Goal: Information Seeking & Learning: Check status

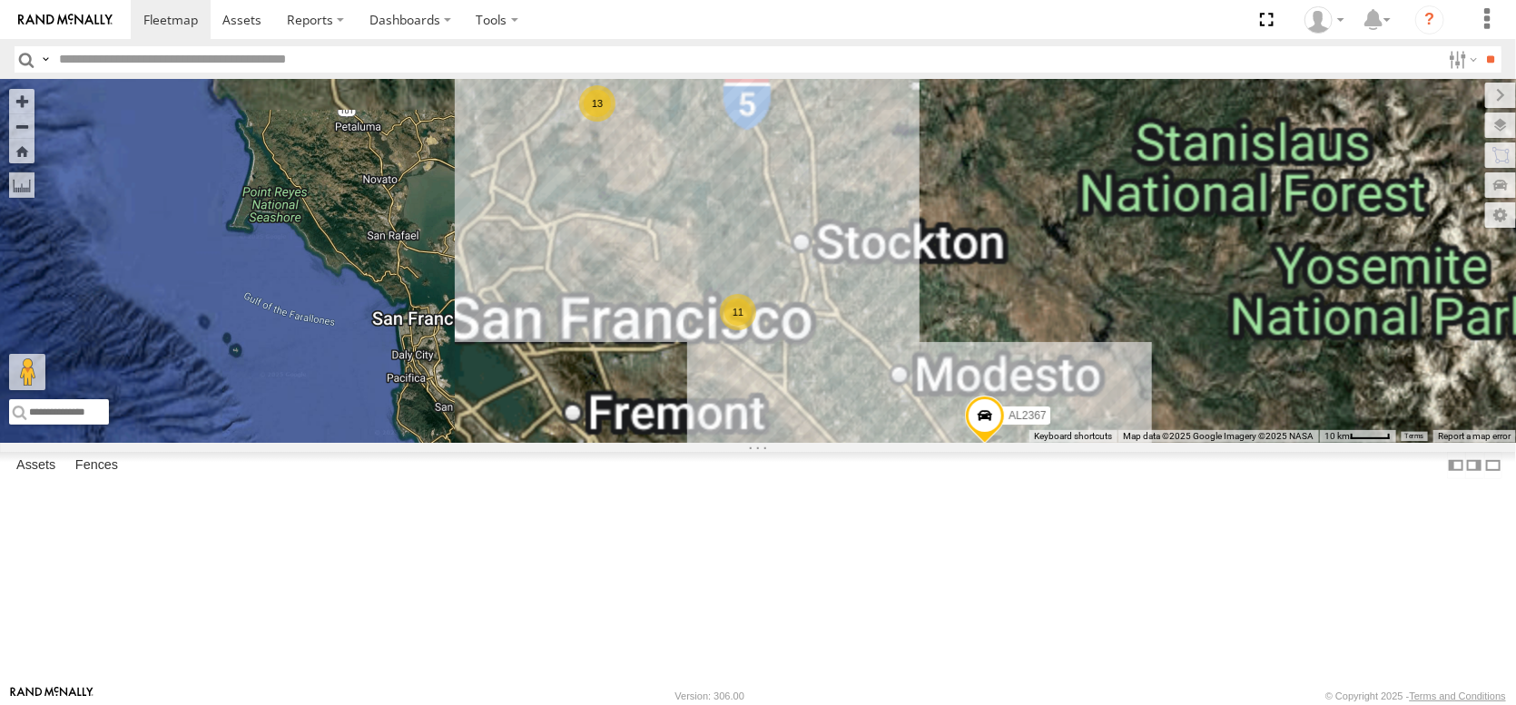
drag, startPoint x: 727, startPoint y: 281, endPoint x: 775, endPoint y: 506, distance: 230.2
click at [775, 443] on div "AL2367 FRONTLOADER JD344H PT2427 AL2312 35 12 5 11 13 17" at bounding box center [758, 261] width 1516 height 363
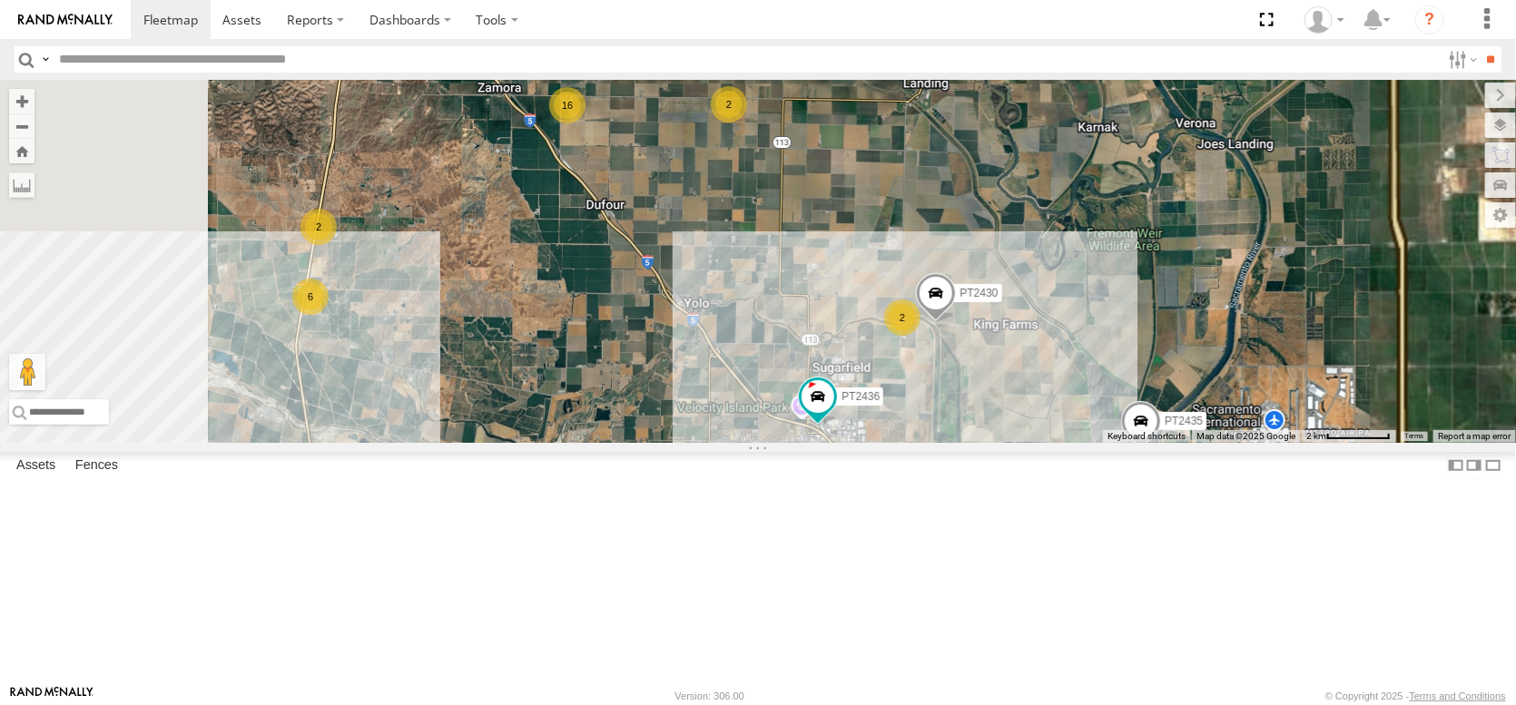
drag, startPoint x: 980, startPoint y: 162, endPoint x: 952, endPoint y: 388, distance: 228.7
click at [952, 388] on div "AL2367 FRONTLOADER JD344H PT2427 AL2312 PT2435 AL2321 AL2135 AL2257 PT2436 PT24…" at bounding box center [758, 261] width 1516 height 363
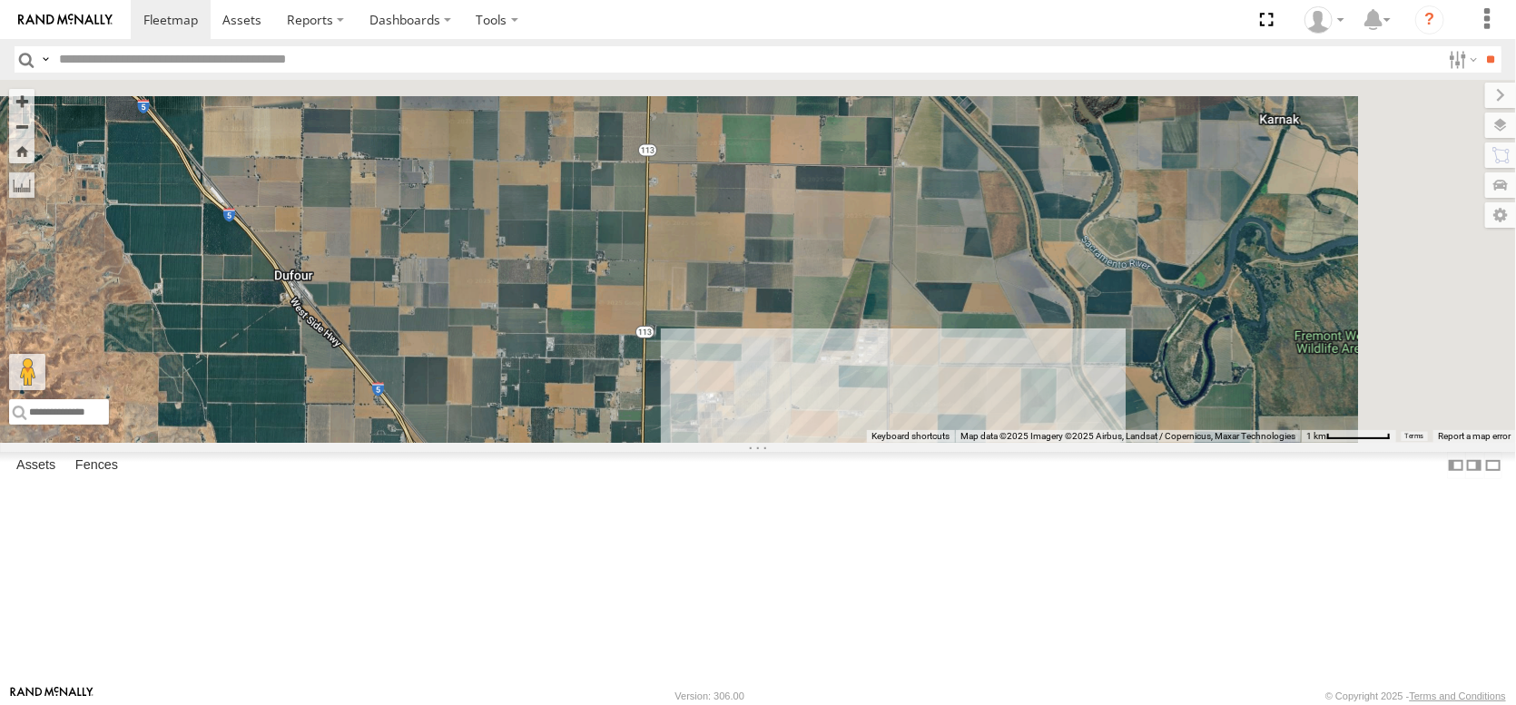
drag, startPoint x: 950, startPoint y: 283, endPoint x: 853, endPoint y: 463, distance: 204.3
click at [853, 443] on div "AL2367 FRONTLOADER JD344H PT2427 AL2312 PT2435 AL2321 AL2135 AL2257 PT2436 PT24…" at bounding box center [758, 261] width 1516 height 363
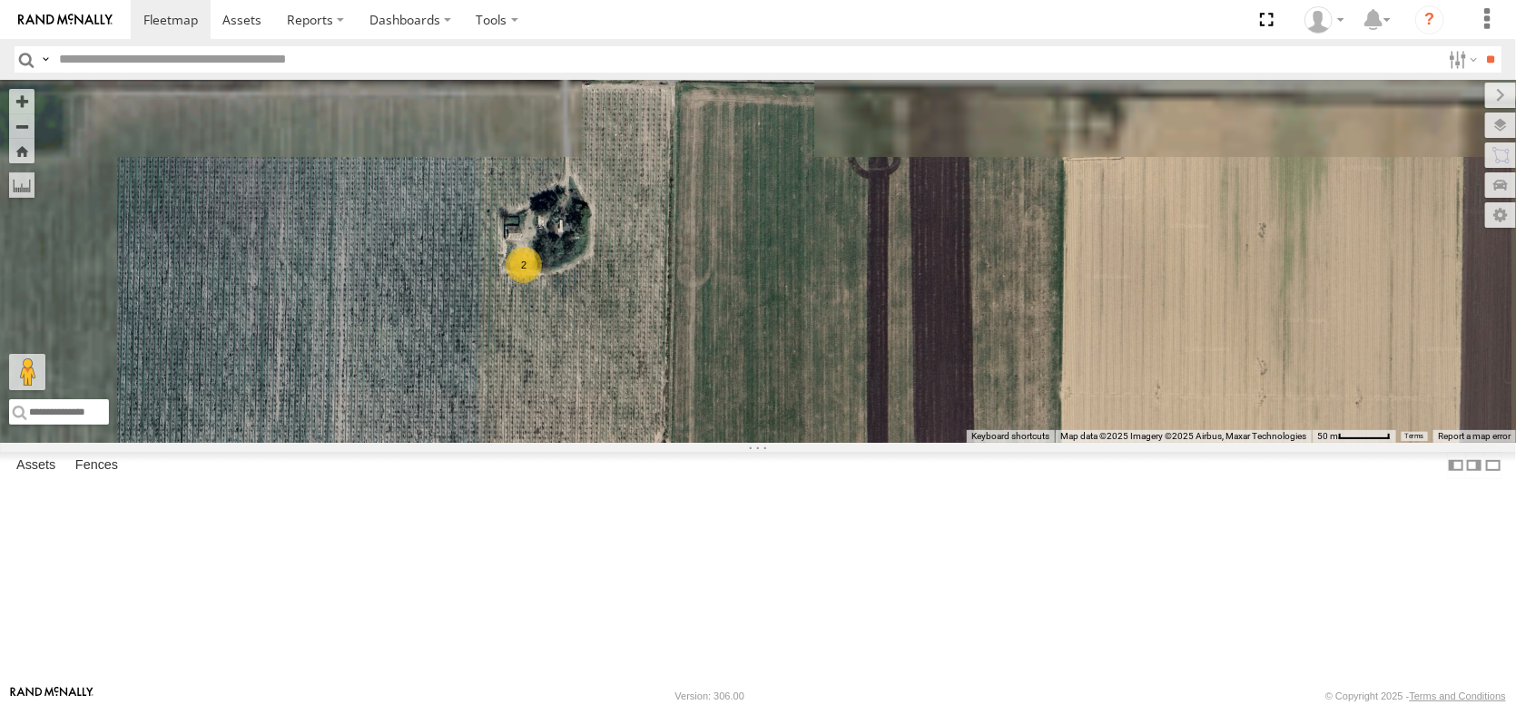
drag, startPoint x: 766, startPoint y: 327, endPoint x: 768, endPoint y: 471, distance: 144.3
click at [768, 443] on div "AL2367 FRONTLOADER JD344H PT2427 AL2312 PT2435 AL2321 AL2135 AL2257 PT2436 PT24…" at bounding box center [758, 261] width 1516 height 363
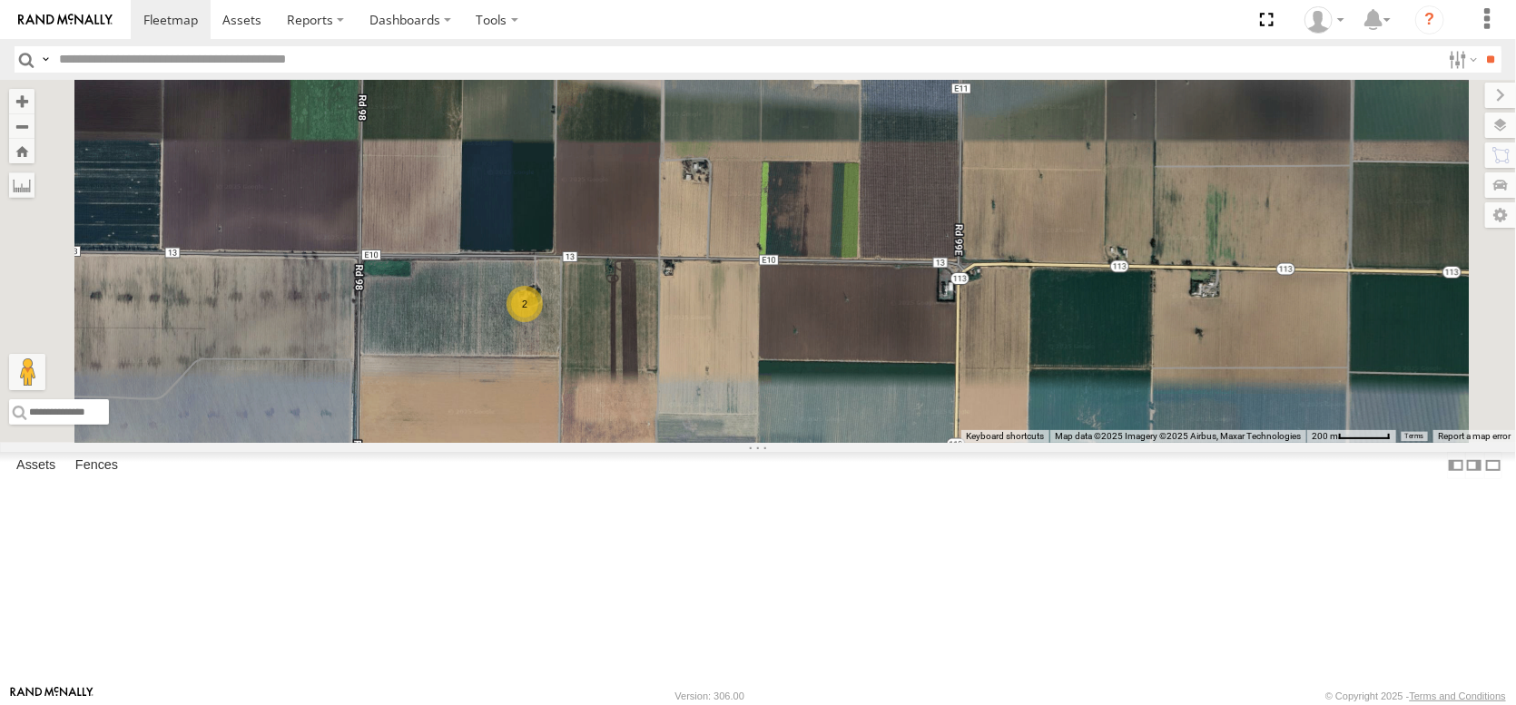
drag, startPoint x: 917, startPoint y: 344, endPoint x: 800, endPoint y: 240, distance: 156.9
click at [800, 240] on div "AL2367 FRONTLOADER JD344H PT2427 AL2312 PT2435 AL2321 AL2135 AL2257 PT2436 PT24…" at bounding box center [758, 261] width 1516 height 363
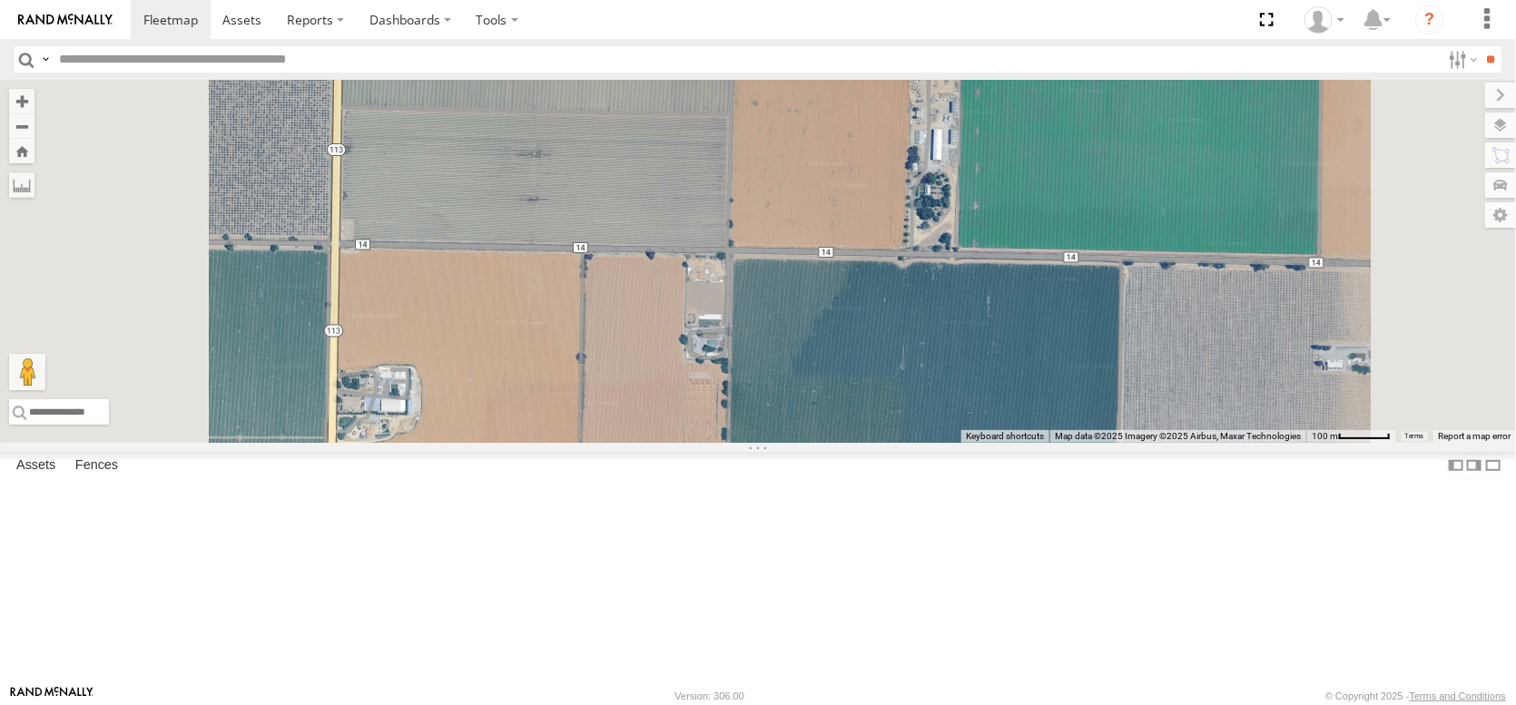
drag, startPoint x: 760, startPoint y: 323, endPoint x: 873, endPoint y: -16, distance: 357.9
click at [873, 0] on html at bounding box center [758, 352] width 1516 height 705
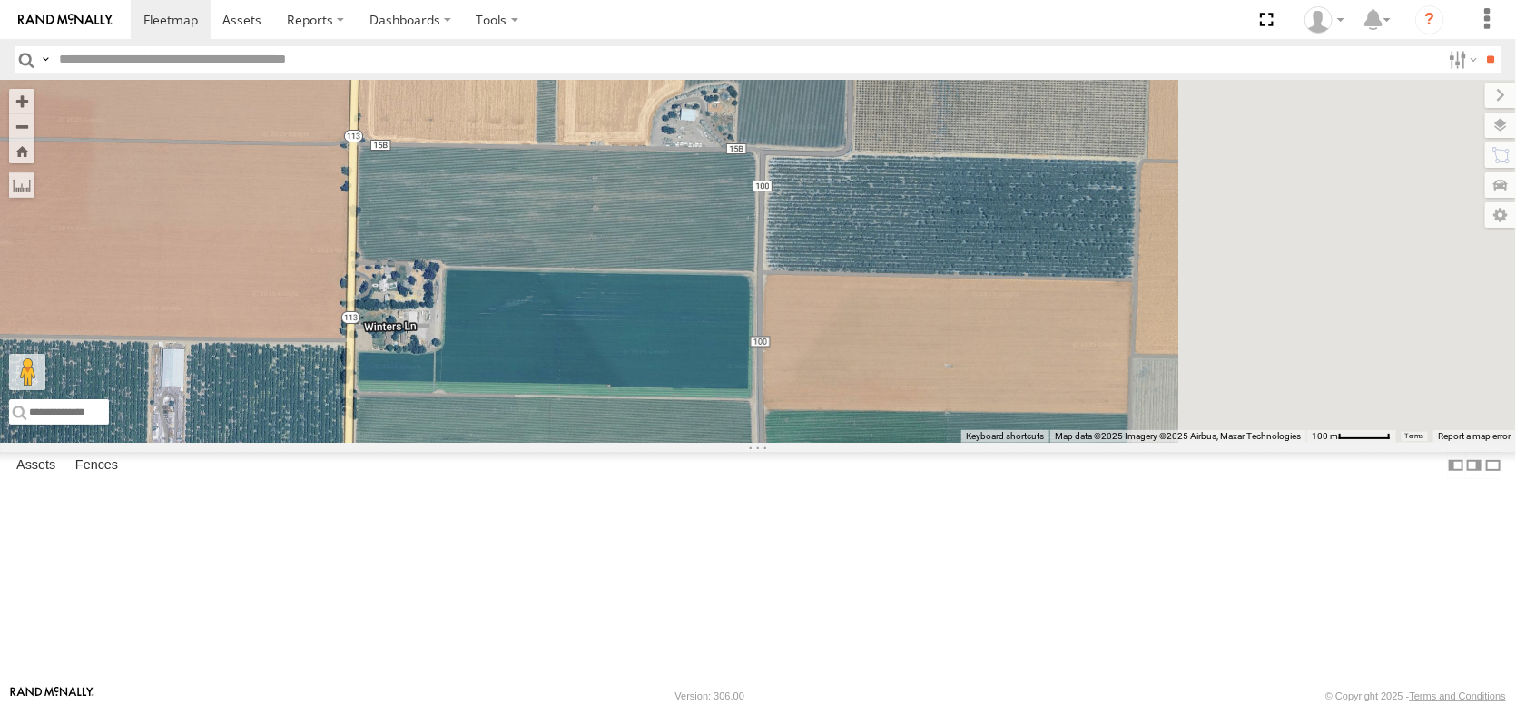
drag, startPoint x: 871, startPoint y: 196, endPoint x: 535, endPoint y: 353, distance: 371.6
click at [535, 353] on div "AL2367 FRONTLOADER JD344H PT2427 AL2312 PT2435 AL2321 AL2135 AL2257 PT2436 PT24…" at bounding box center [758, 261] width 1516 height 363
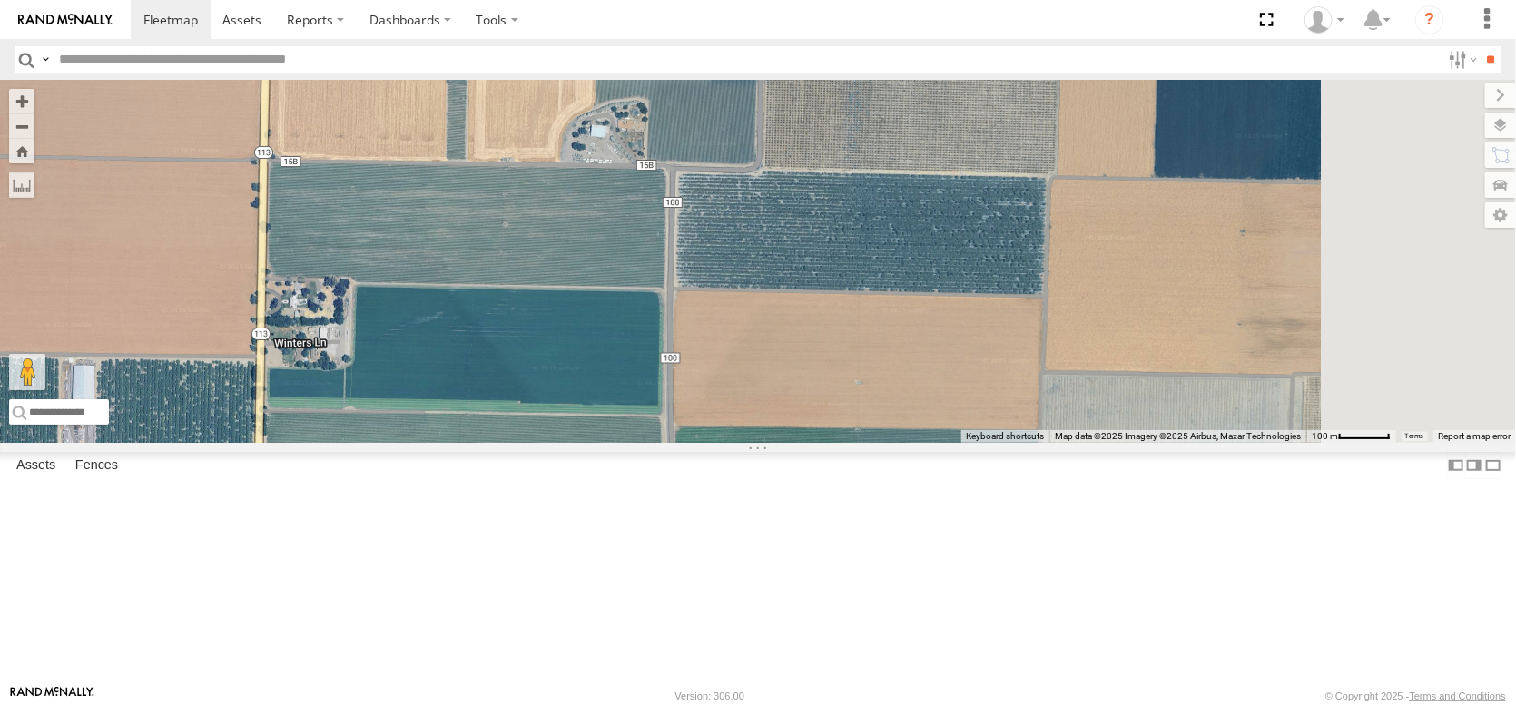
drag, startPoint x: 592, startPoint y: 281, endPoint x: 651, endPoint y: 116, distance: 175.4
click at [628, 150] on div "AL2367 FRONTLOADER JD344H PT2427 AL2312 PT2435 AL2321 AL2135 AL2257 PT2436 PT24…" at bounding box center [758, 261] width 1516 height 363
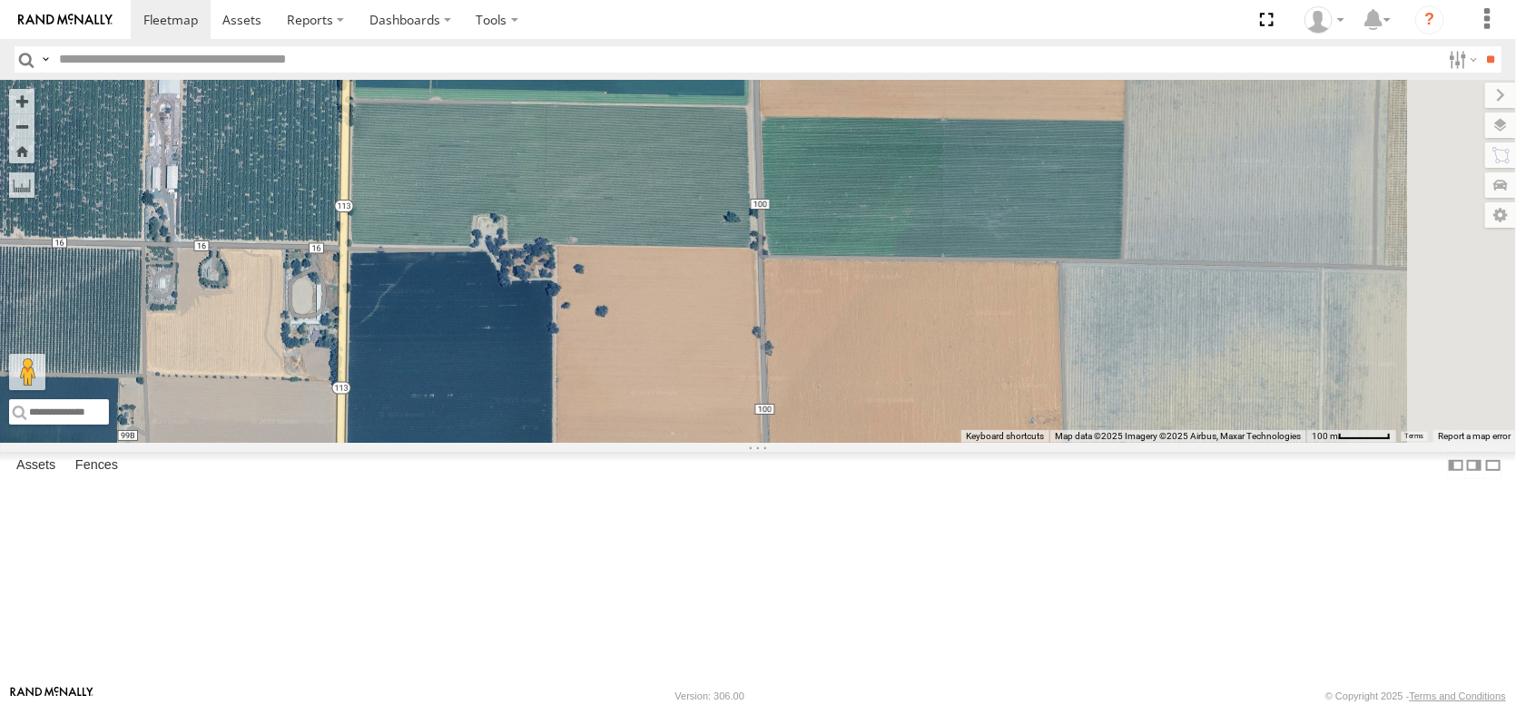
drag, startPoint x: 751, startPoint y: 320, endPoint x: 704, endPoint y: 130, distance: 195.3
click at [704, 136] on div "AL2367 FRONTLOADER JD344H PT2427 AL2312 PT2435 AL2321 AL2135 AL2257 PT2436 PT24…" at bounding box center [758, 261] width 1516 height 363
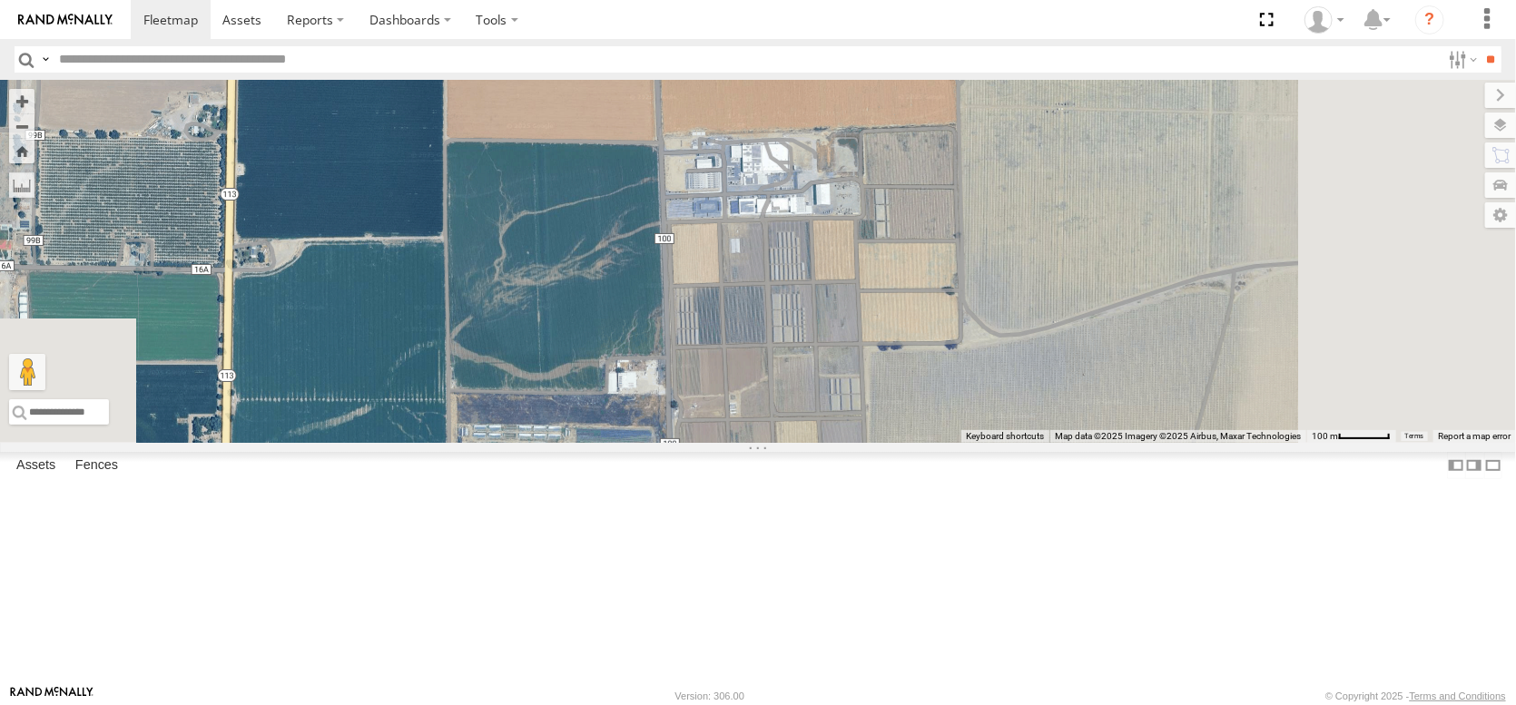
drag, startPoint x: 746, startPoint y: 308, endPoint x: 755, endPoint y: 172, distance: 136.5
click at [755, 175] on div "AL2367 FRONTLOADER JD344H PT2427 AL2312 PT2435 AL2321 AL2135 AL2257 PT2436 PT24…" at bounding box center [758, 261] width 1516 height 363
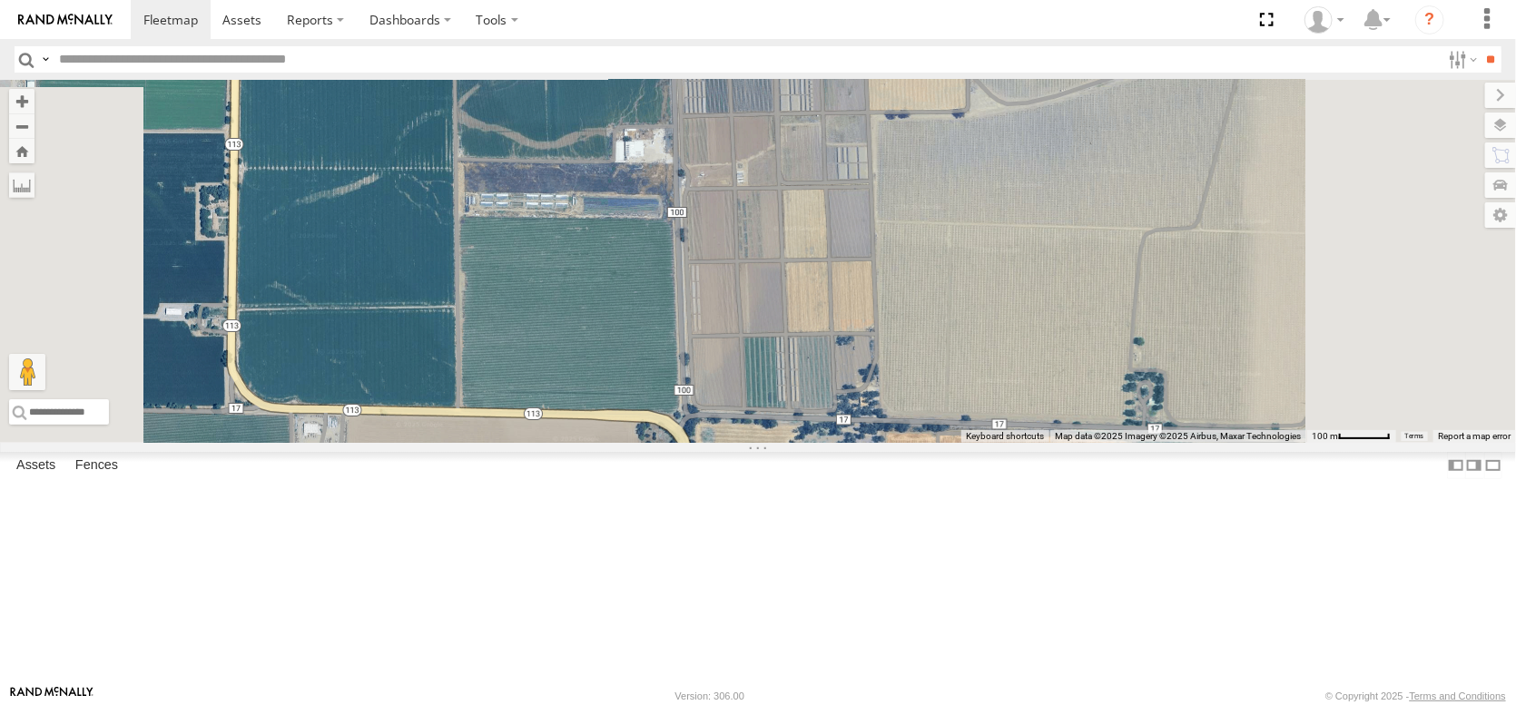
drag, startPoint x: 765, startPoint y: 326, endPoint x: 682, endPoint y: 144, distance: 199.8
click at [682, 144] on div "AL2367 FRONTLOADER JD344H PT2427 AL2312 PT2435 AL2321 AL2135 AL2257 PT2436 PT24…" at bounding box center [758, 261] width 1516 height 363
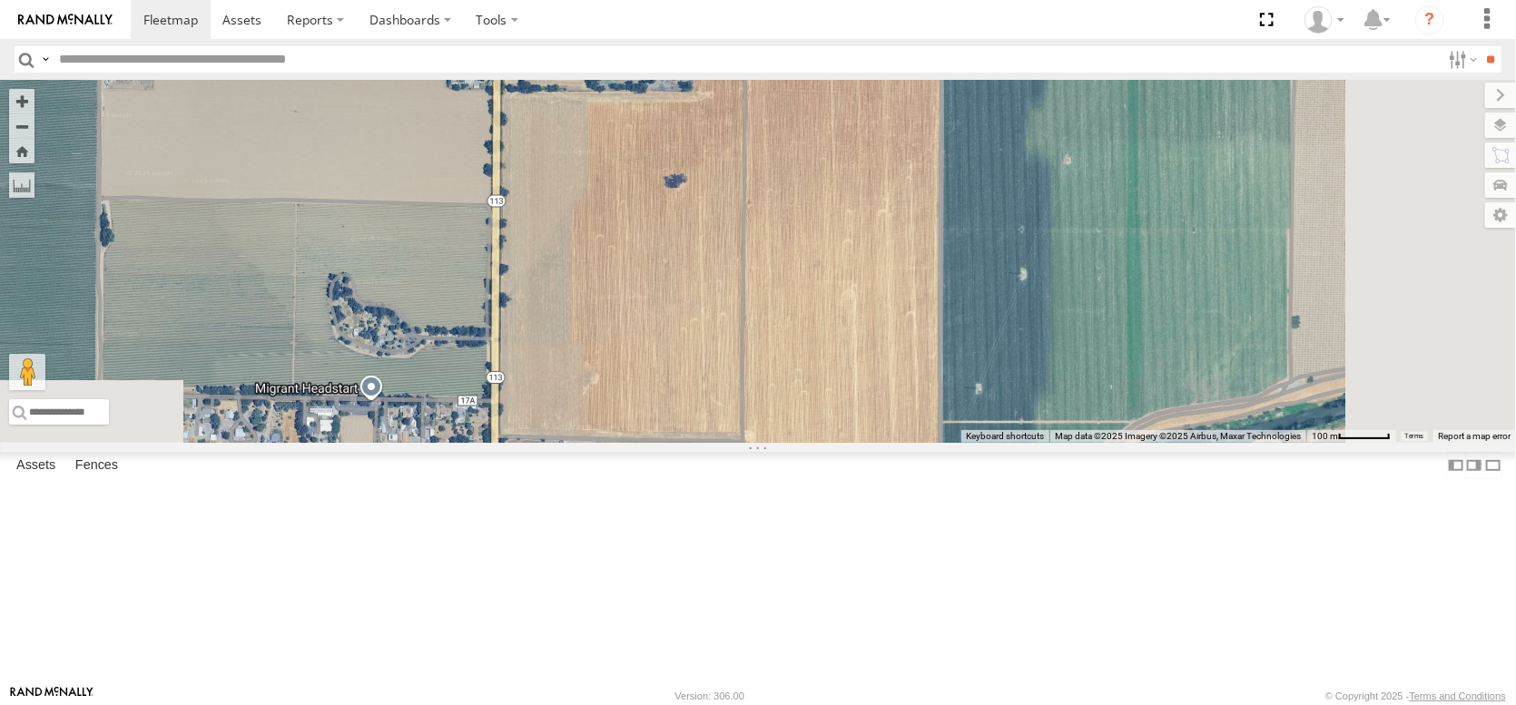
click at [831, 346] on div "AL2367 FRONTLOADER JD344H PT2427 AL2312 PT2435 AL2321 AL2135 AL2257 PT2436 PT24…" at bounding box center [758, 261] width 1516 height 363
drag, startPoint x: 827, startPoint y: 318, endPoint x: 864, endPoint y: 384, distance: 76.0
click at [864, 388] on div "AL2367 FRONTLOADER JD344H PT2427 AL2312 PT2435 AL2321 AL2135 AL2257 PT2436 PT24…" at bounding box center [758, 261] width 1516 height 363
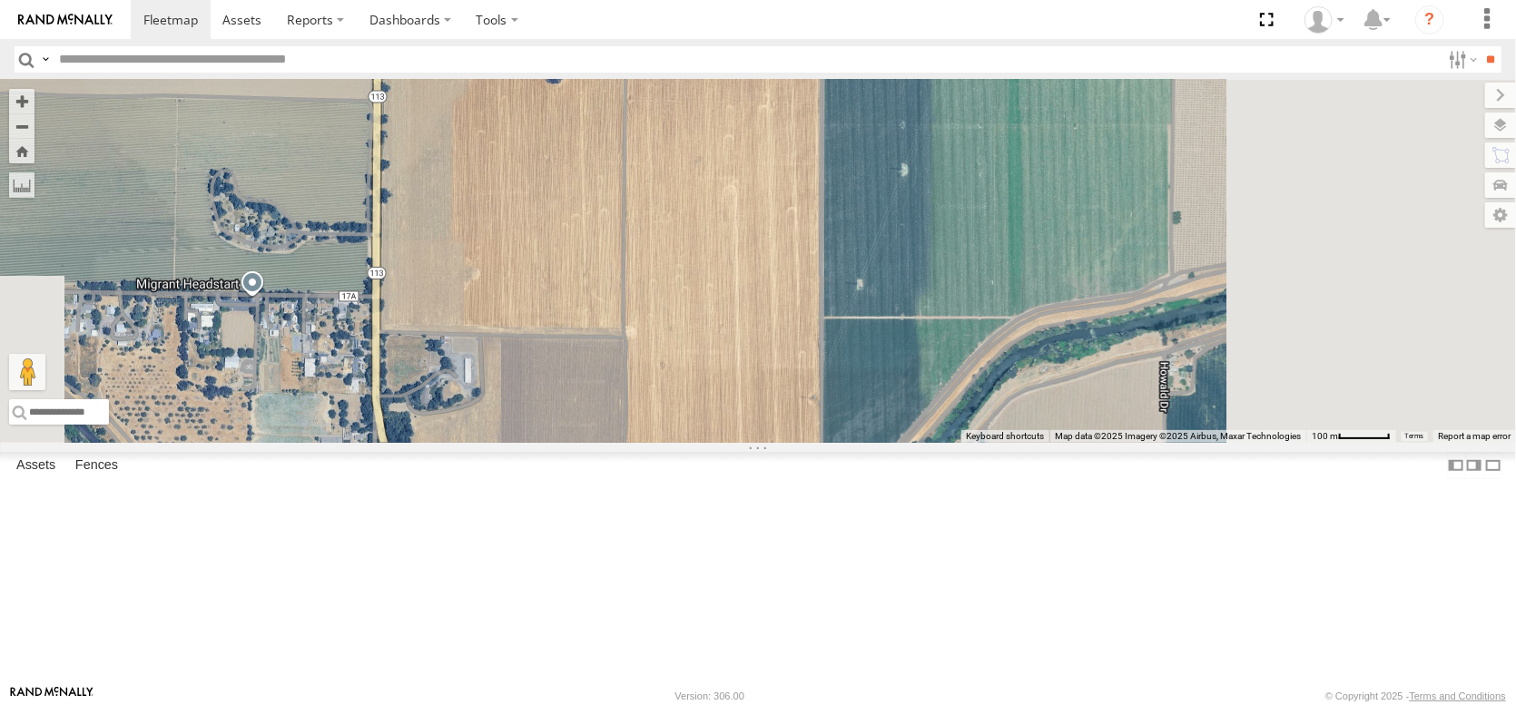
drag, startPoint x: 848, startPoint y: 228, endPoint x: 705, endPoint y: 73, distance: 210.7
click at [708, 87] on body at bounding box center [758, 352] width 1516 height 705
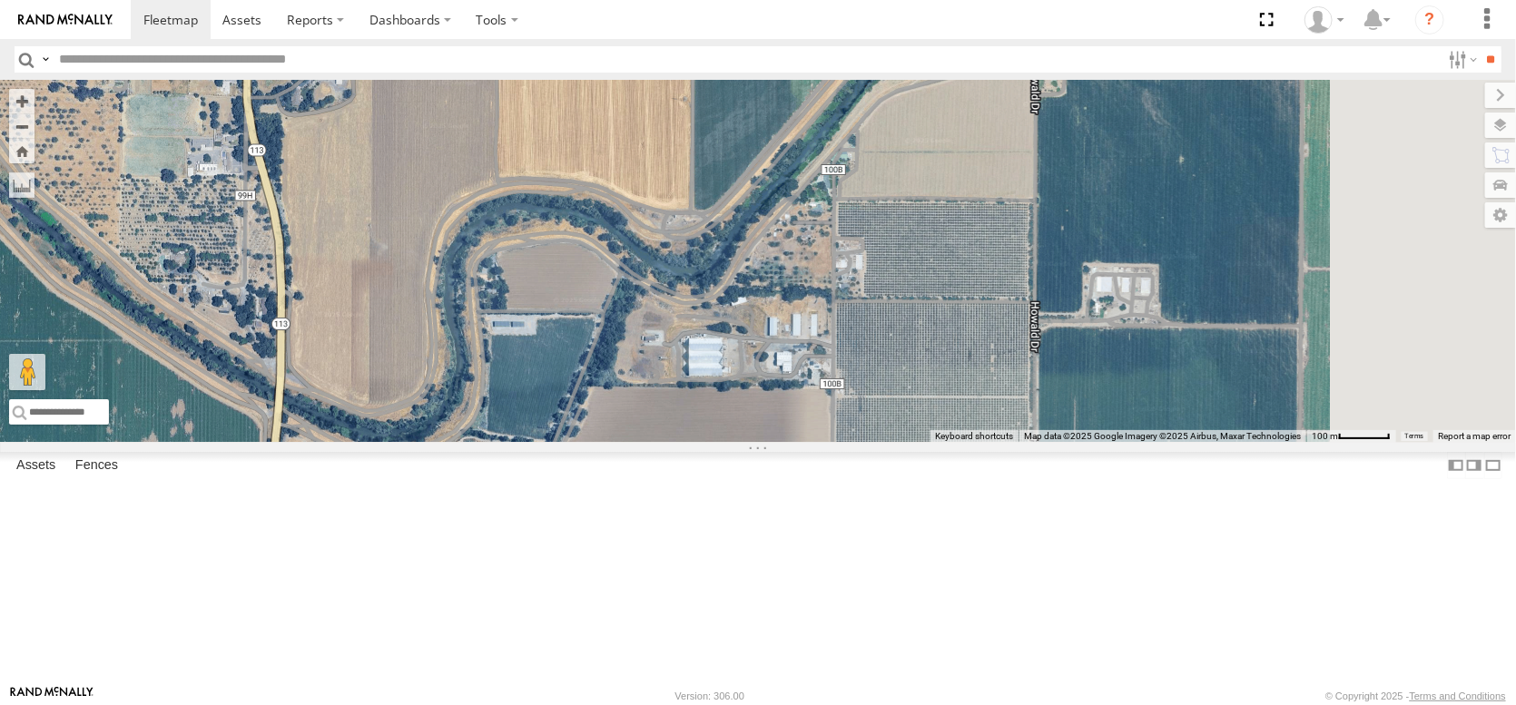
drag, startPoint x: 768, startPoint y: 341, endPoint x: 730, endPoint y: 175, distance: 170.4
click at [730, 175] on div "AL2367 FRONTLOADER JD344H PT2427 AL2312 PT2435 AL2321 AL2135 AL2257 PT2436 PT24…" at bounding box center [758, 261] width 1516 height 363
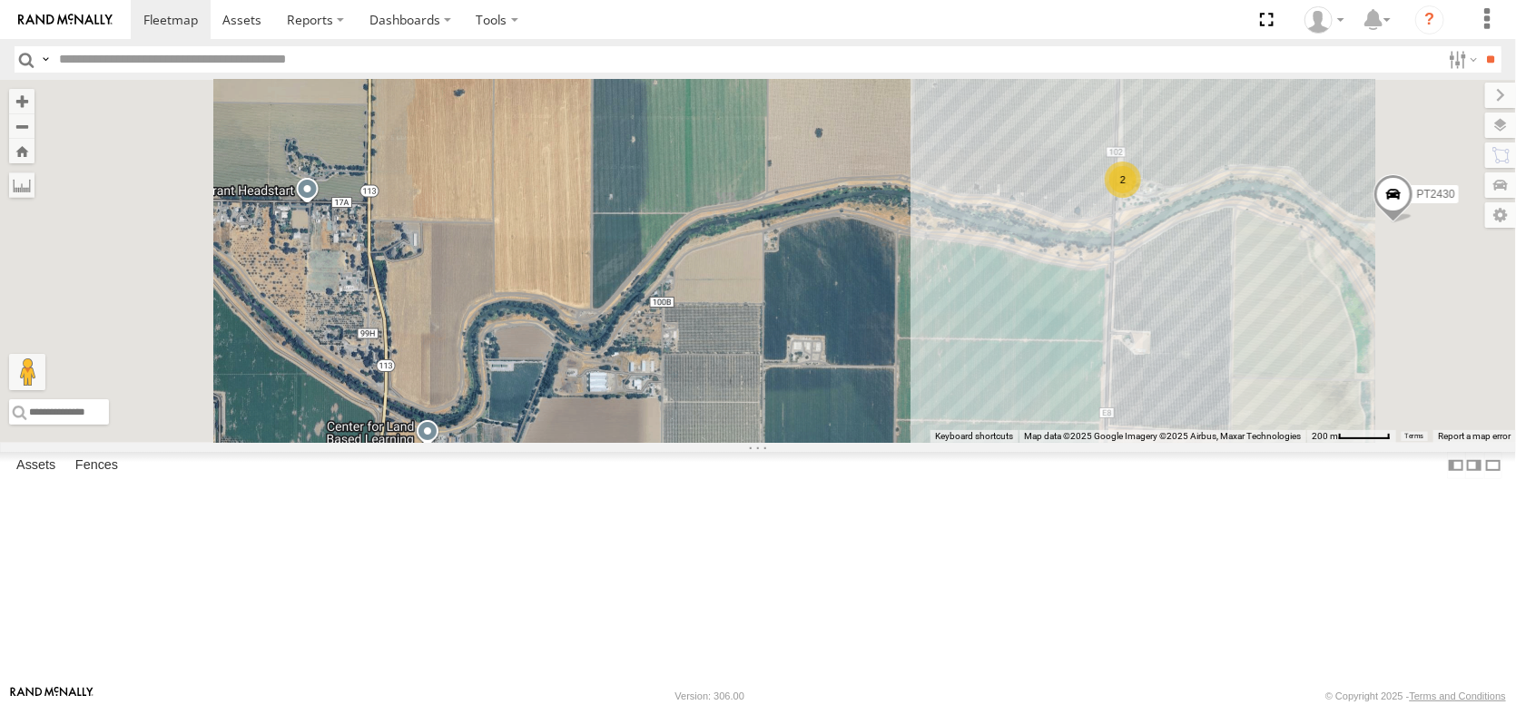
drag, startPoint x: 728, startPoint y: 166, endPoint x: 733, endPoint y: 377, distance: 210.6
click at [733, 376] on div "AL2367 FRONTLOADER JD344H PT2427 AL2312 PT2435 AL2321 AL2135 AL2257 PT2436 PT24…" at bounding box center [758, 261] width 1516 height 363
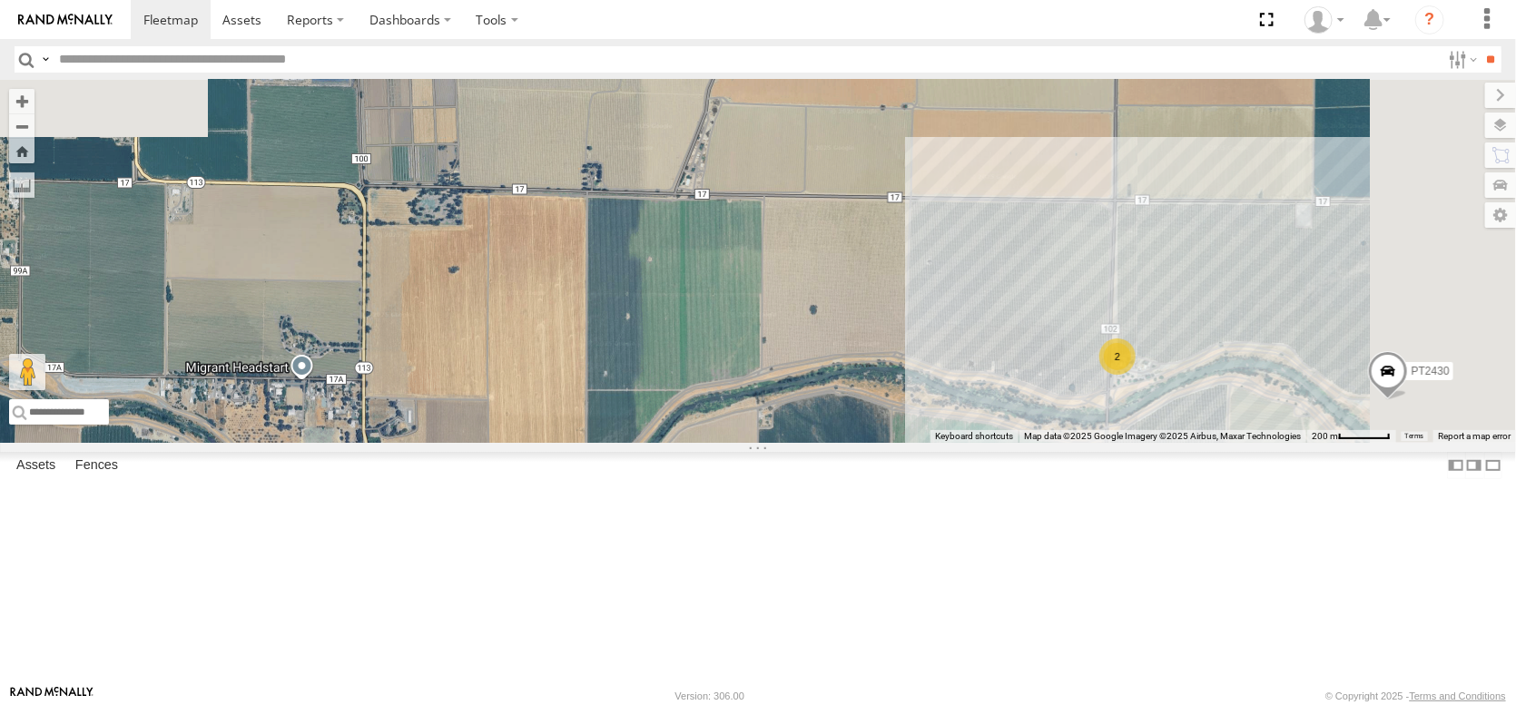
drag, startPoint x: 698, startPoint y: 192, endPoint x: 707, endPoint y: 310, distance: 119.3
click at [708, 317] on div "AL2367 FRONTLOADER JD344H PT2427 AL2312 PT2435 AL2321 AL2135 AL2257 PT2436 PT24…" at bounding box center [758, 261] width 1516 height 363
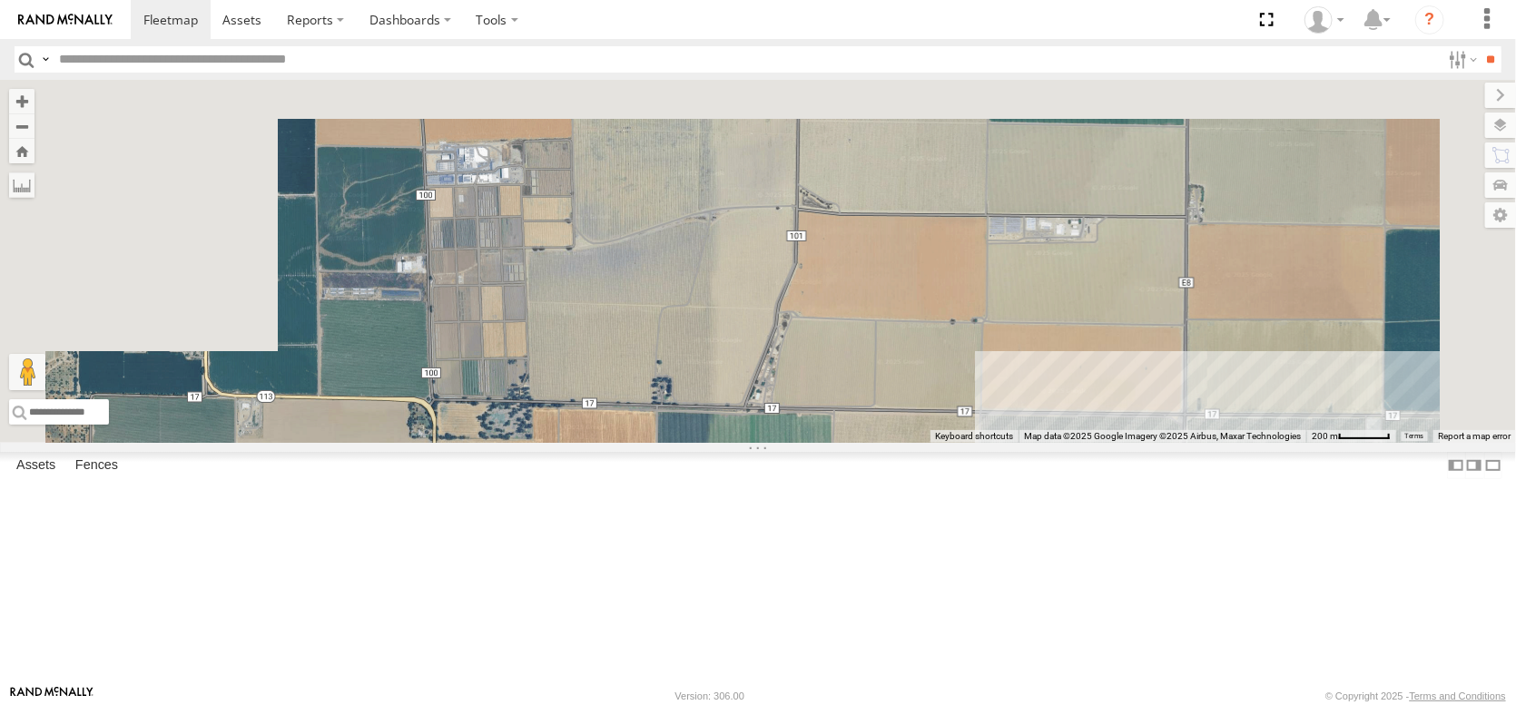
drag, startPoint x: 730, startPoint y: 410, endPoint x: 723, endPoint y: 399, distance: 12.6
click at [724, 402] on div "AL2367 FRONTLOADER JD344H PT2427 AL2312 PT2435 AL2321 AL2135 AL2257 PT2436 PT24…" at bounding box center [758, 261] width 1516 height 363
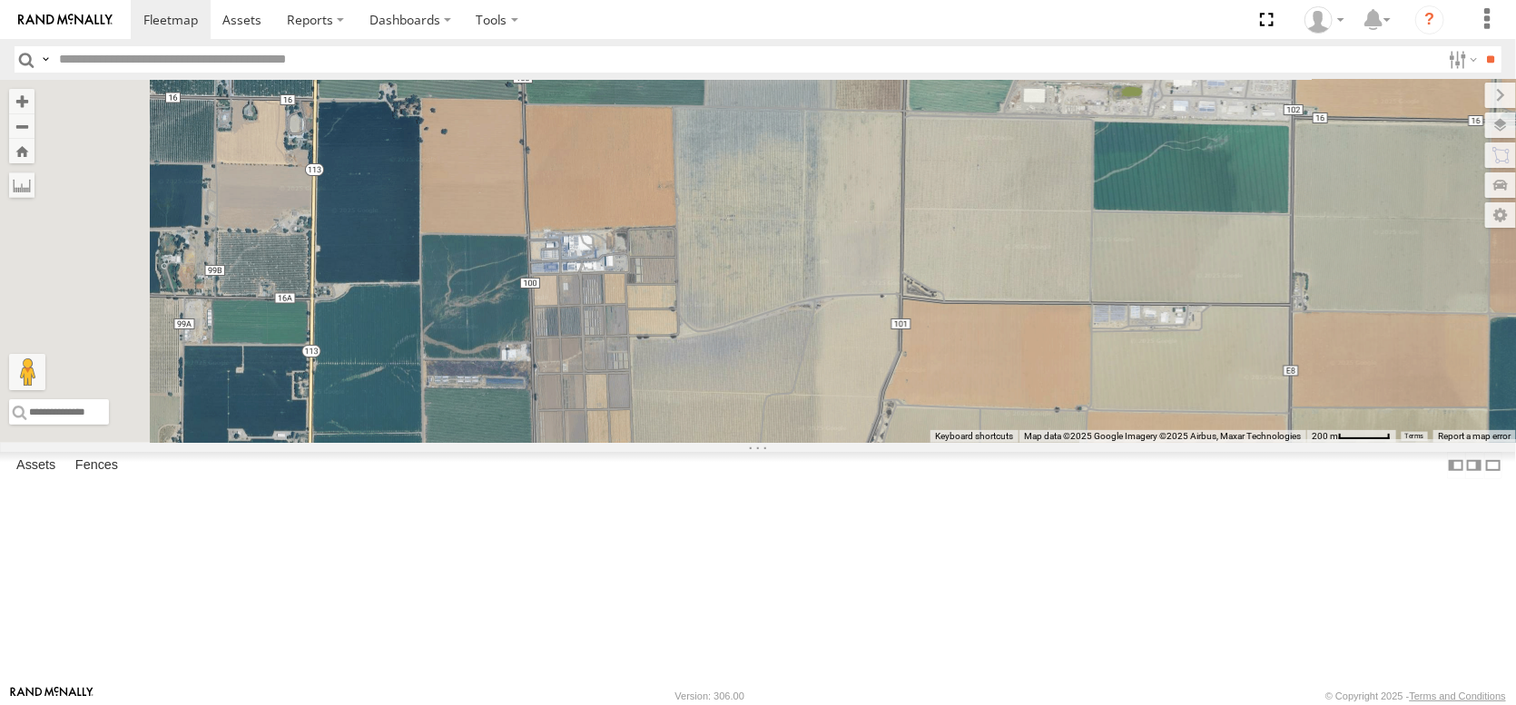
drag, startPoint x: 721, startPoint y: 338, endPoint x: 786, endPoint y: 403, distance: 92.4
click at [789, 404] on div "AL2367 FRONTLOADER JD344H PT2427 AL2312 PT2435 AL2321 AL2135 AL2257 PT2436 PT24…" at bounding box center [758, 261] width 1516 height 363
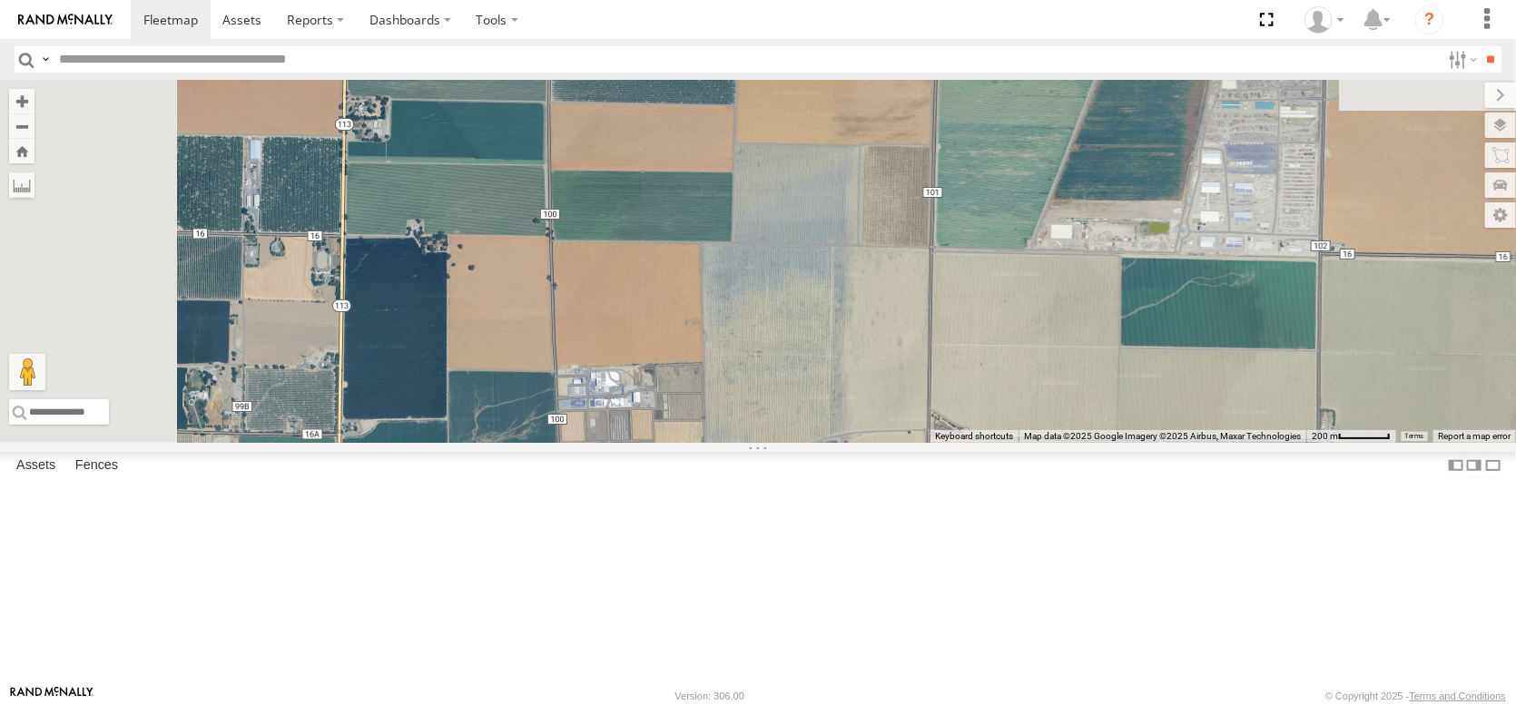
drag, startPoint x: 609, startPoint y: 242, endPoint x: 621, endPoint y: 409, distance: 167.4
click at [623, 409] on div "AL2367 FRONTLOADER JD344H PT2427 AL2312 PT2435 AL2321 AL2135 AL2257 PT2436 PT24…" at bounding box center [758, 261] width 1516 height 363
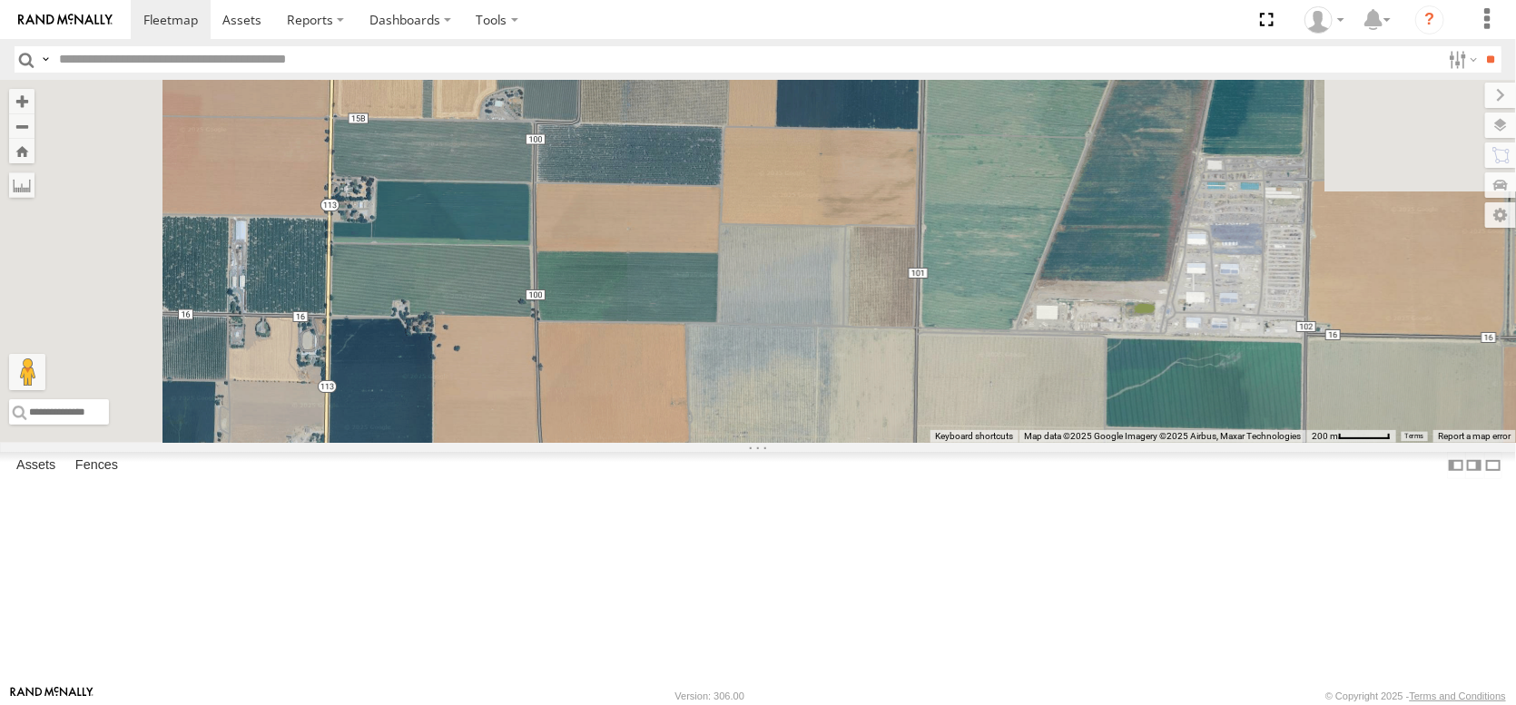
drag, startPoint x: 672, startPoint y: 457, endPoint x: 686, endPoint y: 195, distance: 261.8
click at [686, 196] on div "AL2367 FRONTLOADER JD344H PT2427 AL2312 PT2435 AL2321 AL2135 AL2257 PT2436 PT24…" at bounding box center [758, 261] width 1516 height 363
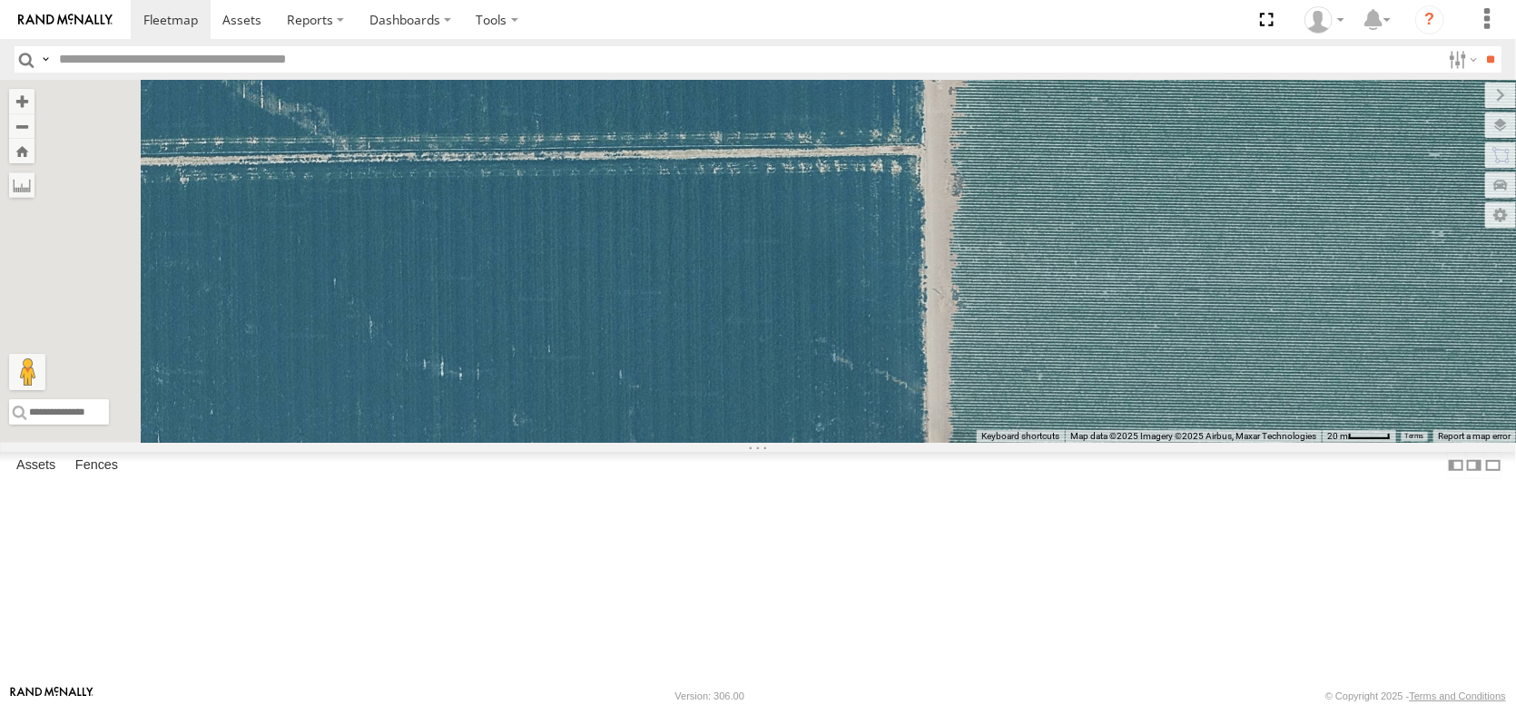
drag, startPoint x: 702, startPoint y: 326, endPoint x: 842, endPoint y: 471, distance: 202.2
click at [842, 443] on div "AL2367 FRONTLOADER JD344H PT2427 AL2312 PT2435 AL2321 AL2135 AL2257 PT2436 PT24…" at bounding box center [758, 261] width 1516 height 363
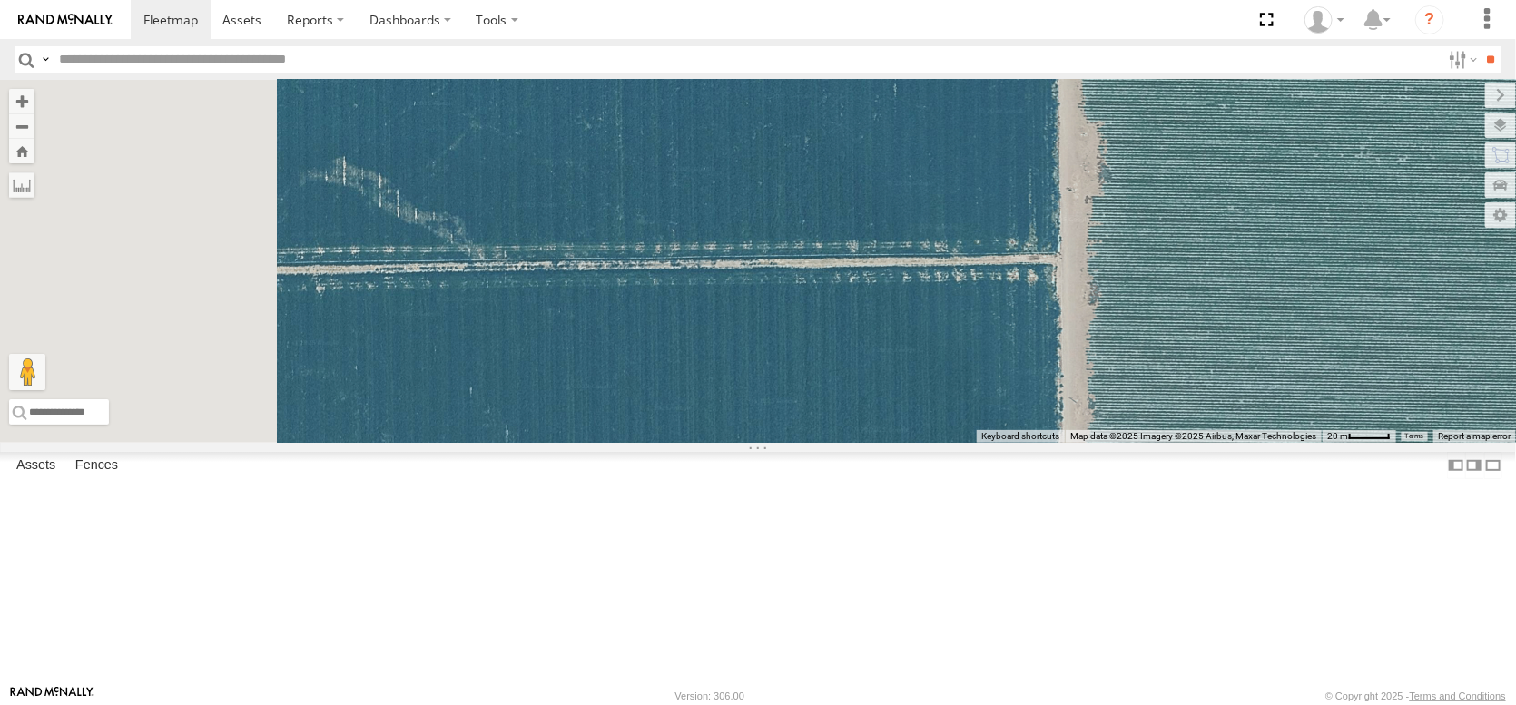
drag, startPoint x: 668, startPoint y: 334, endPoint x: 782, endPoint y: 460, distance: 169.7
click at [786, 443] on div "AL2367 FRONTLOADER JD344H PT2427 AL2312 PT2435 AL2321 AL2135 AL2257 PT2436 PT24…" at bounding box center [758, 261] width 1516 height 363
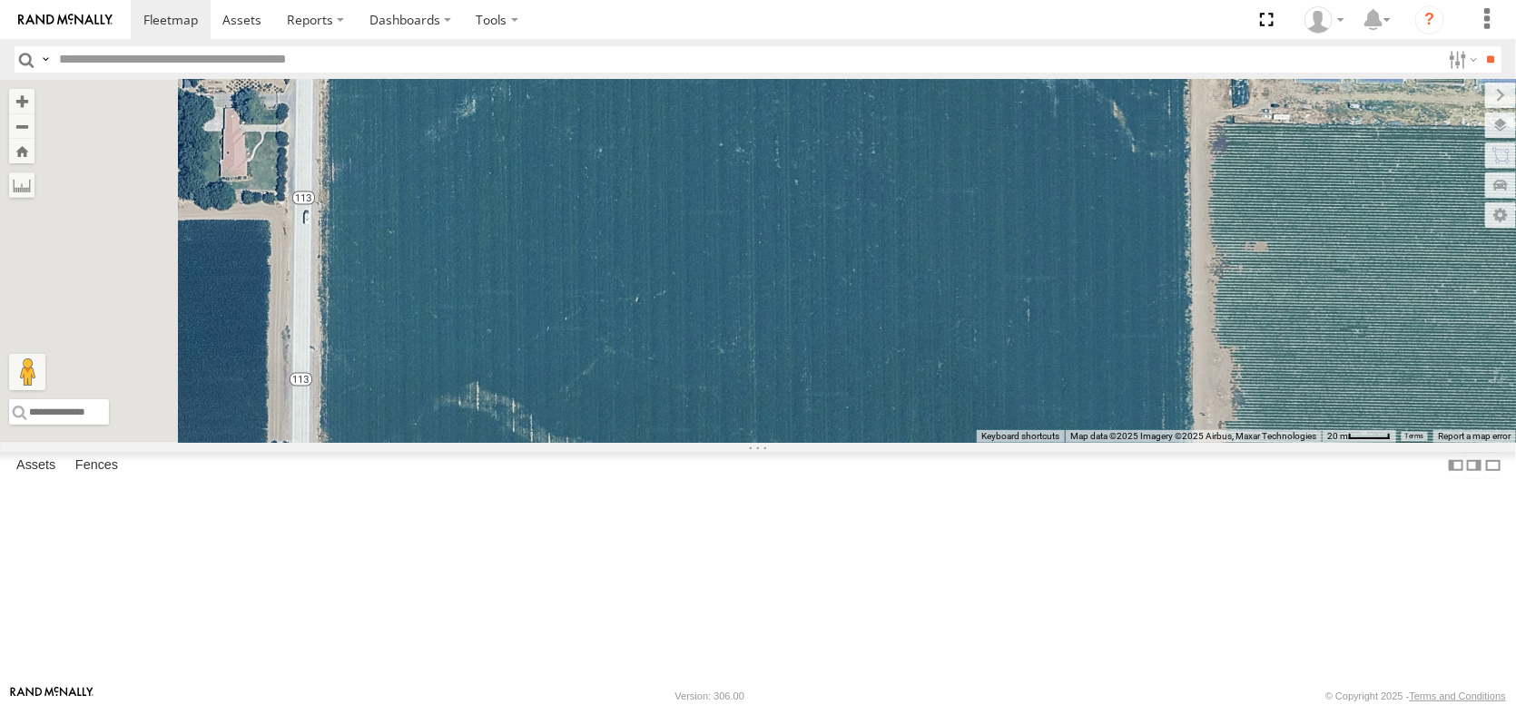
drag, startPoint x: 664, startPoint y: 295, endPoint x: 761, endPoint y: 537, distance: 260.8
click at [799, 443] on div "AL2367 FRONTLOADER JD344H PT2427 AL2312 PT2435 AL2321 AL2135 AL2257 PT2436 PT24…" at bounding box center [758, 261] width 1516 height 363
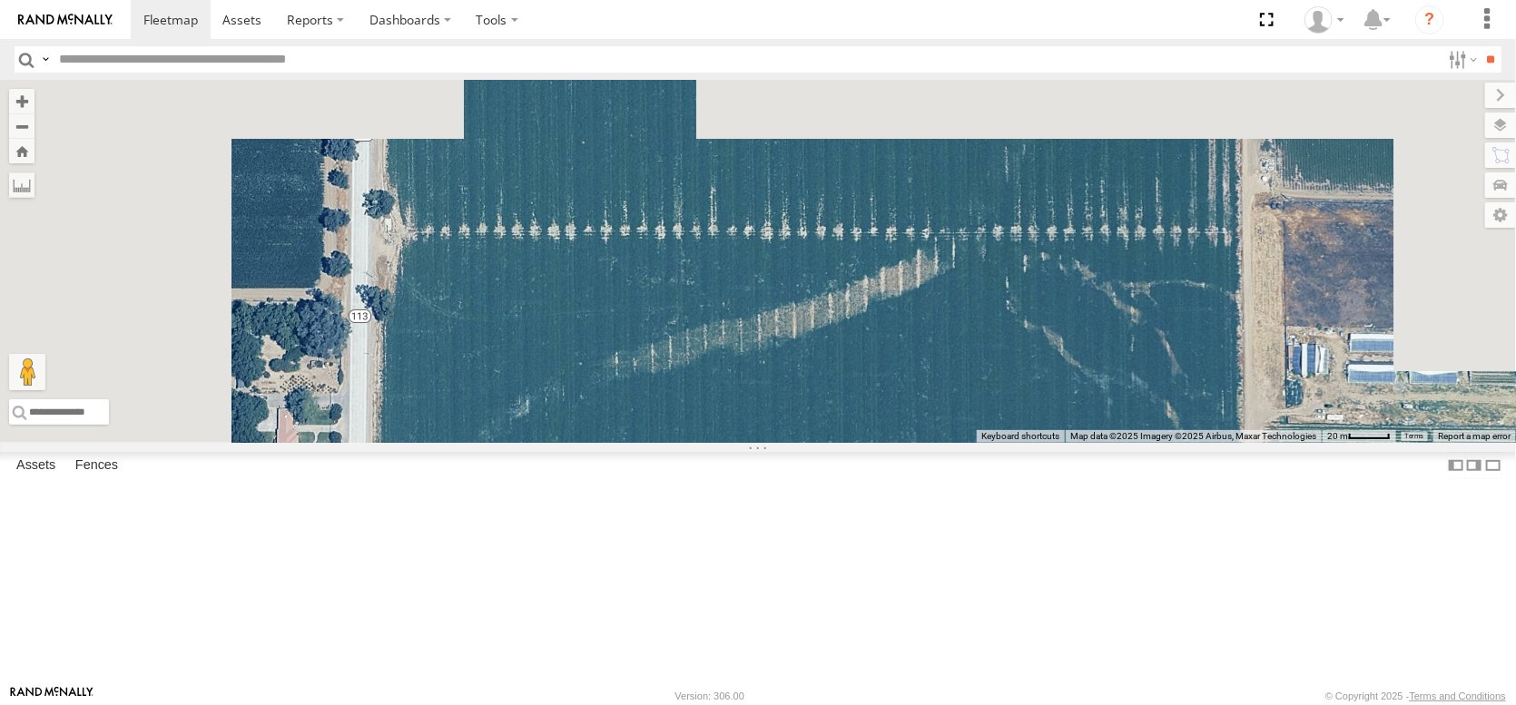
drag, startPoint x: 674, startPoint y: 288, endPoint x: 686, endPoint y: 471, distance: 183.8
click at [702, 443] on div "AL2367 FRONTLOADER JD344H PT2427 AL2312 PT2435 AL2321 AL2135 AL2257 PT2436 PT24…" at bounding box center [758, 261] width 1516 height 363
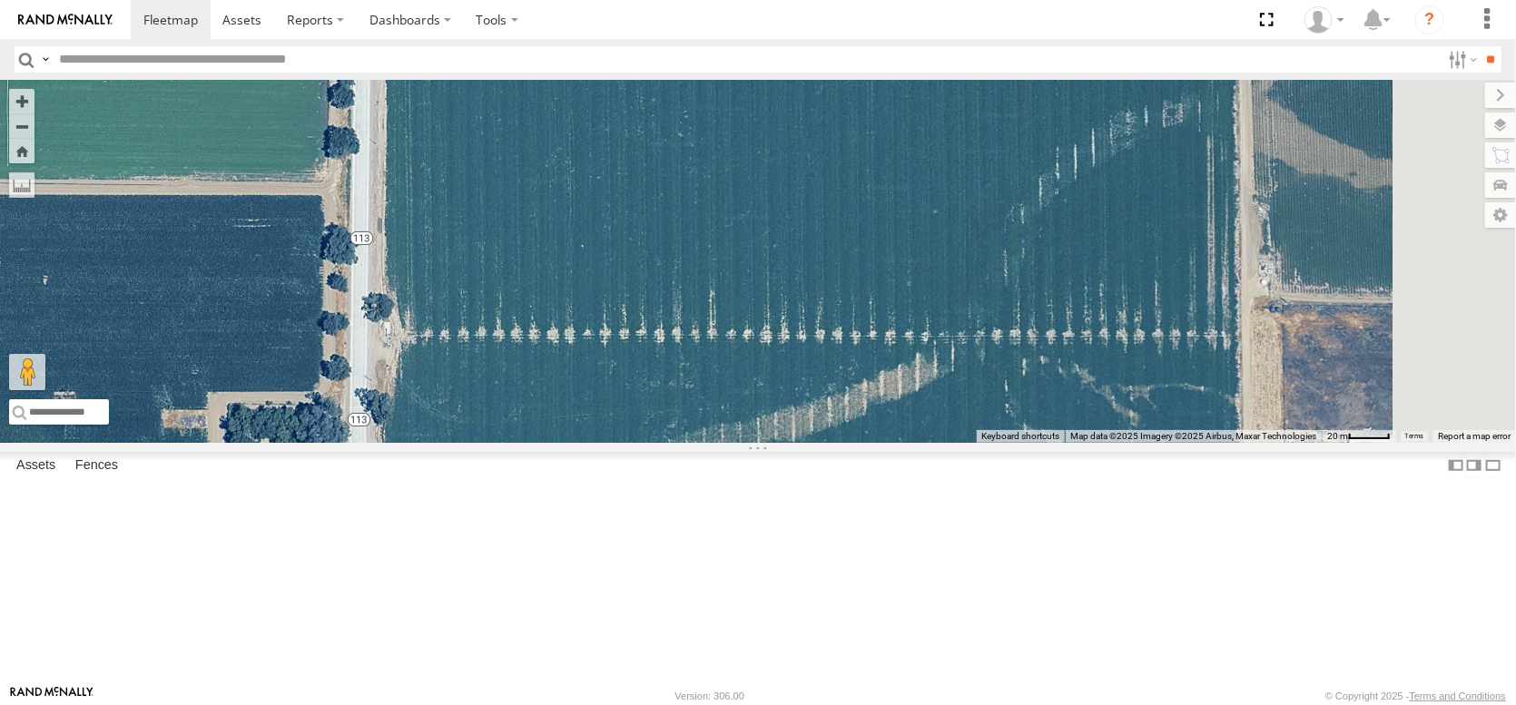
drag, startPoint x: 713, startPoint y: 328, endPoint x: 710, endPoint y: 517, distance: 189.7
click at [710, 443] on div "AL2367 FRONTLOADER JD344H PT2427 AL2312 PT2435 AL2321 AL2135 AL2257 PT2436 PT24…" at bounding box center [758, 261] width 1516 height 363
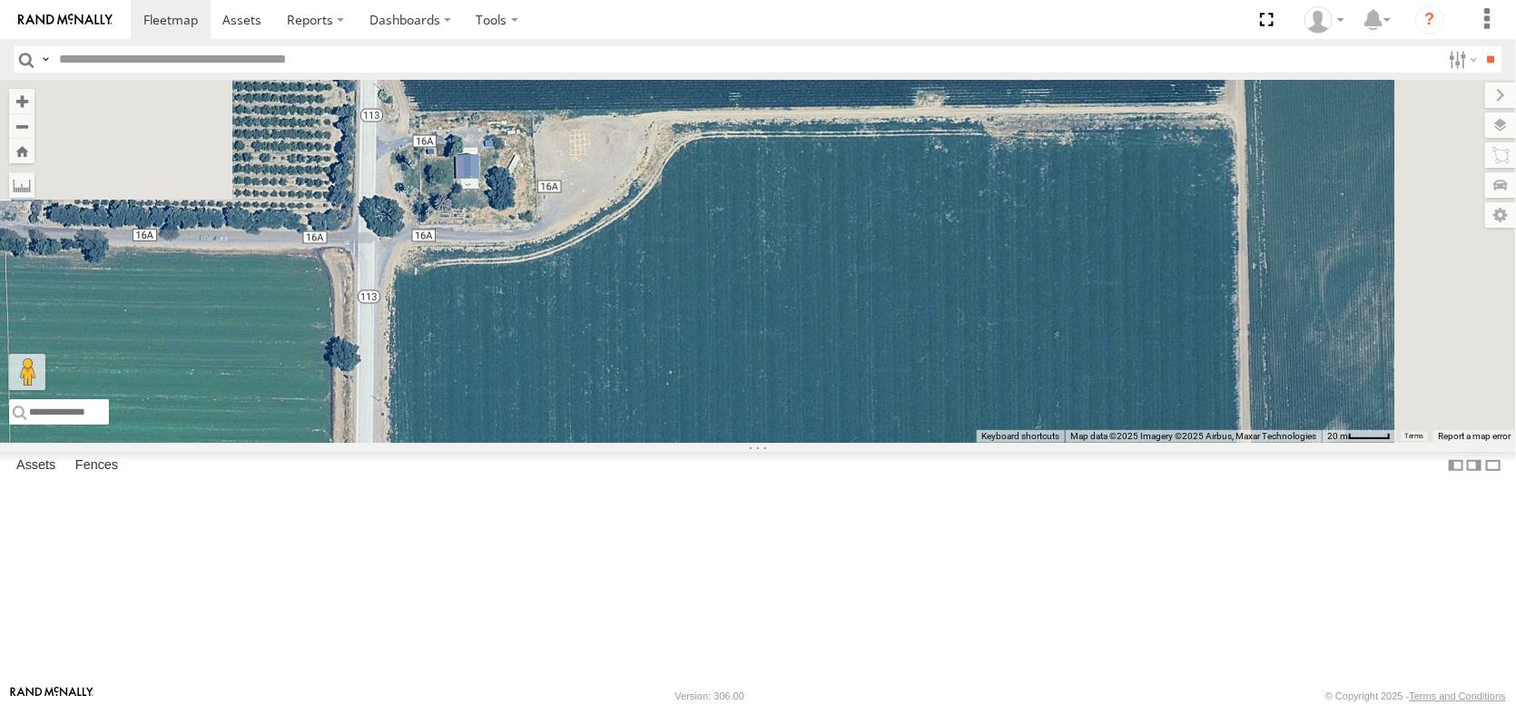
drag, startPoint x: 713, startPoint y: 344, endPoint x: 730, endPoint y: 556, distance: 212.1
click at [735, 443] on div "AL2367 FRONTLOADER JD344H PT2427 AL2312 PT2435 AL2321 AL2135 AL2257 PT2436 PT24…" at bounding box center [758, 261] width 1516 height 363
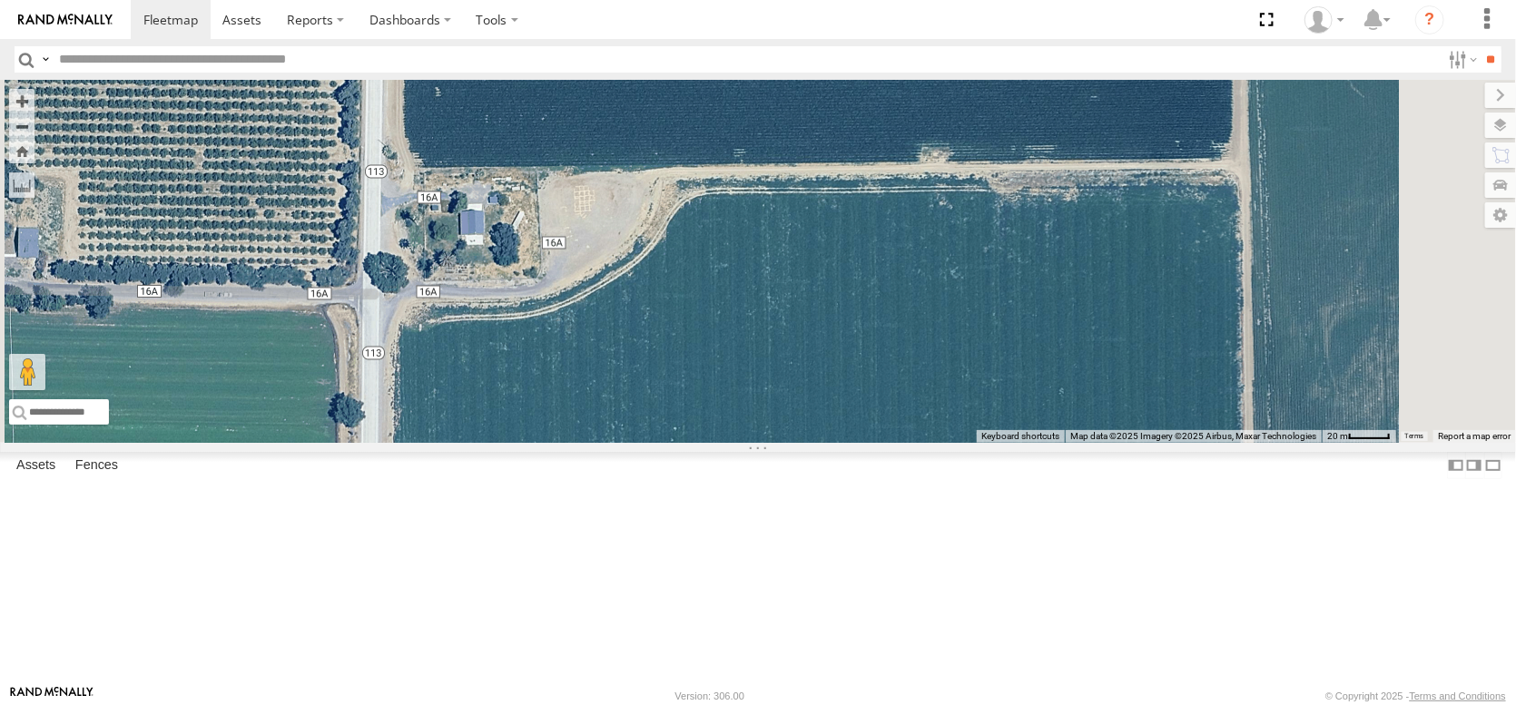
drag, startPoint x: 728, startPoint y: 567, endPoint x: 713, endPoint y: 295, distance: 272.7
click at [713, 310] on div "AL2367 FRONTLOADER JD344H PT2427 AL2312 PT2435 AL2321 AL2135 AL2257 PT2436 PT24…" at bounding box center [758, 261] width 1516 height 363
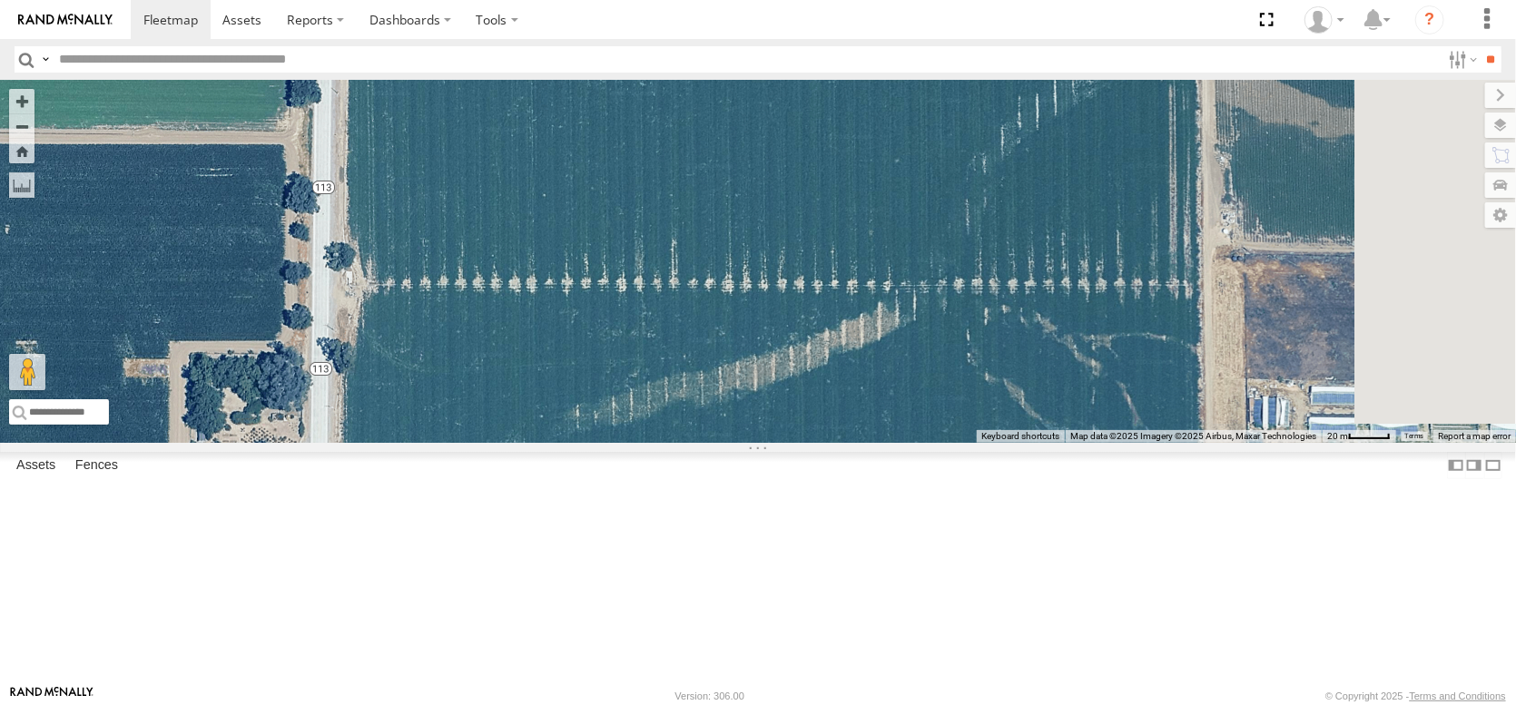
drag, startPoint x: 814, startPoint y: 502, endPoint x: 780, endPoint y: 308, distance: 197.3
click at [780, 312] on div "AL2367 FRONTLOADER JD344H PT2427 AL2312 PT2435 AL2321 AL2135 AL2257 PT2436 PT24…" at bounding box center [758, 261] width 1516 height 363
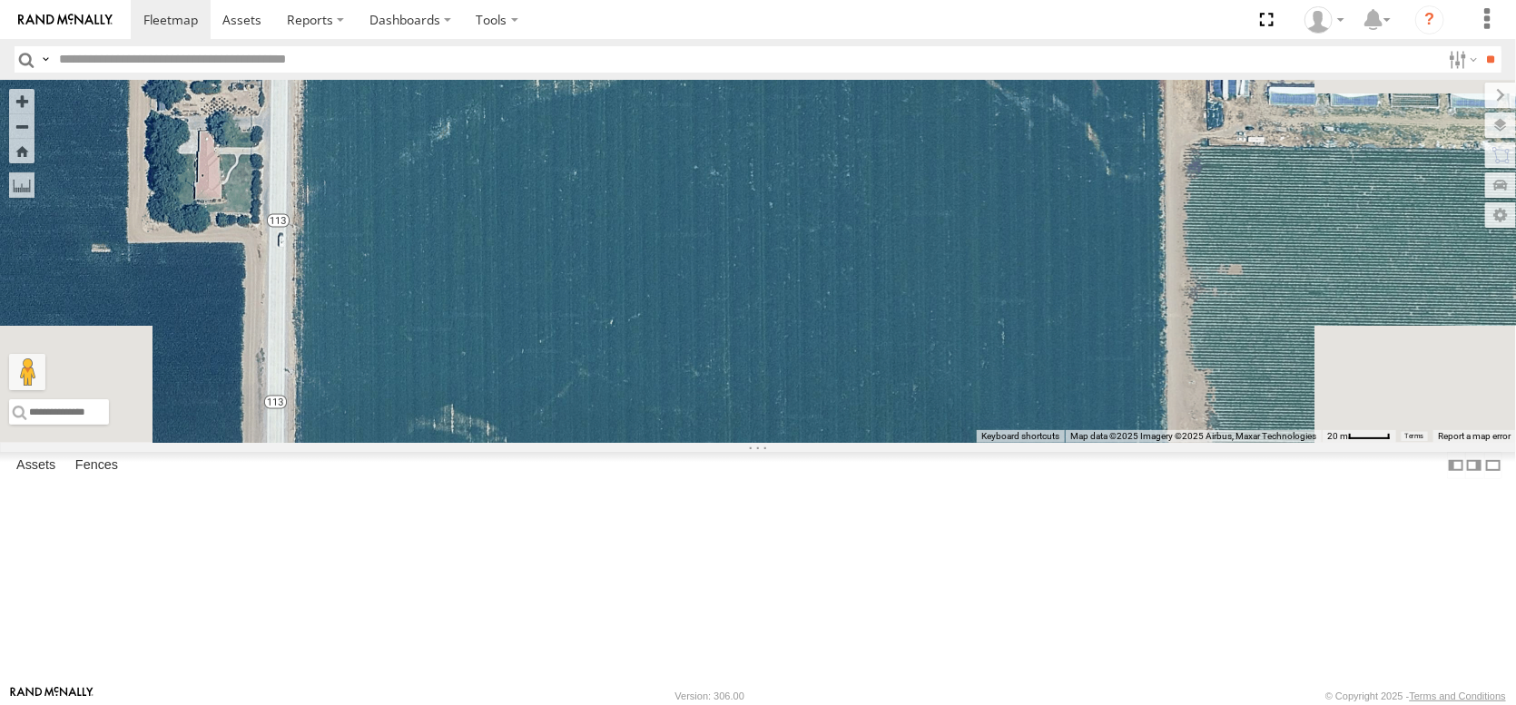
drag, startPoint x: 817, startPoint y: 565, endPoint x: 833, endPoint y: 314, distance: 251.1
click at [827, 339] on div "AL2367 FRONTLOADER JD344H PT2427 AL2312 PT2435 AL2321 AL2135 AL2257 PT2436 PT24…" at bounding box center [758, 261] width 1516 height 363
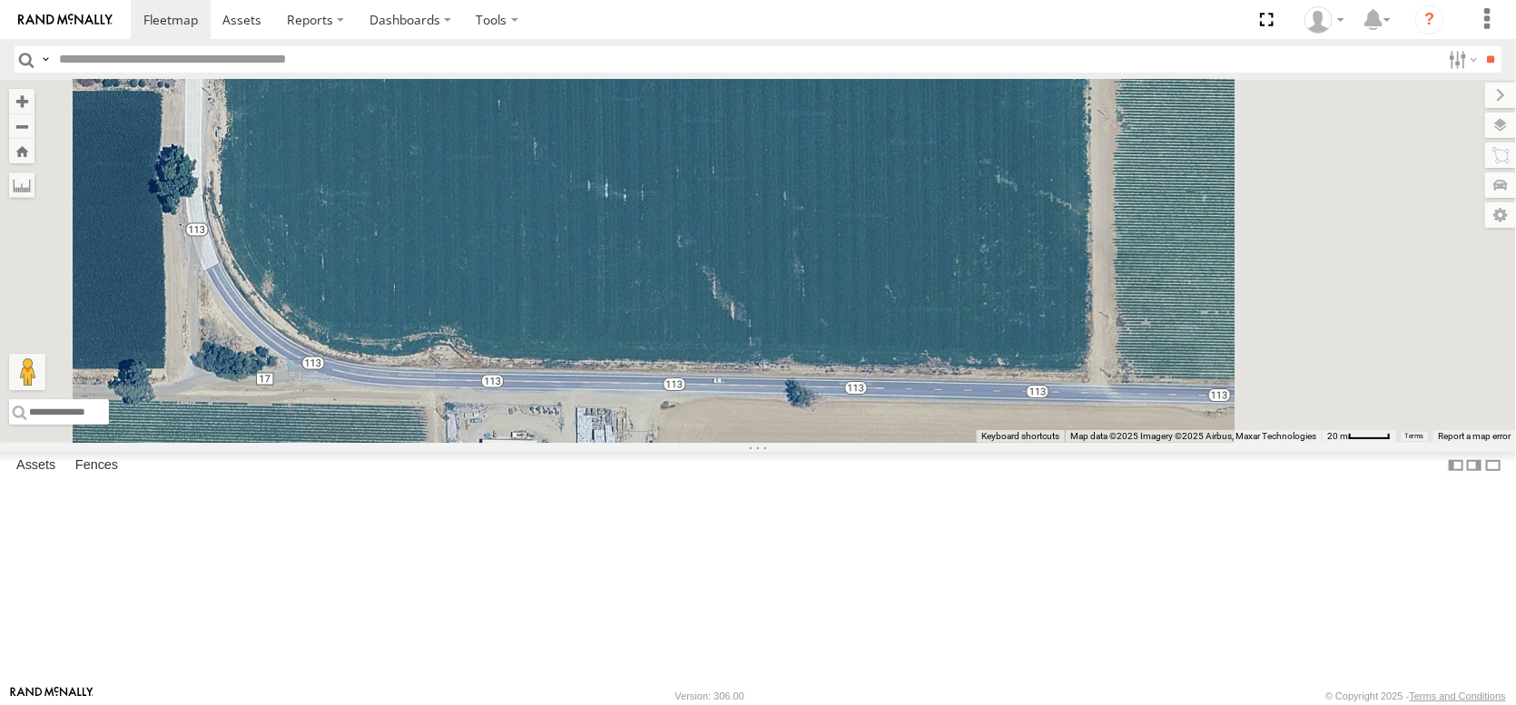
drag, startPoint x: 890, startPoint y: 428, endPoint x: 709, endPoint y: 290, distance: 227.3
click at [710, 290] on div "AL2367 FRONTLOADER JD344H PT2427 AL2312 PT2435 AL2321 AL2135 AL2257 PT2436 PT24…" at bounding box center [758, 261] width 1516 height 363
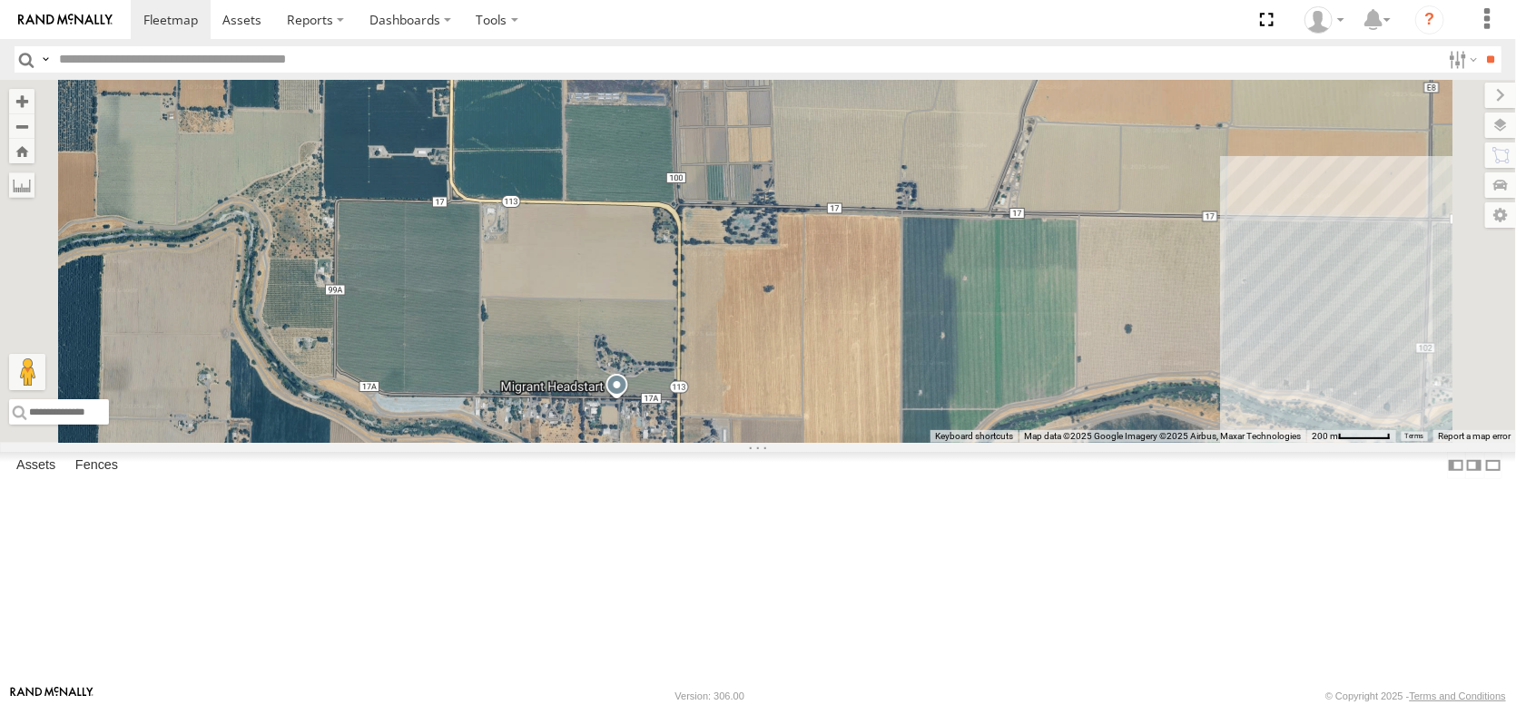
drag, startPoint x: 799, startPoint y: 507, endPoint x: 760, endPoint y: 387, distance: 126.9
click at [773, 417] on div "AL2367 FRONTLOADER JD344H PT2427 AL2312 PT2435 AL2321 AL2135 AL2257 PT2436 PT24…" at bounding box center [758, 261] width 1516 height 363
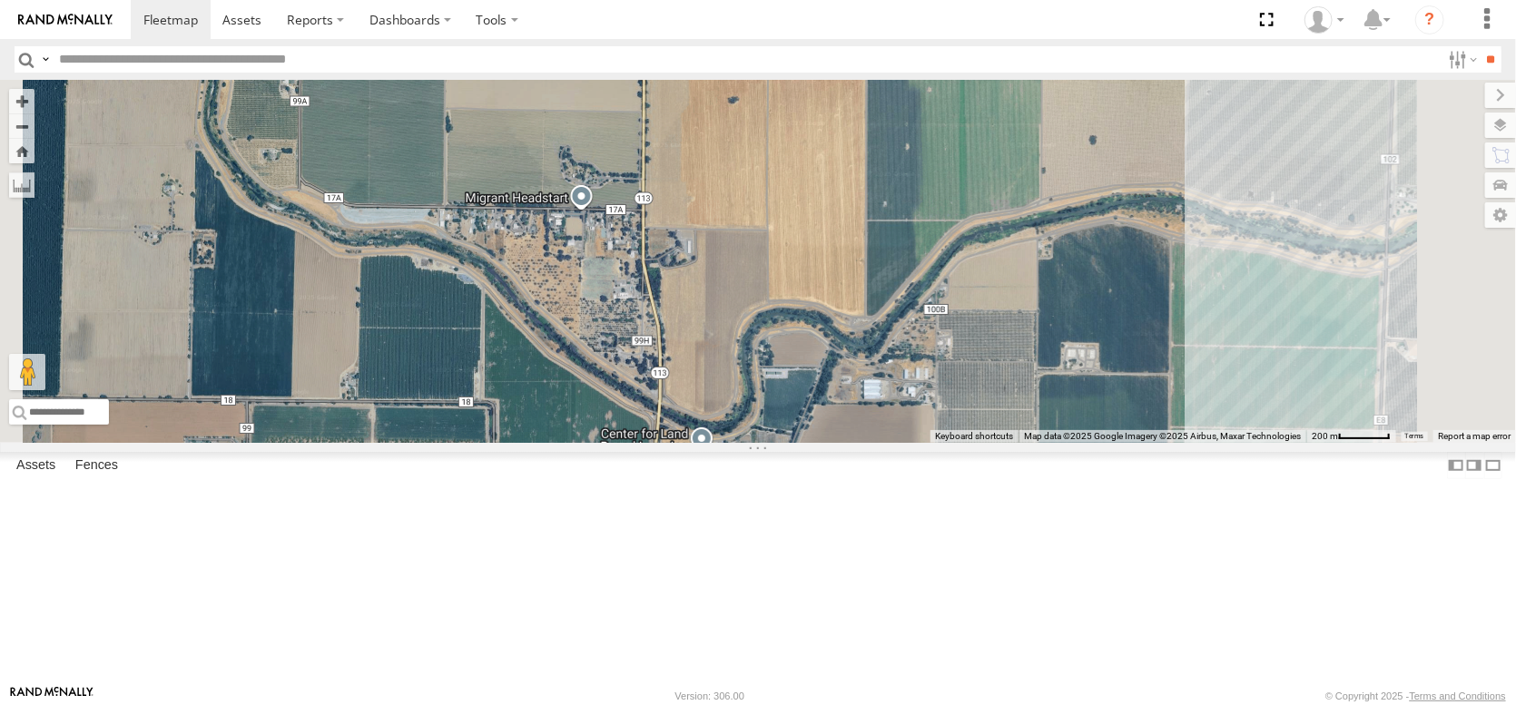
drag, startPoint x: 942, startPoint y: 592, endPoint x: 923, endPoint y: 433, distance: 160.0
click at [924, 439] on div "AL2367 FRONTLOADER JD344H PT2427 AL2312 PT2435 AL2321 AL2135 AL2257 PT2436 PT24…" at bounding box center [758, 261] width 1516 height 363
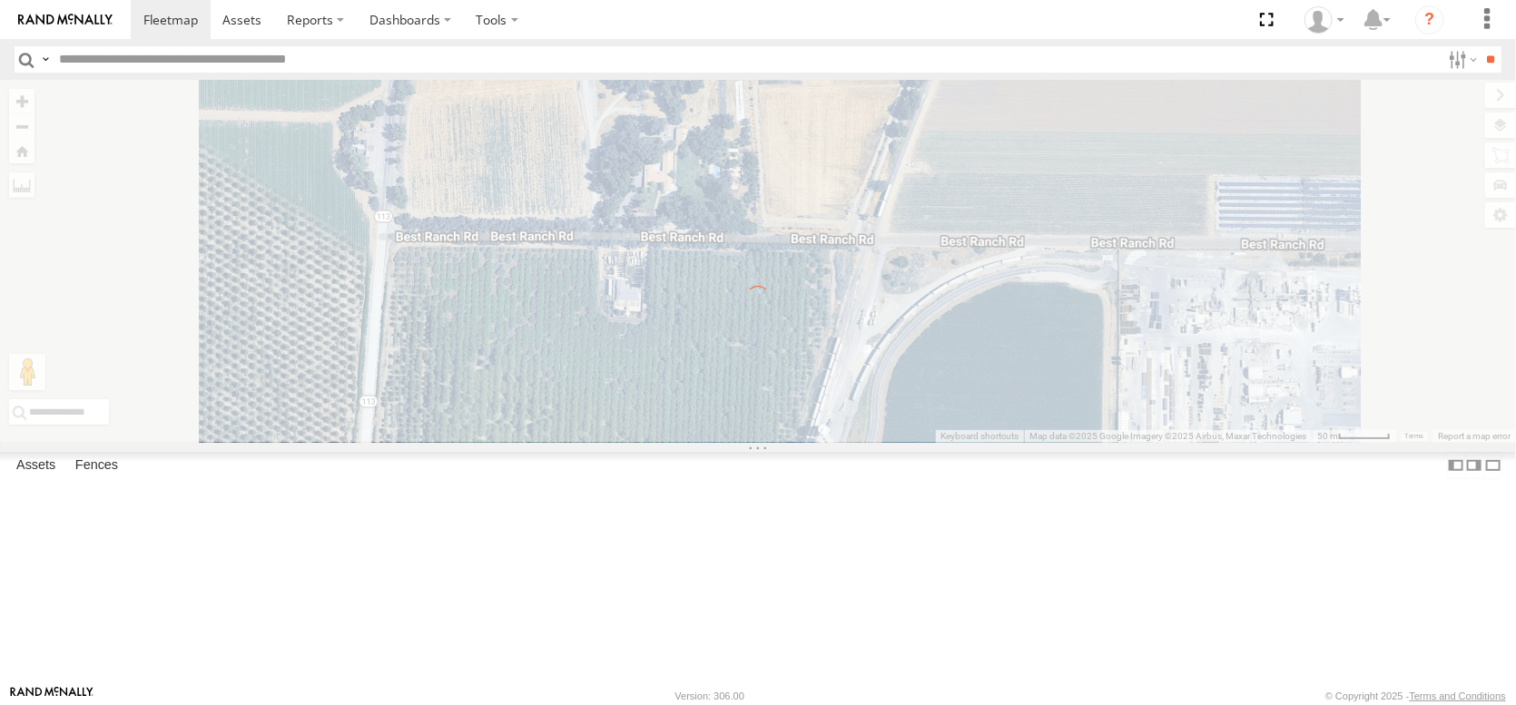
drag, startPoint x: 809, startPoint y: 325, endPoint x: 790, endPoint y: 458, distance: 134.8
click at [792, 443] on div "← Move left → Move right ↑ Move up ↓ Move down + Zoom in - Zoom out Home Jump l…" at bounding box center [758, 261] width 1516 height 363
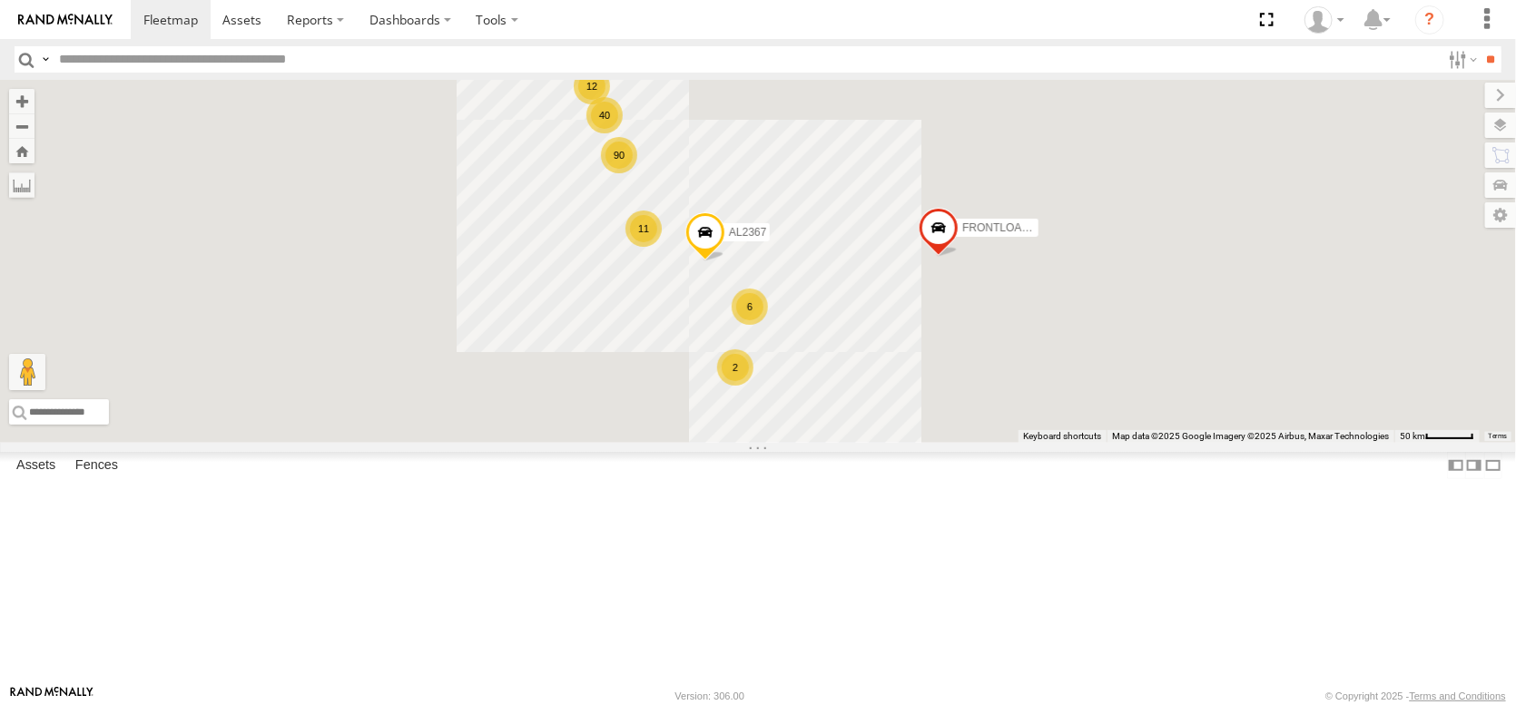
click at [784, 443] on div "12 90 6 11 6 12 40 9 AL2367 2 FRONTLOADER JD344H 12 PT2427" at bounding box center [758, 261] width 1516 height 363
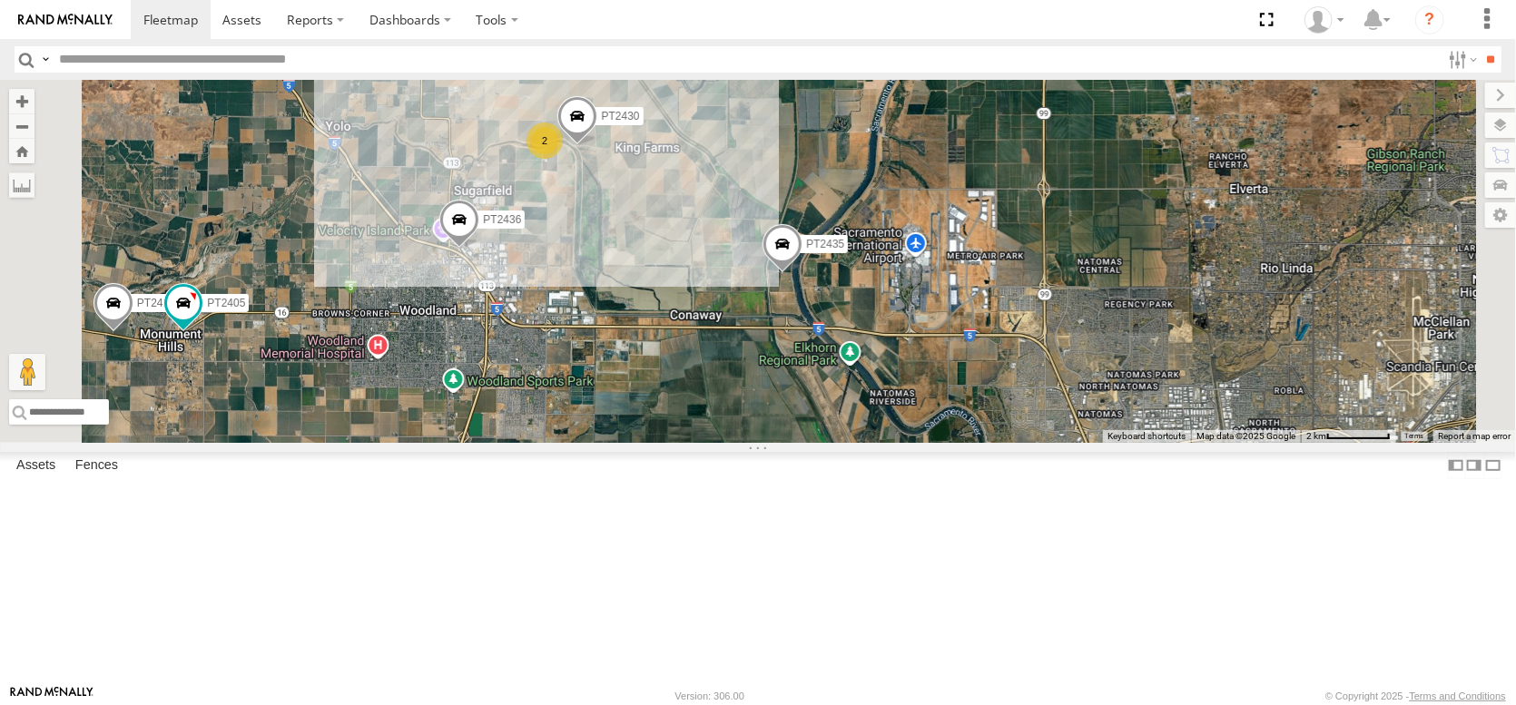
drag, startPoint x: 791, startPoint y: 215, endPoint x: 800, endPoint y: 351, distance: 136.5
click at [800, 351] on div "AL2367 FRONTLOADER JD344H PT2427 PT2435 AL2321 AL2135 AL2338 PT2436 PT2405 PT24…" at bounding box center [758, 261] width 1516 height 363
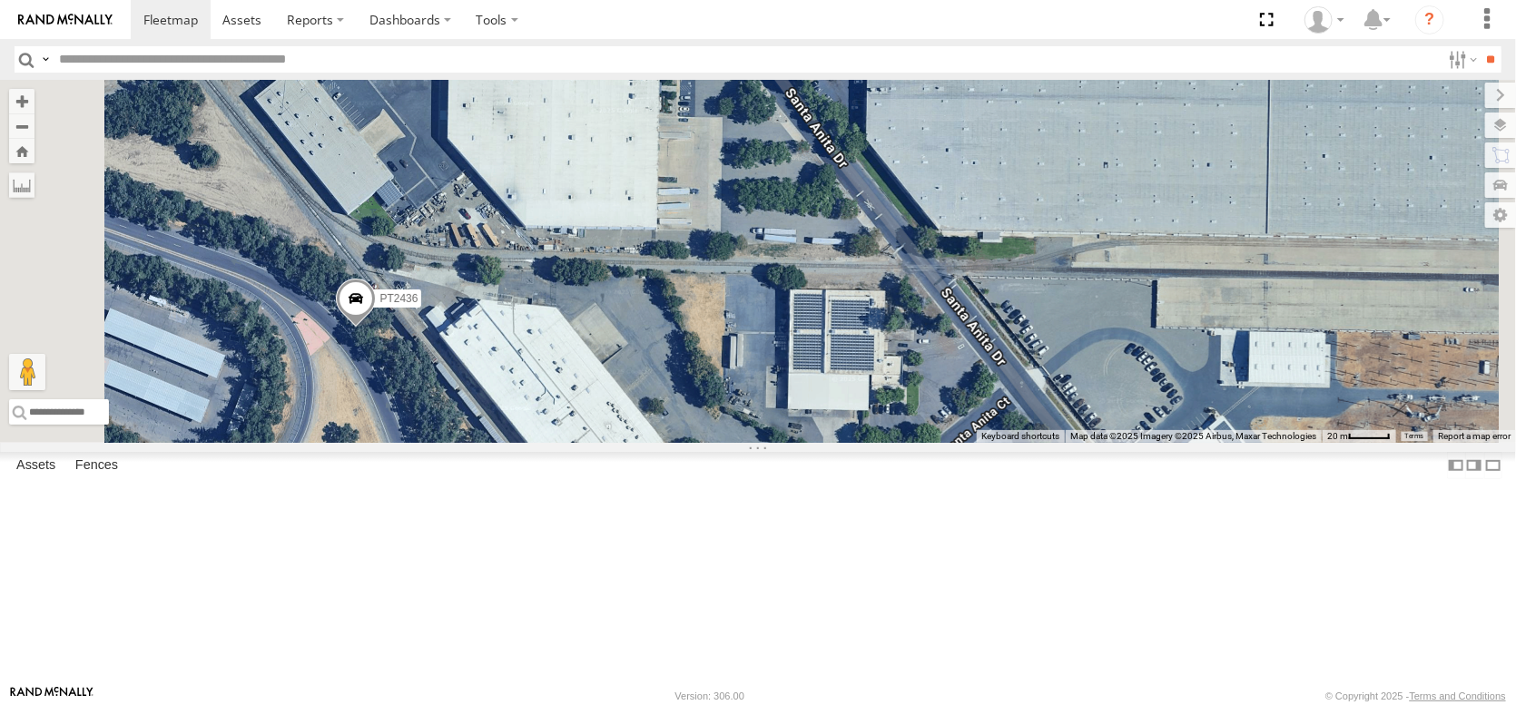
click at [376, 329] on span at bounding box center [356, 304] width 40 height 49
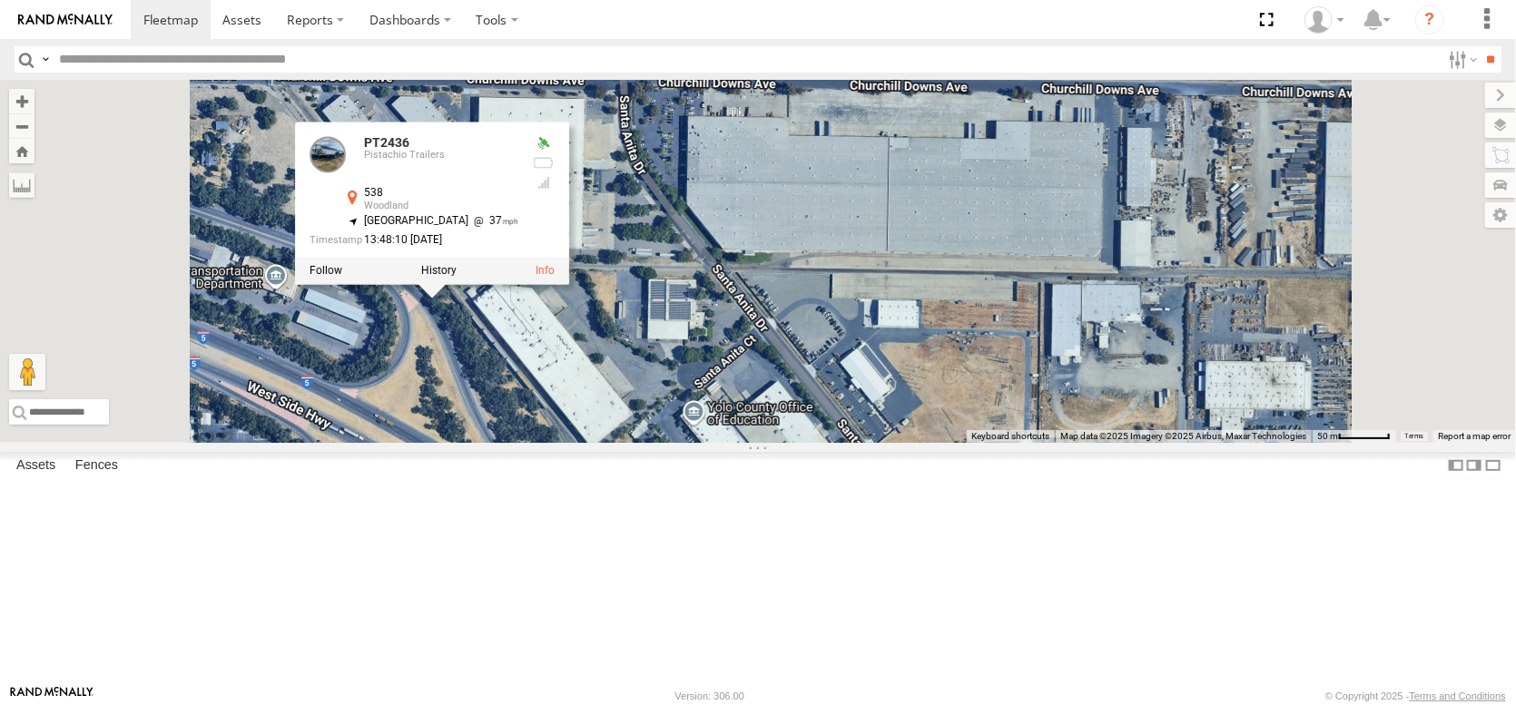
click at [843, 342] on div "AL2367 FRONTLOADER JD344H PT2427 PT2435 AL2321 AL2135 AL2338 PT2436 PT2405 PT24…" at bounding box center [758, 261] width 1516 height 363
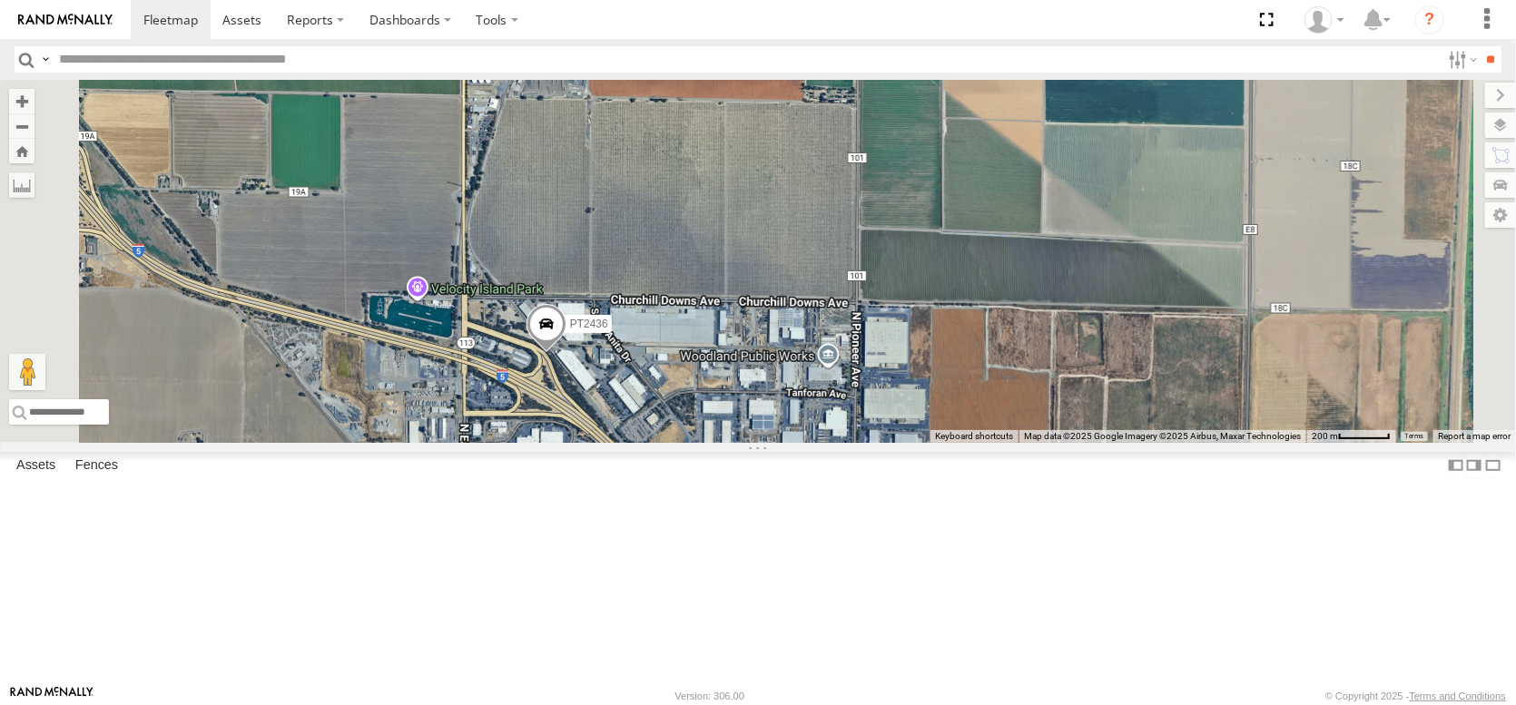
drag, startPoint x: 887, startPoint y: 449, endPoint x: 869, endPoint y: 487, distance: 41.4
click at [871, 443] on div "AL2367 FRONTLOADER JD344H PT2427 PT2435 AL2321 AL2135 AL2338 PT2436 PT2405 PT24…" at bounding box center [758, 261] width 1516 height 363
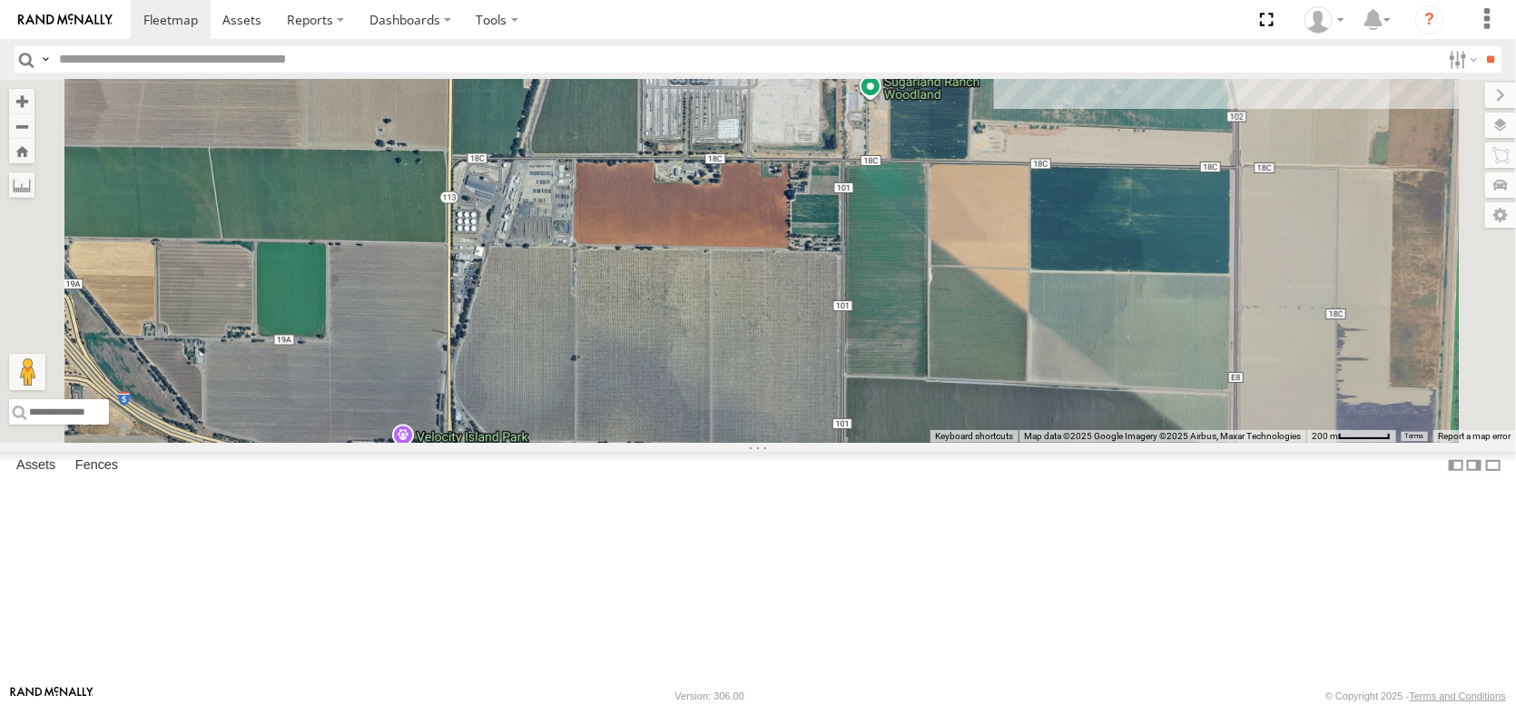
drag, startPoint x: 850, startPoint y: 326, endPoint x: 848, endPoint y: 438, distance: 112.6
click at [850, 438] on div "AL2367 FRONTLOADER JD344H PT2427 PT2435 AL2321 AL2135 AL2338 PT2436 PT2405 PT24…" at bounding box center [758, 261] width 1516 height 363
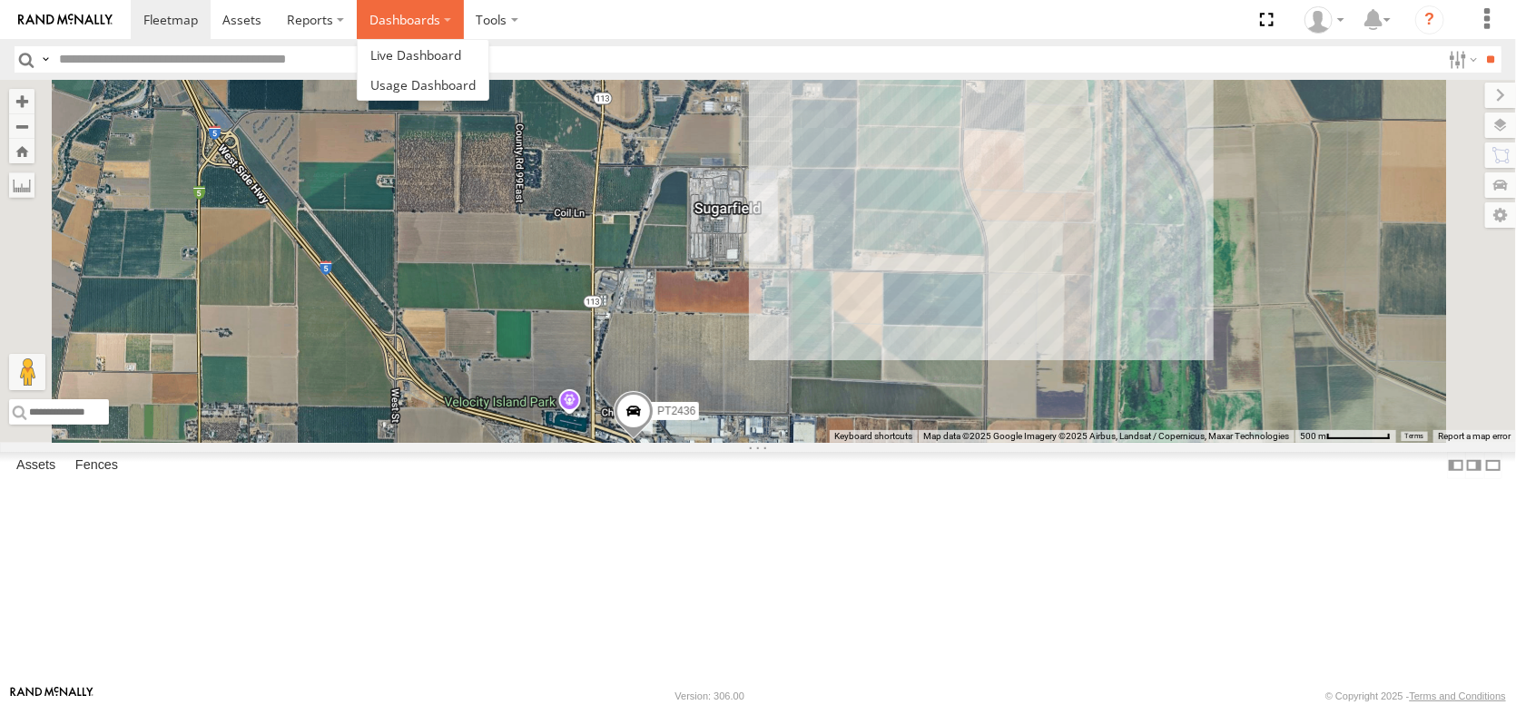
click at [464, 17] on label "Dashboards" at bounding box center [410, 19] width 107 height 39
click at [461, 64] on span at bounding box center [415, 54] width 91 height 17
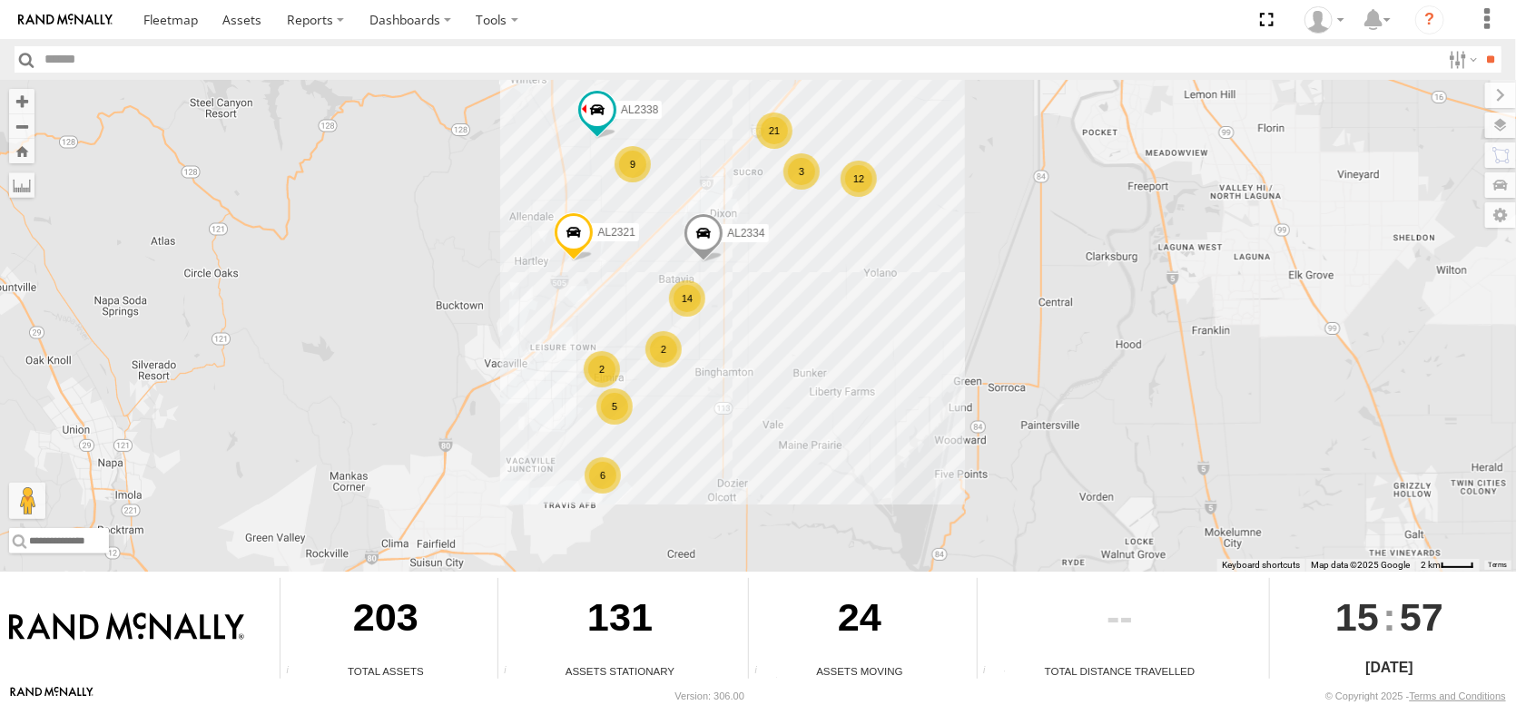
drag, startPoint x: 703, startPoint y: 183, endPoint x: 695, endPoint y: 433, distance: 249.7
click at [695, 432] on div "FRONTLOADER JD344H AL2367 AL2312 21 9 12 6 14 2 2 3 5 AL2334 AL2321 AL2338" at bounding box center [758, 326] width 1516 height 492
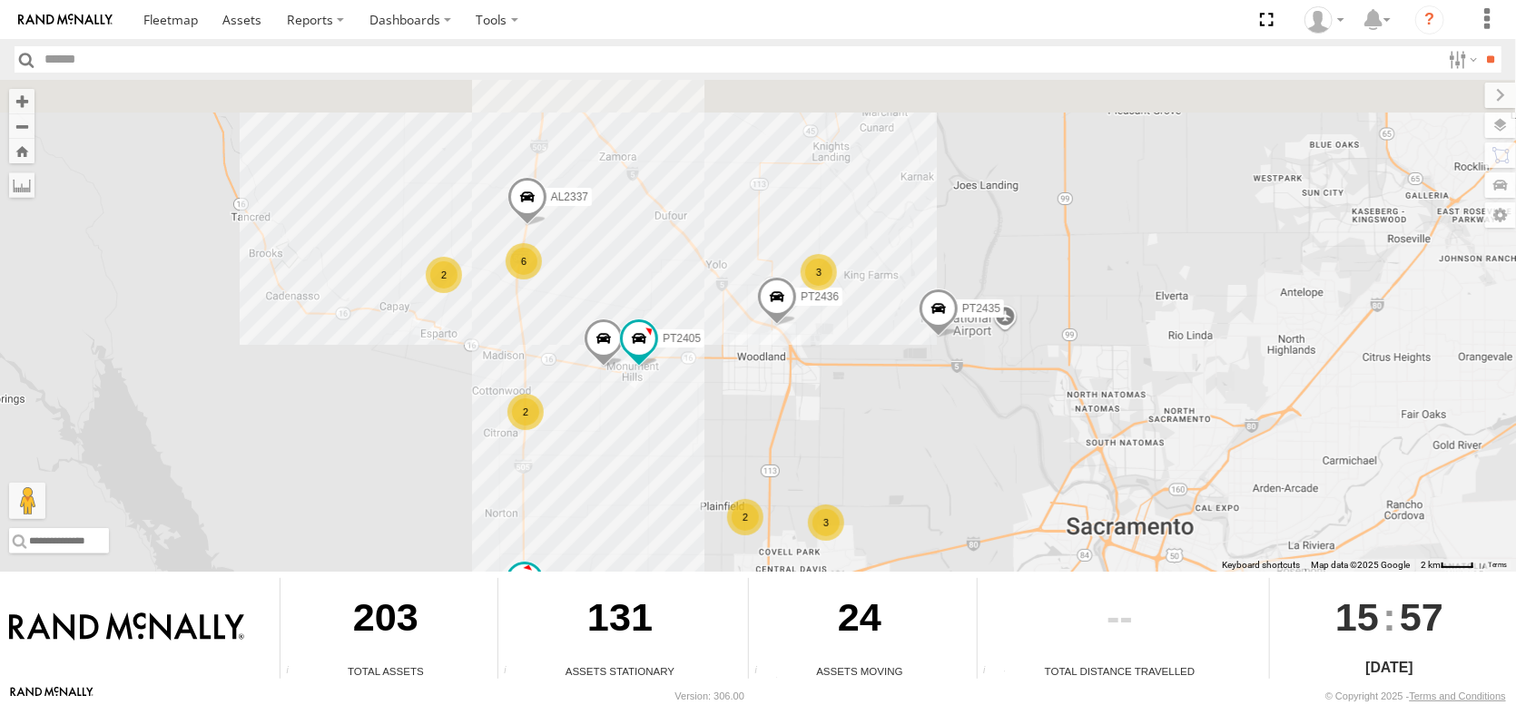
drag, startPoint x: 765, startPoint y: 280, endPoint x: 747, endPoint y: 364, distance: 86.3
click at [747, 364] on div "FRONTLOADER JD344H AL2367 AL2312 21 9 12 6 14 2 2 3 5 AL2334 AL2321 AL2338 6 2 …" at bounding box center [758, 326] width 1516 height 492
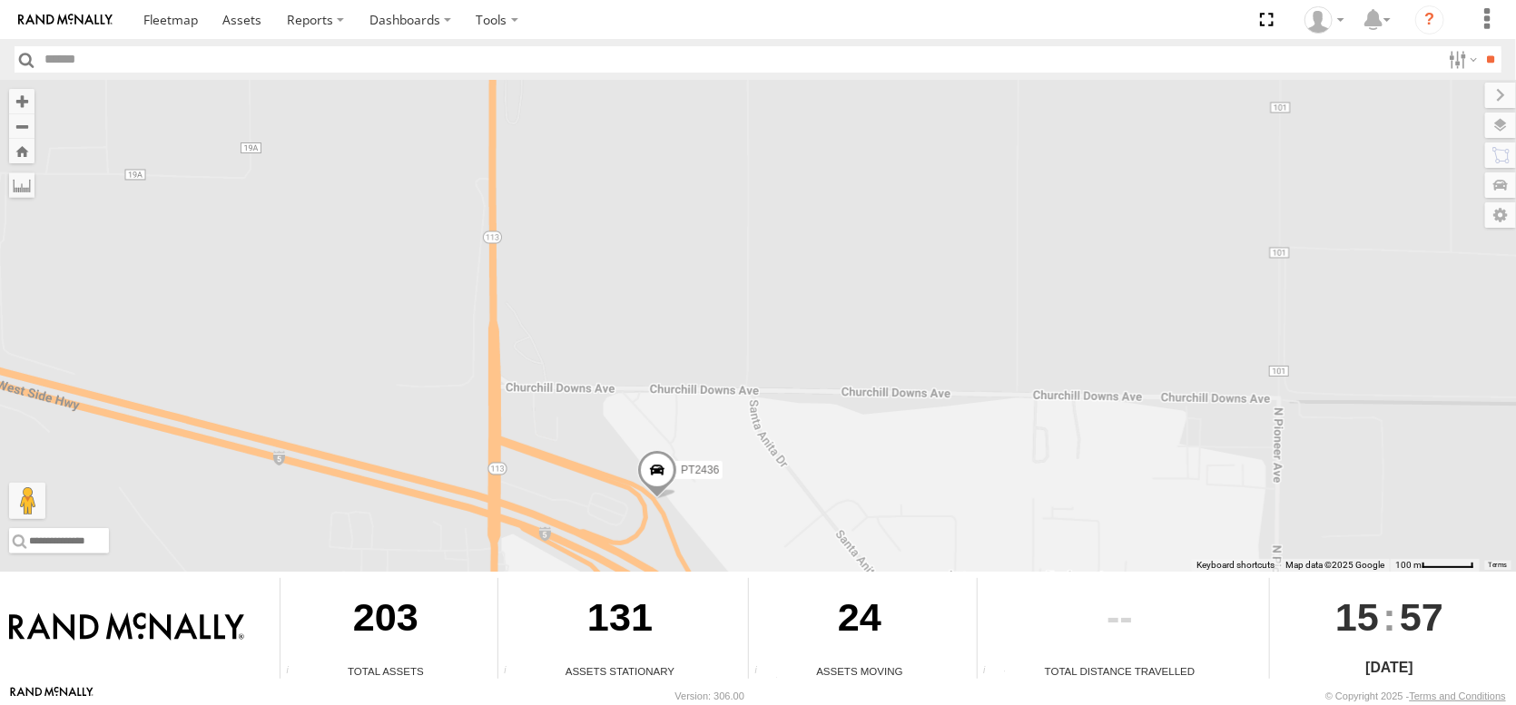
click at [658, 463] on span at bounding box center [657, 474] width 40 height 49
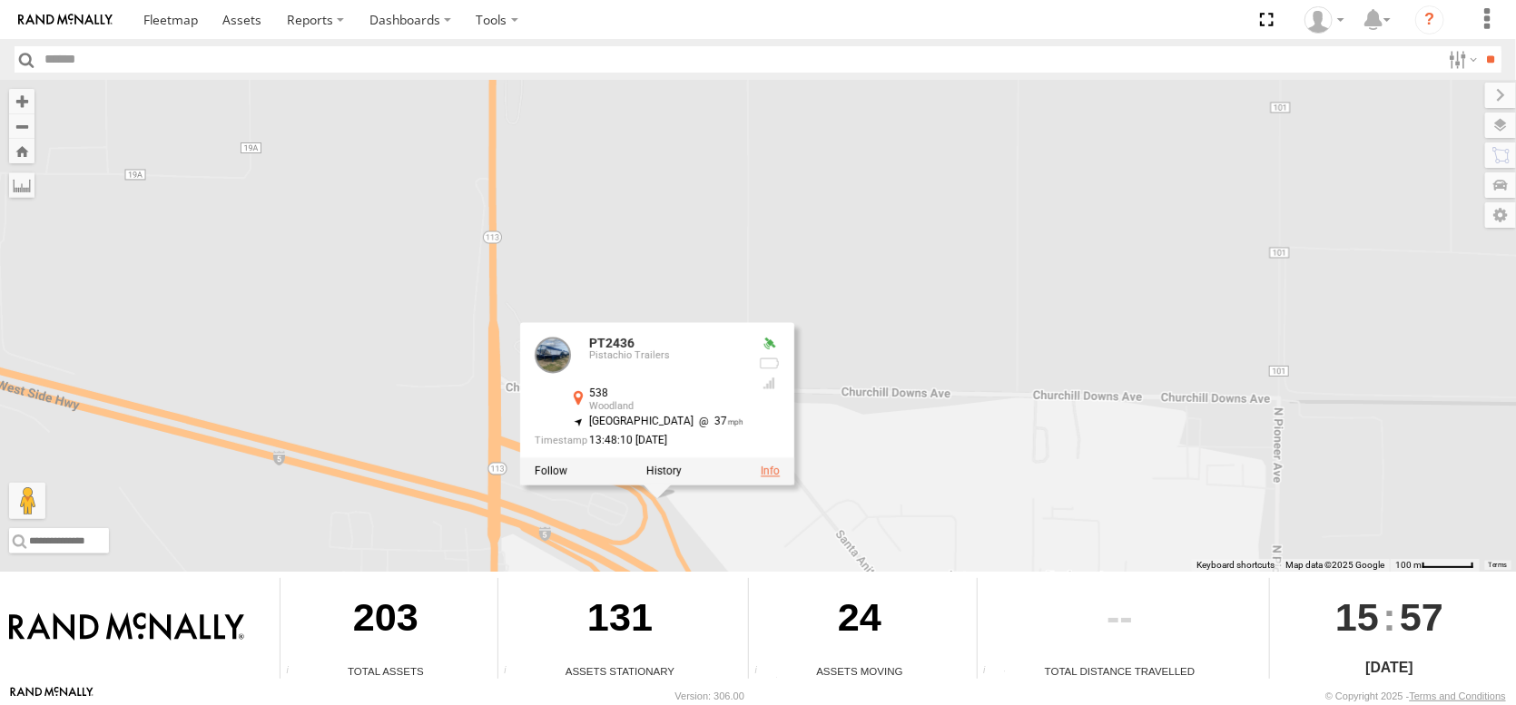
click at [761, 466] on link at bounding box center [770, 472] width 19 height 13
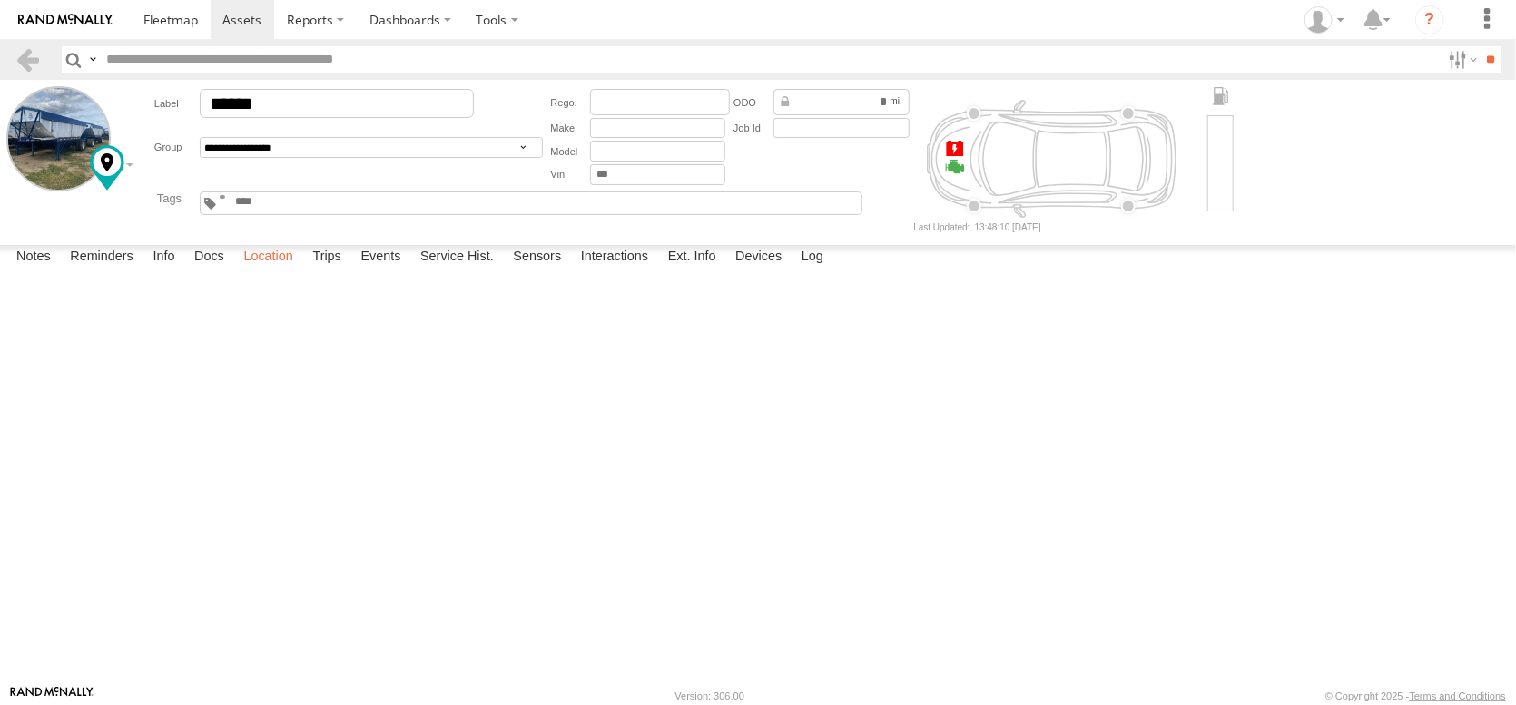
click at [302, 270] on label "Location" at bounding box center [268, 257] width 68 height 25
click at [791, 270] on label "Devices" at bounding box center [758, 257] width 64 height 25
click at [0, 0] on span at bounding box center [0, 0] width 0 height 0
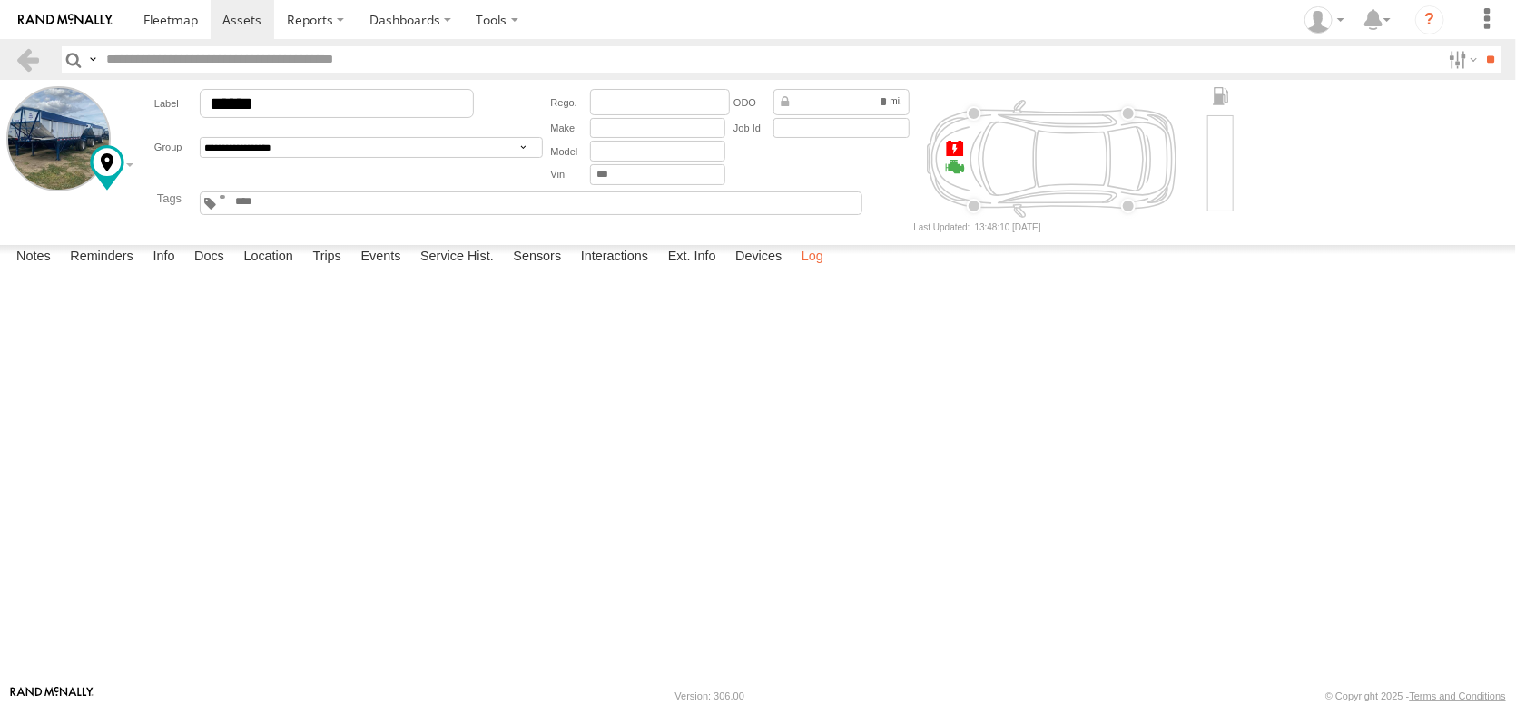
click at [832, 270] on label "Log" at bounding box center [812, 257] width 40 height 25
click at [183, 270] on label "Info" at bounding box center [163, 257] width 40 height 25
click at [233, 270] on label "Docs" at bounding box center [209, 257] width 48 height 25
click at [98, 270] on label "Reminders" at bounding box center [102, 257] width 82 height 25
click at [503, 270] on label "Service Hist." at bounding box center [457, 257] width 92 height 25
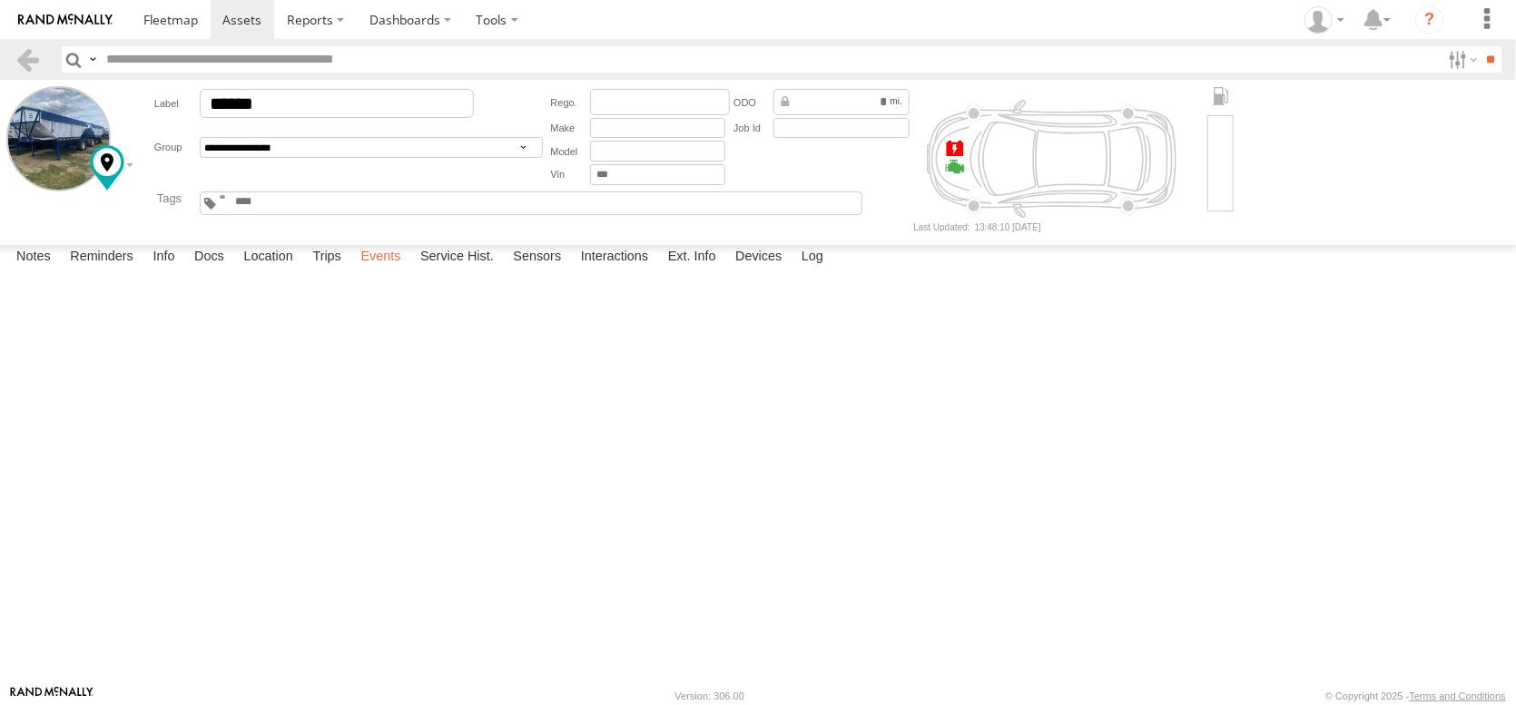
click at [409, 270] on label "Events" at bounding box center [380, 257] width 58 height 25
click at [658, 270] on label "Interactions" at bounding box center [615, 257] width 86 height 25
click at [0, 0] on link "View Interaction Report" at bounding box center [0, 0] width 0 height 0
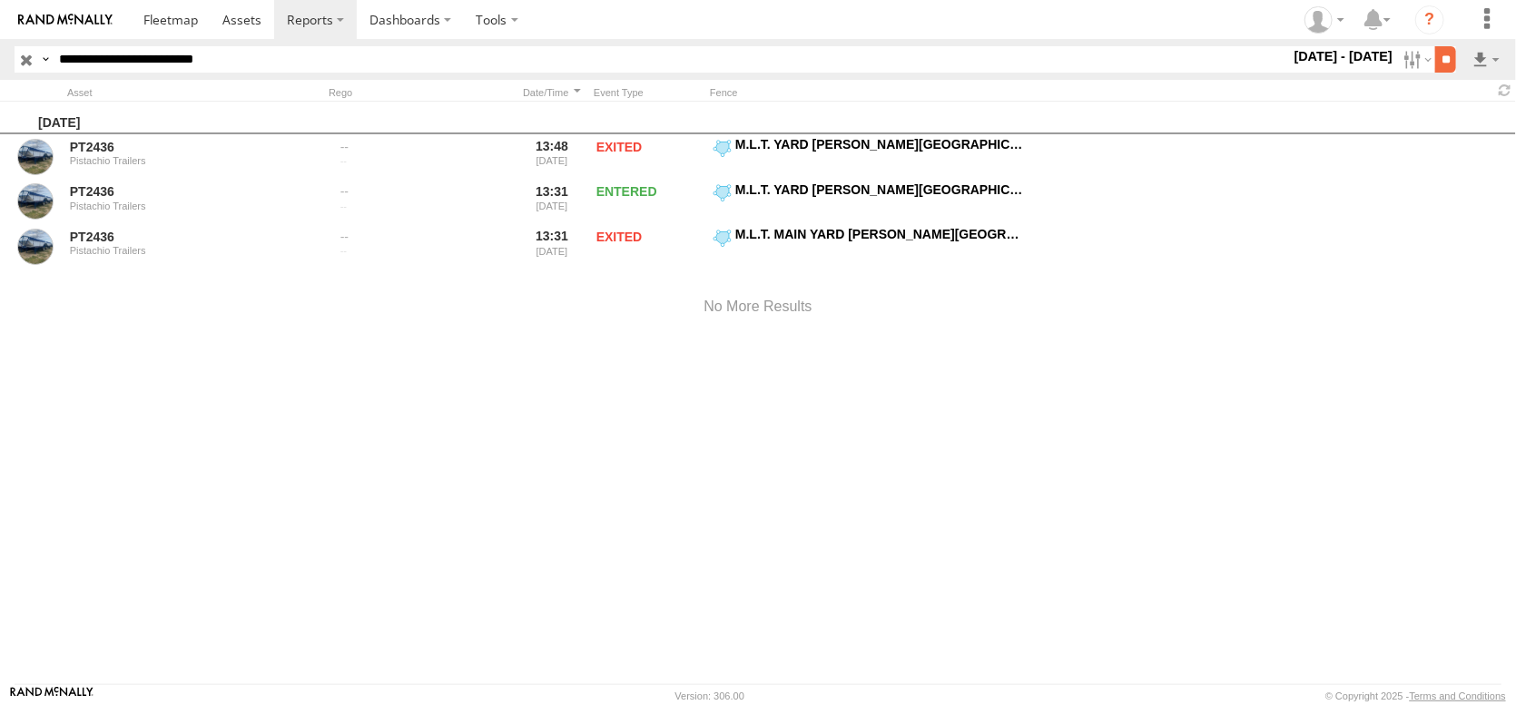
click at [1435, 62] on input "**" at bounding box center [1445, 59] width 21 height 26
click at [1507, 99] on span at bounding box center [1505, 90] width 22 height 17
click at [193, 15] on span at bounding box center [170, 19] width 54 height 17
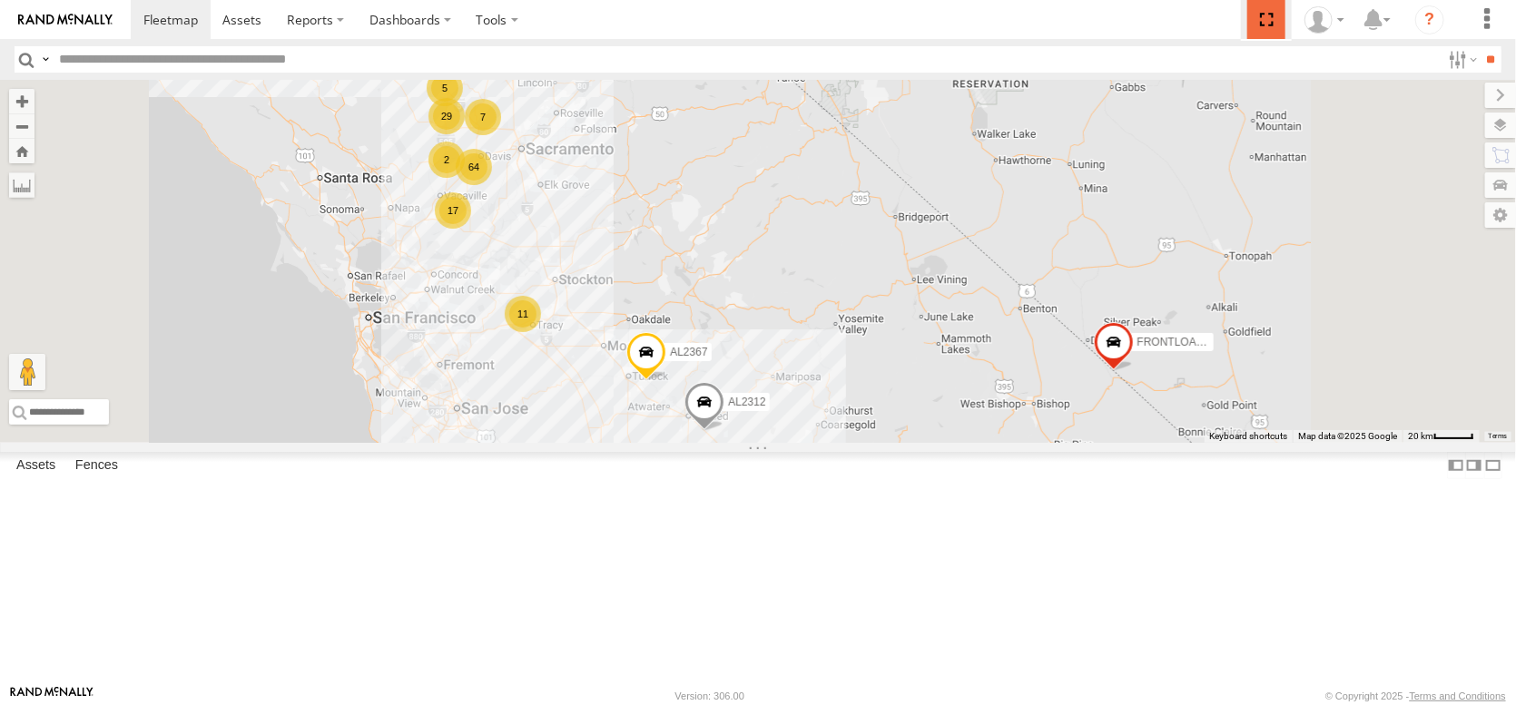
click at [1247, 25] on span at bounding box center [1265, 19] width 37 height 39
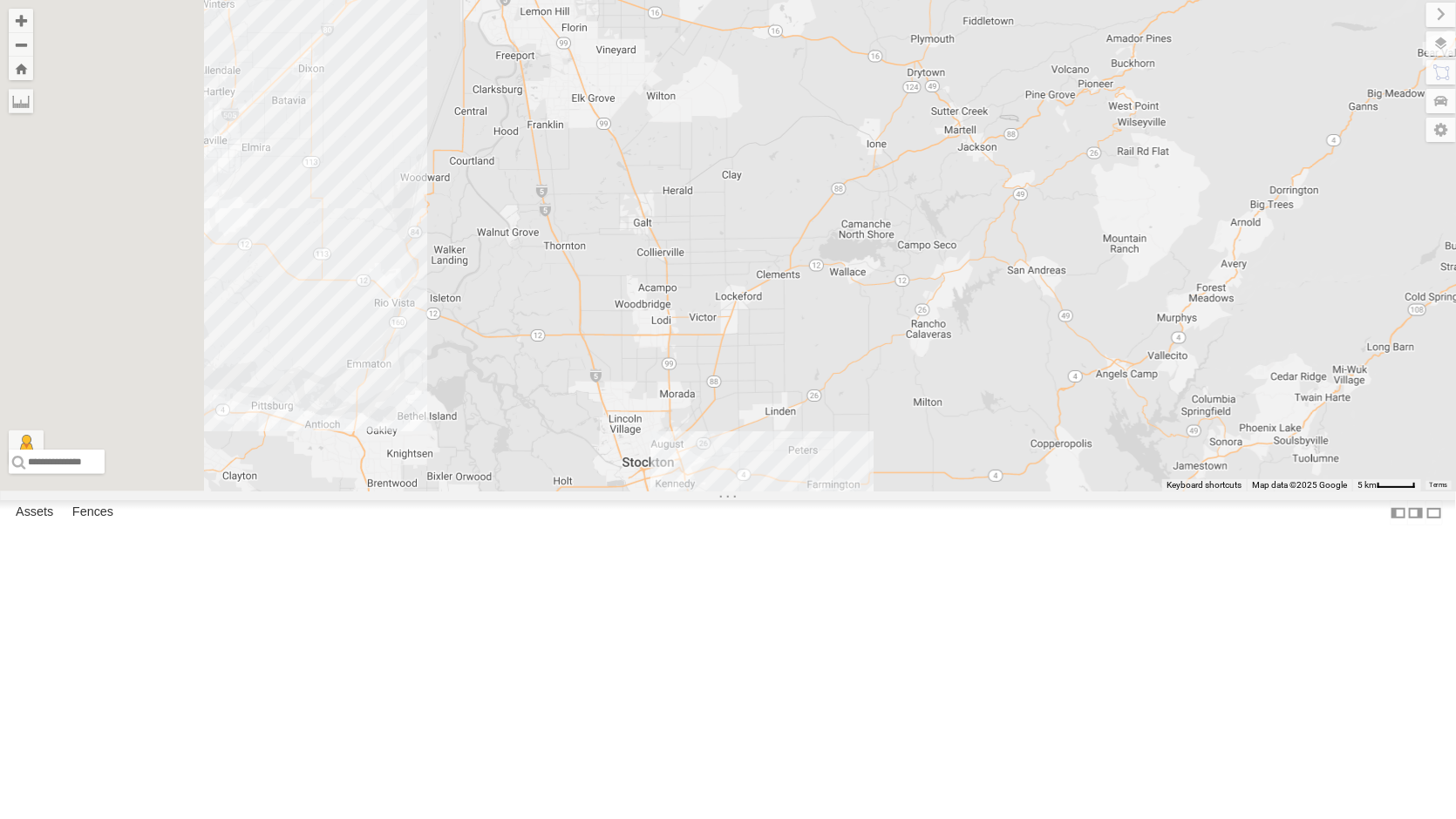
drag, startPoint x: 761, startPoint y: 383, endPoint x: 999, endPoint y: 408, distance: 239.3
click at [999, 408] on div "AL2367 FRONTLOADER JD344H AL2291 AL2312 PT2435 2 9" at bounding box center [728, 246] width 1456 height 492
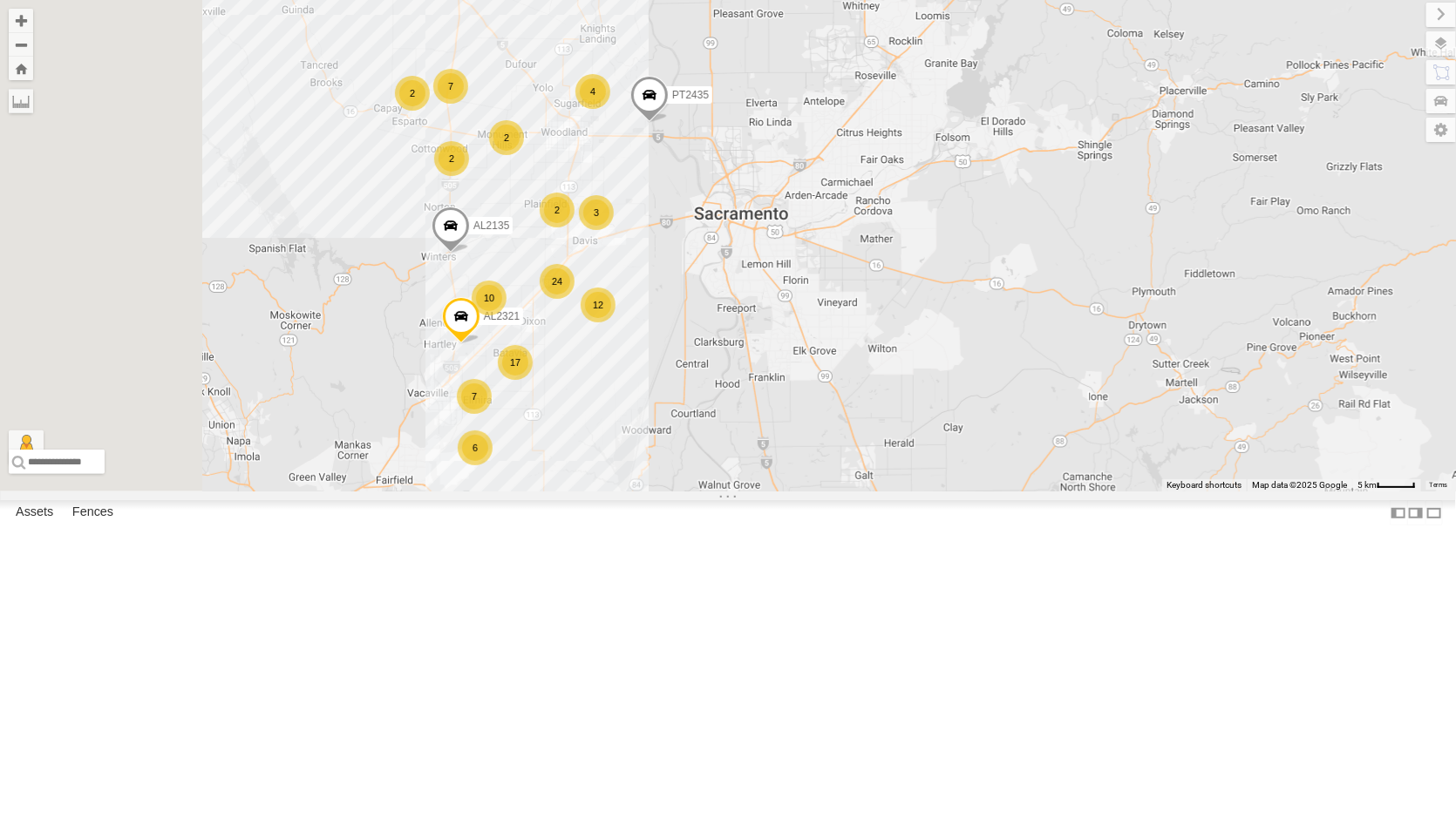
drag, startPoint x: 760, startPoint y: 231, endPoint x: 977, endPoint y: 482, distance: 331.8
click at [977, 482] on div "AL2367 FRONTLOADER JD344H AL2291 AL2312 PT2435 2 9 24 10 7 12 6 17 2 7 2 2 3 4 …" at bounding box center [728, 246] width 1456 height 492
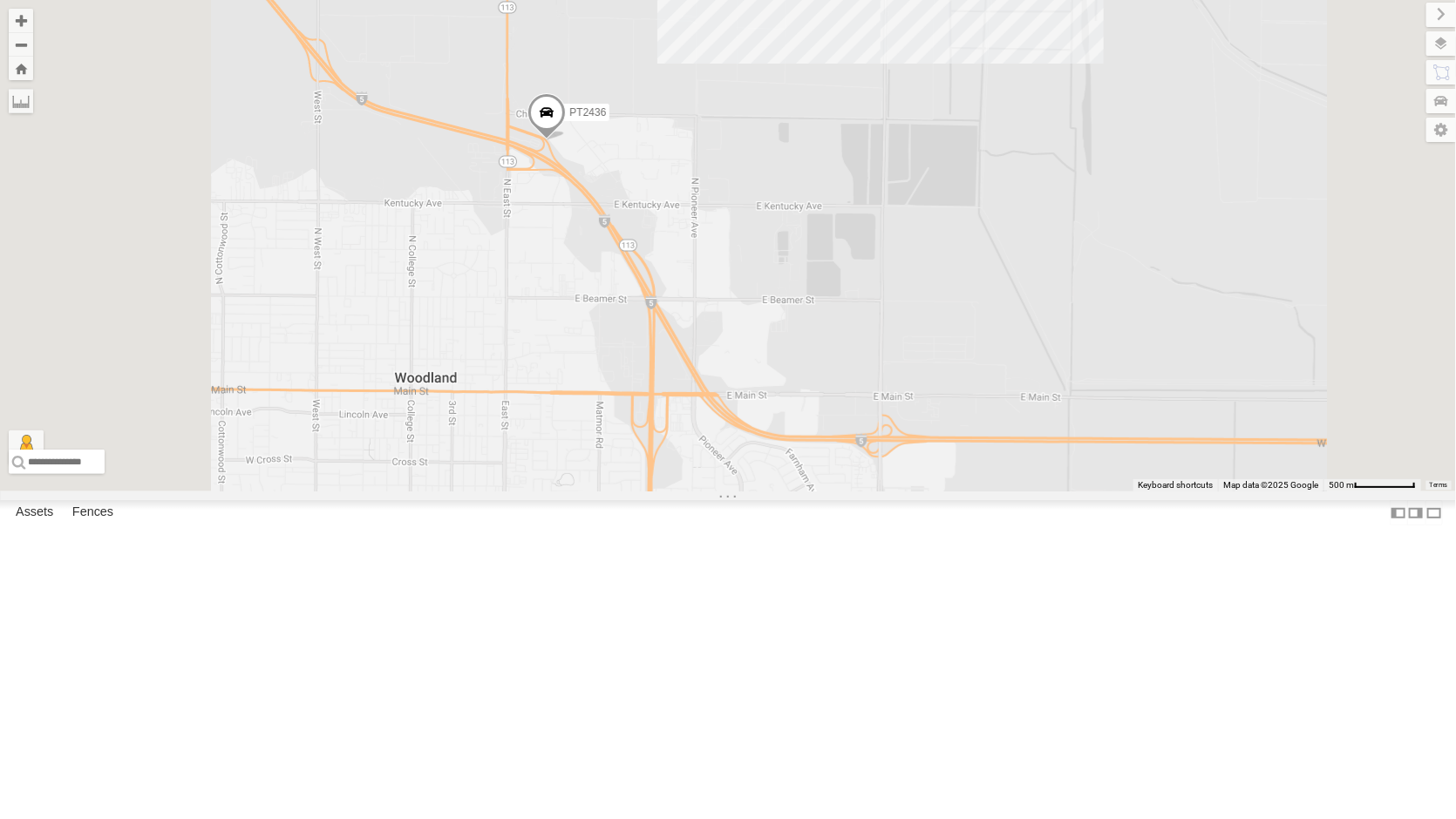
click at [566, 140] on span at bounding box center [546, 116] width 38 height 47
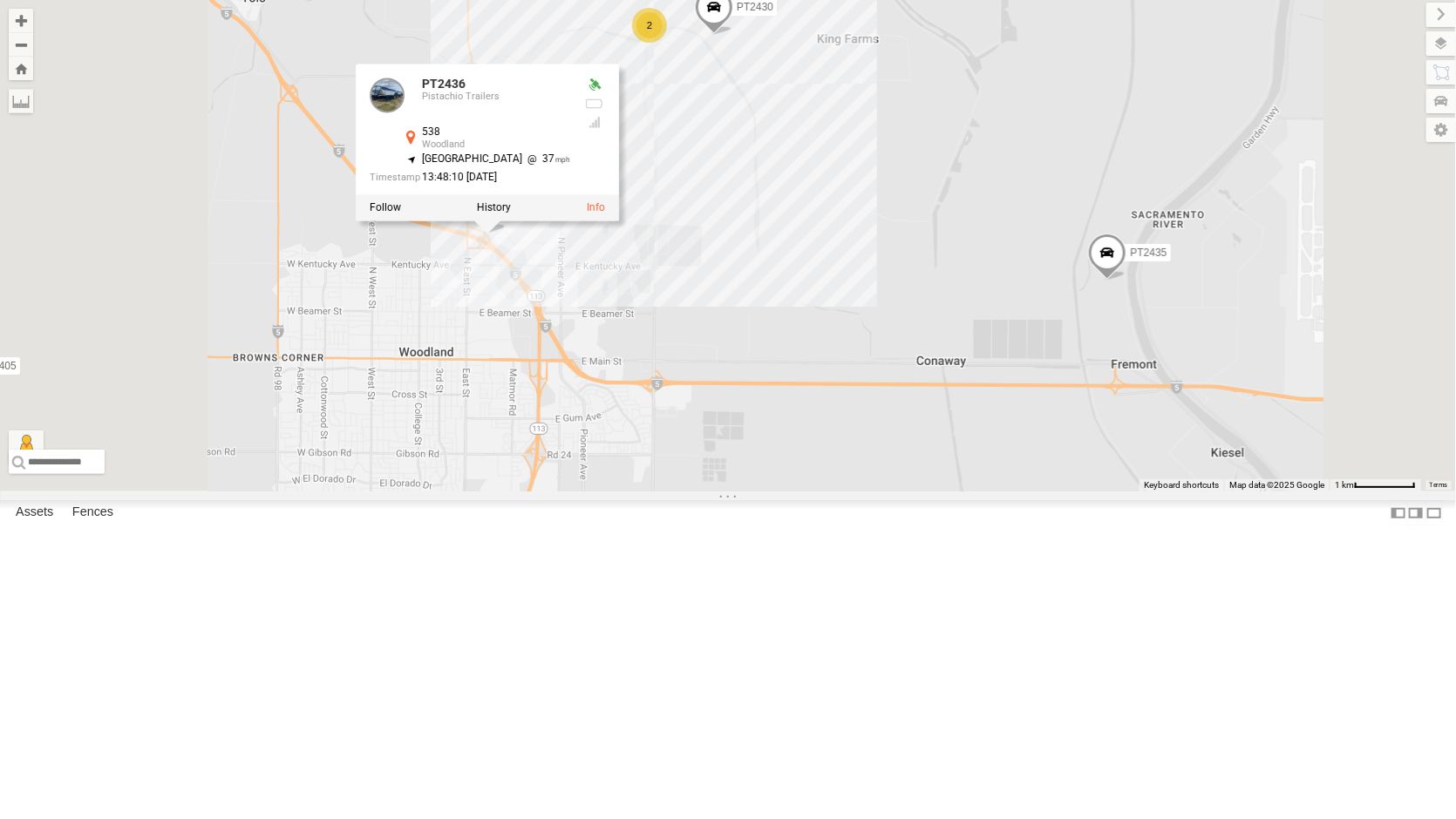
click at [0, 0] on span at bounding box center [0, 0] width 0 height 0
click at [605, 130] on div at bounding box center [595, 123] width 21 height 14
click at [511, 213] on label at bounding box center [494, 207] width 34 height 12
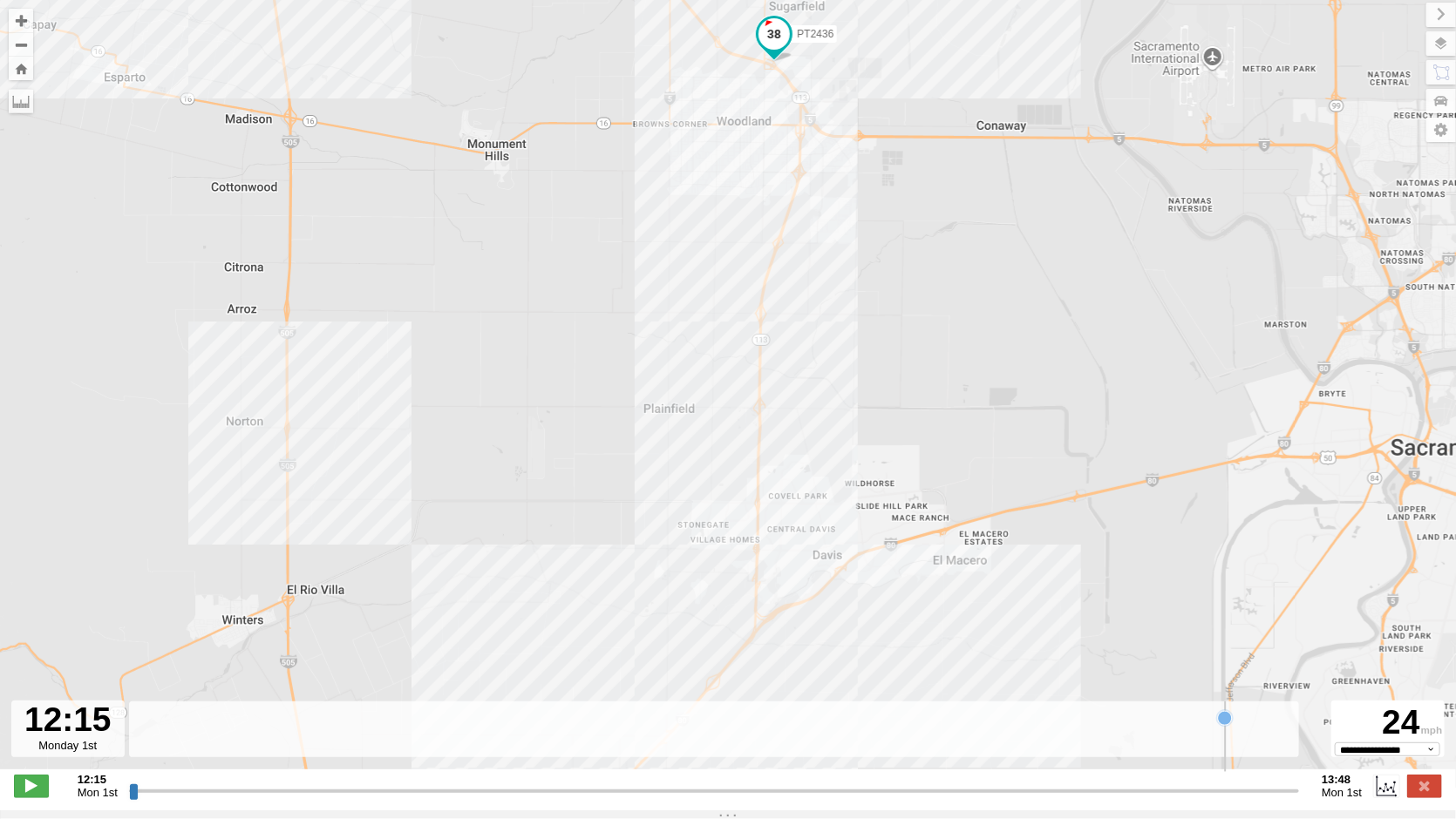
click at [169, 676] on rect at bounding box center [682, 737] width 1107 height 71
click at [30, 676] on span at bounding box center [32, 786] width 35 height 23
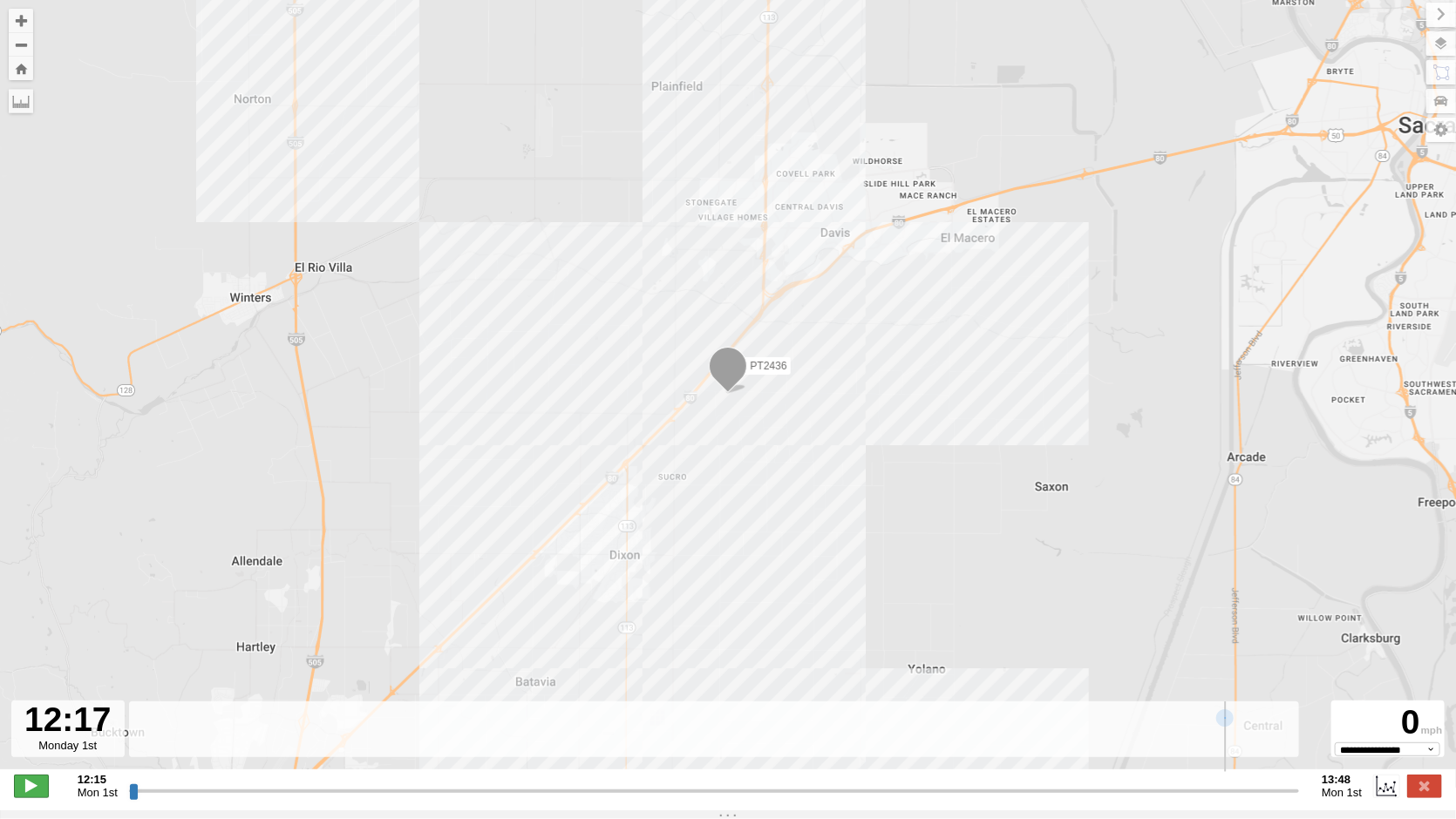
click at [30, 676] on span at bounding box center [32, 786] width 35 height 23
click at [573, 676] on input "range" at bounding box center [714, 790] width 1170 height 16
click at [895, 676] on input "range" at bounding box center [714, 790] width 1170 height 16
click at [1221, 676] on input "range" at bounding box center [714, 790] width 1170 height 16
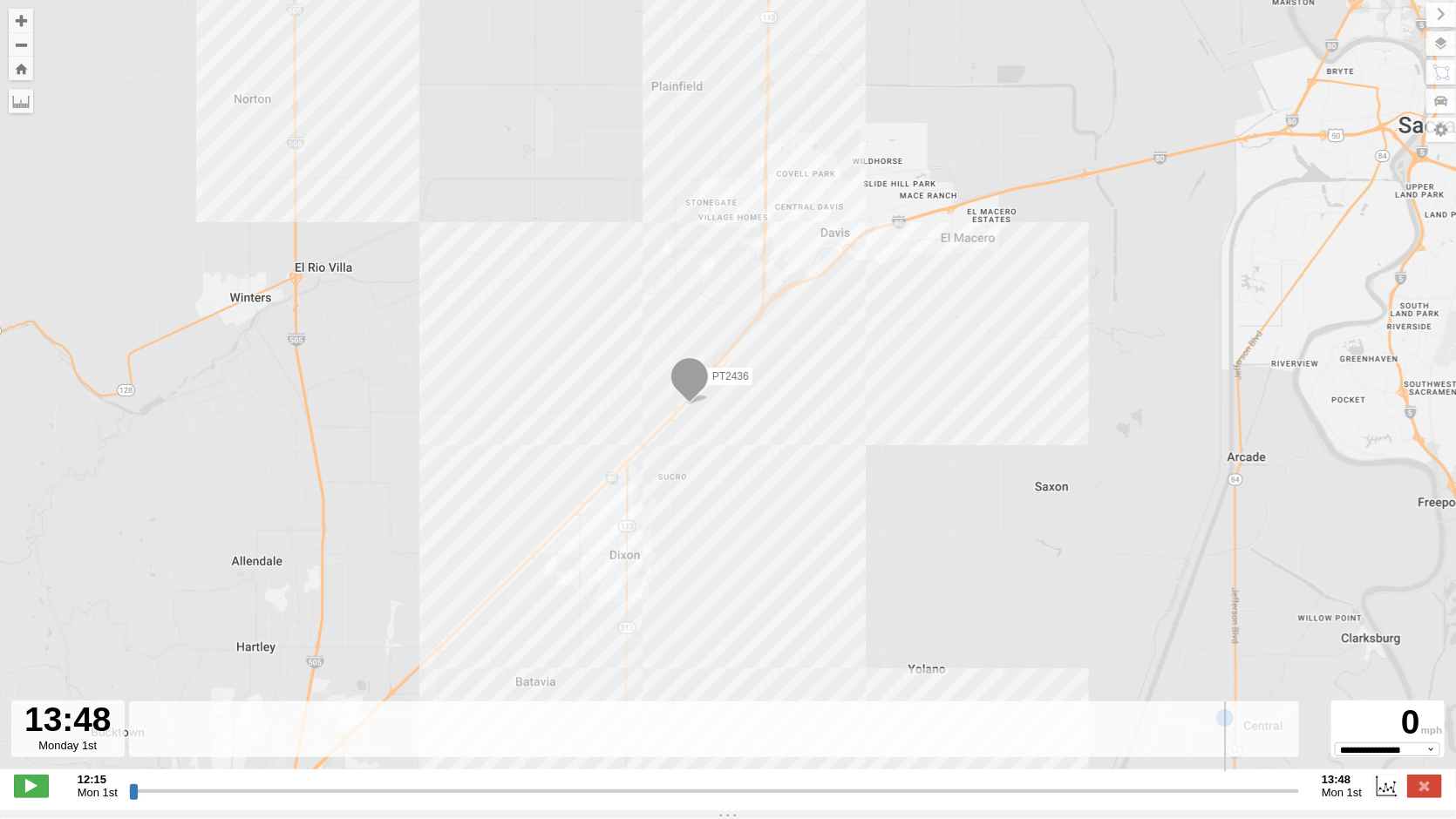
type input "**********"
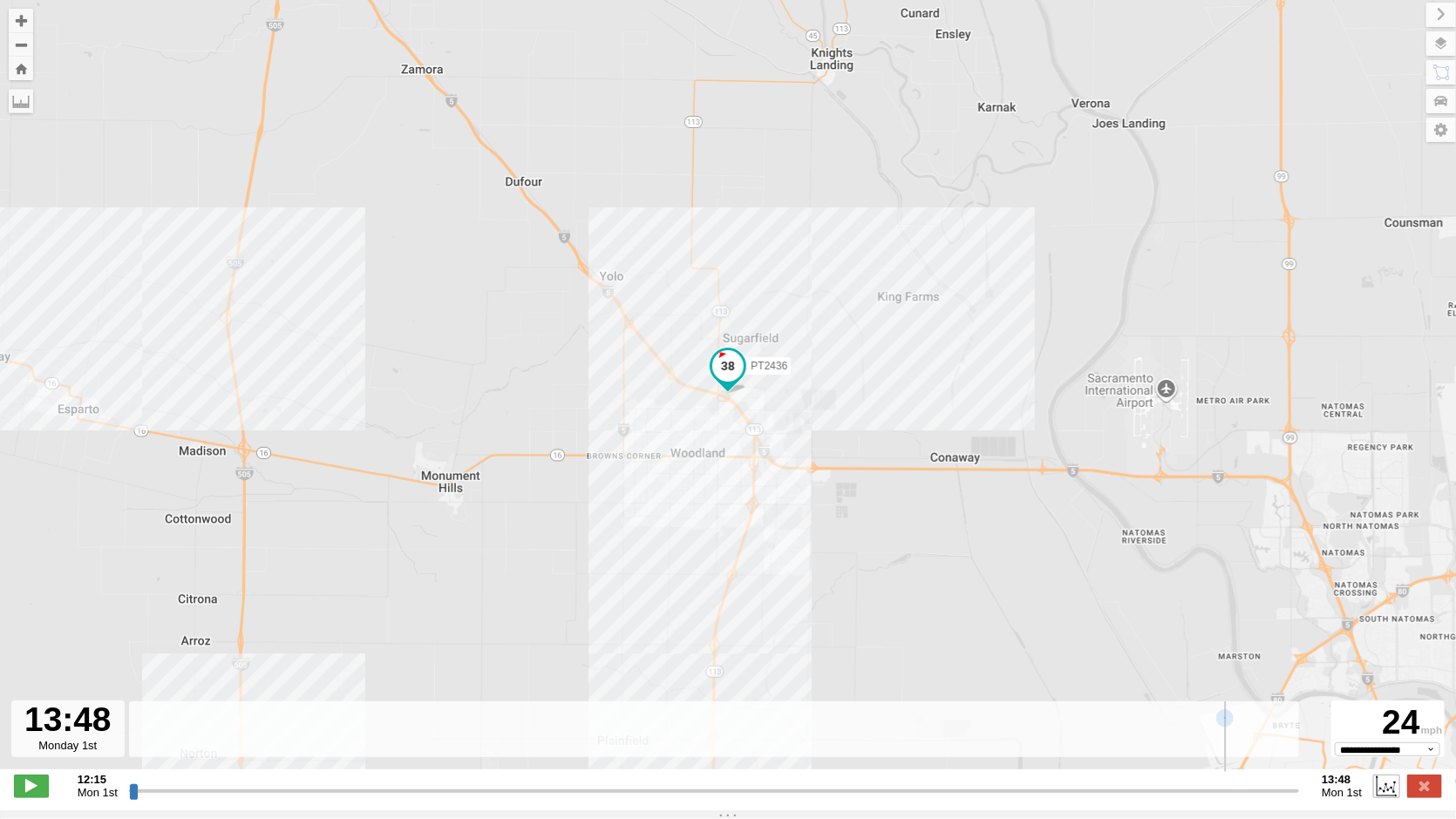
click at [1381, 676] on label at bounding box center [1386, 786] width 26 height 23
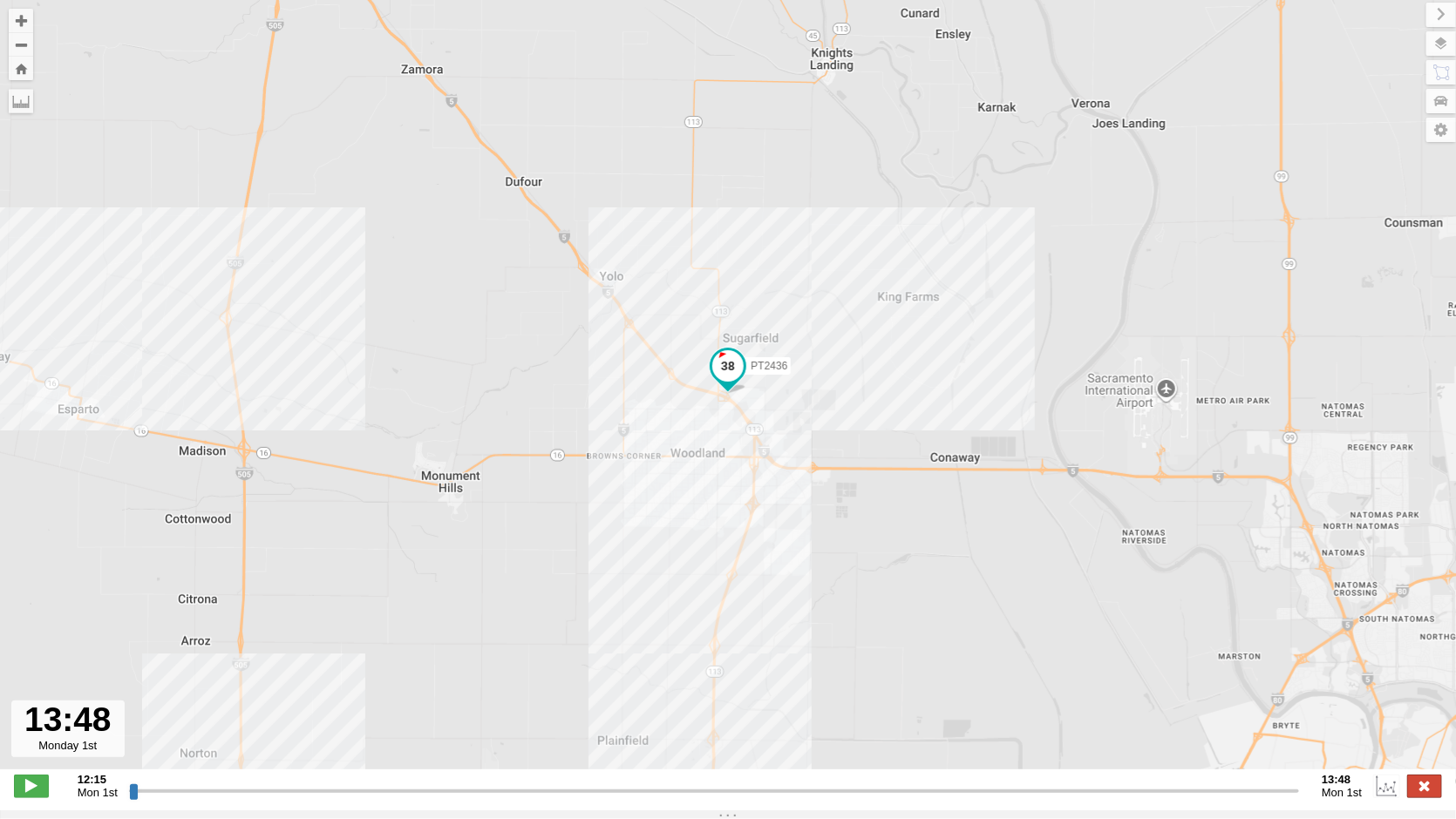
click at [1427, 676] on label at bounding box center [1424, 786] width 35 height 23
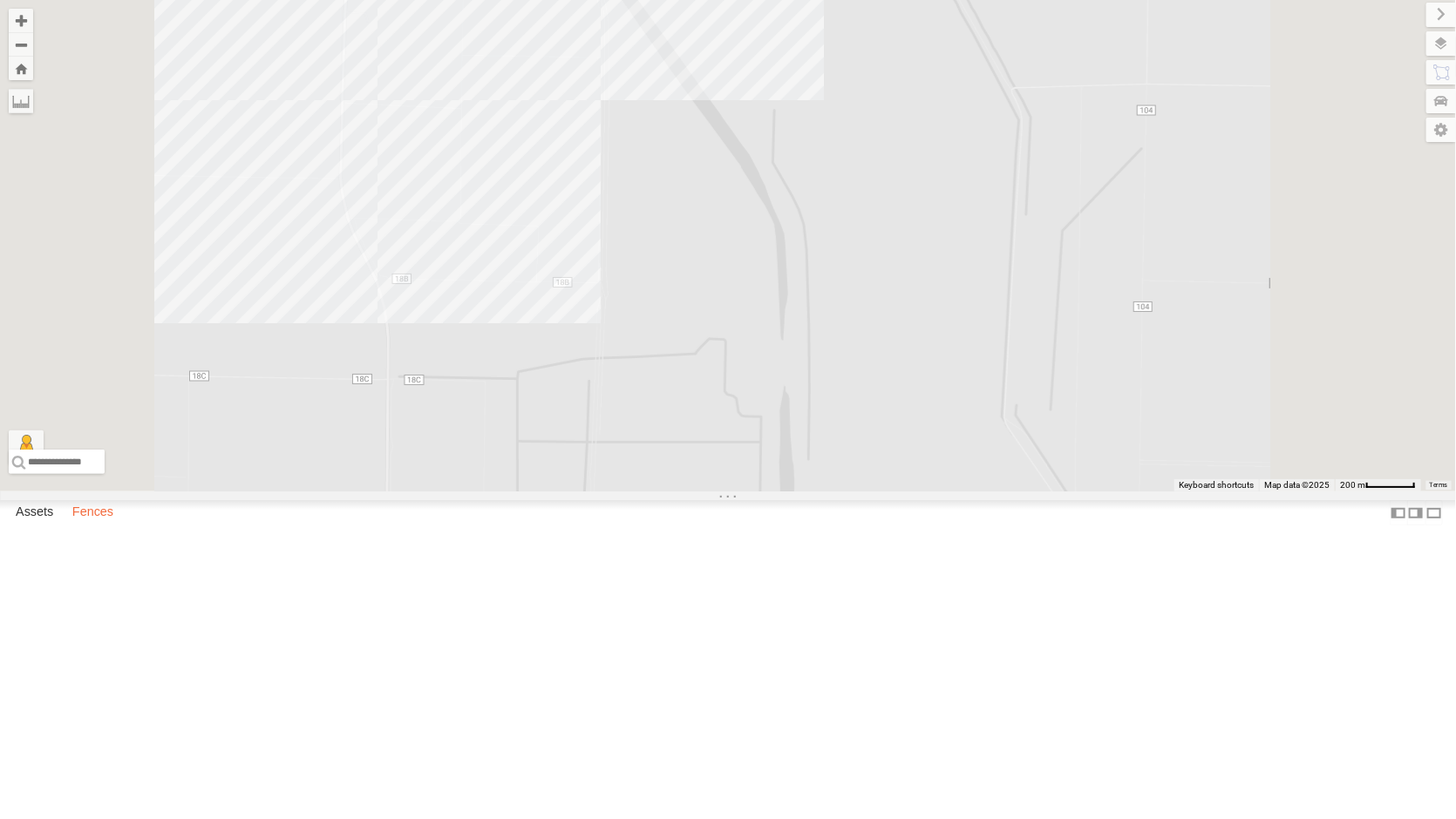
click at [106, 525] on label "Fences" at bounding box center [92, 513] width 59 height 24
click at [0, 0] on span "In" at bounding box center [0, 0] width 0 height 0
click at [0, 0] on span at bounding box center [0, 0] width 0 height 0
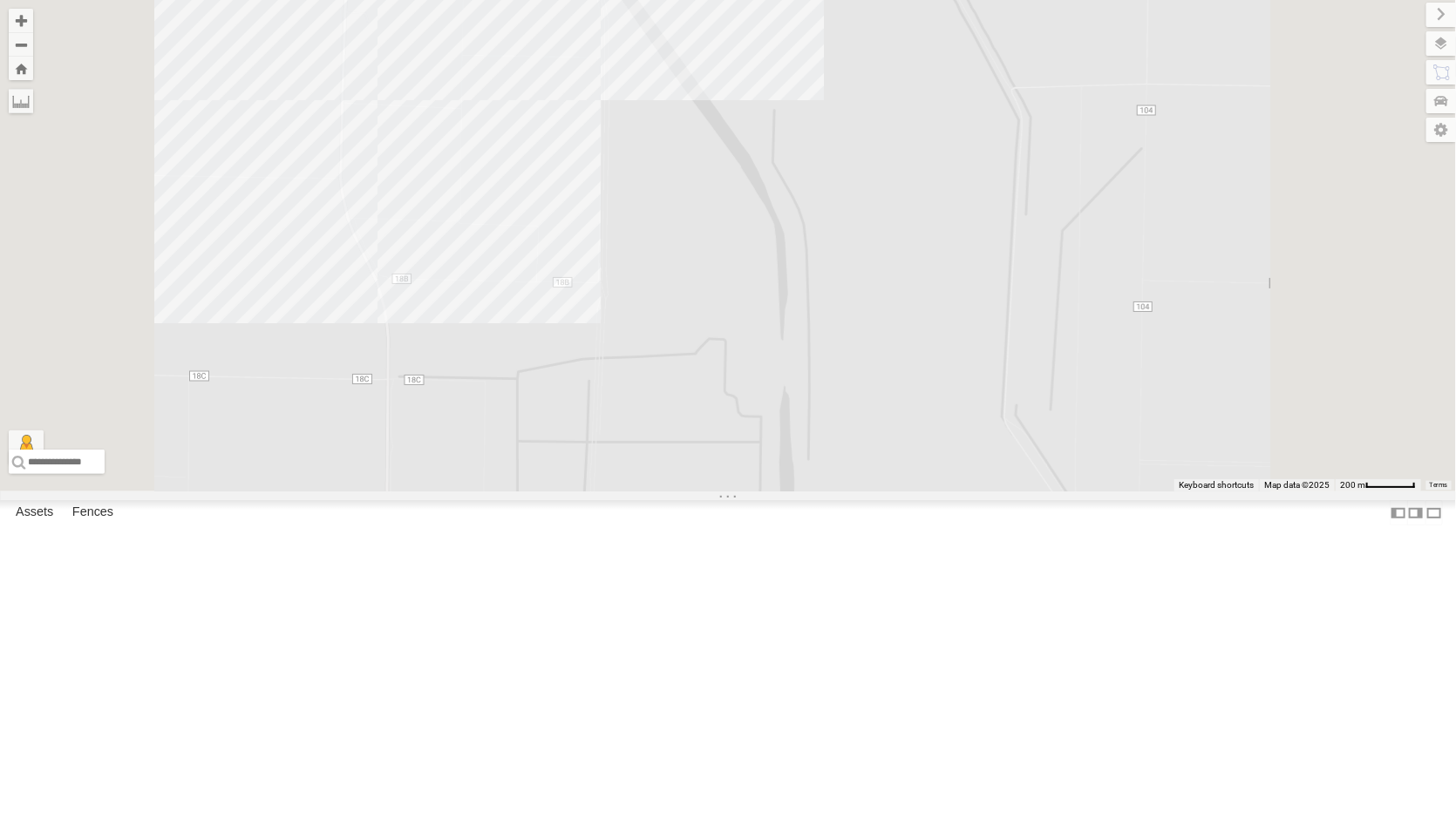
scroll to position [917, 0]
click at [0, 0] on div "[PERSON_NAME] PISTACHIO of [GEOGRAPHIC_DATA]" at bounding box center [0, 0] width 0 height 0
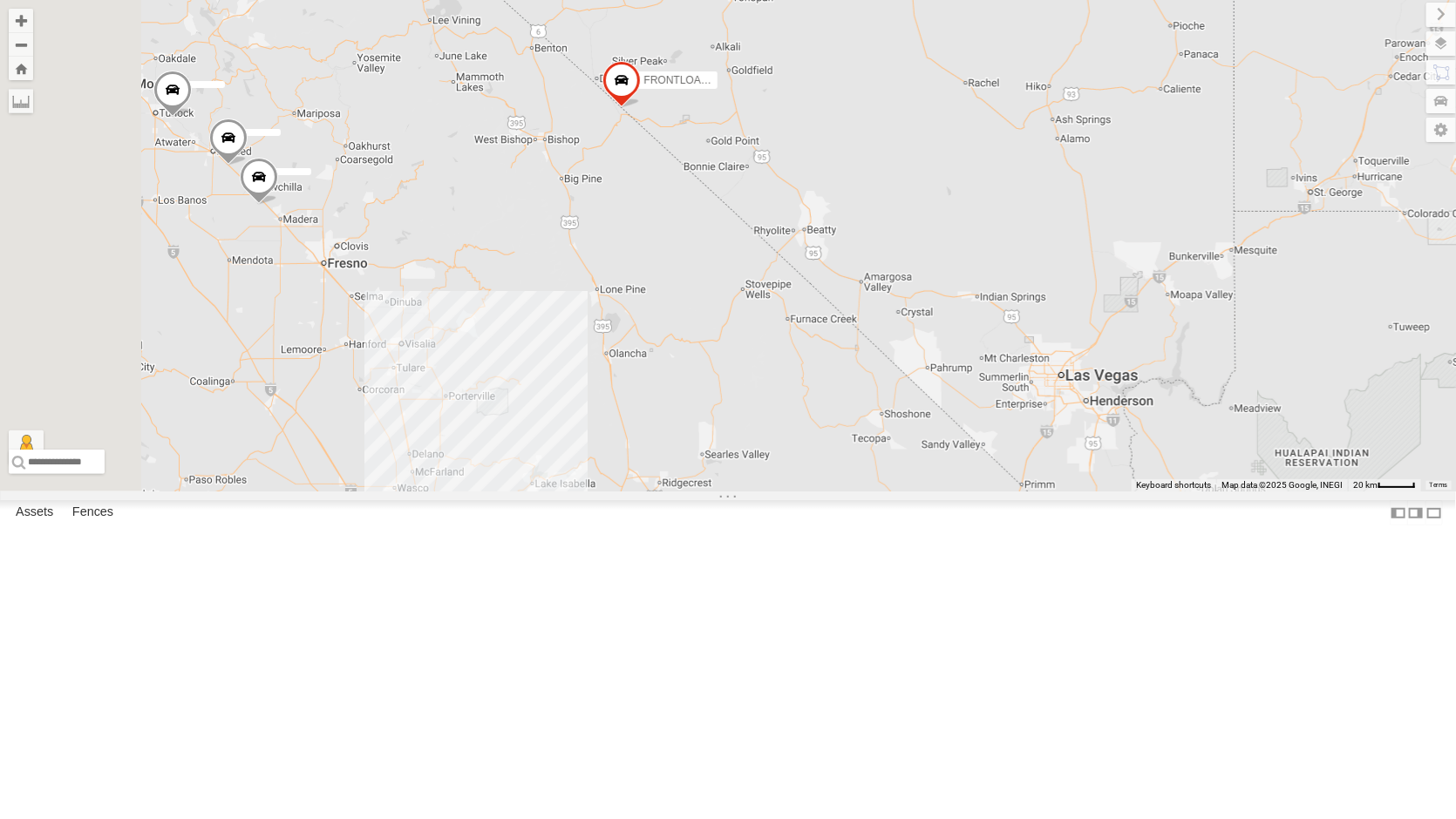
drag, startPoint x: 640, startPoint y: 534, endPoint x: 876, endPoint y: 481, distance: 241.9
click at [876, 482] on div "FRONTLOADER JD344H AL2320 4 9 2 5" at bounding box center [728, 246] width 1456 height 492
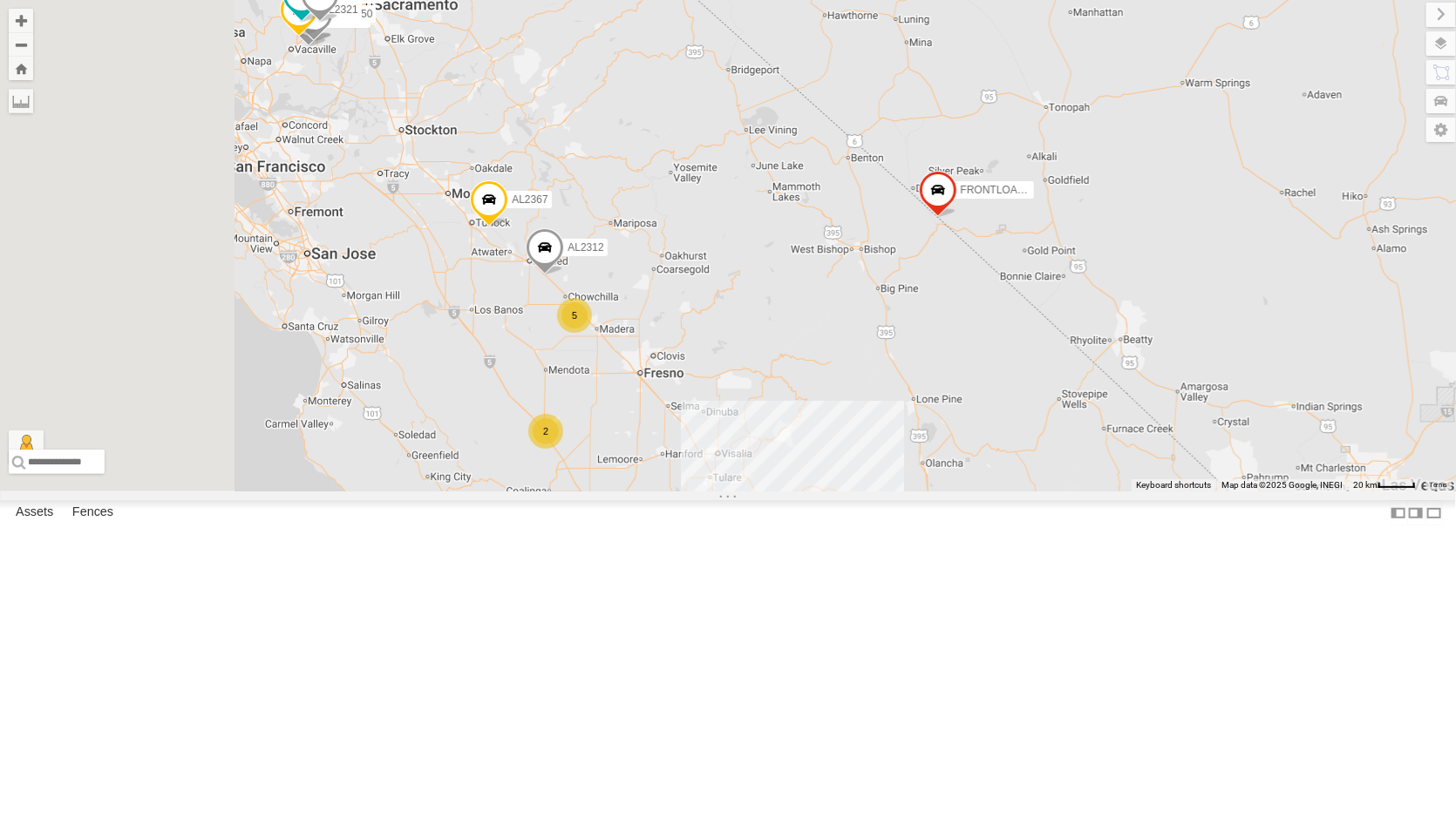
drag, startPoint x: 938, startPoint y: 594, endPoint x: 999, endPoint y: 640, distance: 76.4
click at [999, 492] on div "AL2346 AL2323 AL2295 AL2367 AL2329 AL2337 FRONTLOADER JD344H PT2415 AL2252 AL23…" at bounding box center [728, 246] width 1456 height 492
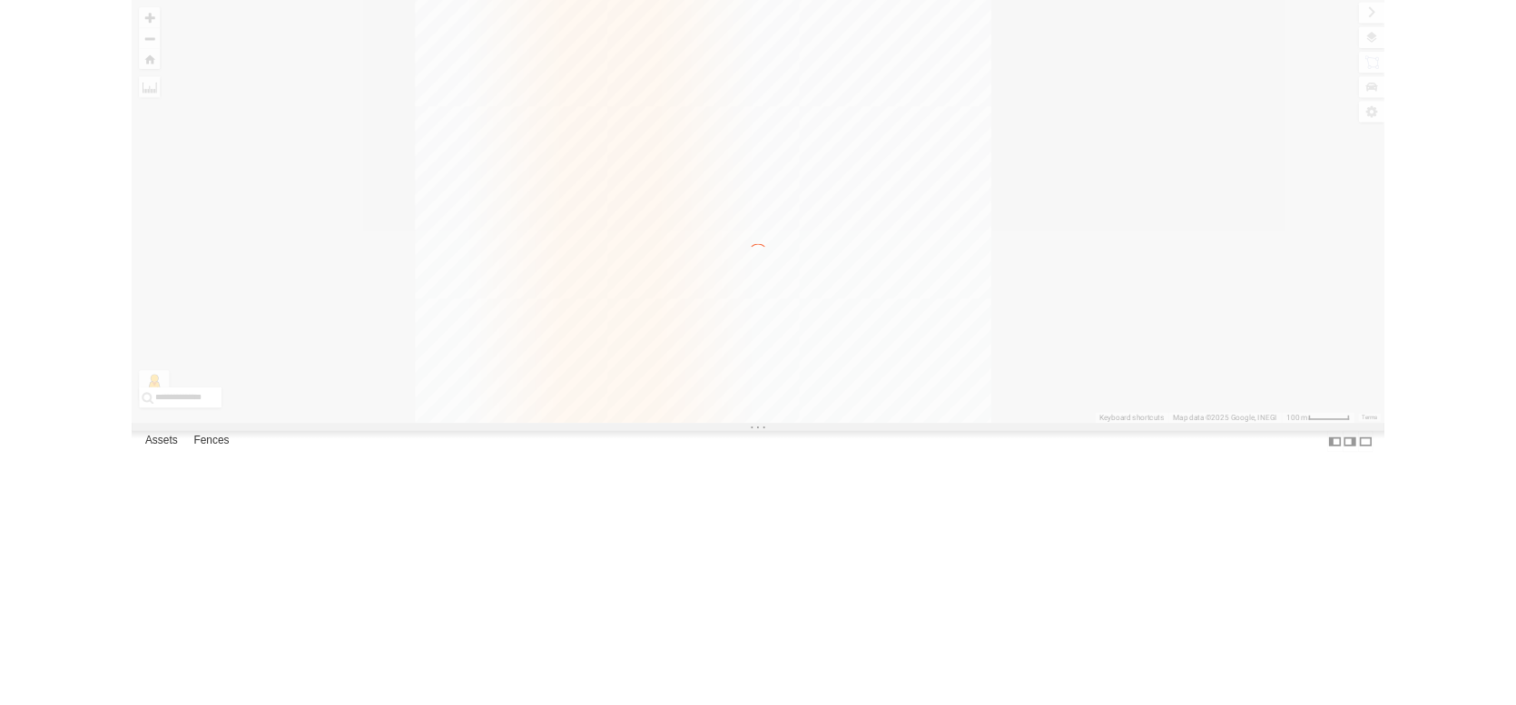
scroll to position [0, 0]
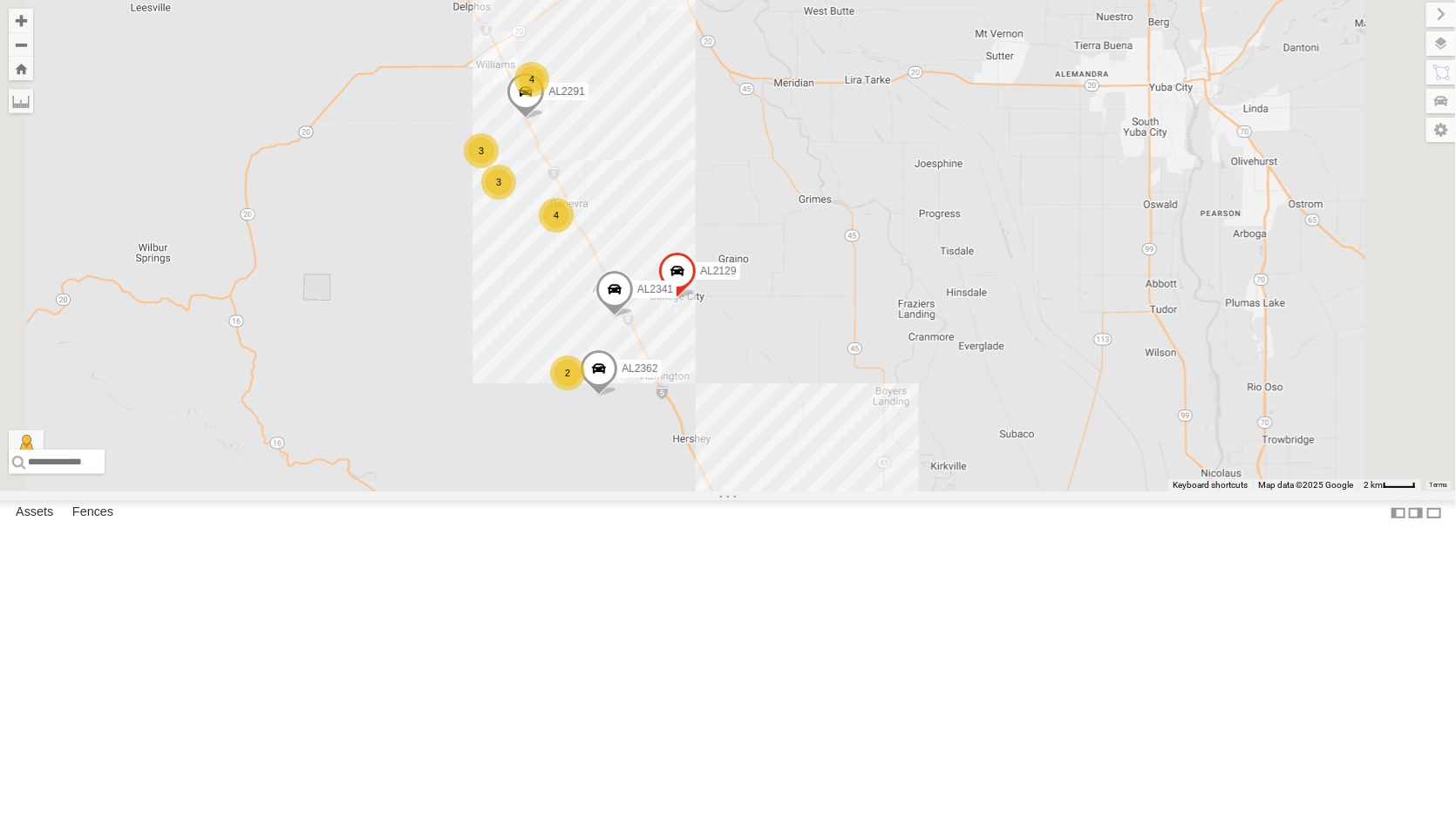
drag, startPoint x: 910, startPoint y: 517, endPoint x: 901, endPoint y: 468, distance: 49.8
click at [904, 492] on div "AL2367 FRONTLOADER JD344H AL2370 PT2427 PT2435 AL2295 AL2129 AL2341 PT2417 3 2 …" at bounding box center [728, 246] width 1456 height 492
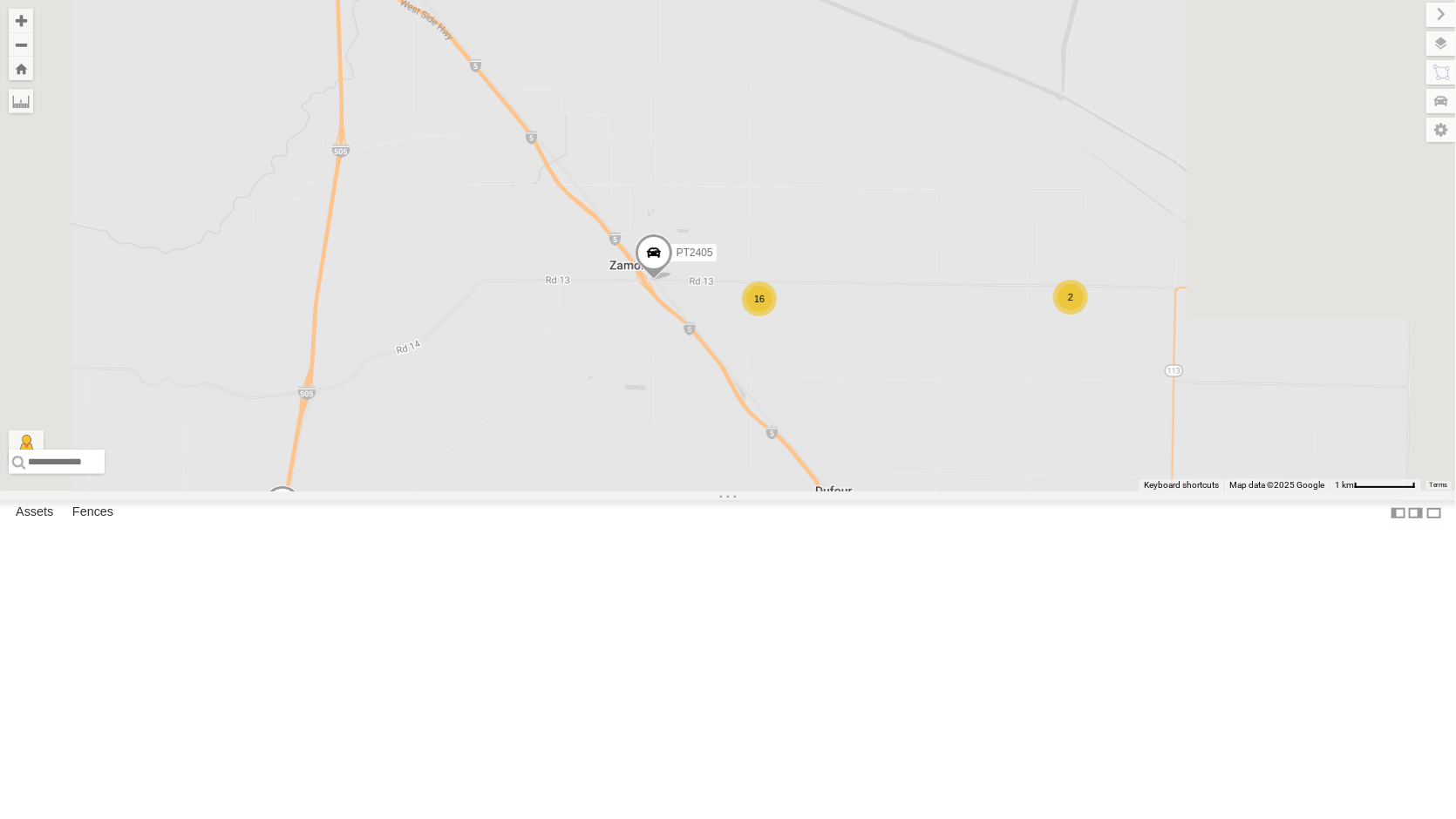
drag, startPoint x: 1120, startPoint y: 550, endPoint x: 1067, endPoint y: 450, distance: 113.2
click at [1099, 492] on div "AL2367 FRONTLOADER JD344H AL2370 PT2427 PT2435 AL2295 AL2129 AL2341 PT2417 AL23…" at bounding box center [728, 246] width 1456 height 492
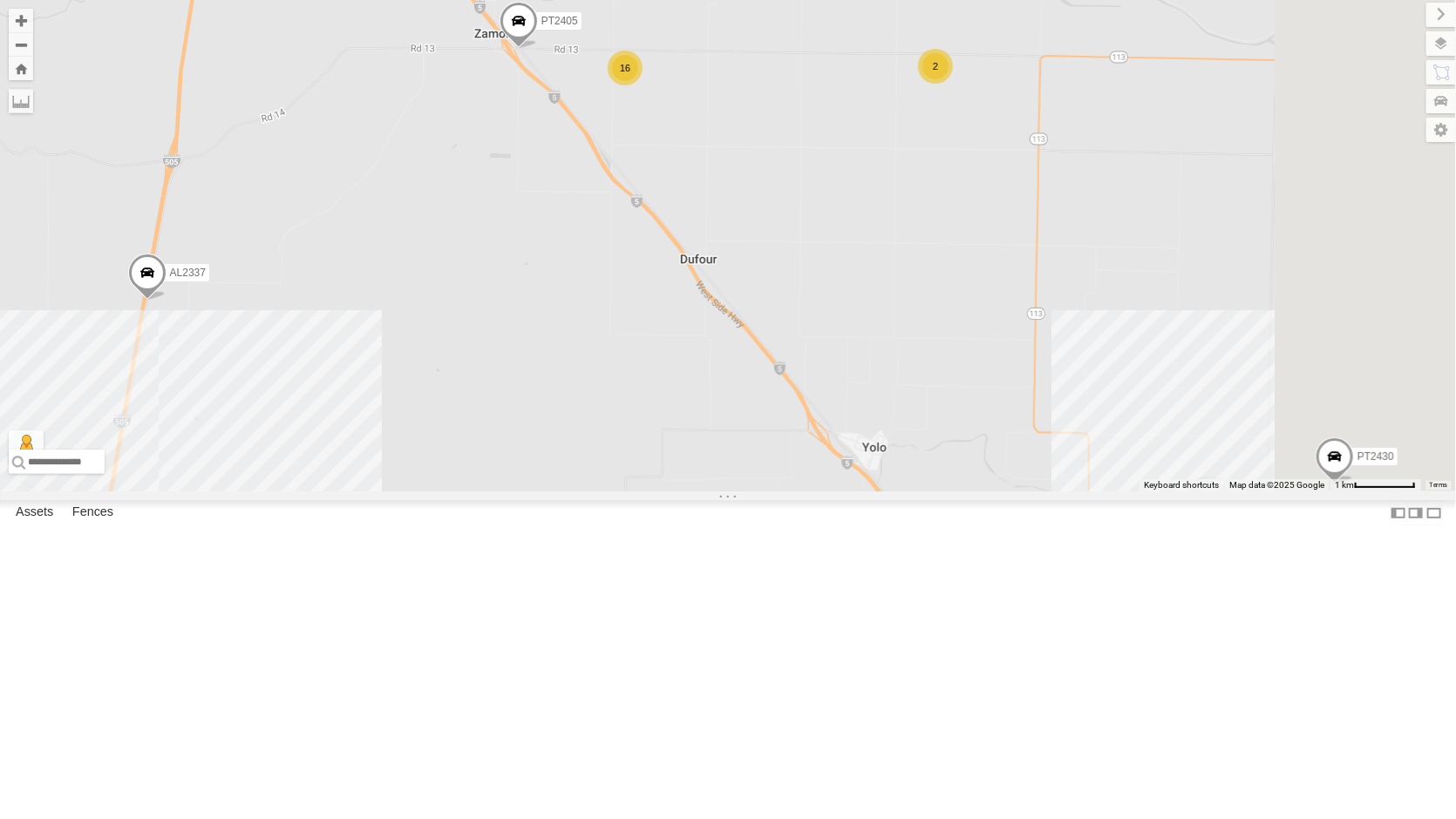
click at [1085, 486] on div "AL2367 FRONTLOADER JD344H AL2370 PT2427 PT2435 AL2295 AL2129 AL2341 PT2417 AL23…" at bounding box center [728, 246] width 1456 height 492
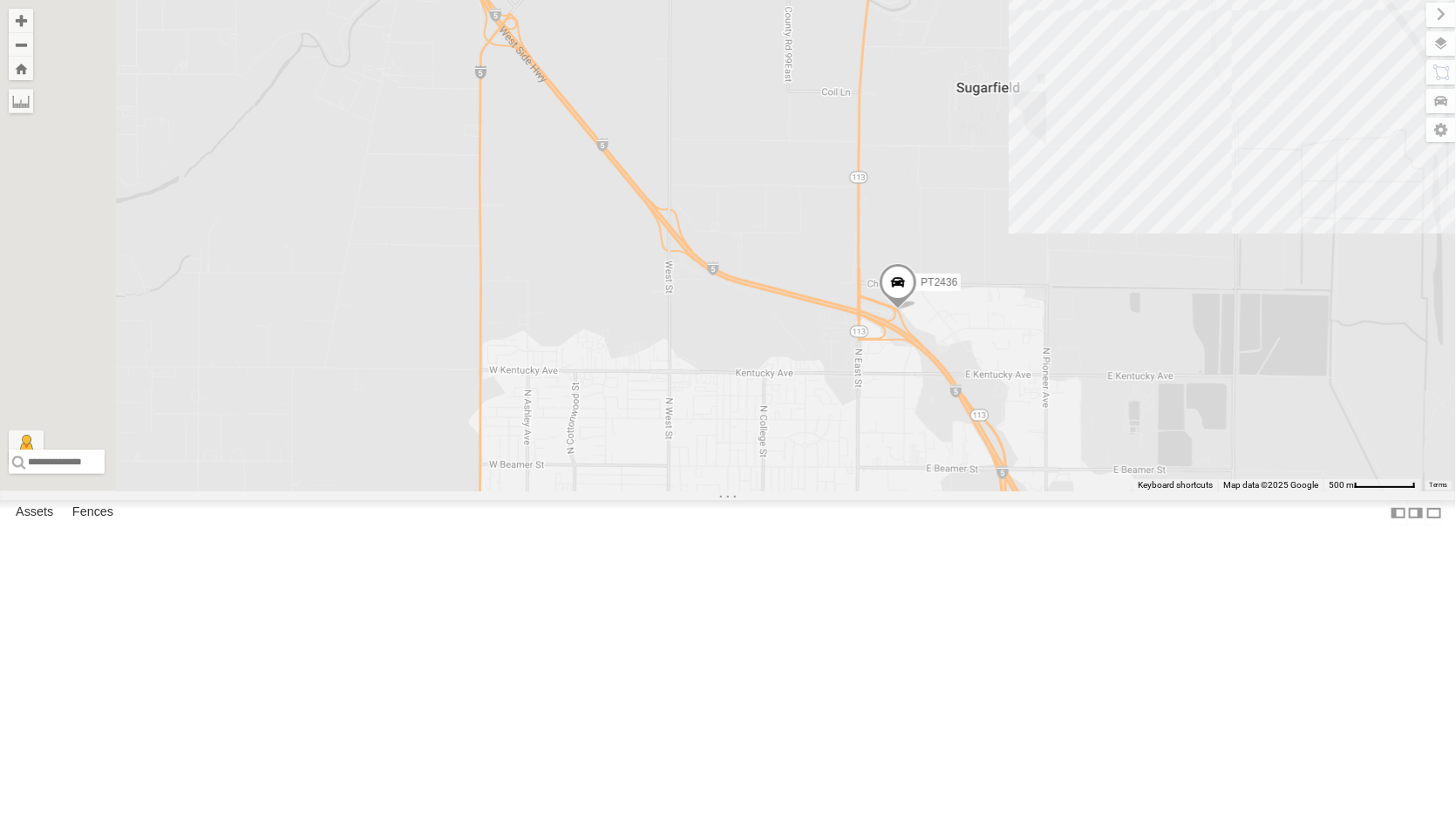
click at [0, 0] on div "[PERSON_NAME] DENAIR, [GEOGRAPHIC_DATA]" at bounding box center [0, 0] width 0 height 0
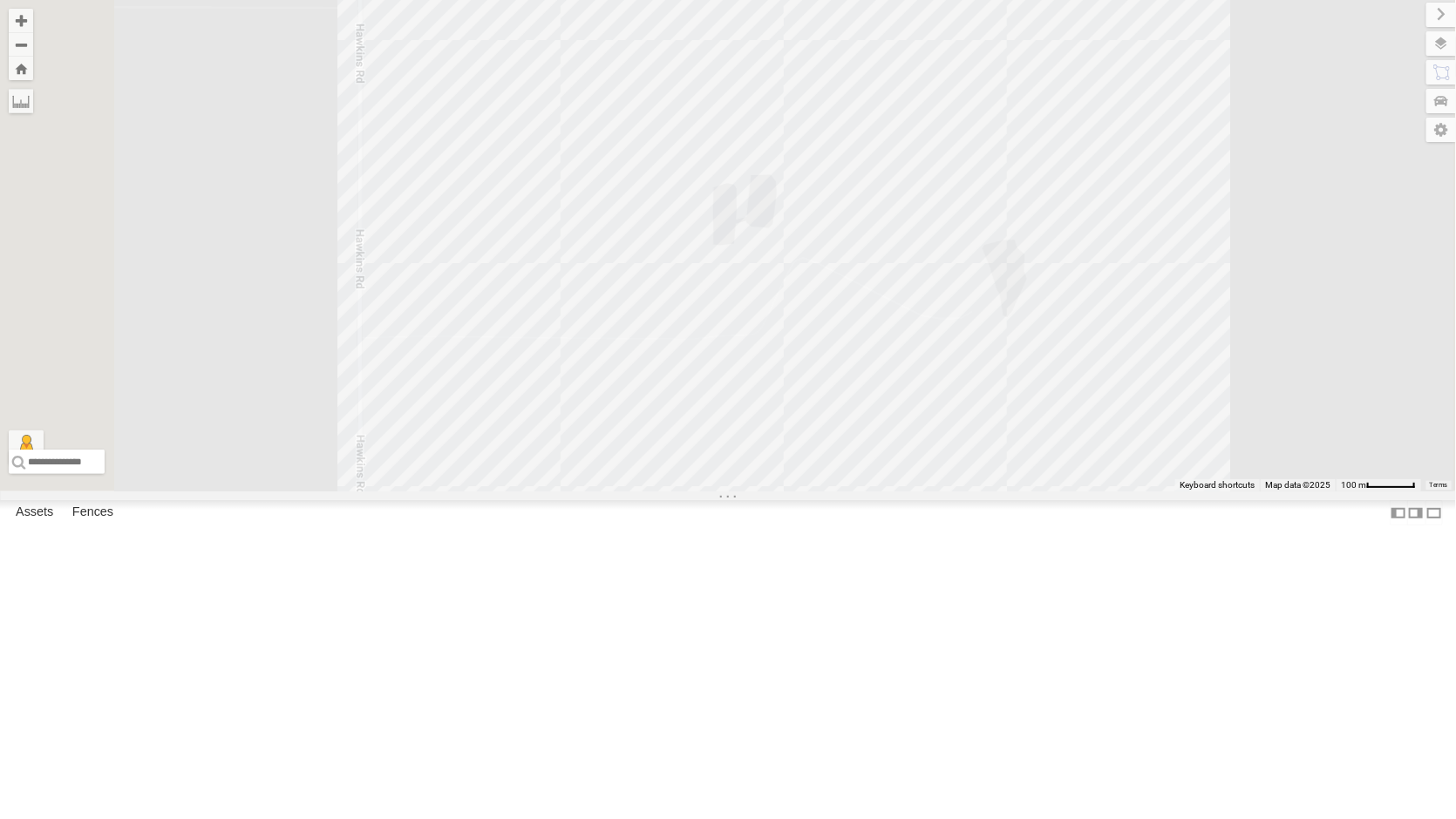
click at [0, 0] on span at bounding box center [0, 0] width 0 height 0
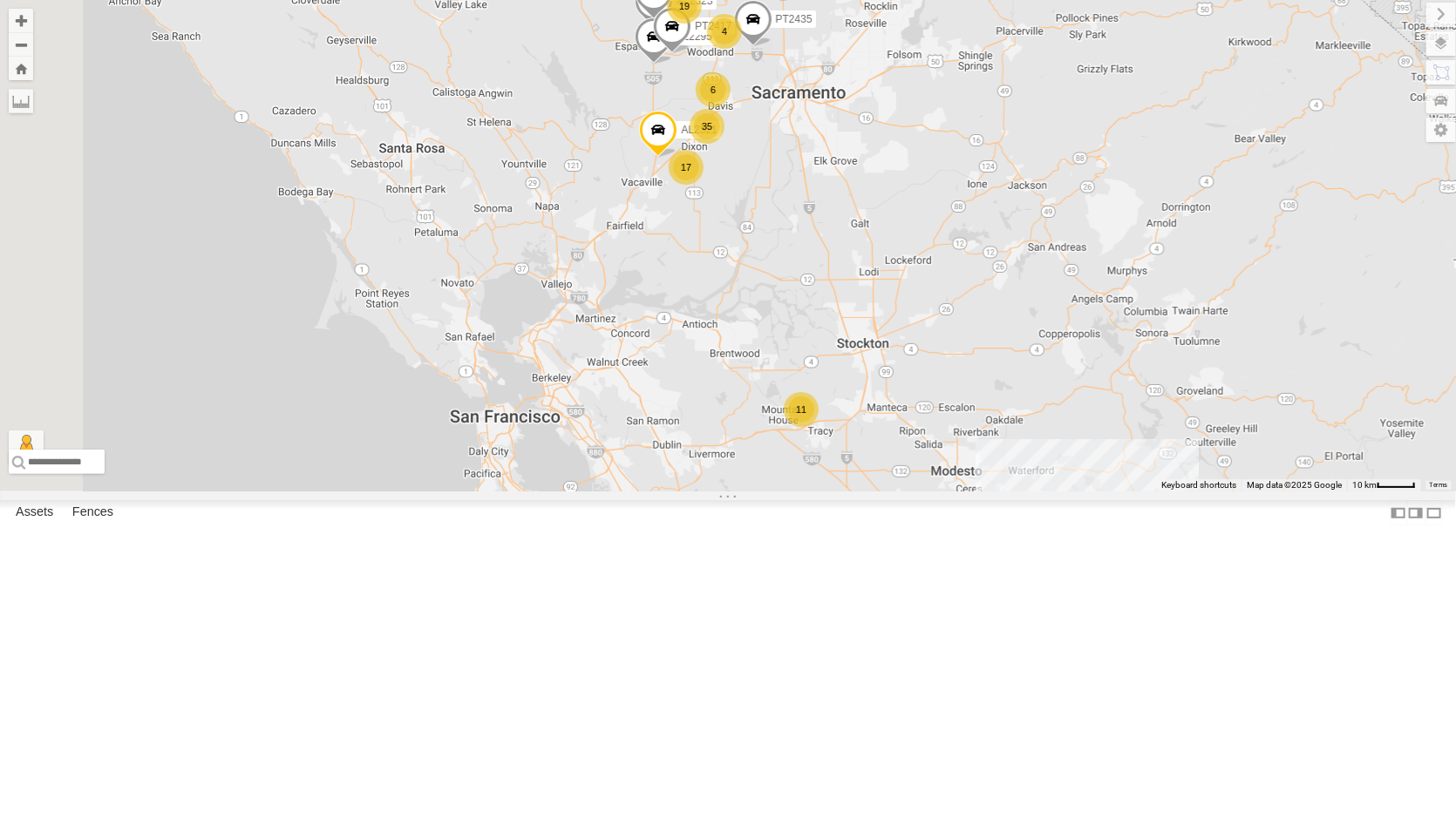
drag, startPoint x: 654, startPoint y: 469, endPoint x: 1146, endPoint y: 481, distance: 492.1
click at [1146, 481] on div "AL2323 AL2295 AL2367 AL2329 AL2337 AL2252 AL2362 AL2291 PT2433 AL2129 AL2321 AL…" at bounding box center [728, 246] width 1456 height 492
click at [798, 474] on div "AL2367 PT2435 35 11 17 19 6 4 11 9 3 13 2 3 6 8 3 2" at bounding box center [728, 246] width 1456 height 492
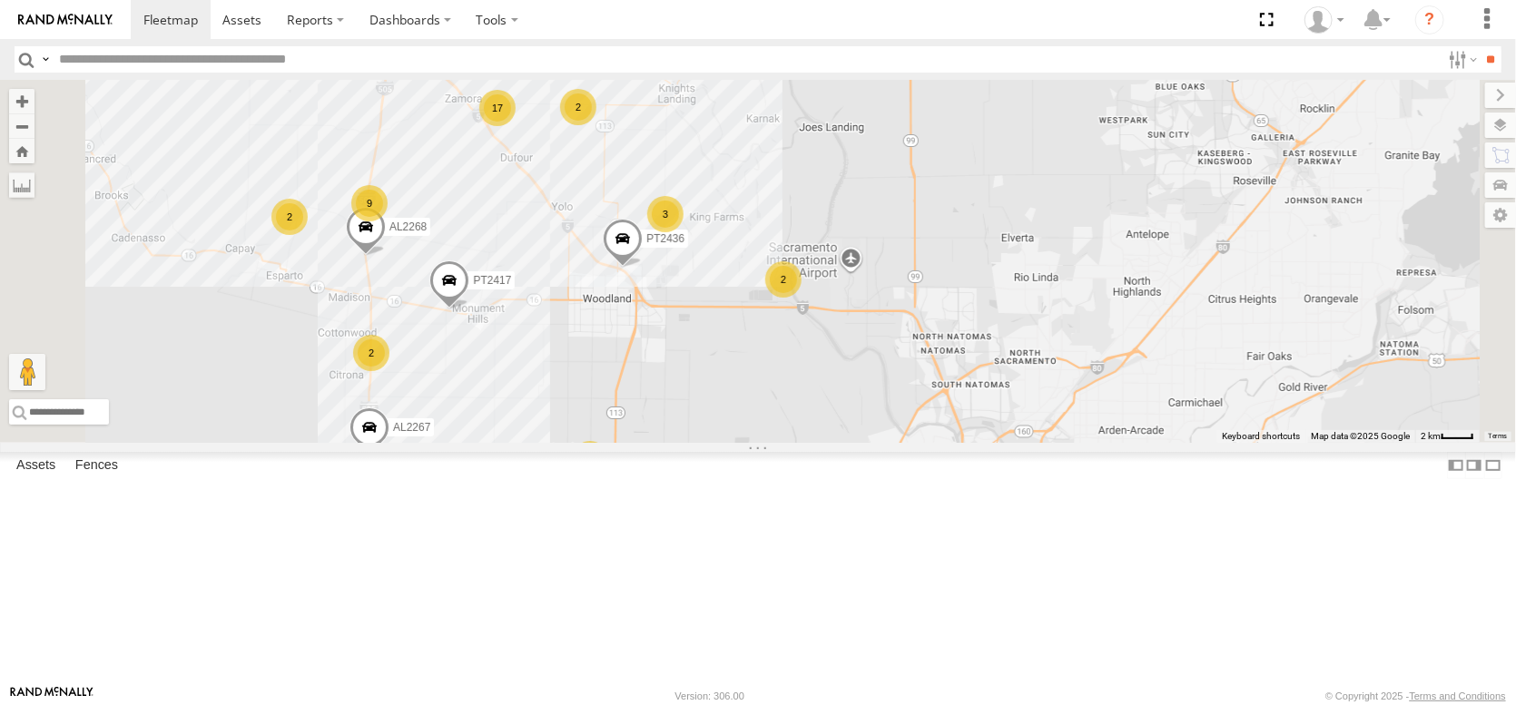
click at [596, 125] on div "2" at bounding box center [578, 107] width 36 height 36
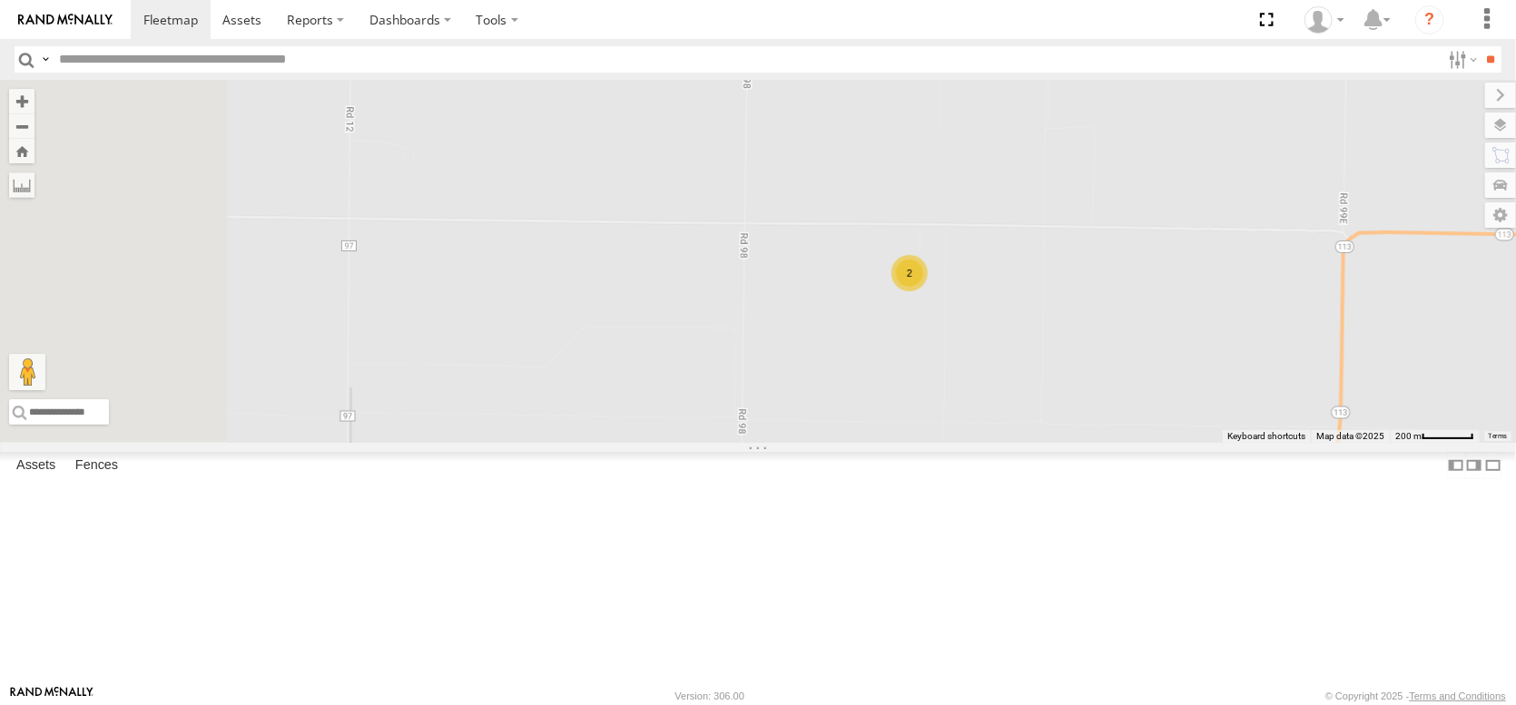
drag, startPoint x: 825, startPoint y: 365, endPoint x: 1179, endPoint y: 463, distance: 367.3
click at [1179, 443] on div "FRONTLOADER JD344H AL2352 PT2417 AL2268 AL2292 AL2267 PT2436 2" at bounding box center [758, 261] width 1516 height 363
click at [0, 0] on div "[PERSON_NAME] BROS [PERSON_NAME]" at bounding box center [0, 0] width 0 height 0
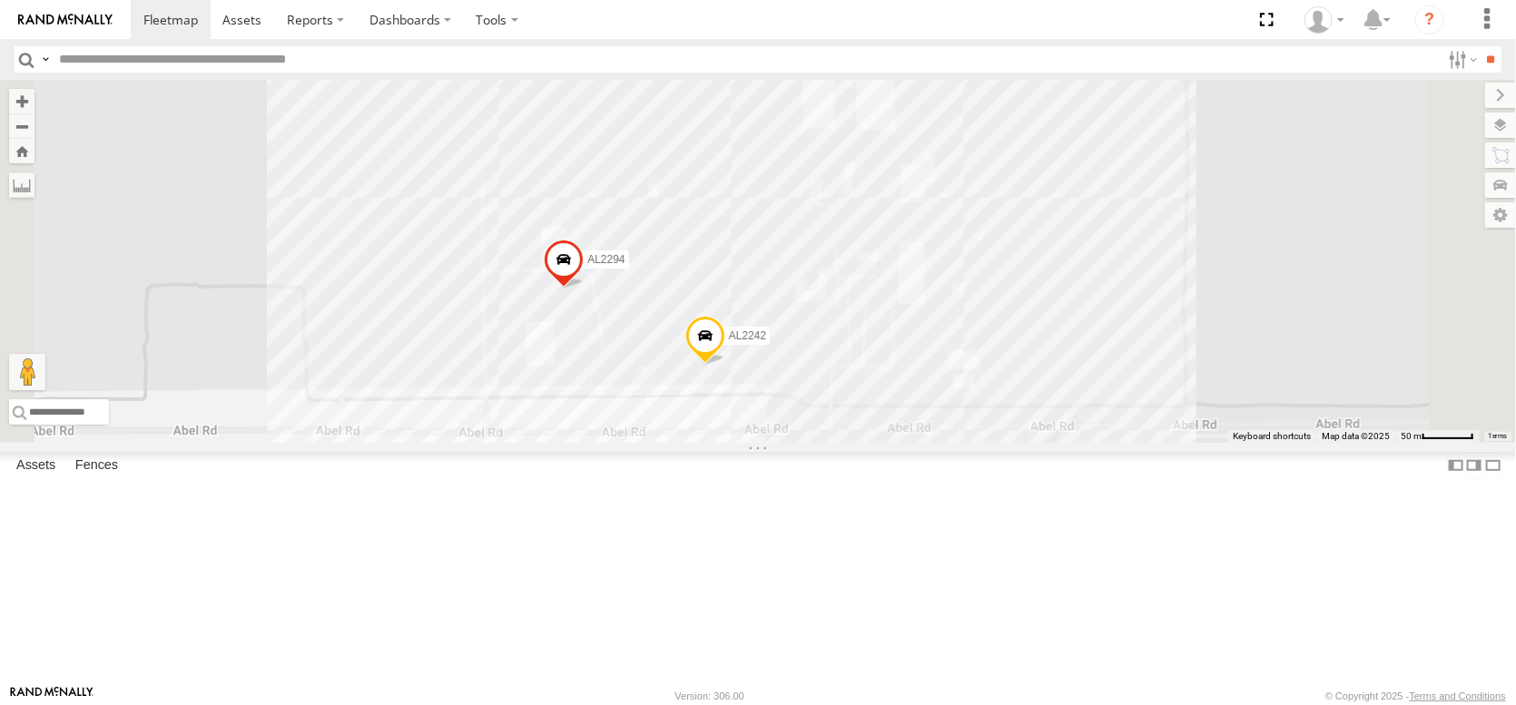
click at [770, 345] on label "AL2242" at bounding box center [741, 336] width 55 height 18
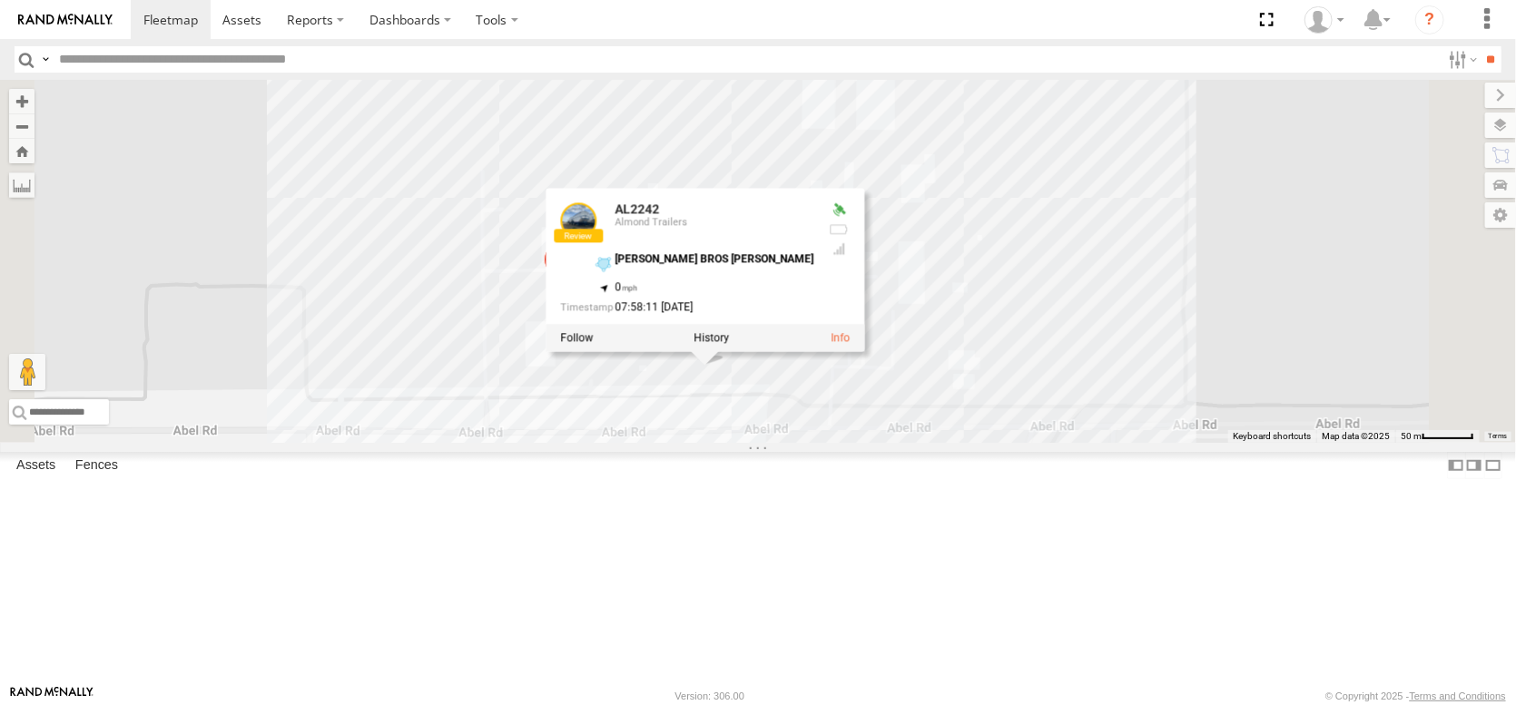
click at [912, 253] on div "AL2242 AL2294 AL2242 Almond Trailers VANN BROS WILLIAMS 39.14557 , -122.12159 0…" at bounding box center [758, 261] width 1516 height 363
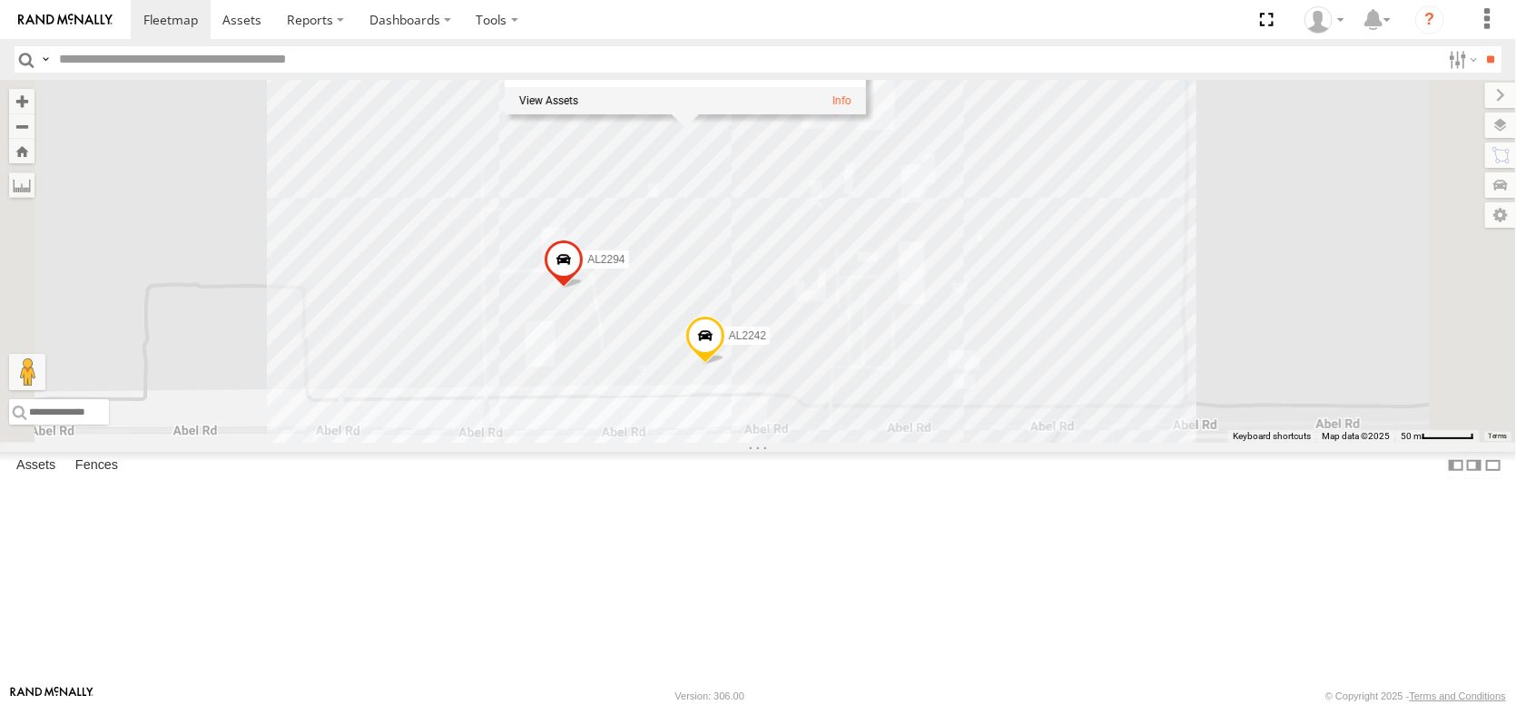
click at [628, 269] on label "AL2294" at bounding box center [600, 260] width 55 height 18
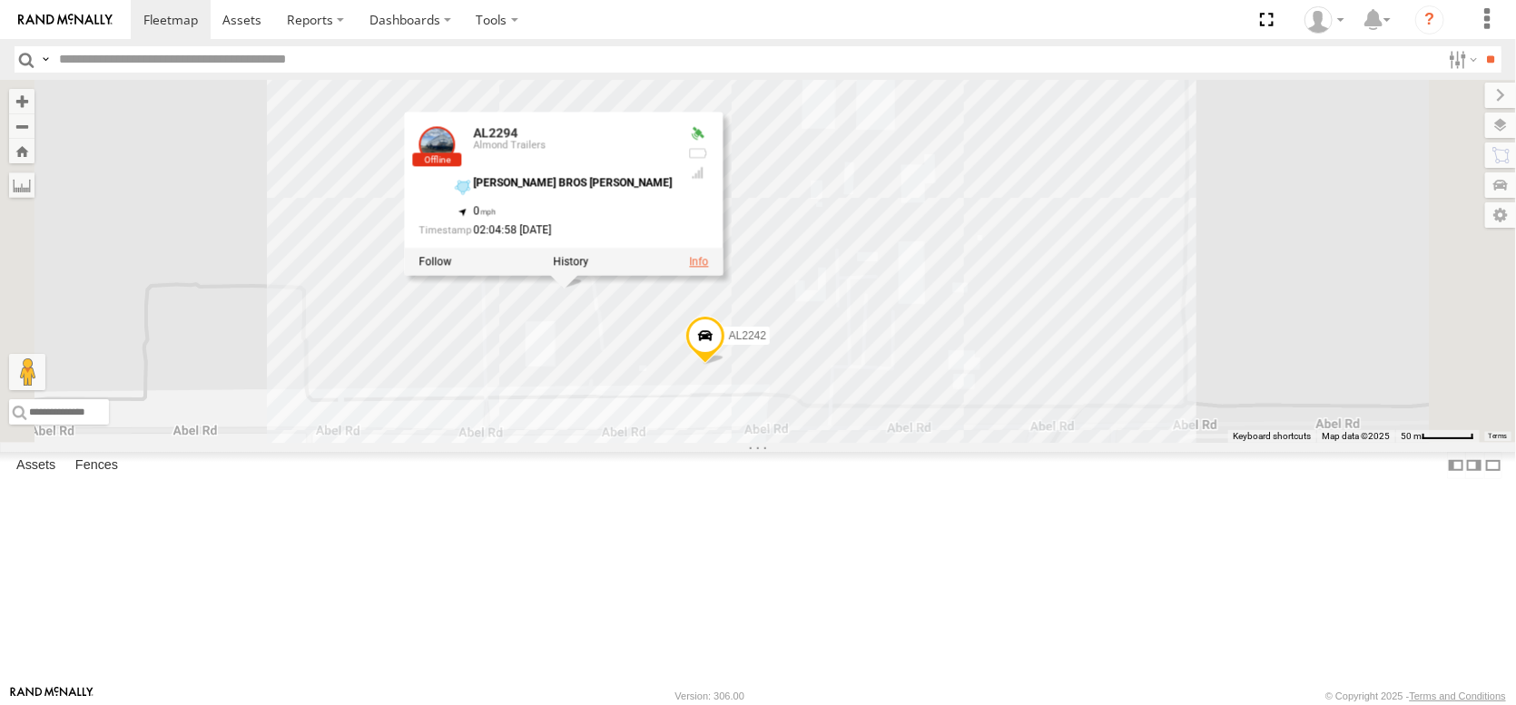
click at [709, 268] on link at bounding box center [699, 261] width 19 height 13
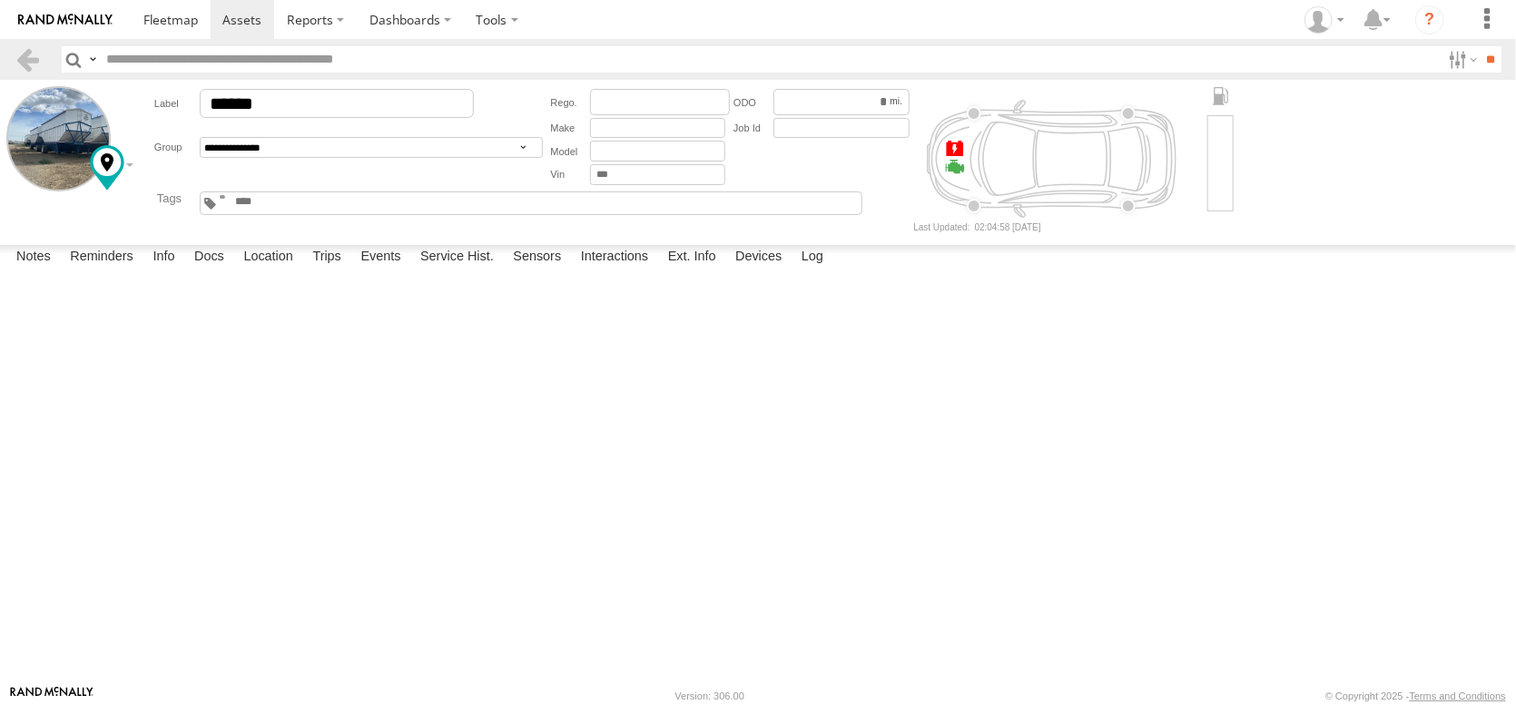
click at [0, 0] on span at bounding box center [0, 0] width 0 height 0
click at [658, 270] on label "Interactions" at bounding box center [615, 257] width 86 height 25
click at [570, 270] on label "Sensors" at bounding box center [537, 257] width 66 height 25
click at [791, 270] on label "Devices" at bounding box center [758, 257] width 64 height 25
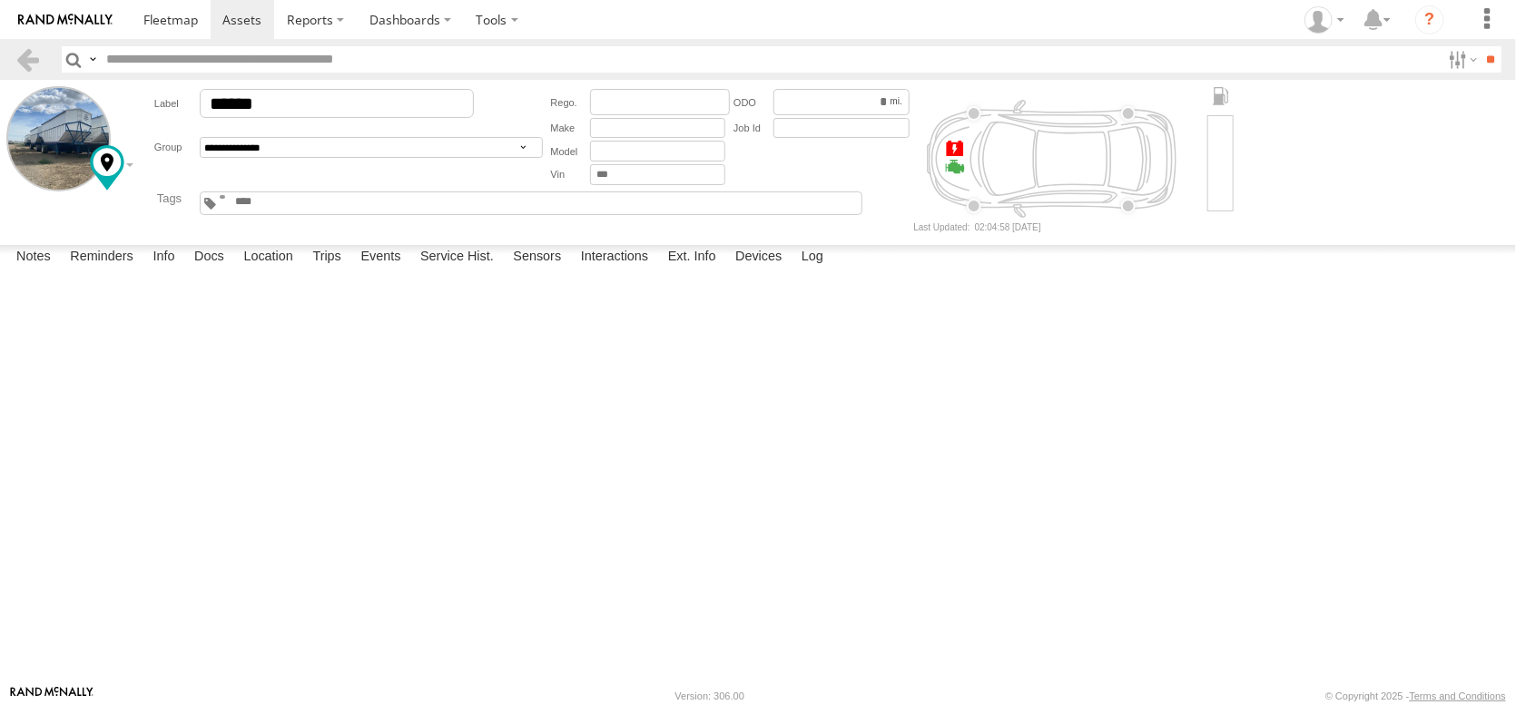
click at [0, 0] on span at bounding box center [0, 0] width 0 height 0
click at [0, 0] on div "864475044817079" at bounding box center [0, 0] width 0 height 0
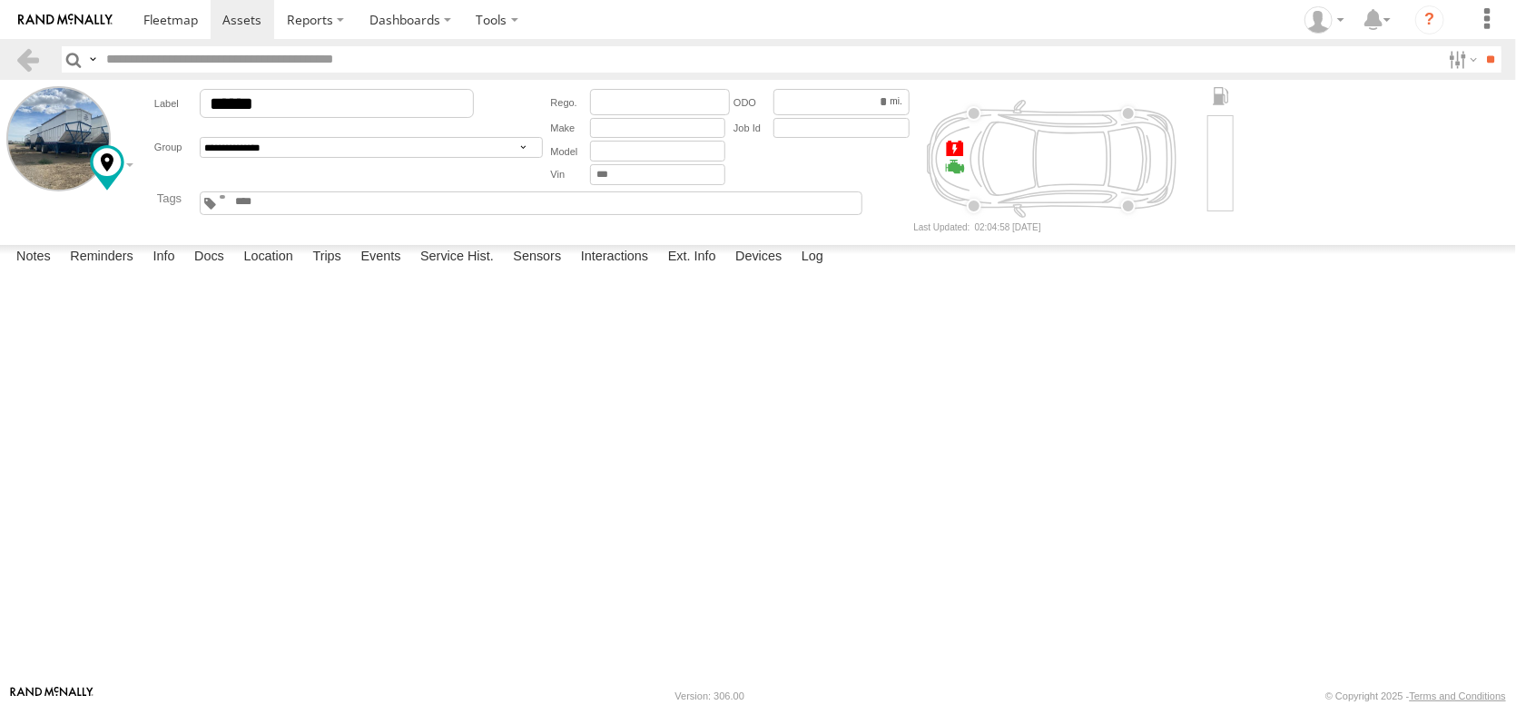
click at [0, 0] on div "864475044817079" at bounding box center [0, 0] width 0 height 0
click at [464, 23] on label "Dashboards" at bounding box center [410, 19] width 107 height 39
click at [461, 59] on span at bounding box center [415, 54] width 91 height 17
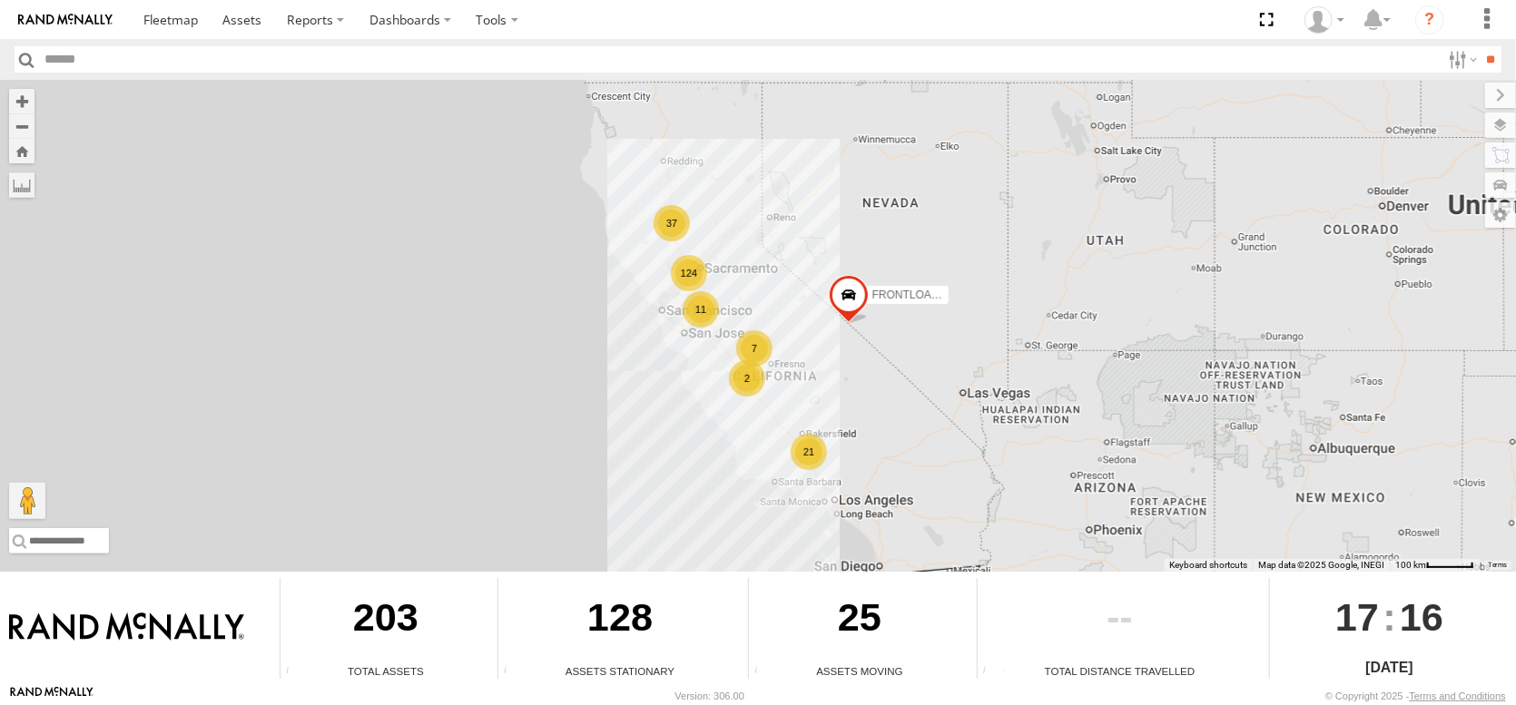
click at [1012, 599] on div at bounding box center [1120, 620] width 285 height 85
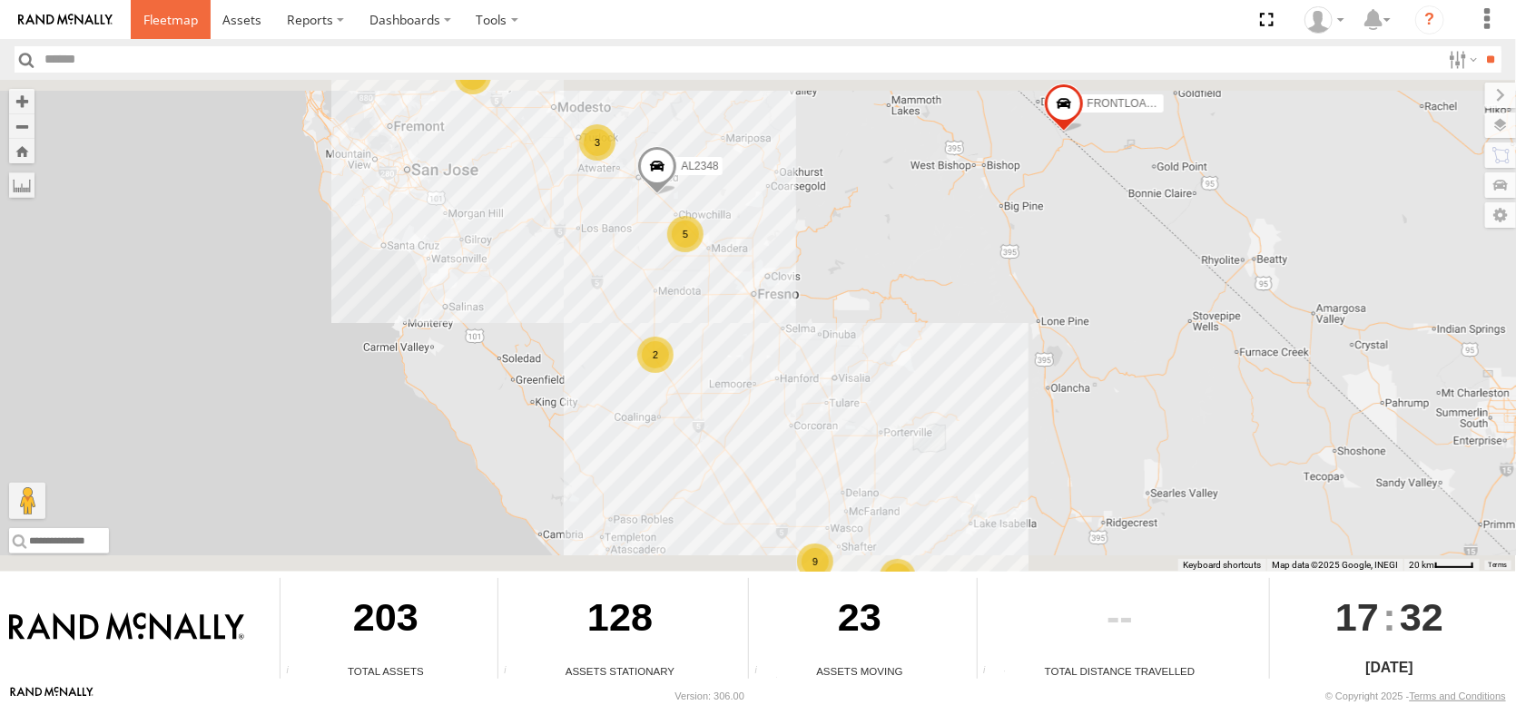
click at [198, 28] on span at bounding box center [170, 19] width 54 height 17
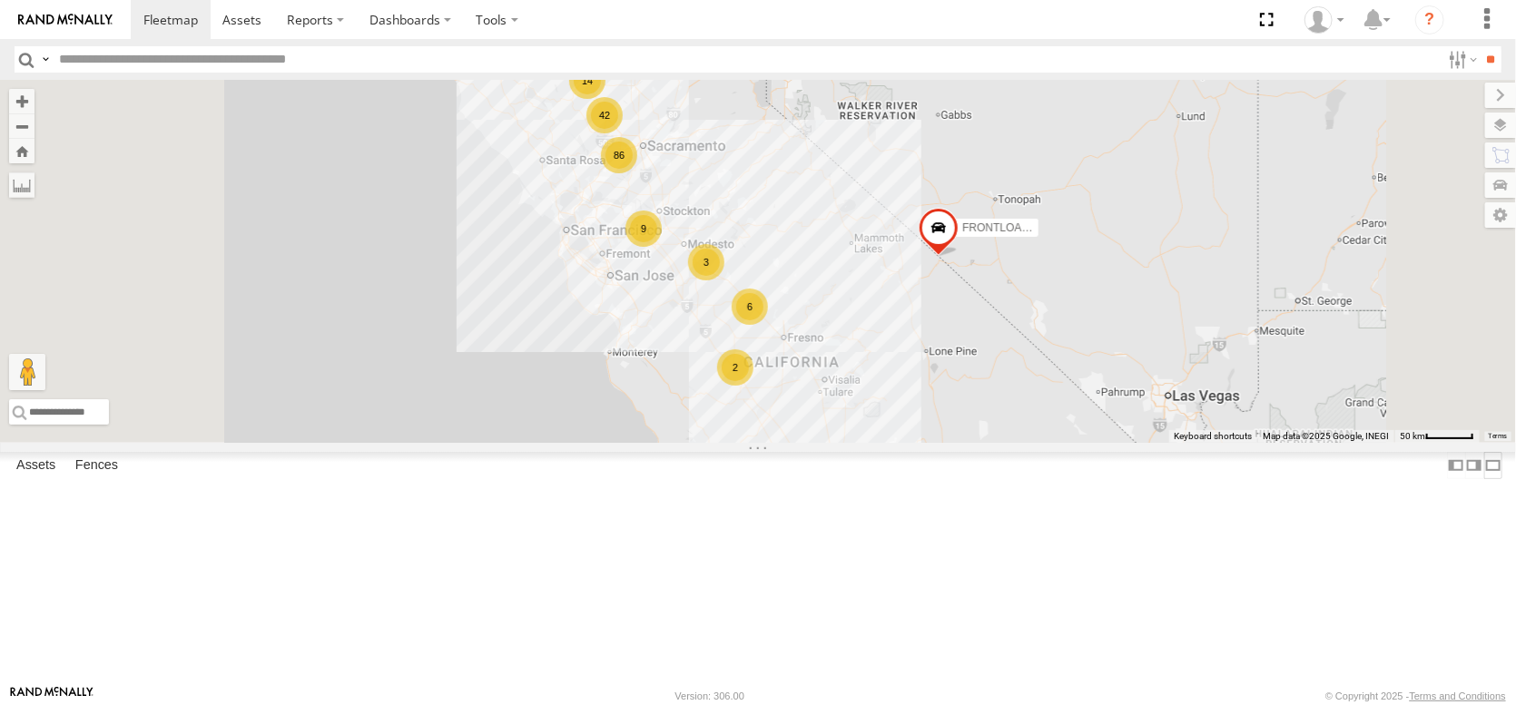
click at [1484, 478] on label at bounding box center [1493, 465] width 18 height 26
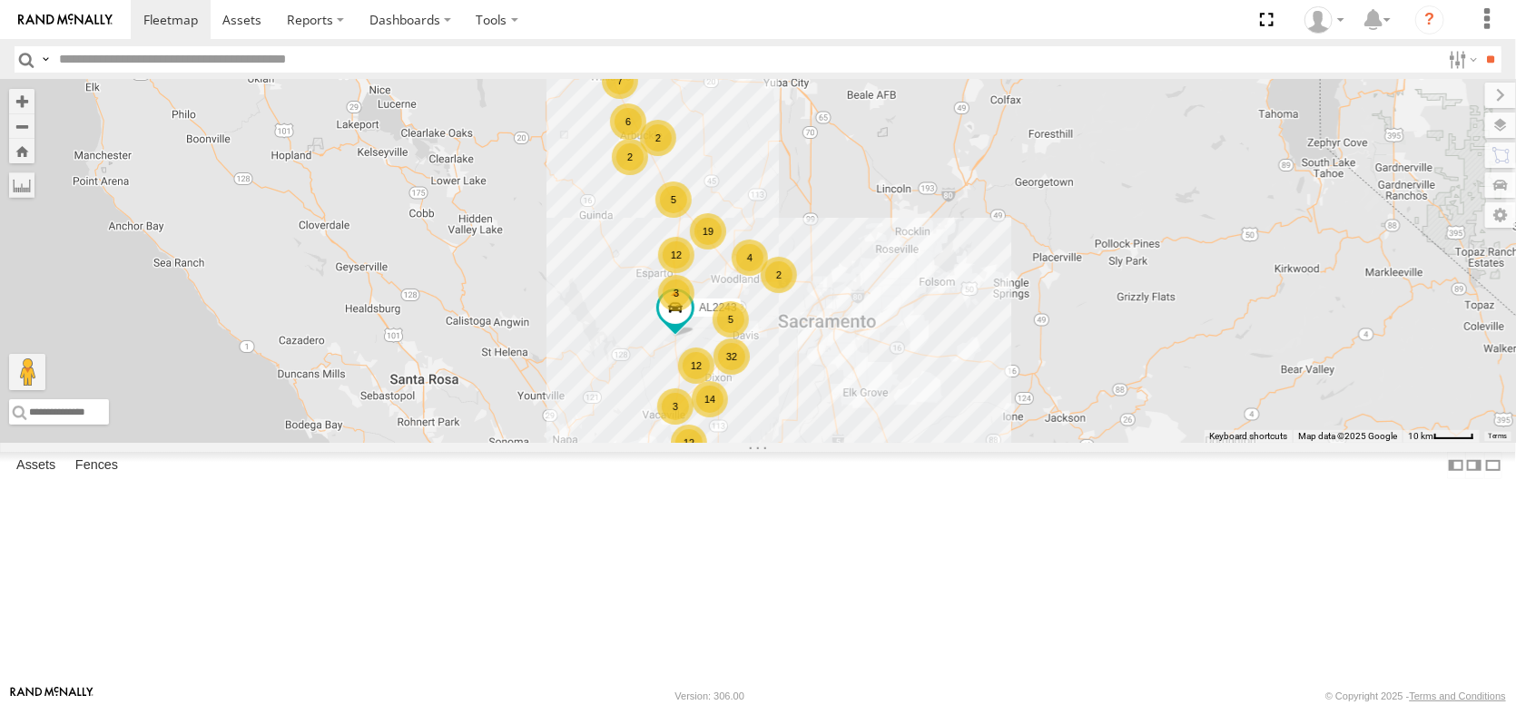
drag, startPoint x: 725, startPoint y: 242, endPoint x: 691, endPoint y: 499, distance: 259.2
click at [692, 443] on div "FRONTLOADER JD344H 32 12 12 9 5 12 14 3 2 3 19 2 6 7 5 2 AL2243 4" at bounding box center [758, 261] width 1516 height 363
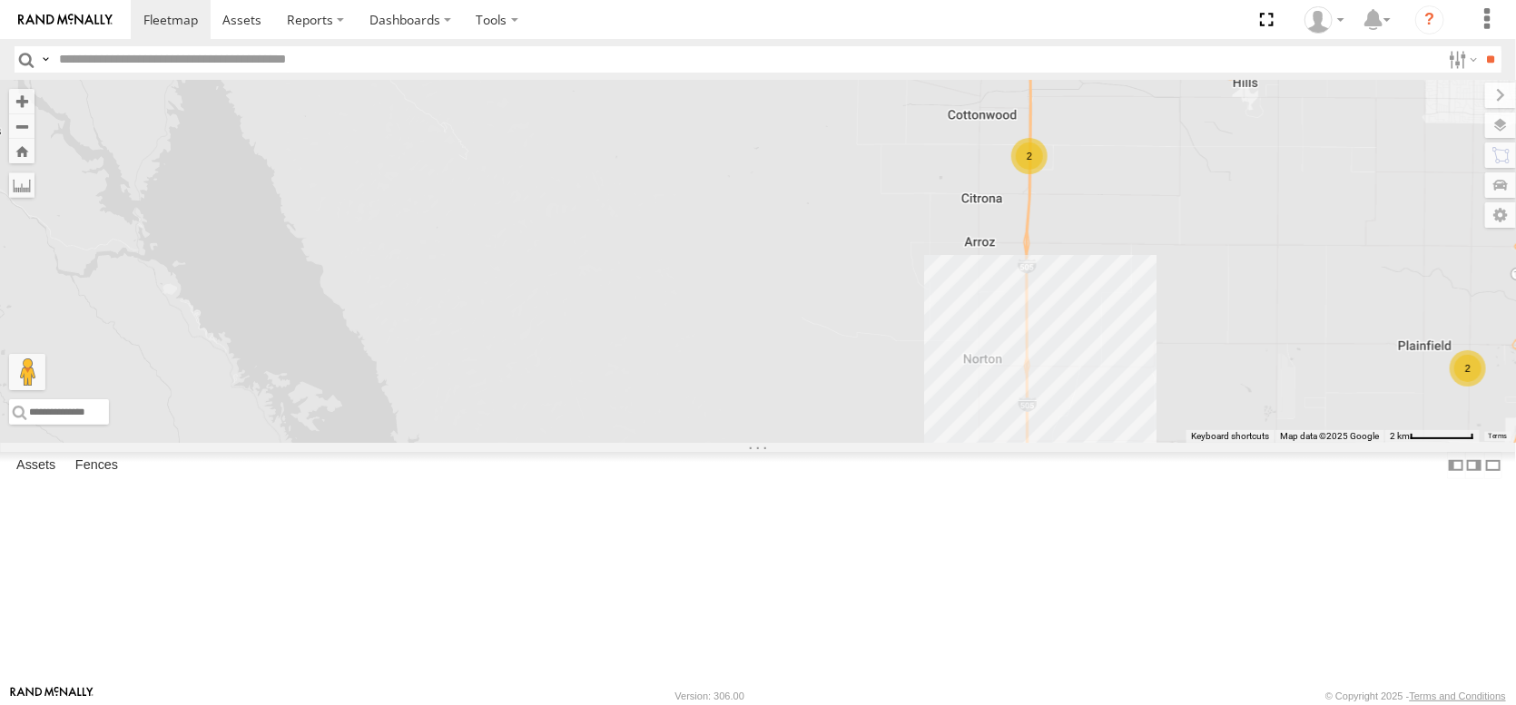
drag, startPoint x: 695, startPoint y: 568, endPoint x: 477, endPoint y: 186, distance: 439.9
click at [485, 192] on div "FRONTLOADER JD344H AL2370 PT2415 AL2267 PT2436 PT2417 PT2408 10 2 2 2" at bounding box center [758, 261] width 1516 height 363
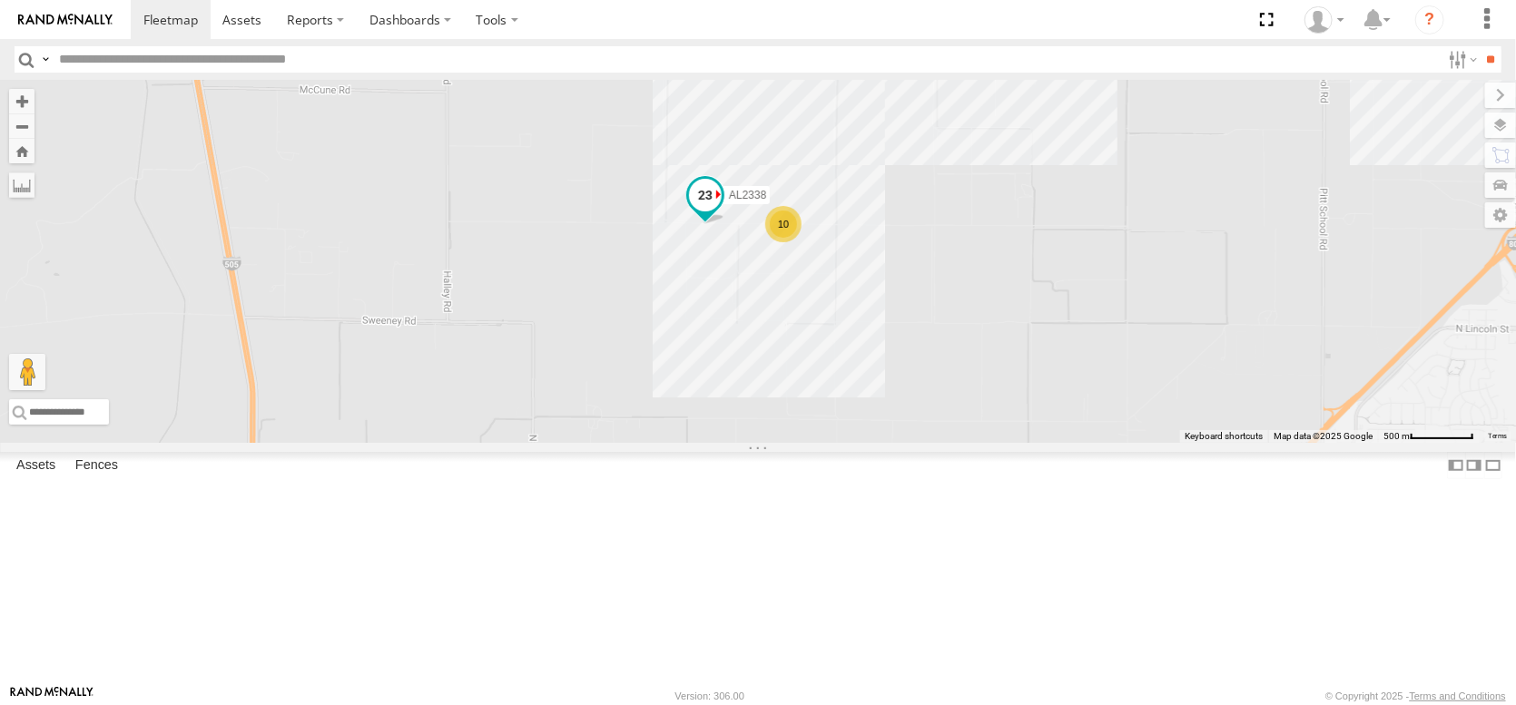
click at [708, 211] on span at bounding box center [705, 195] width 33 height 33
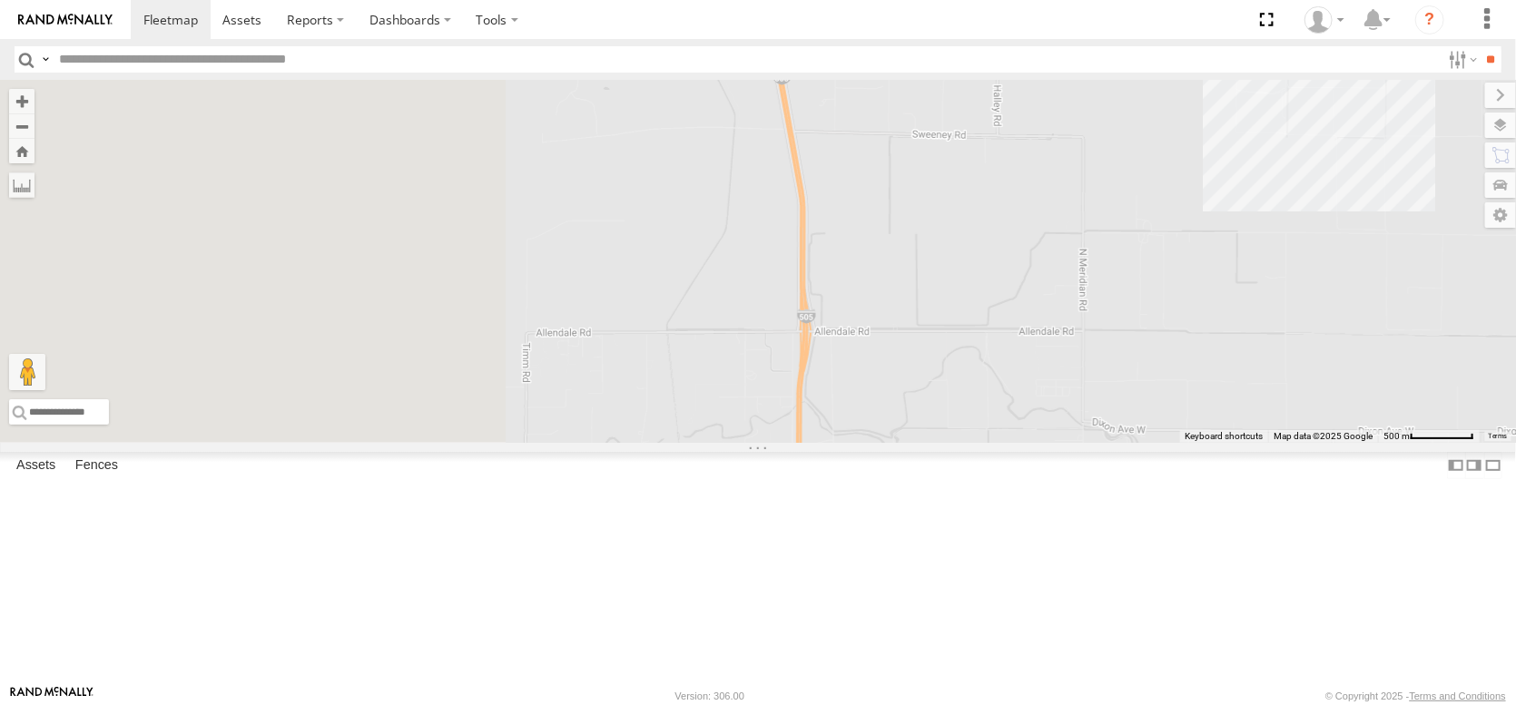
drag, startPoint x: 458, startPoint y: 401, endPoint x: 1016, endPoint y: 184, distance: 598.1
click at [1017, 186] on div "FRONTLOADER JD344H AL2370 PT2415 AL2267 PT2436 PT2417 PT2408 AL2123 AL2243 AL23…" at bounding box center [758, 261] width 1516 height 363
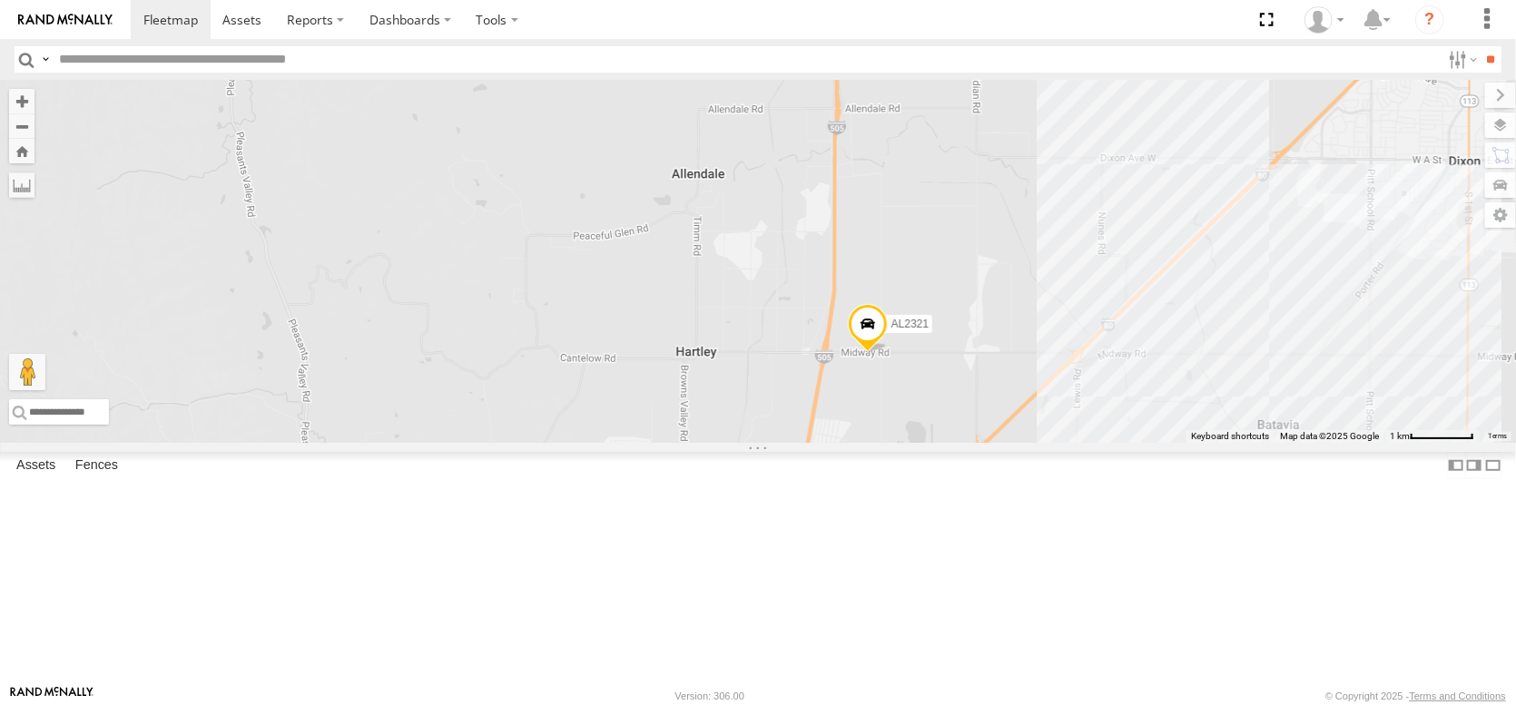
drag, startPoint x: 660, startPoint y: 465, endPoint x: 726, endPoint y: 324, distance: 155.5
click at [726, 325] on div "FRONTLOADER JD344H AL2370 PT2415 AL2267 PT2436 PT2417 PT2408 AL2123 AL2243 AL23…" at bounding box center [758, 261] width 1516 height 363
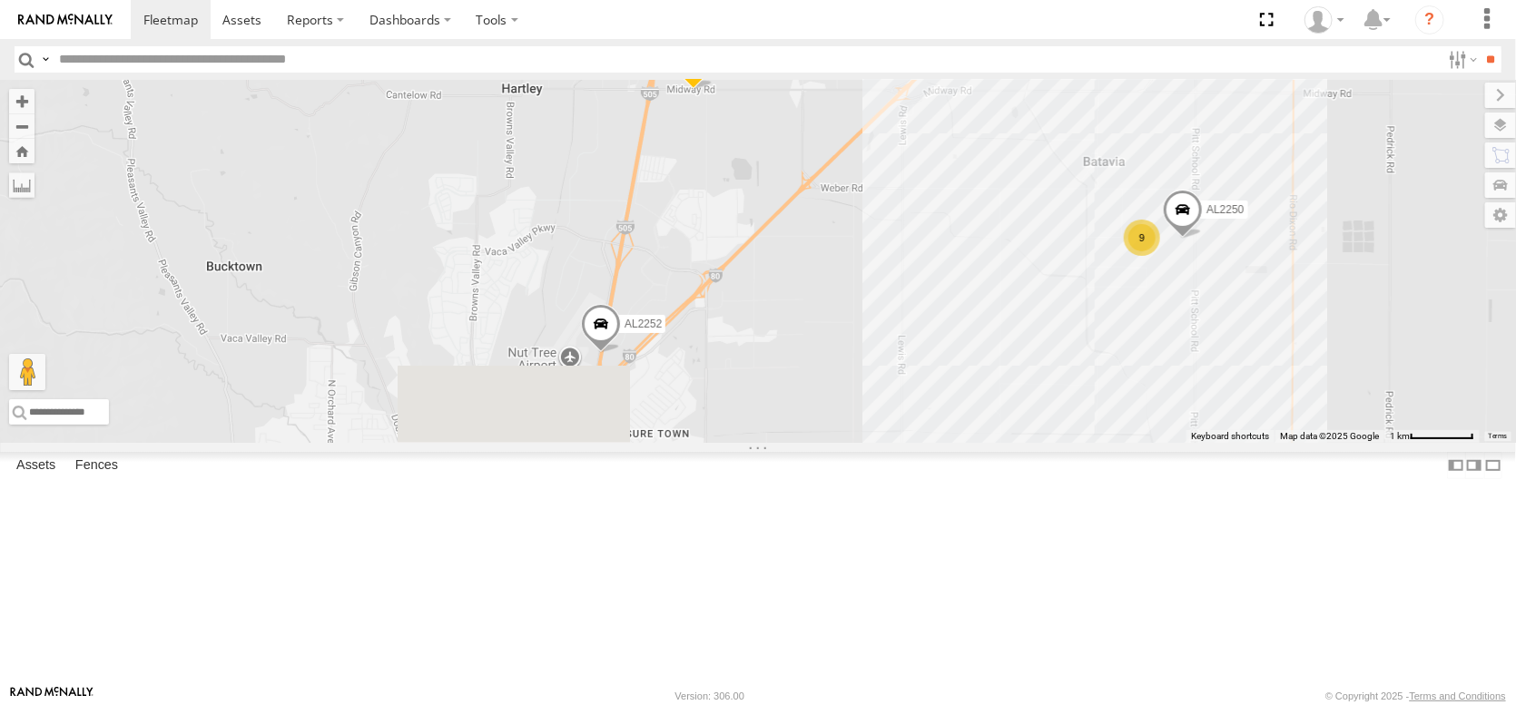
drag, startPoint x: 695, startPoint y: 529, endPoint x: 502, endPoint y: 282, distance: 313.6
click at [502, 282] on div "FRONTLOADER JD344H AL2370 PT2415 AL2267 PT2436 PT2417 PT2408 AL2123 AL2252 AL22…" at bounding box center [758, 261] width 1516 height 363
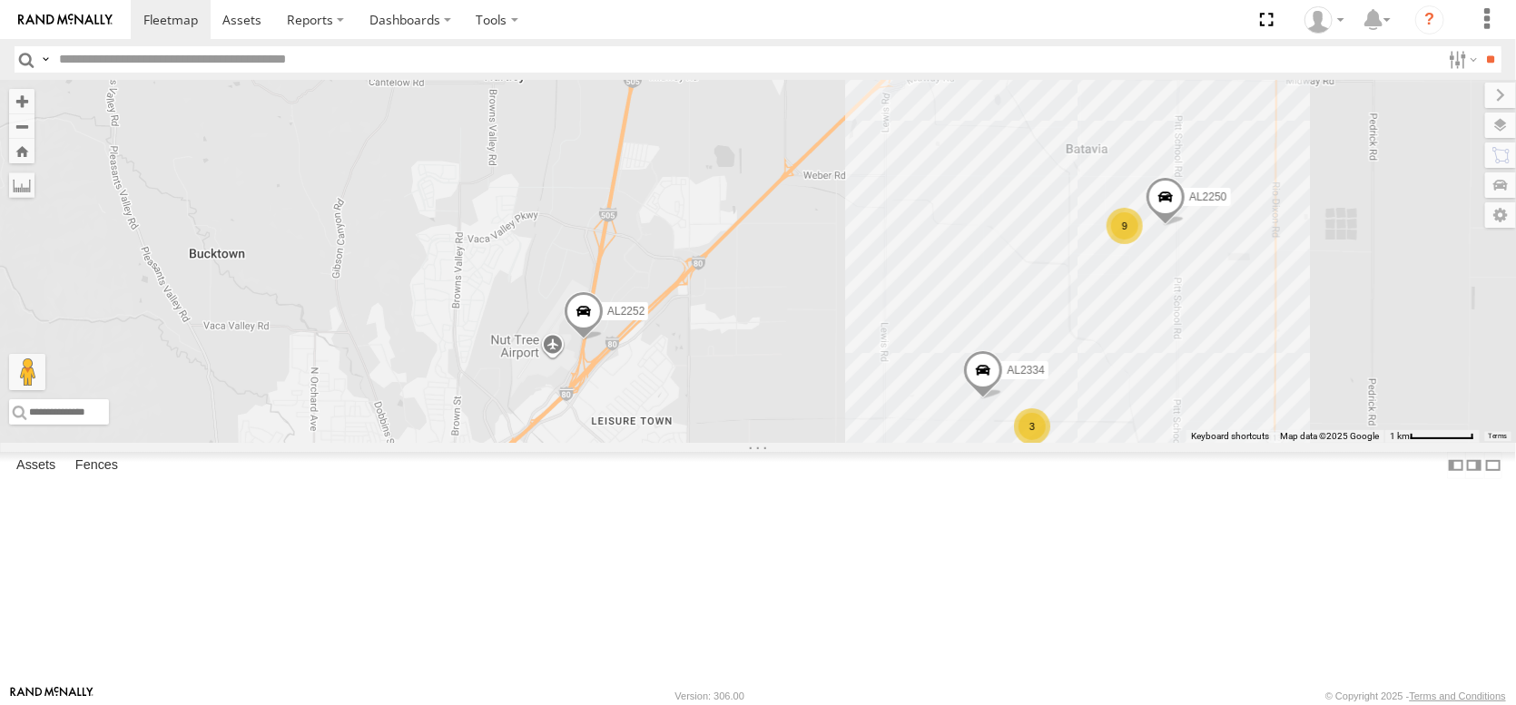
click at [985, 400] on span at bounding box center [983, 375] width 40 height 49
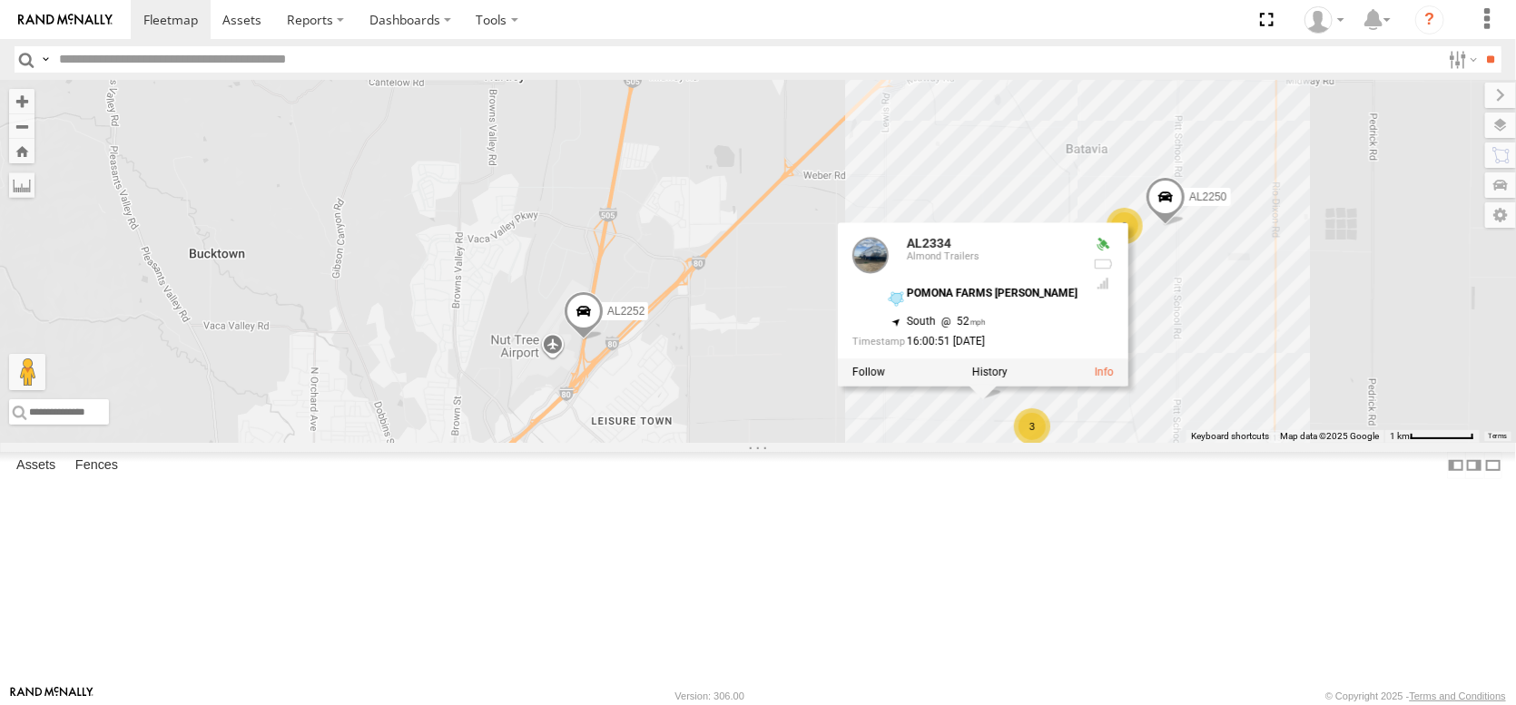
click at [1215, 443] on div "FRONTLOADER JD344H AL2370 PT2415 AL2267 PT2436 PT2417 PT2408 AL2123 AL2252 AL22…" at bounding box center [758, 261] width 1516 height 363
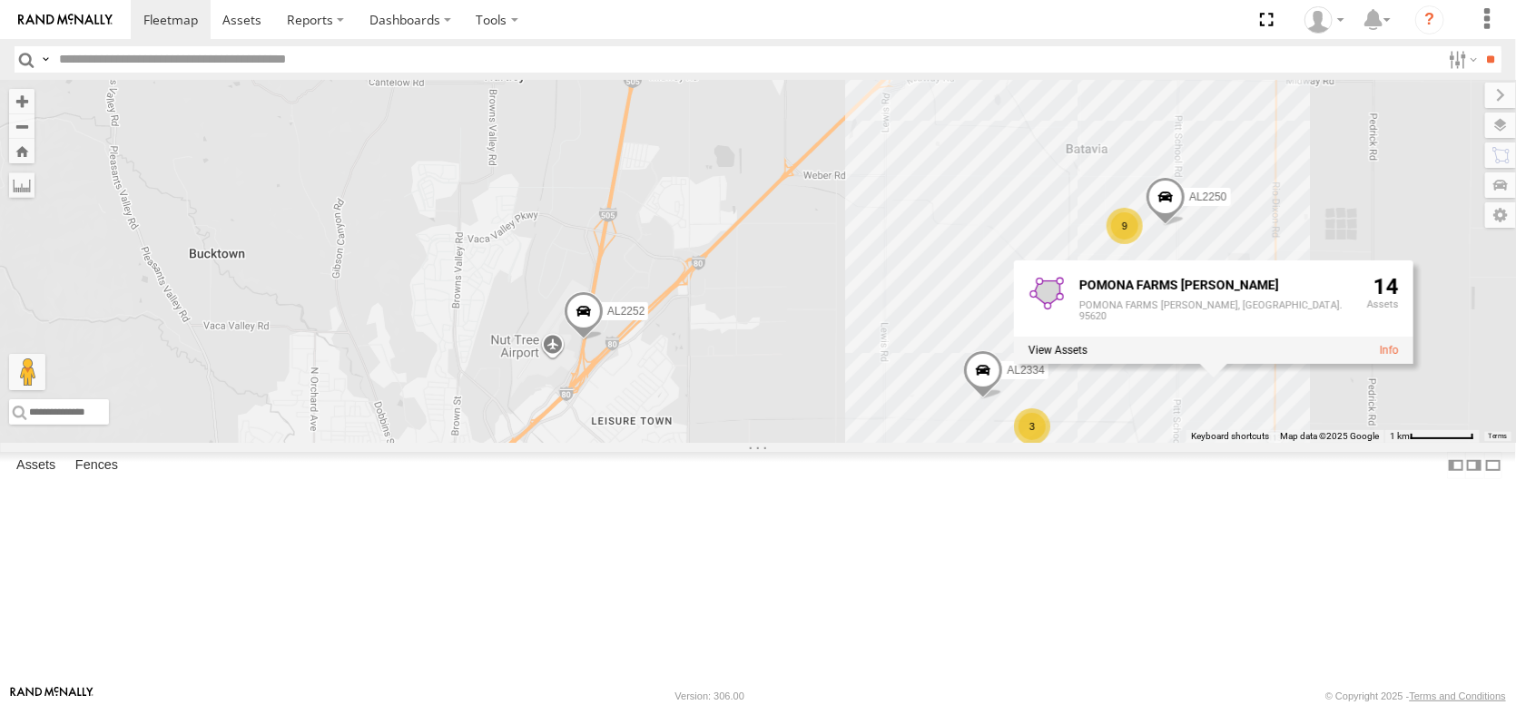
click at [1160, 443] on div "FRONTLOADER JD344H AL2370 PT2415 AL2267 PT2436 PT2417 PT2408 AL2123 AL2252 AL22…" at bounding box center [758, 261] width 1516 height 363
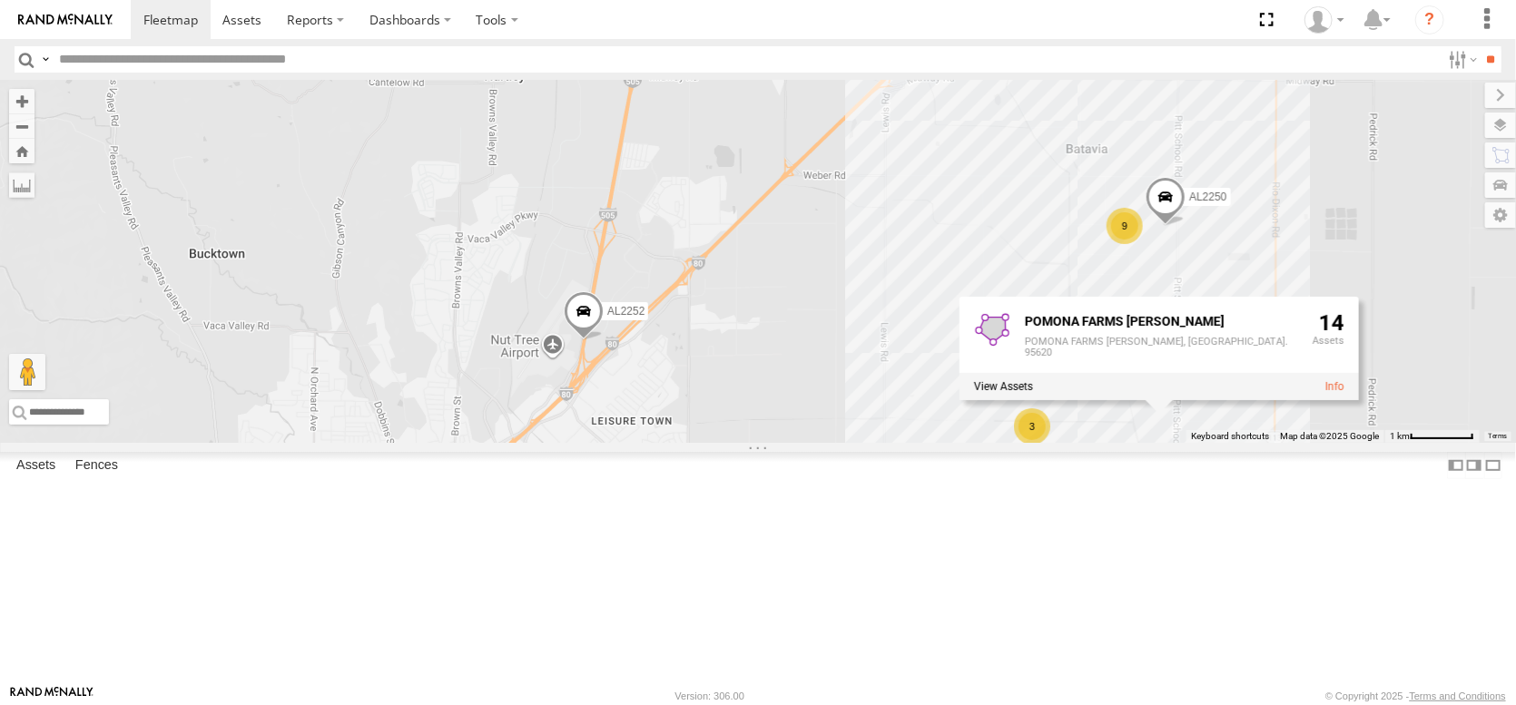
drag, startPoint x: 984, startPoint y: 324, endPoint x: 984, endPoint y: 312, distance: 11.8
click at [984, 323] on div "FRONTLOADER JD344H AL2370 PT2415 AL2267 PT2436 PT2417 PT2408 AL2123 AL2252 AL22…" at bounding box center [758, 261] width 1516 height 363
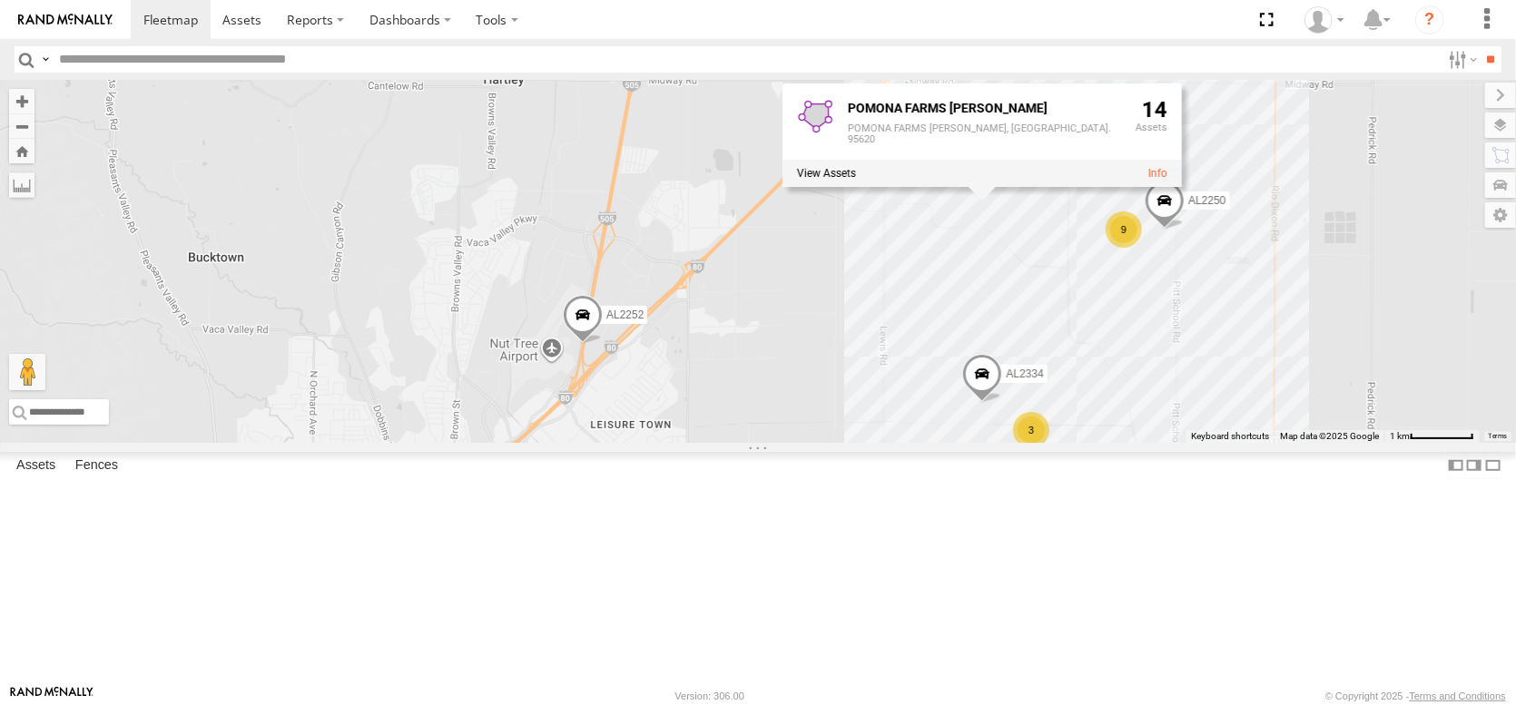
click at [818, 390] on div "FRONTLOADER JD344H AL2370 PT2415 AL2267 PT2436 PT2417 PT2408 AL2123 AL2252 AL22…" at bounding box center [758, 261] width 1516 height 363
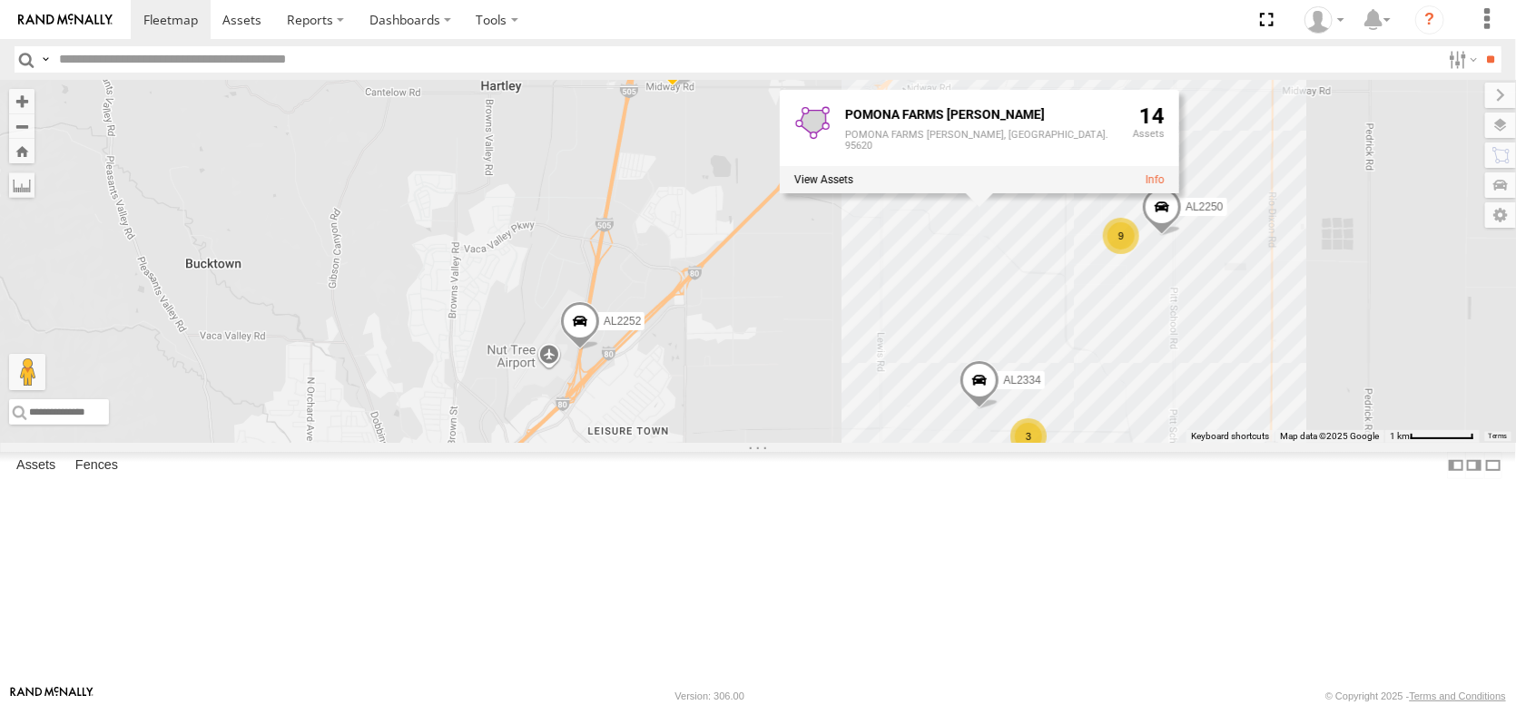
drag, startPoint x: 808, startPoint y: 391, endPoint x: 810, endPoint y: 380, distance: 11.0
click at [810, 383] on div "FRONTLOADER JD344H AL2370 PT2415 AL2267 PT2436 PT2417 PT2408 AL2123 AL2252 AL22…" at bounding box center [758, 261] width 1516 height 363
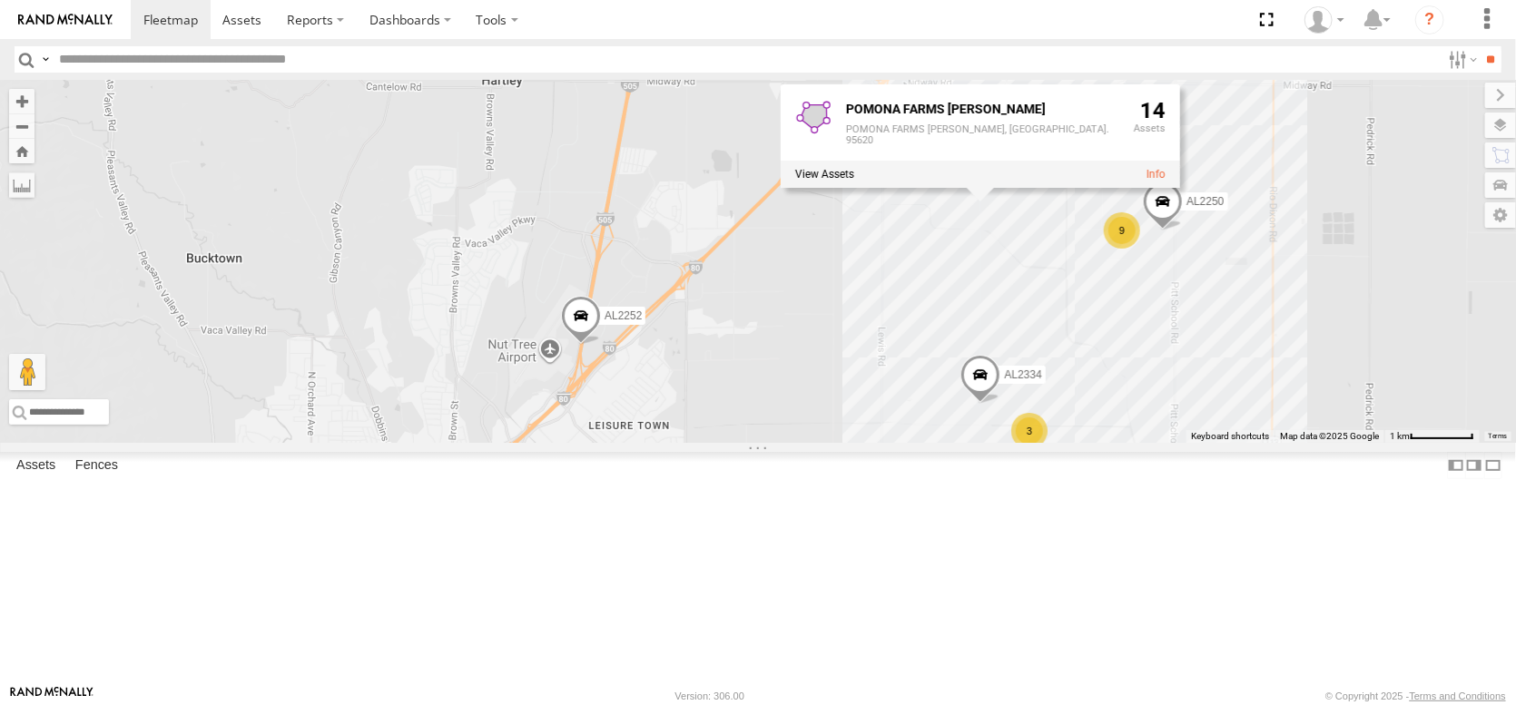
click at [801, 372] on div "FRONTLOADER JD344H AL2370 PT2415 AL2267 PT2436 PT2417 PT2408 AL2123 AL2252 AL22…" at bounding box center [758, 261] width 1516 height 363
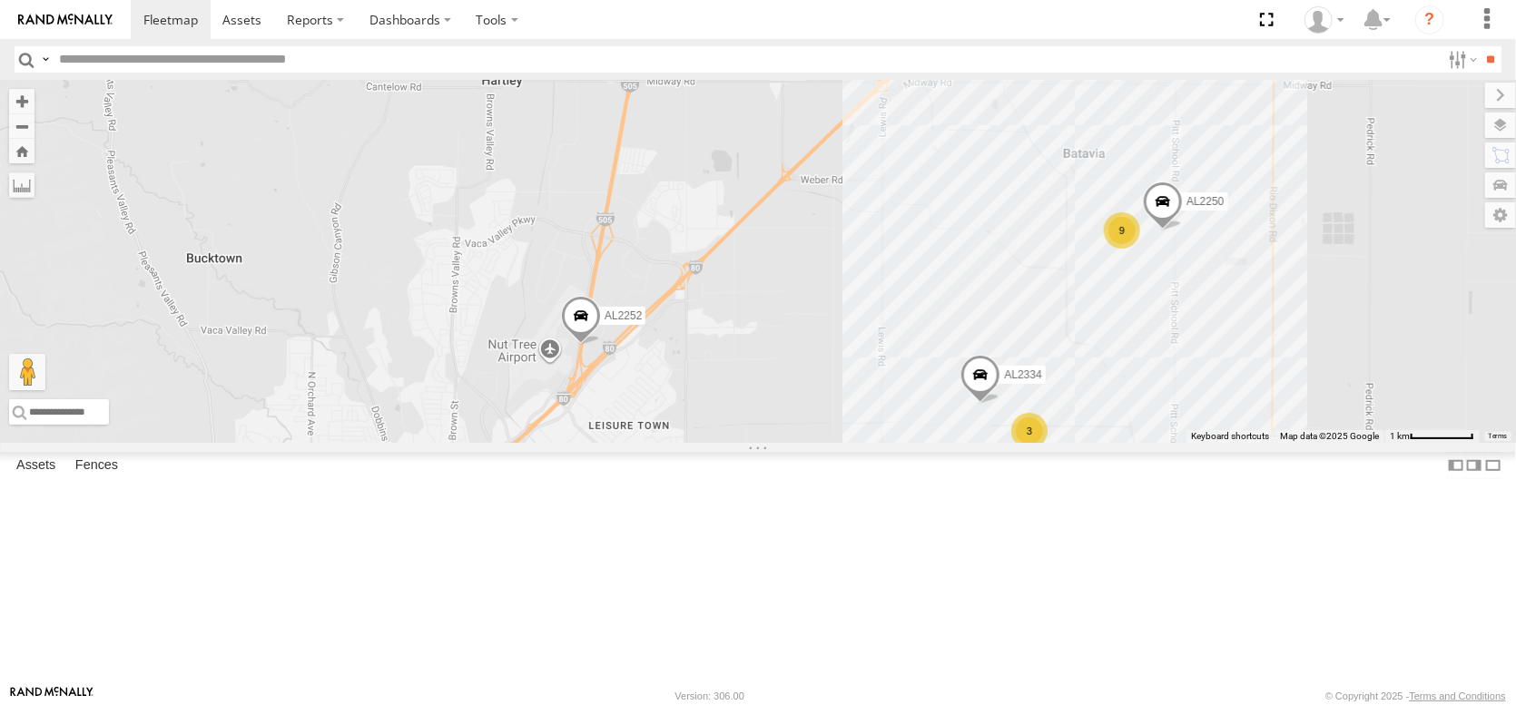
click at [801, 368] on div "FRONTLOADER JD344H AL2370 PT2415 AL2267 PT2436 PT2417 PT2408 AL2123 AL2252 AL22…" at bounding box center [758, 261] width 1516 height 363
click at [672, 83] on span at bounding box center [674, 58] width 40 height 49
click at [453, 320] on div "FRONTLOADER JD344H AL2370 PT2415 AL2267 PT2436 PT2417 PT2408 AL2123 AL2252 AL22…" at bounding box center [758, 261] width 1516 height 363
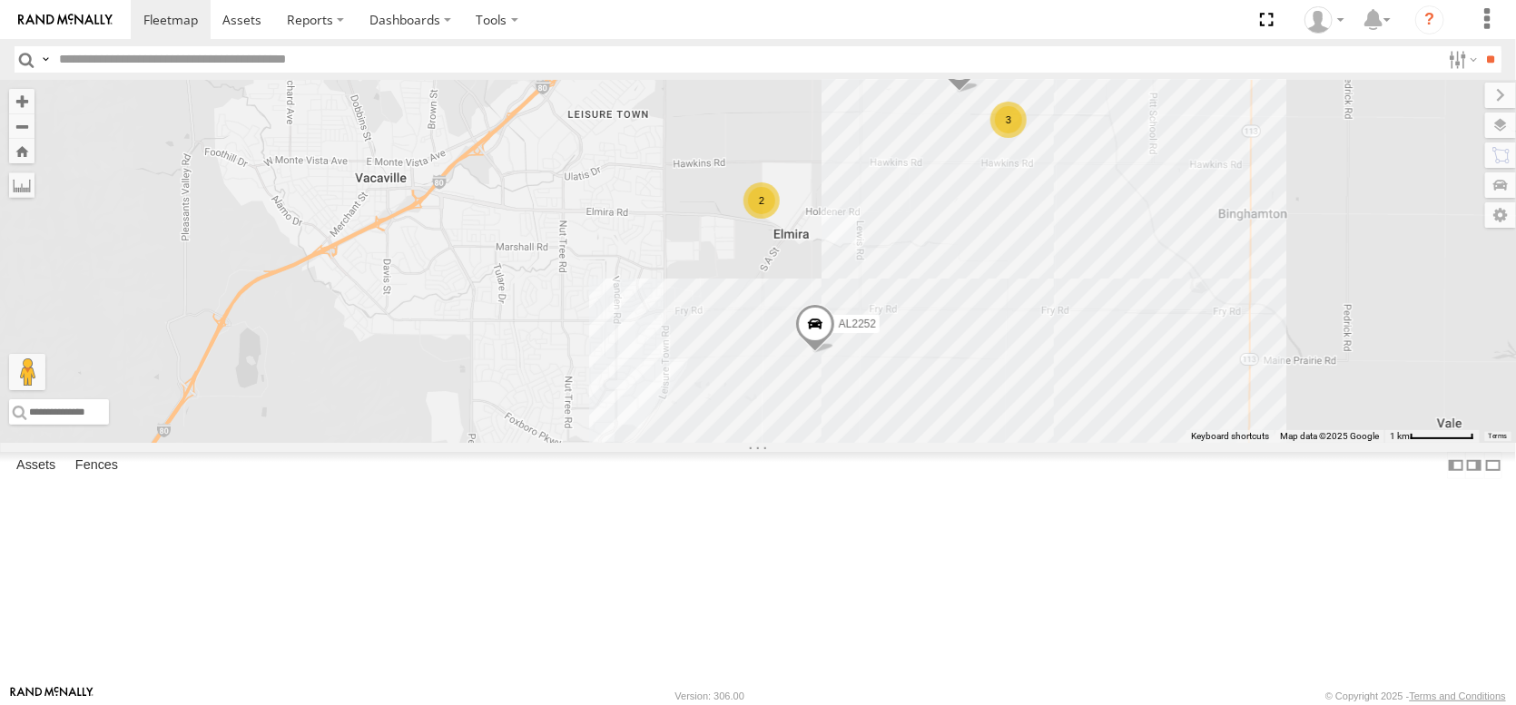
drag, startPoint x: 979, startPoint y: 446, endPoint x: 959, endPoint y: 125, distance: 321.0
click at [959, 125] on div "FRONTLOADER JD344H AL2370 PT2415 AL2267 PT2436 PT2417 PT2408 AL2123 AL2252 AL22…" at bounding box center [758, 261] width 1516 height 363
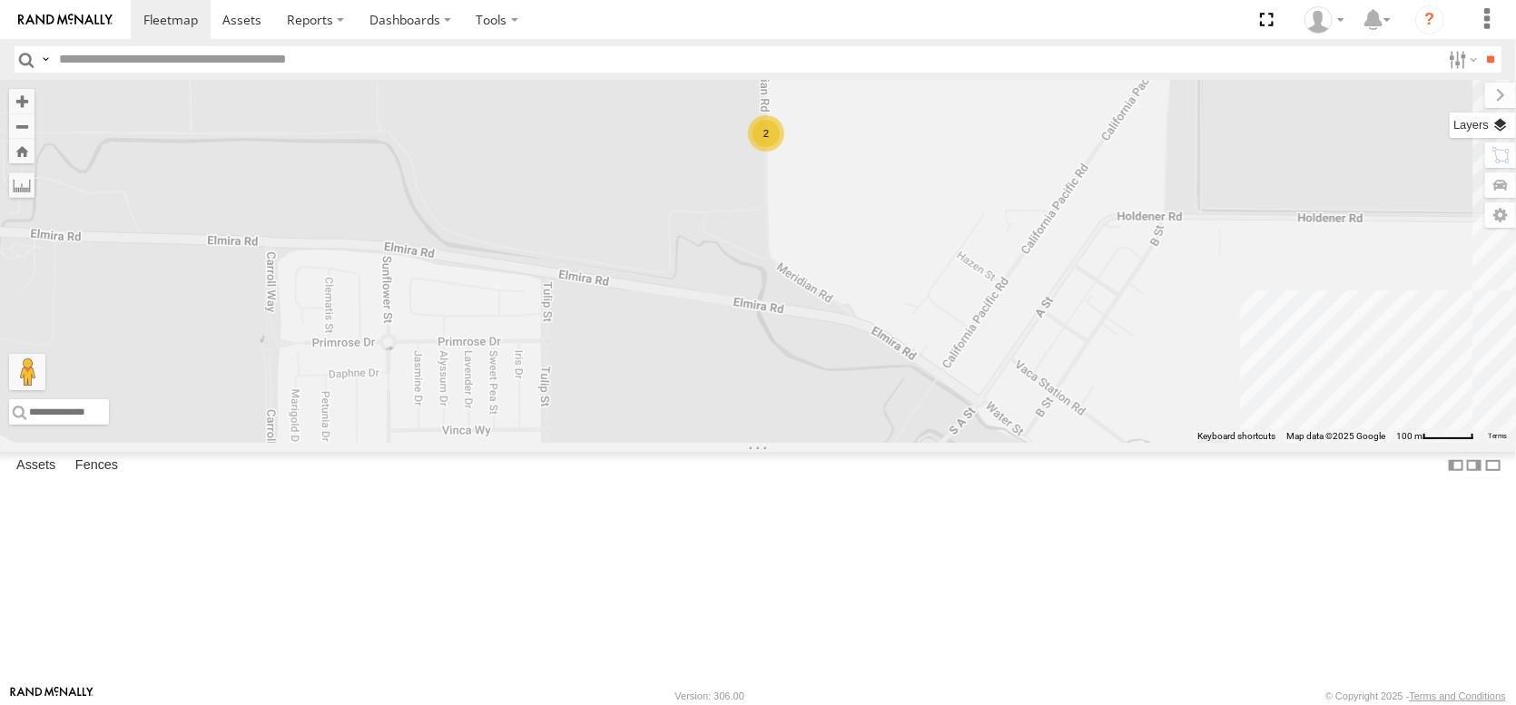
click at [1500, 138] on label at bounding box center [1483, 125] width 66 height 25
click at [0, 0] on span "Basemaps" at bounding box center [0, 0] width 0 height 0
click at [0, 0] on span "Satellite + Roadmap" at bounding box center [0, 0] width 0 height 0
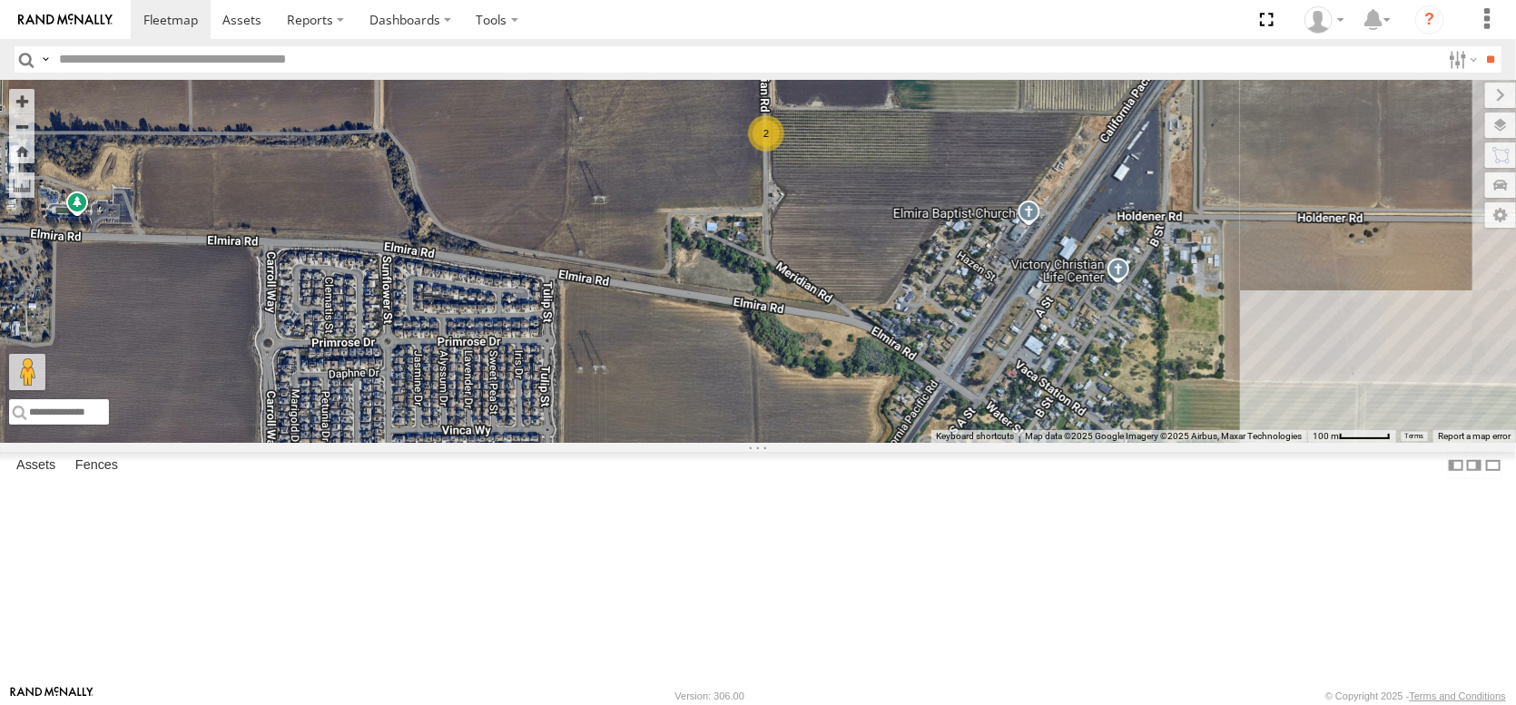
click at [0, 0] on span "Overlays" at bounding box center [0, 0] width 0 height 0
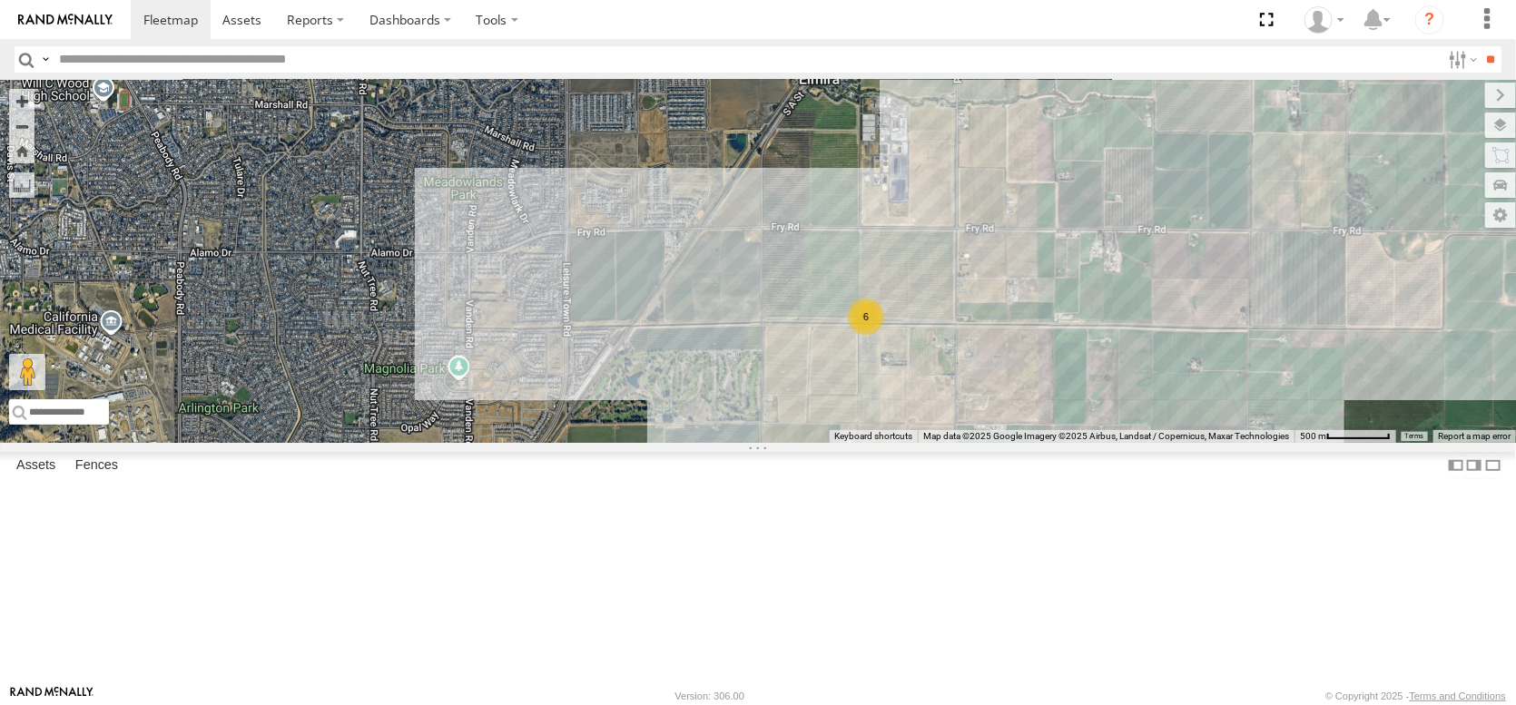
drag, startPoint x: 977, startPoint y: 443, endPoint x: 813, endPoint y: 271, distance: 236.9
click at [819, 275] on div "FRONTLOADER JD344H AL2370 PT2415 AL2267 PT2436 PT2417 PT2408 AL2123 AL2243 AL23…" at bounding box center [758, 261] width 1516 height 363
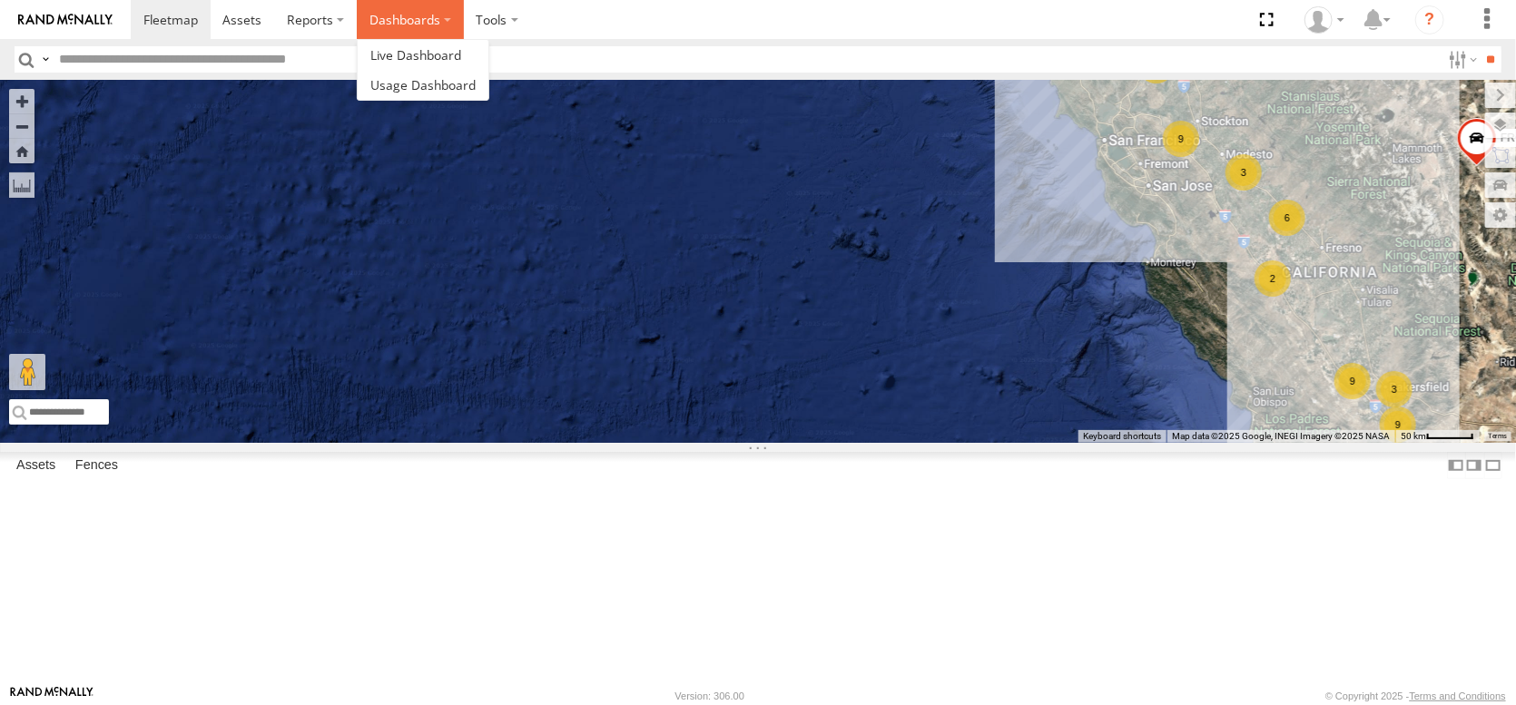
click at [464, 15] on label "Dashboards" at bounding box center [410, 19] width 107 height 39
click at [461, 57] on span at bounding box center [415, 54] width 91 height 17
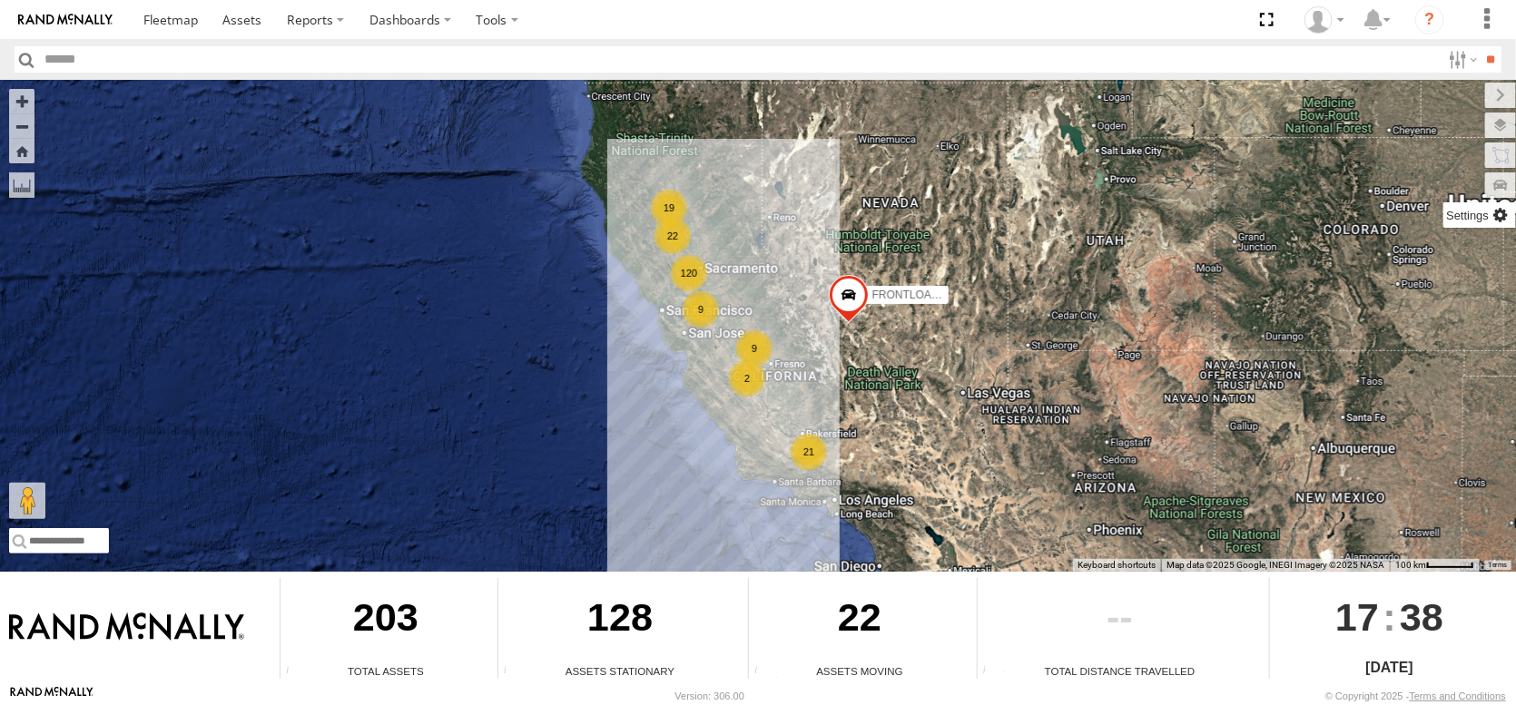
click at [1500, 223] on label at bounding box center [1479, 214] width 73 height 25
click at [1074, 187] on div "22 120 9 9 19 21 2 FRONTLOADER JD344H" at bounding box center [758, 326] width 1516 height 492
drag, startPoint x: 743, startPoint y: 324, endPoint x: 751, endPoint y: 319, distance: 9.8
click at [750, 330] on div "9" at bounding box center [754, 348] width 36 height 36
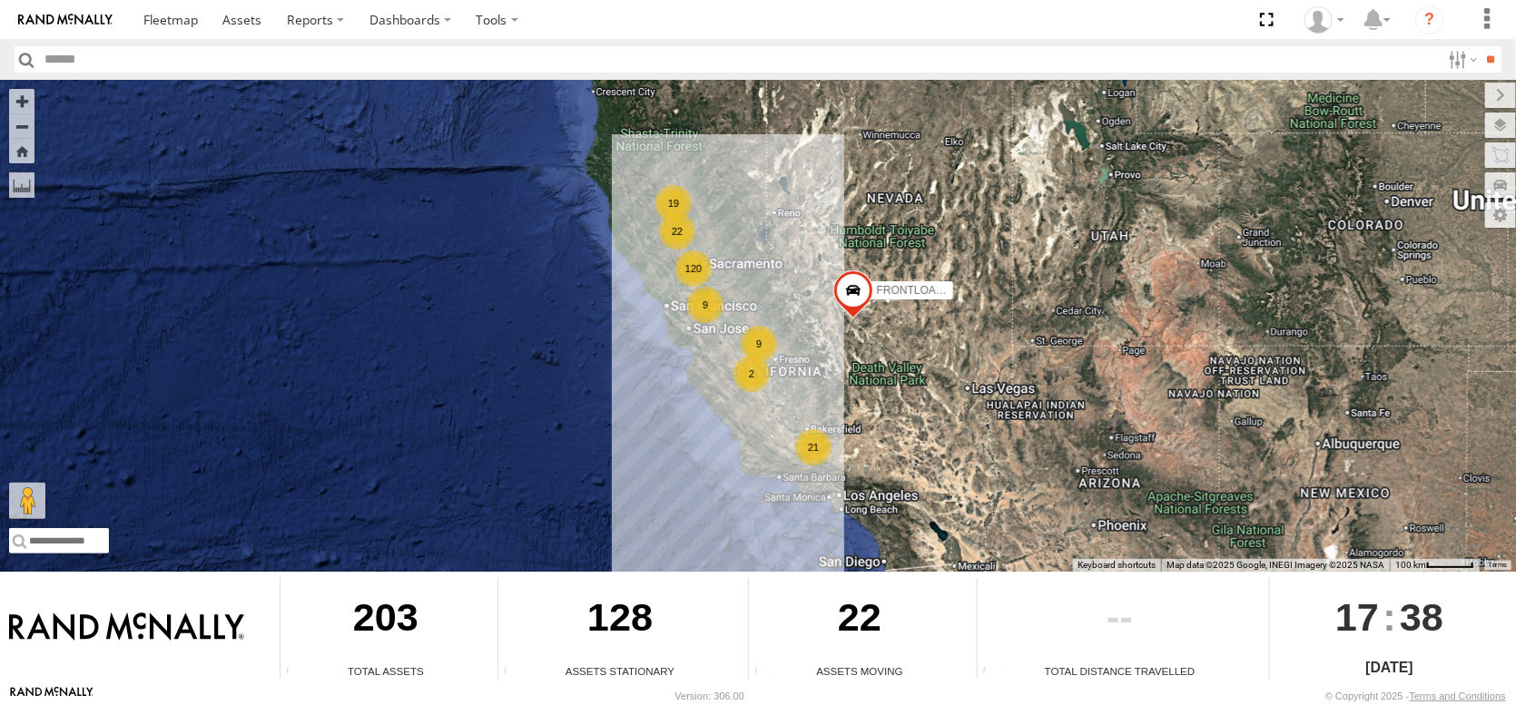
click at [531, 431] on div "22 120 9 9 19 21 2 FRONTLOADER JD344H" at bounding box center [758, 326] width 1516 height 492
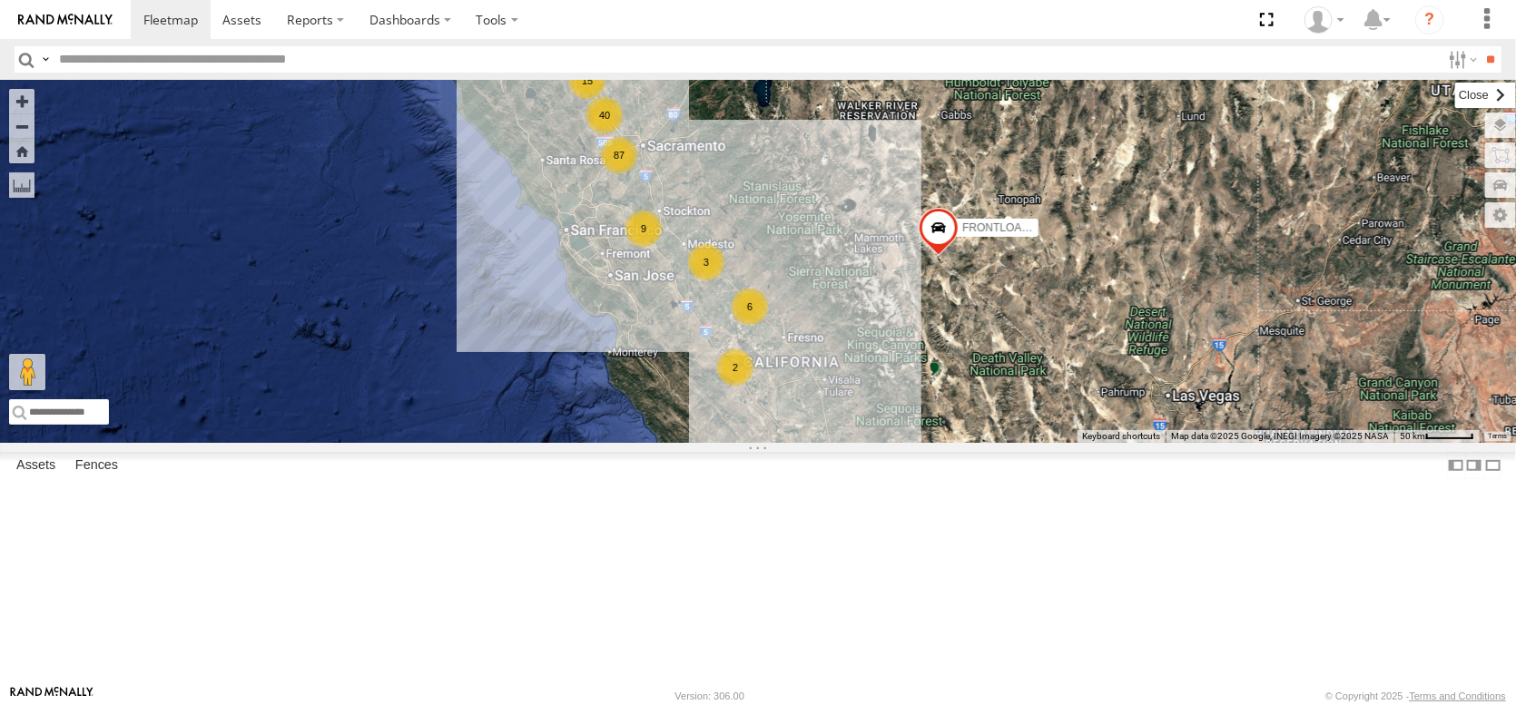
click at [1455, 98] on label at bounding box center [1485, 95] width 61 height 25
click at [1507, 225] on label at bounding box center [1479, 214] width 73 height 25
click at [1066, 214] on div "15 87 6 9 19 9 40 9 3 3 2 FRONTLOADER JD344H" at bounding box center [758, 261] width 1516 height 363
click at [1455, 105] on label at bounding box center [1485, 95] width 61 height 25
click at [15, 198] on label at bounding box center [21, 184] width 25 height 25
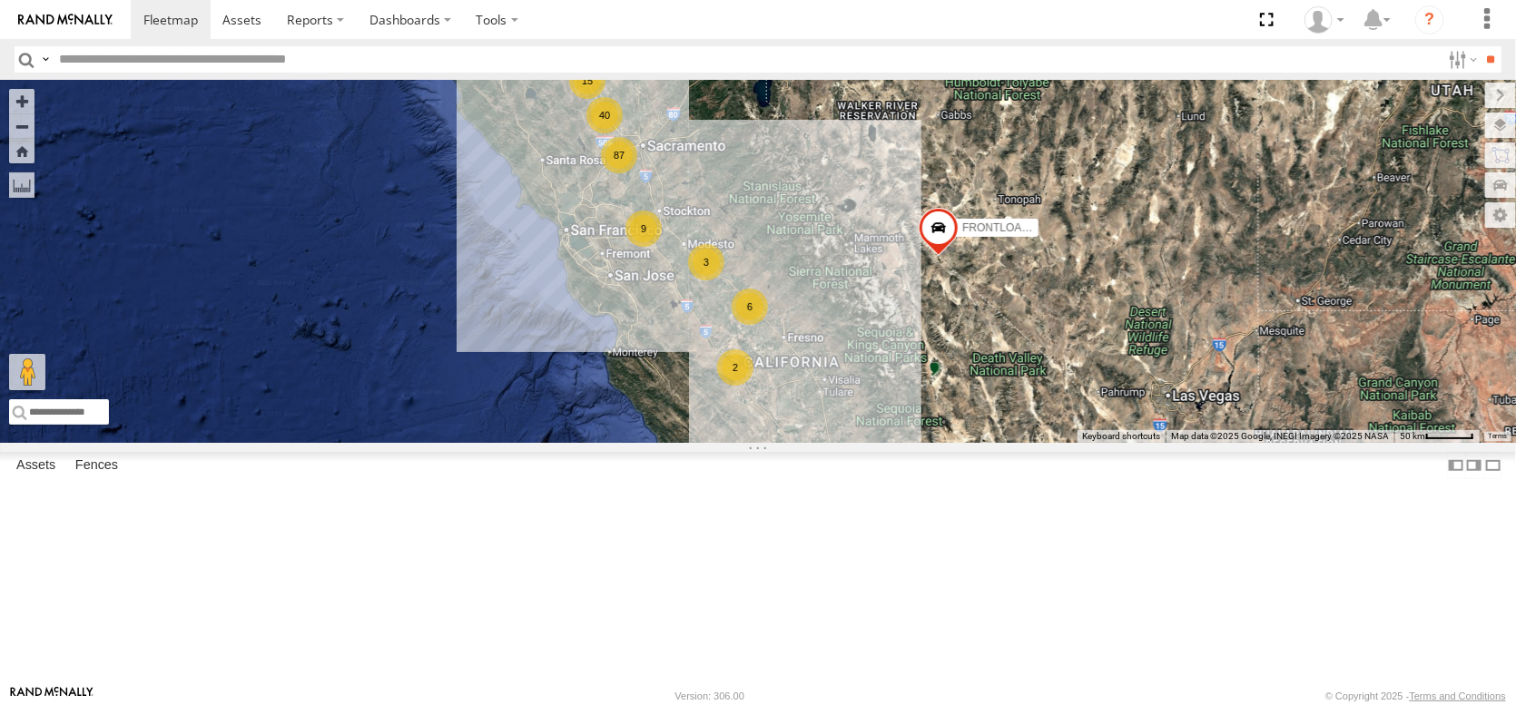
click at [256, 443] on div "15 87 6 9 19 9 40 9 3 3 2 FRONTLOADER JD344H" at bounding box center [758, 261] width 1516 height 363
click at [464, 23] on label "Dashboards" at bounding box center [410, 19] width 107 height 39
click at [461, 58] on span at bounding box center [415, 54] width 91 height 17
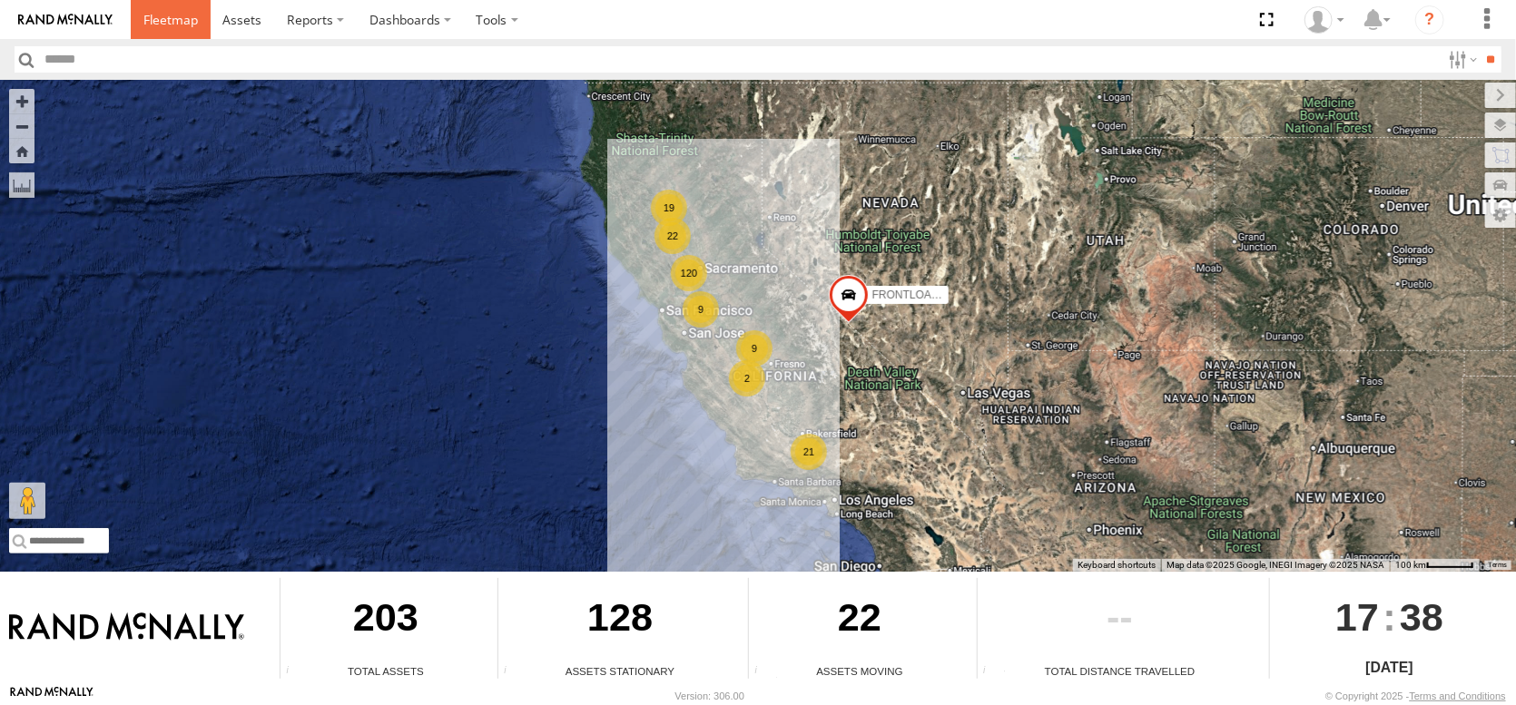
click at [198, 27] on span at bounding box center [170, 19] width 54 height 17
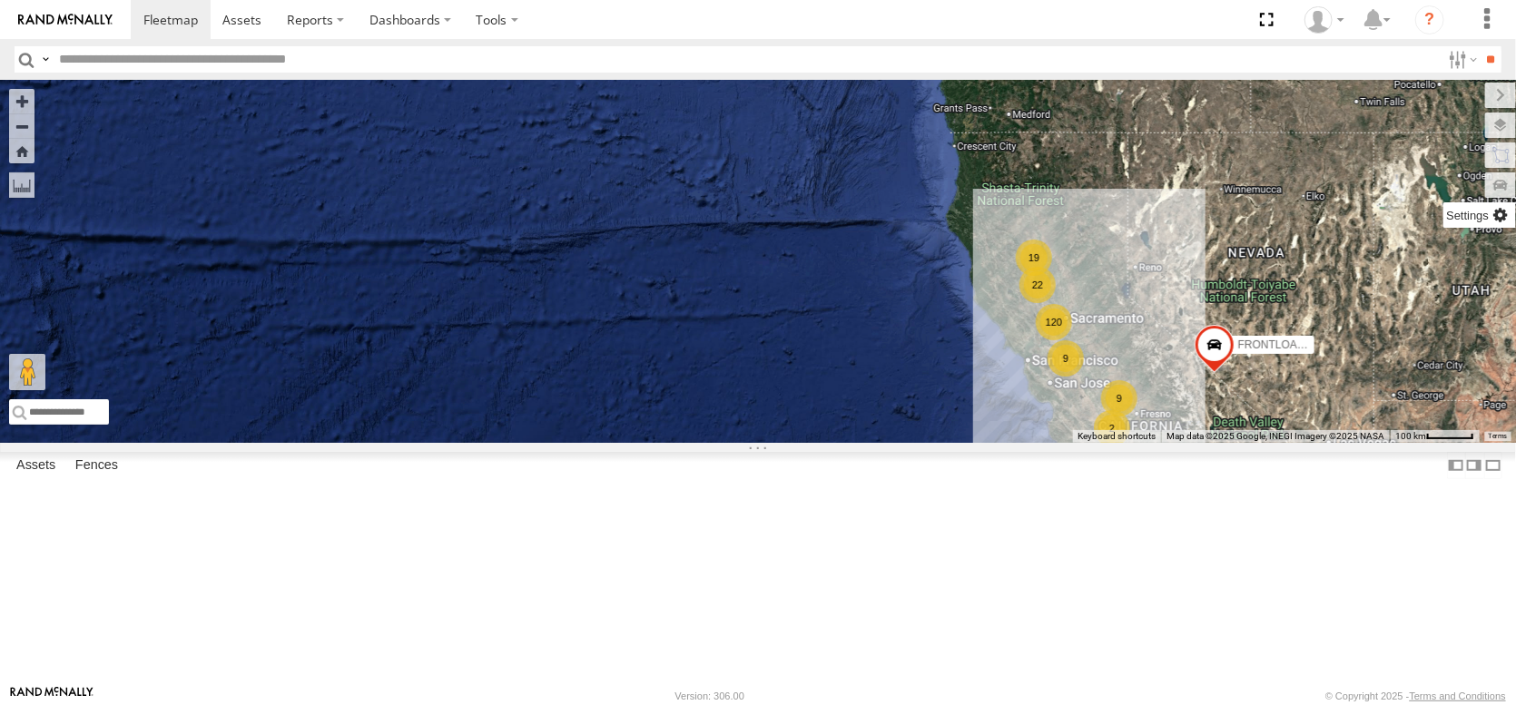
click at [1498, 228] on label at bounding box center [1479, 214] width 73 height 25
click at [883, 179] on div "FRONTLOADER JD344H 22 120 9 9 19 21 2" at bounding box center [758, 261] width 1516 height 363
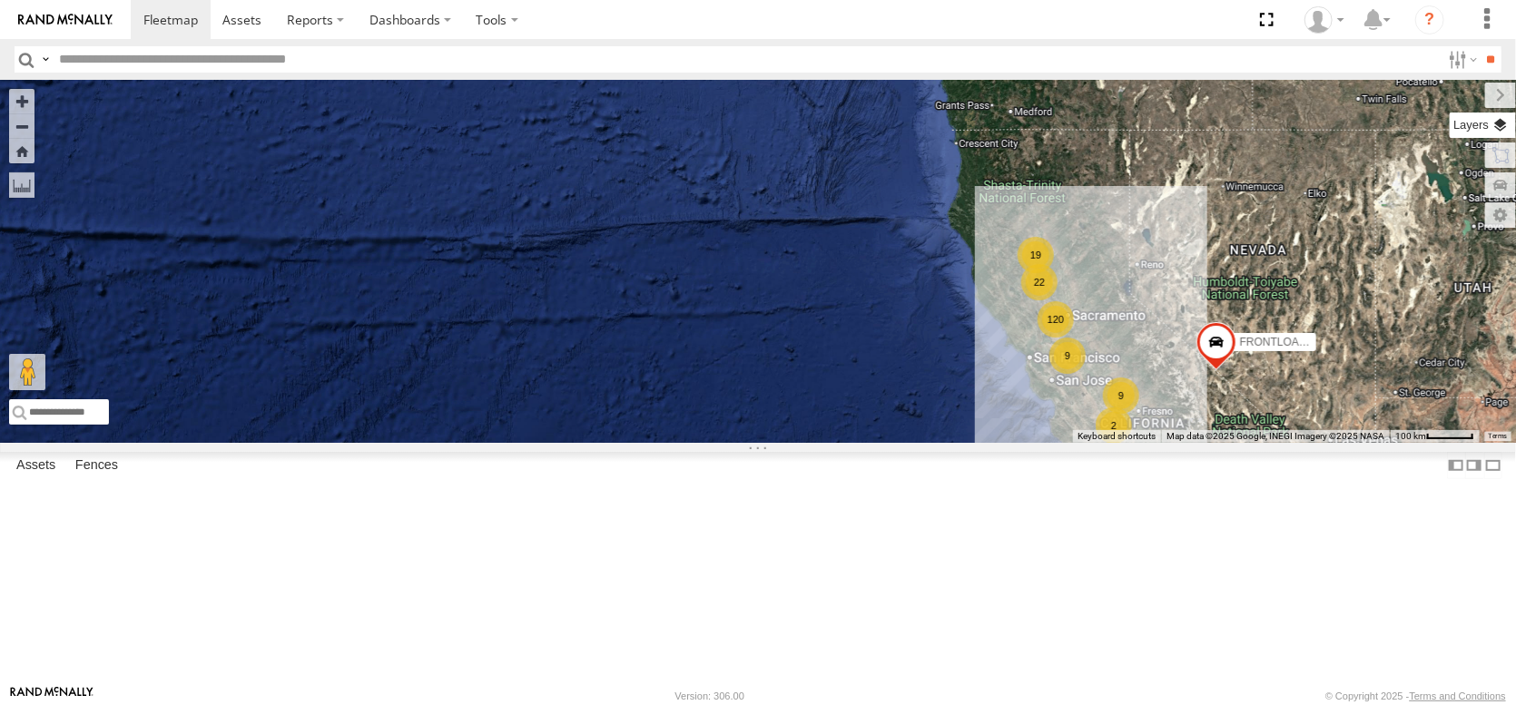
click at [1450, 132] on label at bounding box center [1483, 125] width 66 height 25
click at [1447, 160] on label at bounding box center [1481, 155] width 69 height 25
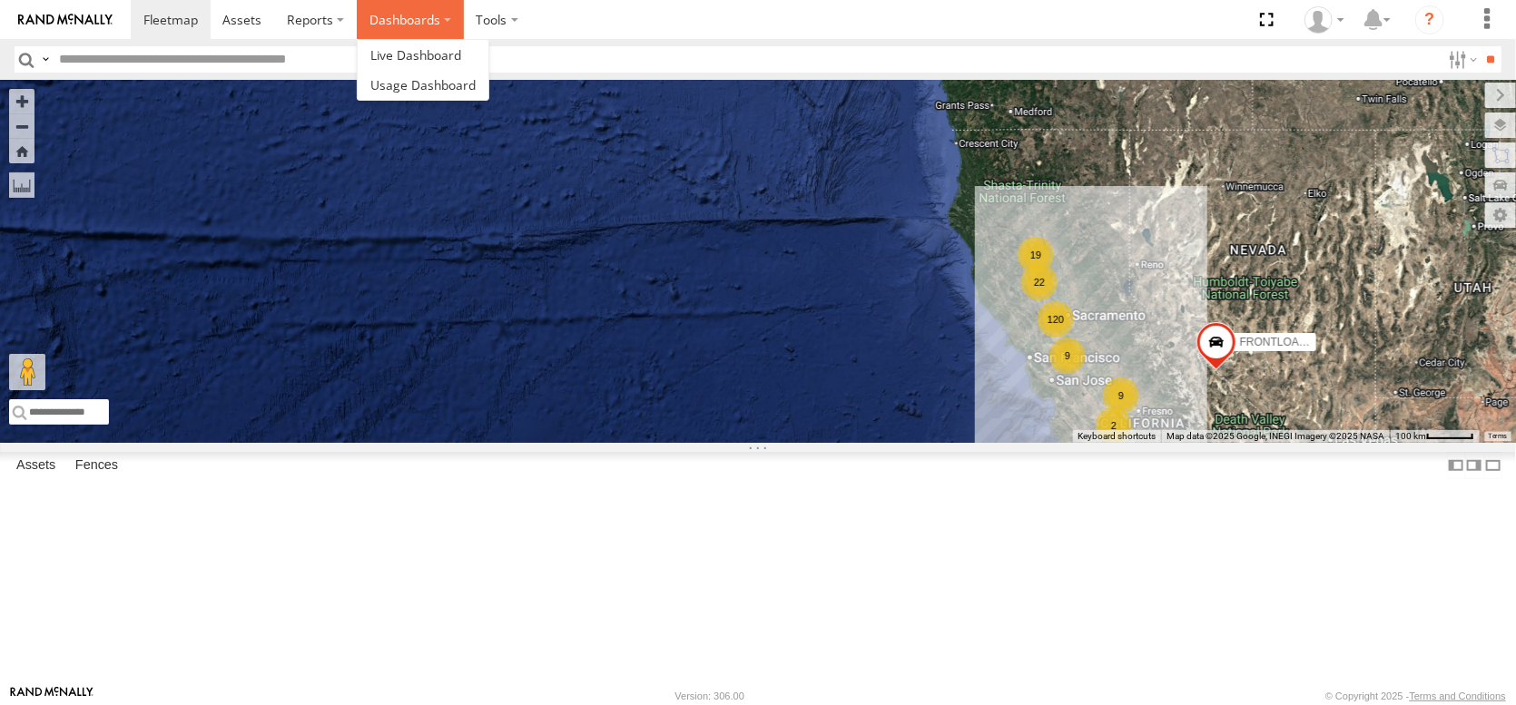
click at [464, 21] on label "Dashboards" at bounding box center [410, 19] width 107 height 39
click at [461, 53] on span at bounding box center [415, 54] width 91 height 17
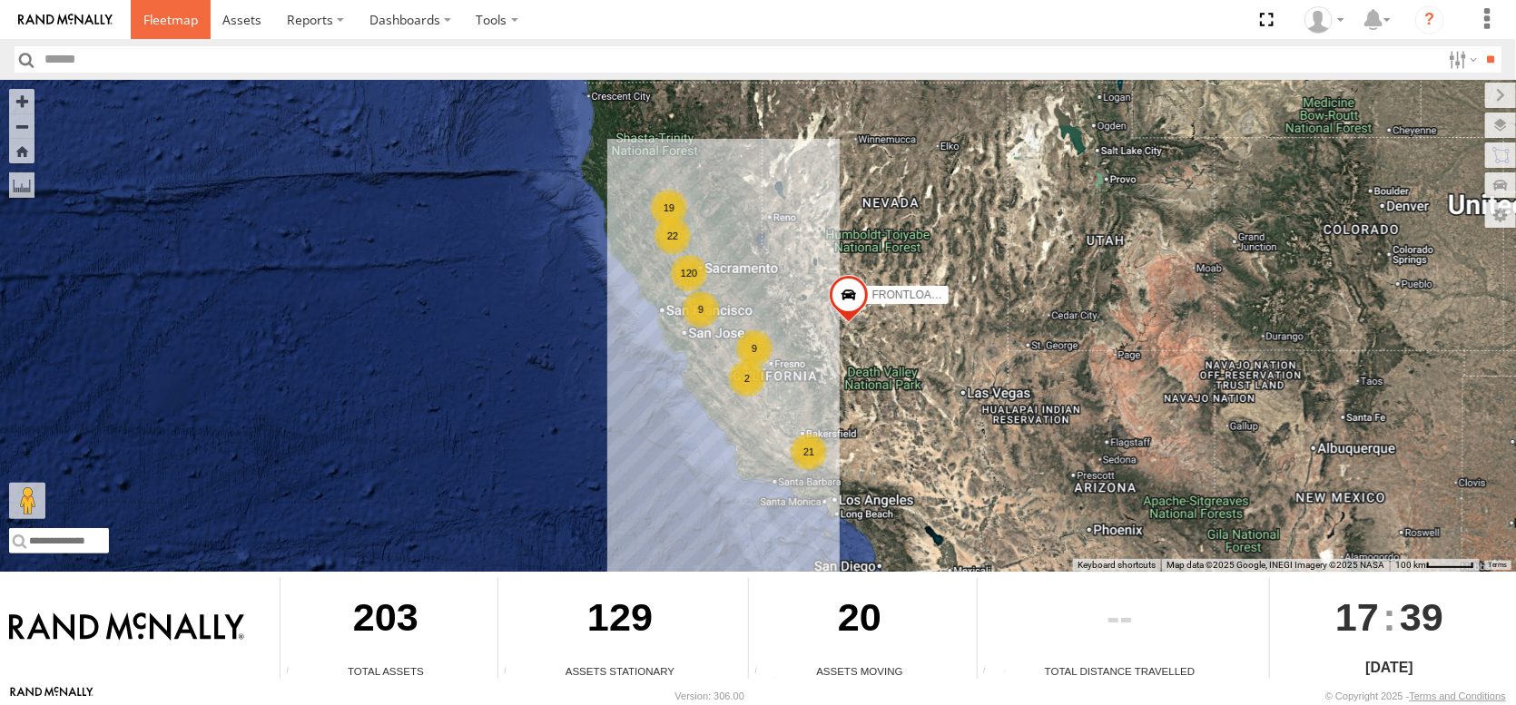
click at [198, 17] on span at bounding box center [170, 19] width 54 height 17
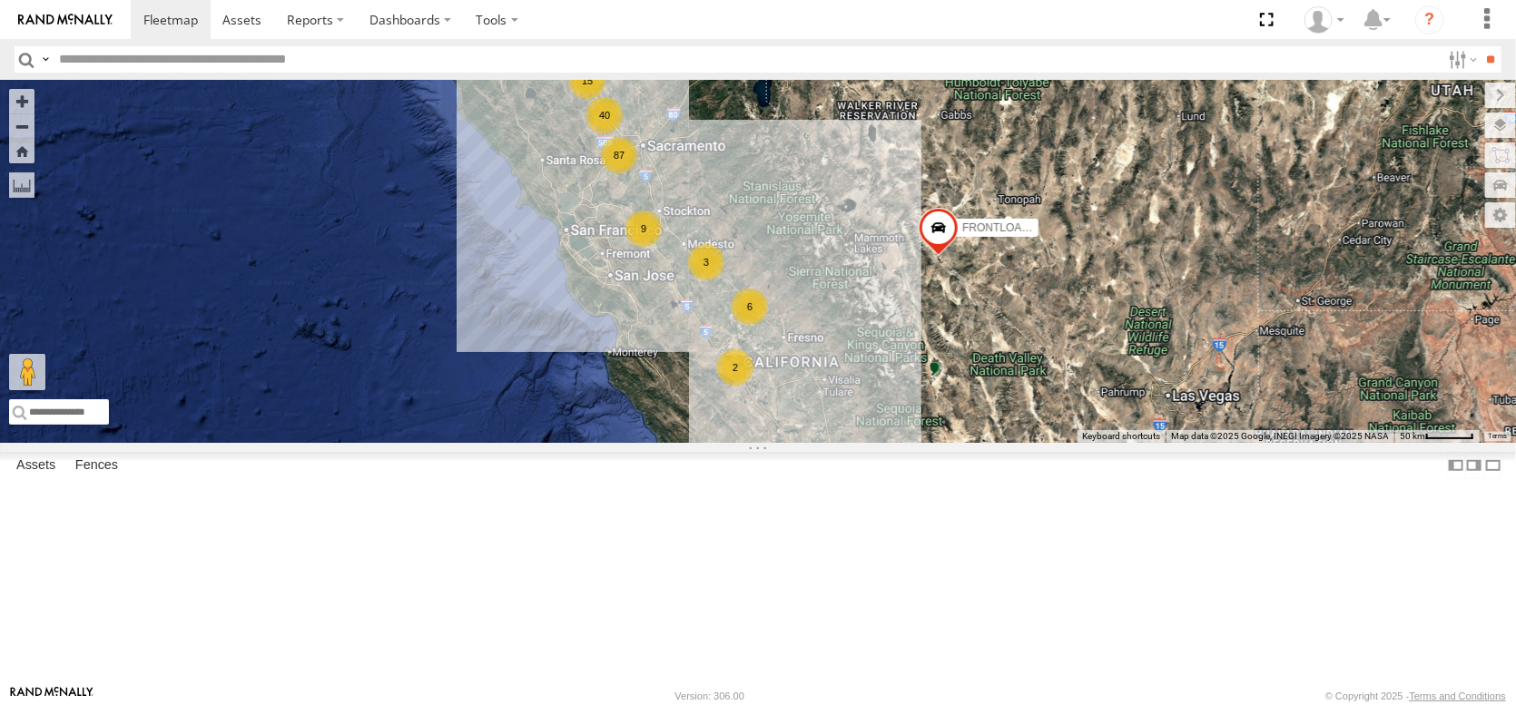
click at [254, 443] on div "15 87 6 9 19 9 40 9 3 3 2 FRONTLOADER JD344H" at bounding box center [758, 261] width 1516 height 363
click at [253, 687] on footer "Rand McNally Version: 306.00 © Copyright 2025 - Terms and Conditions" at bounding box center [758, 695] width 1516 height 20
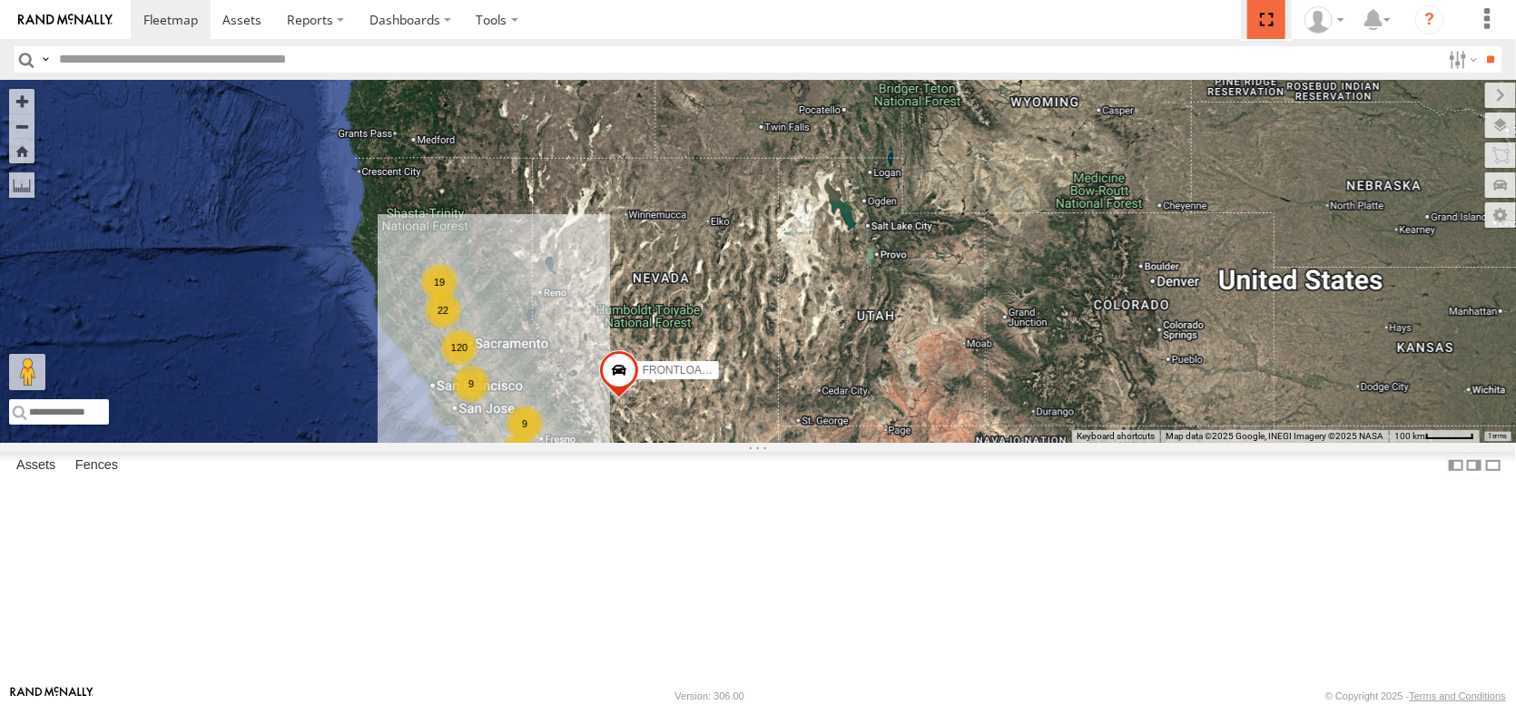
click at [1247, 22] on span at bounding box center [1265, 19] width 37 height 39
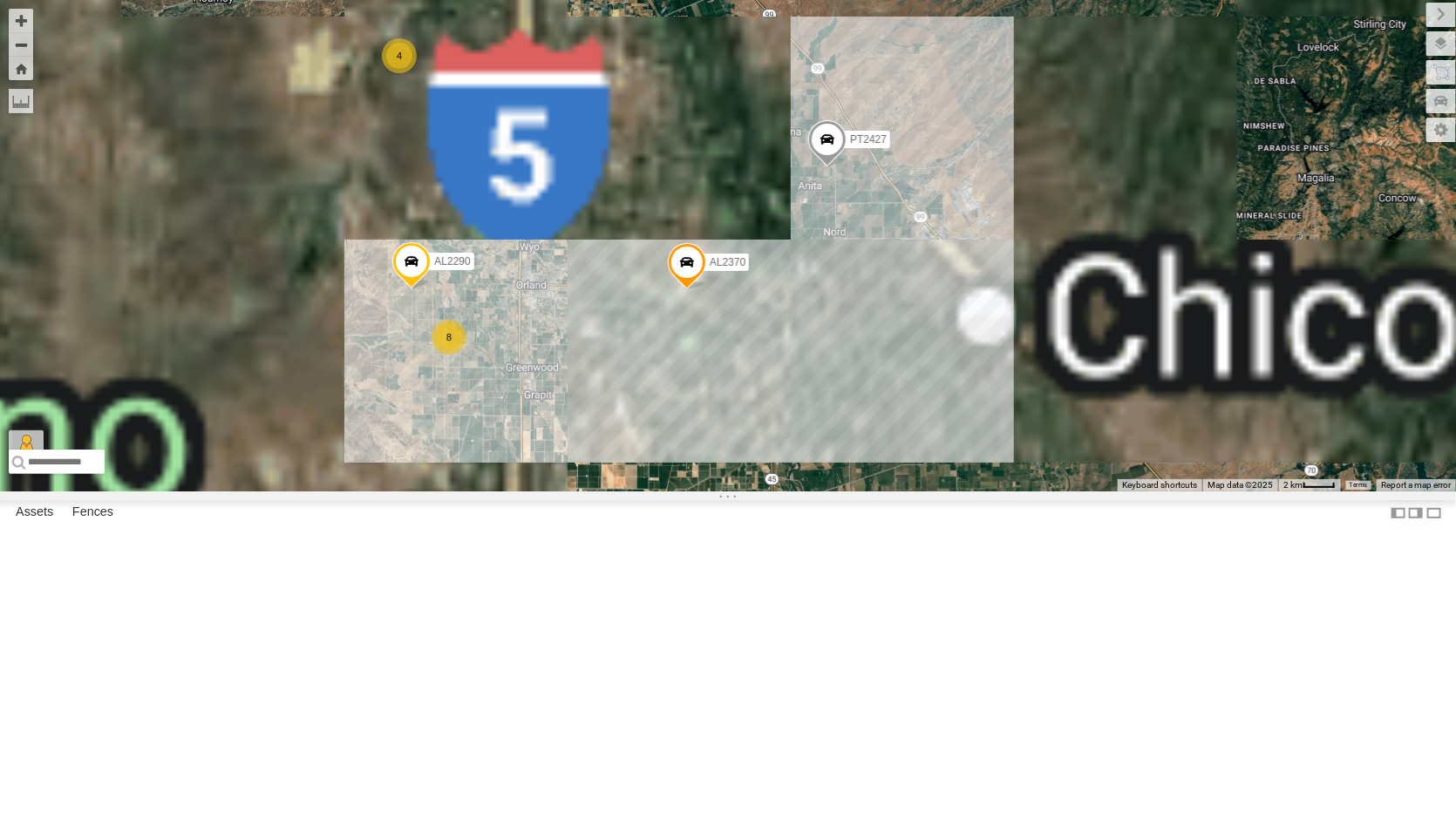
click at [389, 404] on div "FRONTLOADER JD344H AL2370 PT2427 AL2337 8 4 3 AL2290" at bounding box center [728, 246] width 1456 height 492
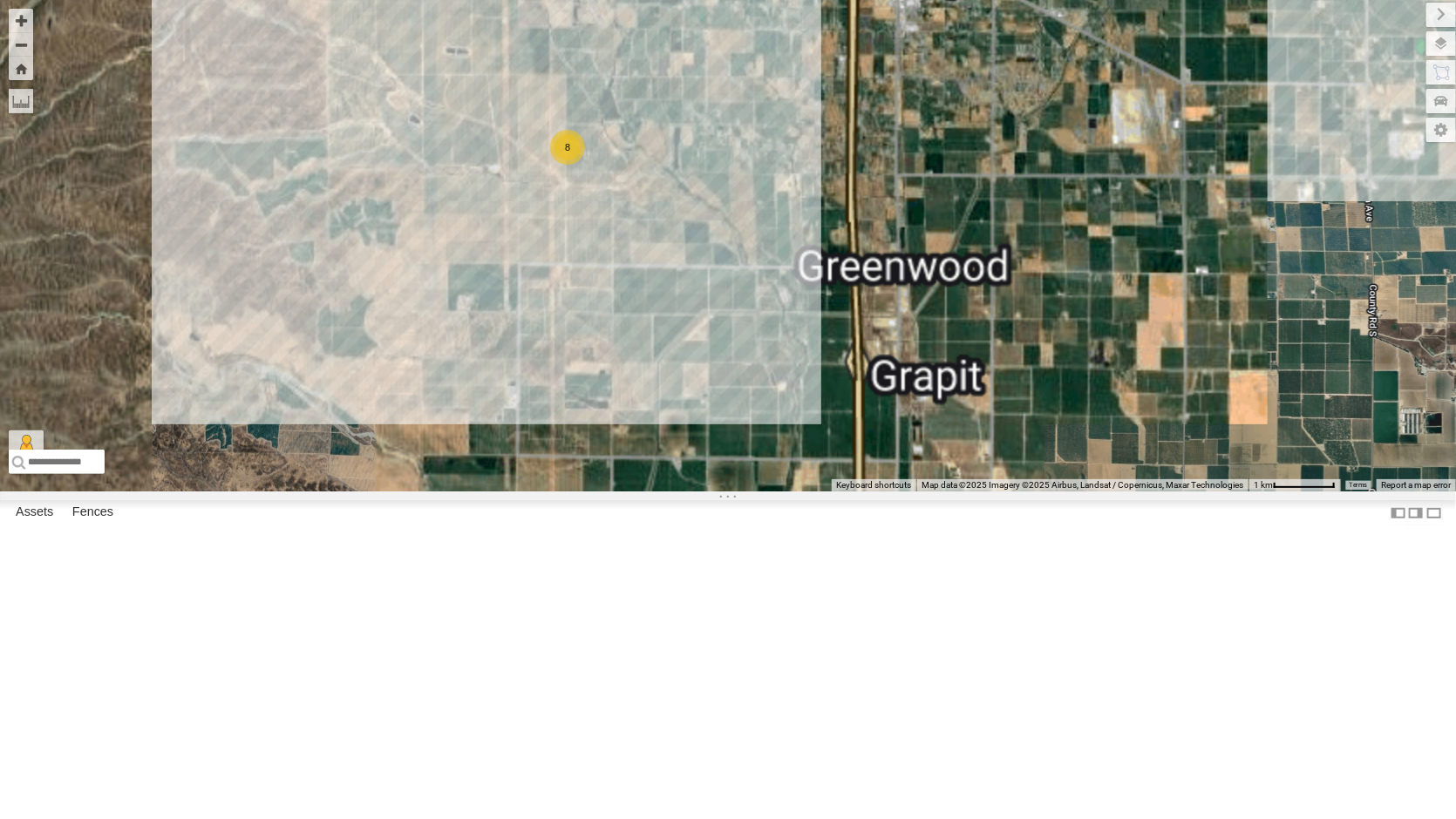
drag, startPoint x: 406, startPoint y: 579, endPoint x: 393, endPoint y: 252, distance: 327.3
click at [390, 270] on div "FRONTLOADER JD344H AL2370 PT2427 AL2337 AL2290 8" at bounding box center [728, 246] width 1456 height 492
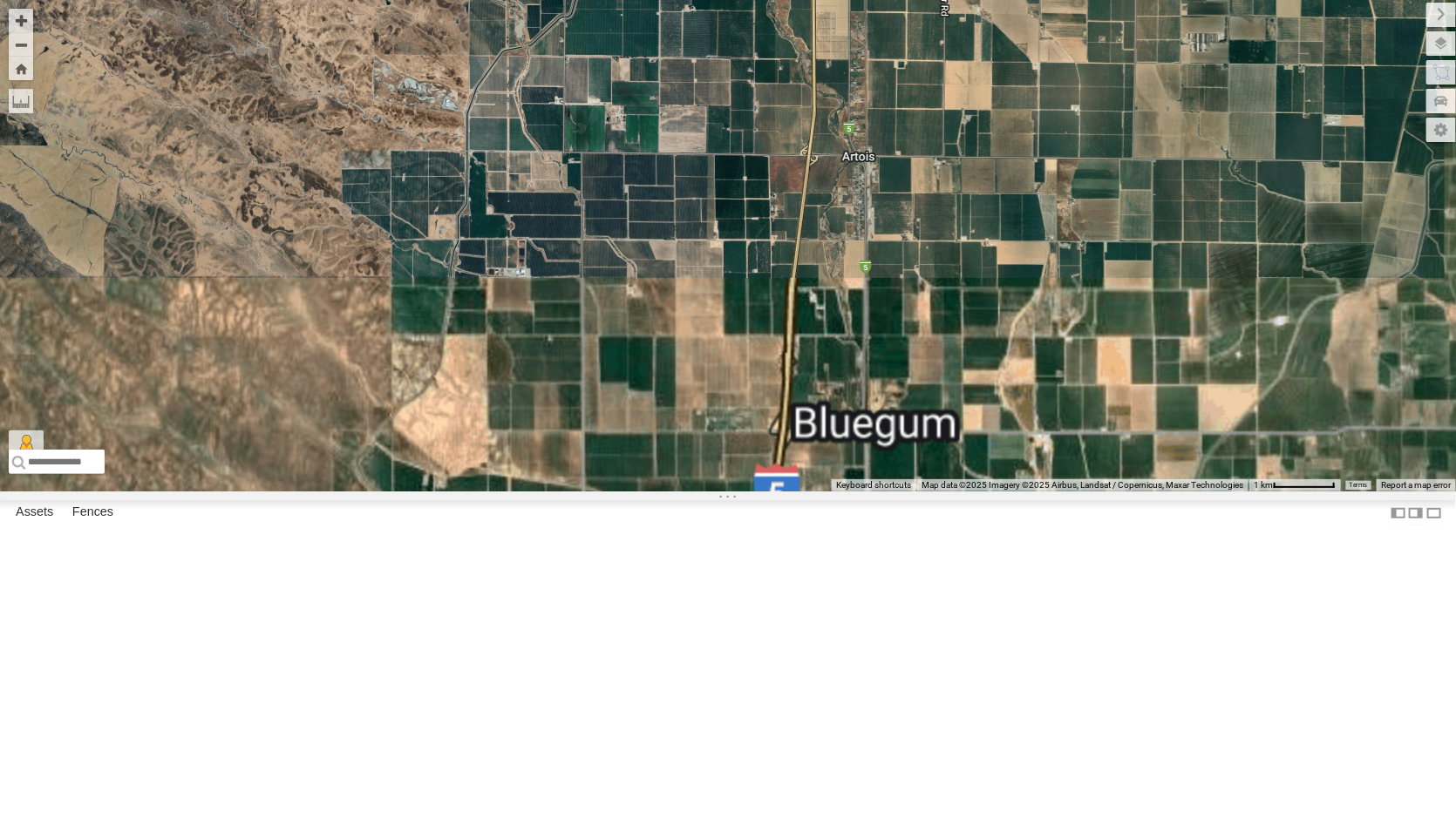
drag, startPoint x: 489, startPoint y: 563, endPoint x: 505, endPoint y: 172, distance: 391.3
click at [493, 192] on div "FRONTLOADER JD344H AL2370 PT2427 AL2337 AL2290 8 3" at bounding box center [728, 246] width 1456 height 492
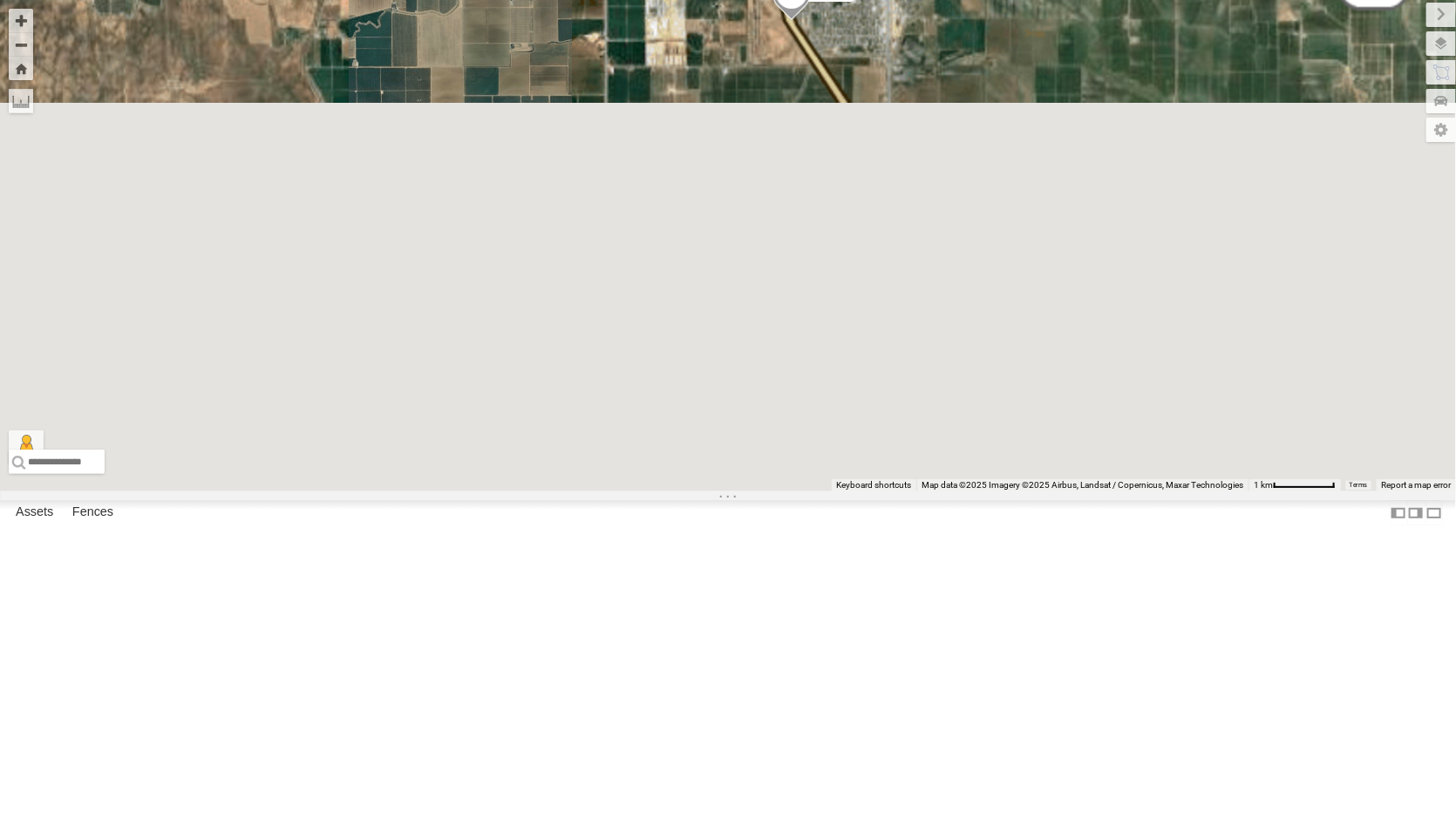
drag, startPoint x: 536, startPoint y: 530, endPoint x: 554, endPoint y: 209, distance: 321.5
click at [550, 209] on div "FRONTLOADER JD344H AL2370 PT2427 AL2337 AL2290 8 3" at bounding box center [728, 246] width 1456 height 492
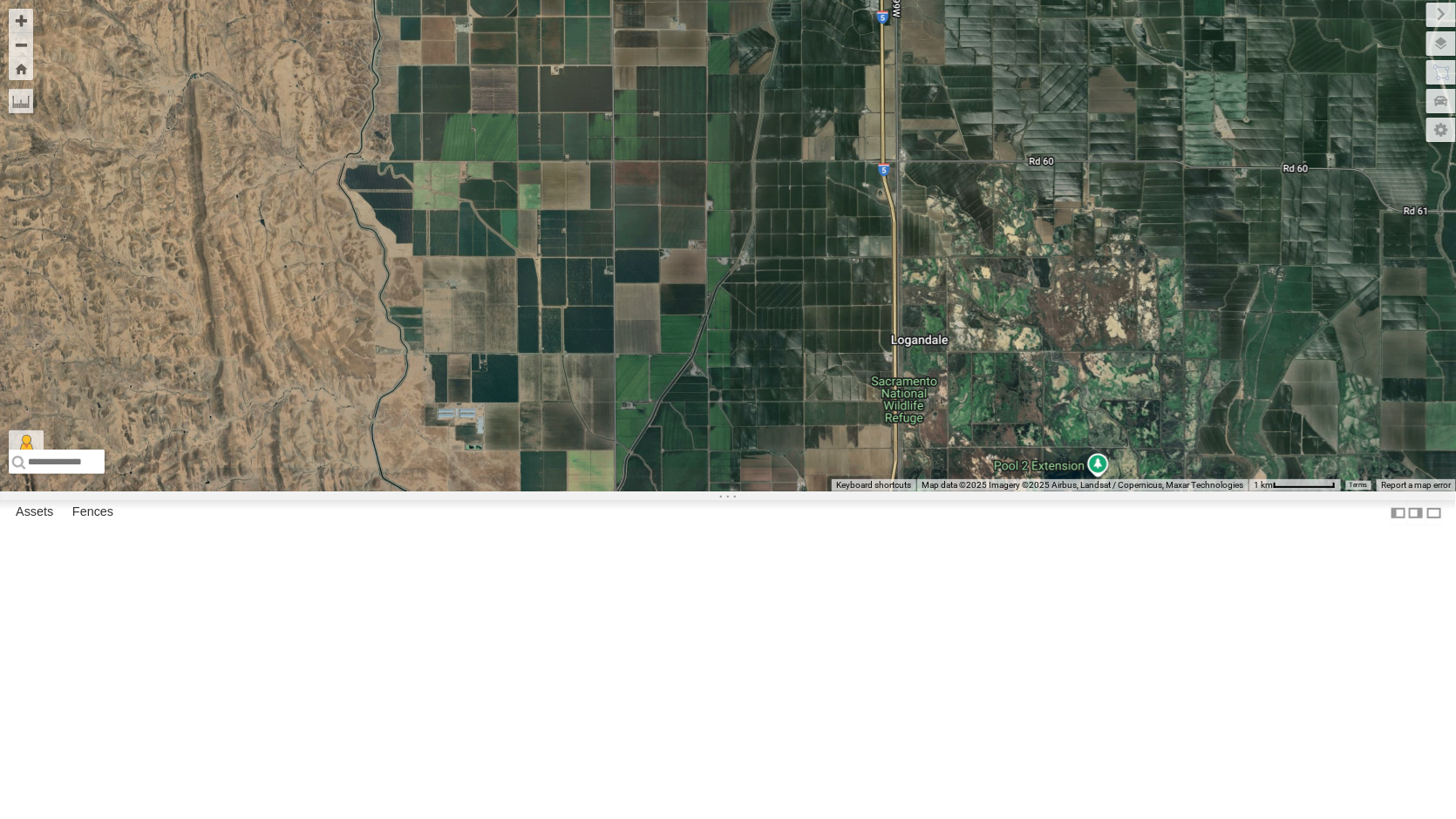
drag, startPoint x: 775, startPoint y: 488, endPoint x: 685, endPoint y: 195, distance: 306.5
click at [685, 195] on div "FRONTLOADER JD344H AL2370 PT2427 AL2337 AL2290 8 3" at bounding box center [728, 246] width 1456 height 492
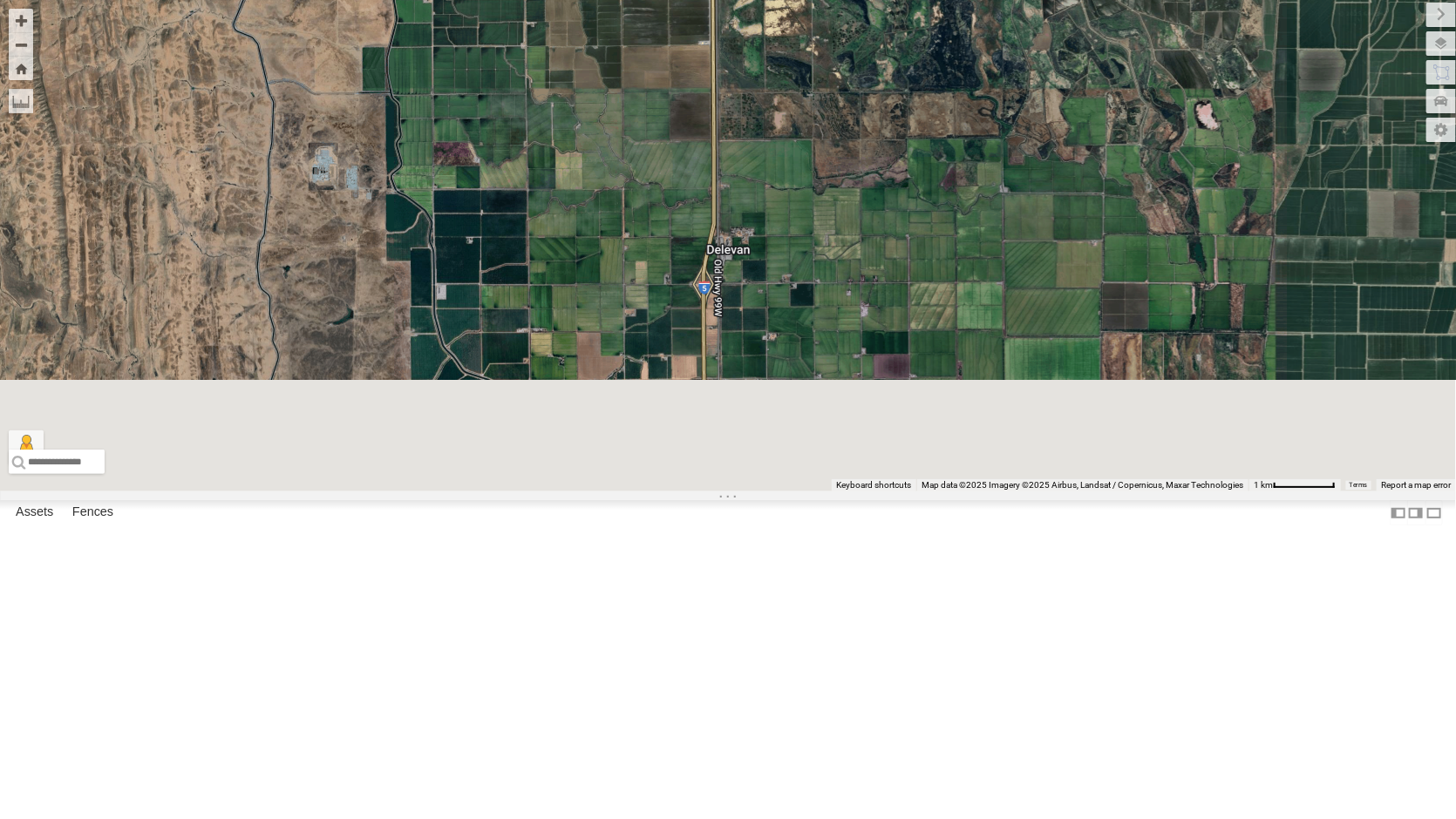
drag, startPoint x: 675, startPoint y: 474, endPoint x: 580, endPoint y: 114, distance: 372.3
click at [580, 118] on div "FRONTLOADER JD344H AL2370 PT2427 AL2337 AL2290 8 3" at bounding box center [728, 246] width 1456 height 492
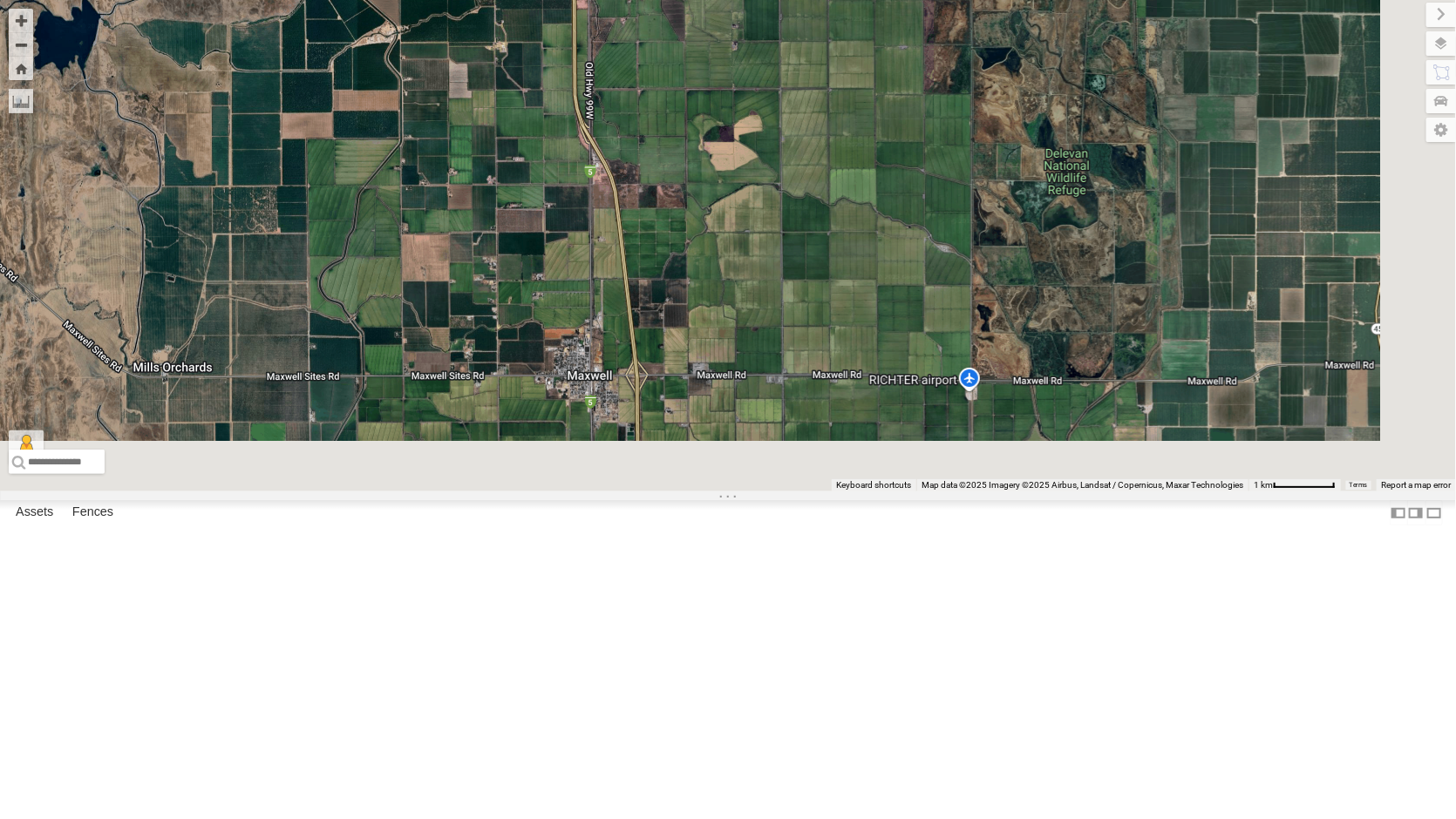
drag, startPoint x: 610, startPoint y: 245, endPoint x: 591, endPoint y: 181, distance: 66.8
click at [591, 182] on div "FRONTLOADER JD344H AL2370 PT2427 AL2337 AL2290 8 3" at bounding box center [728, 246] width 1456 height 492
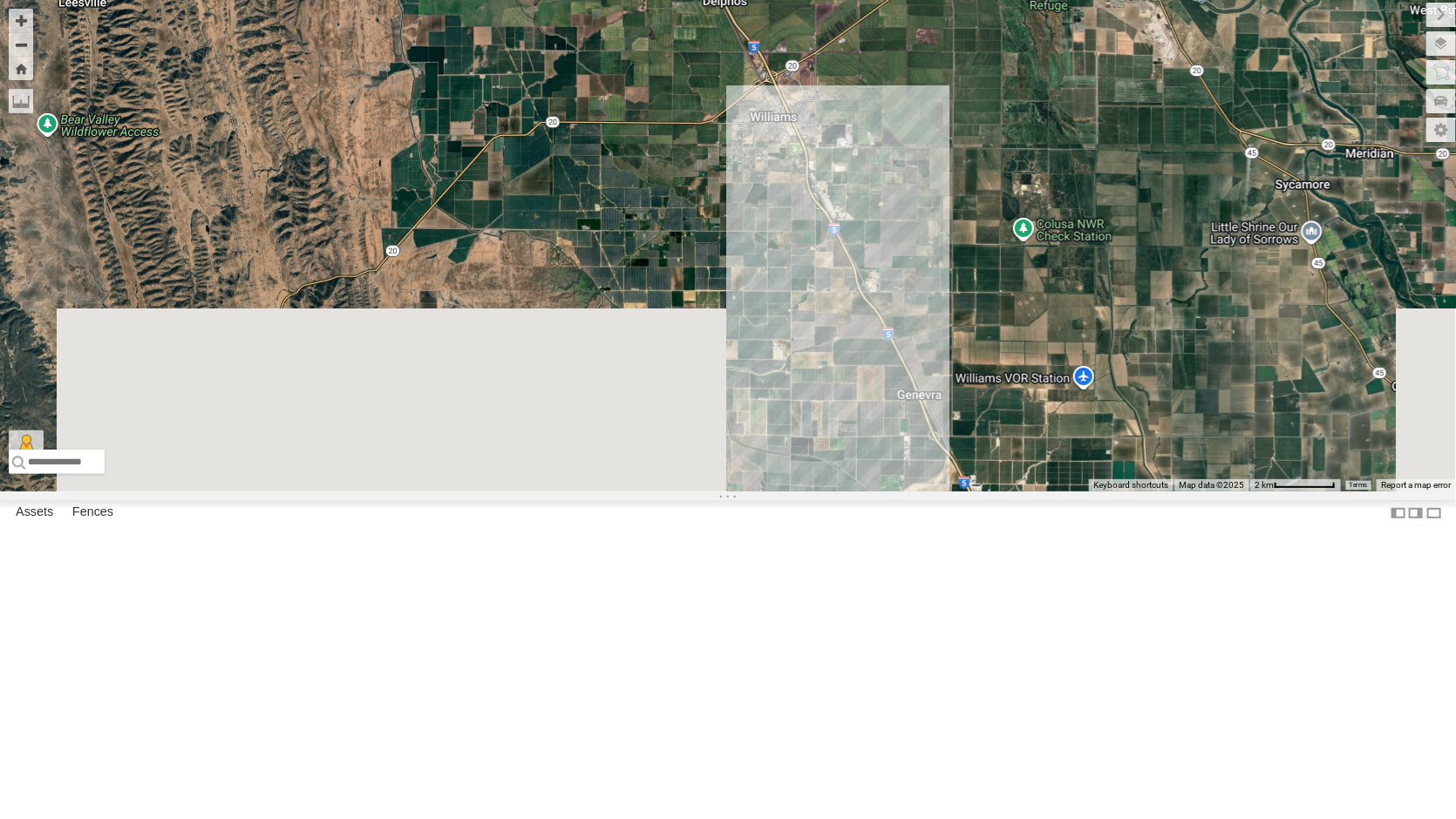
drag, startPoint x: 709, startPoint y: 542, endPoint x: 732, endPoint y: 0, distance: 542.5
click at [732, 0] on div "FRONTLOADER JD344H AL2370 PT2427 AL2337 AL2290 AL2137" at bounding box center [728, 246] width 1456 height 492
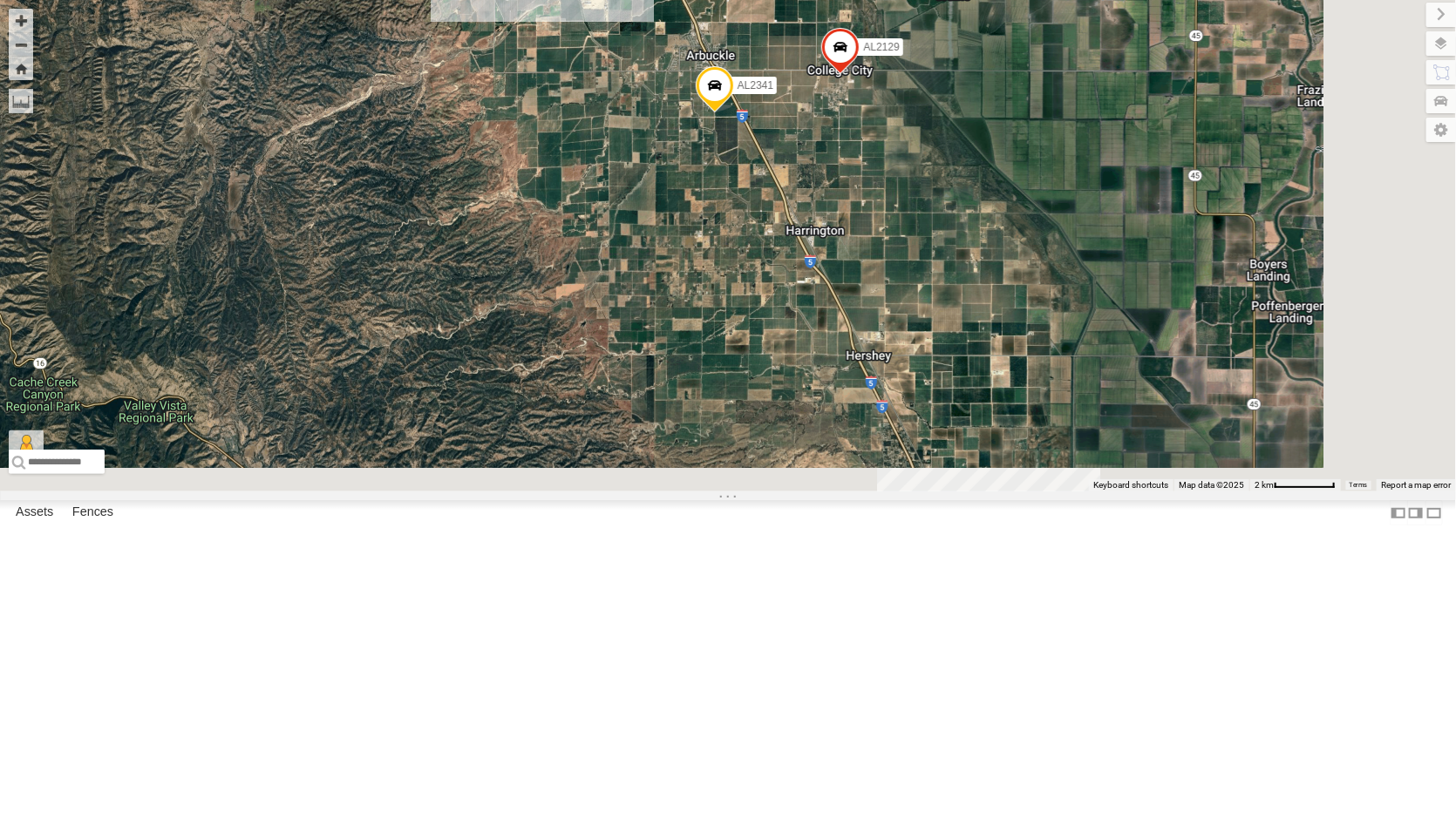
drag, startPoint x: 902, startPoint y: 499, endPoint x: 619, endPoint y: 0, distance: 573.7
click at [619, 0] on div "FRONTLOADER JD344H AL2370 PT2427 AL2337 AL2290 AL2137 3 3 2 3 AL2260 AL2129 AL2…" at bounding box center [728, 246] width 1456 height 492
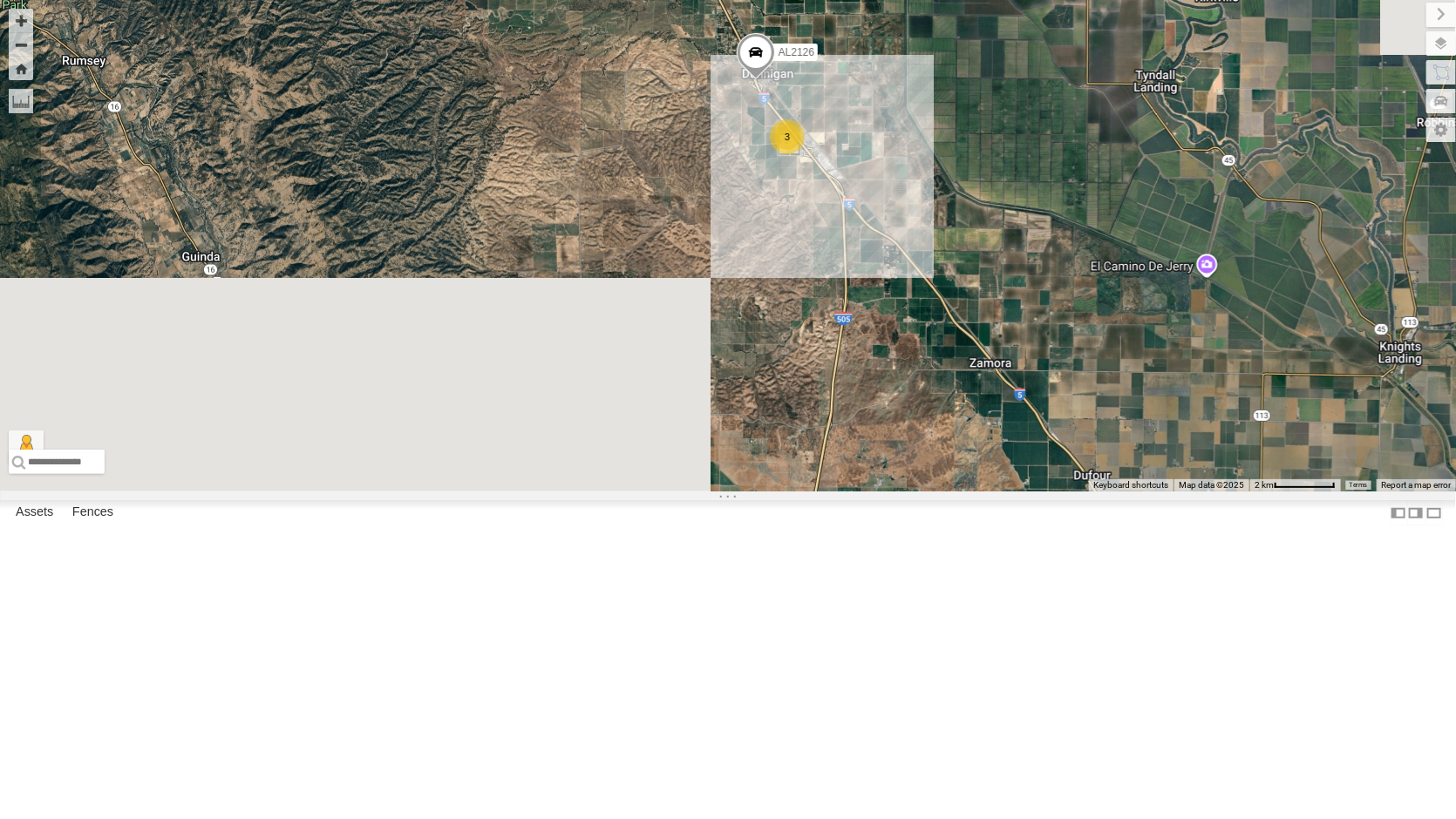
drag, startPoint x: 950, startPoint y: 582, endPoint x: 774, endPoint y: 138, distance: 477.6
click at [774, 138] on div "FRONTLOADER JD344H AL2370 PT2427 AL2337 AL2290 AL2137 3 3 2 3 AL2260 AL2129 AL2…" at bounding box center [728, 246] width 1456 height 492
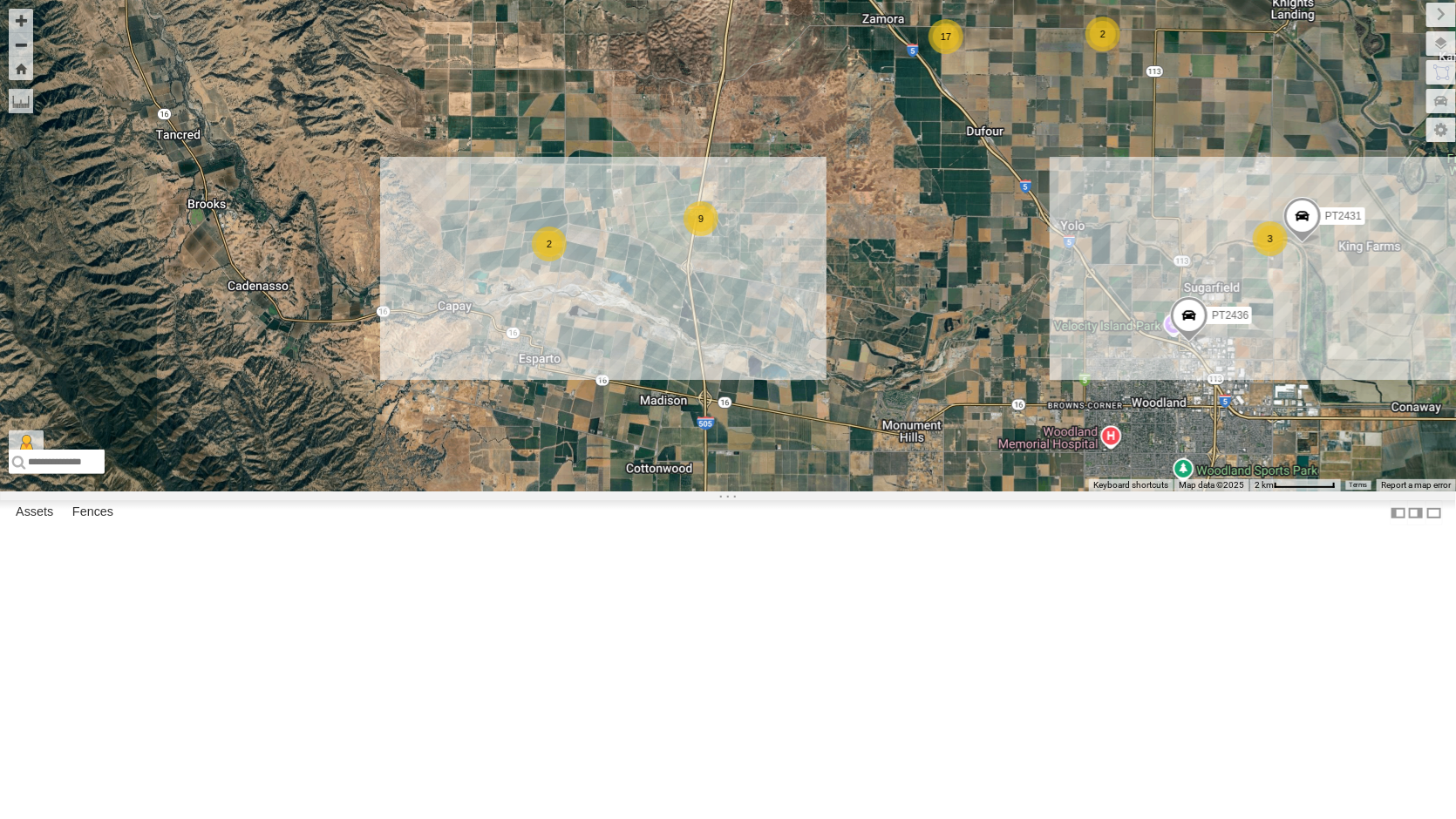
drag, startPoint x: 792, startPoint y: 519, endPoint x: 694, endPoint y: 185, distance: 348.1
click at [694, 190] on div "FRONTLOADER JD344H AL2370 PT2427 AL2337 AL2290 AL2137 3 3 2 3 AL2260 AL2129 AL2…" at bounding box center [728, 246] width 1456 height 492
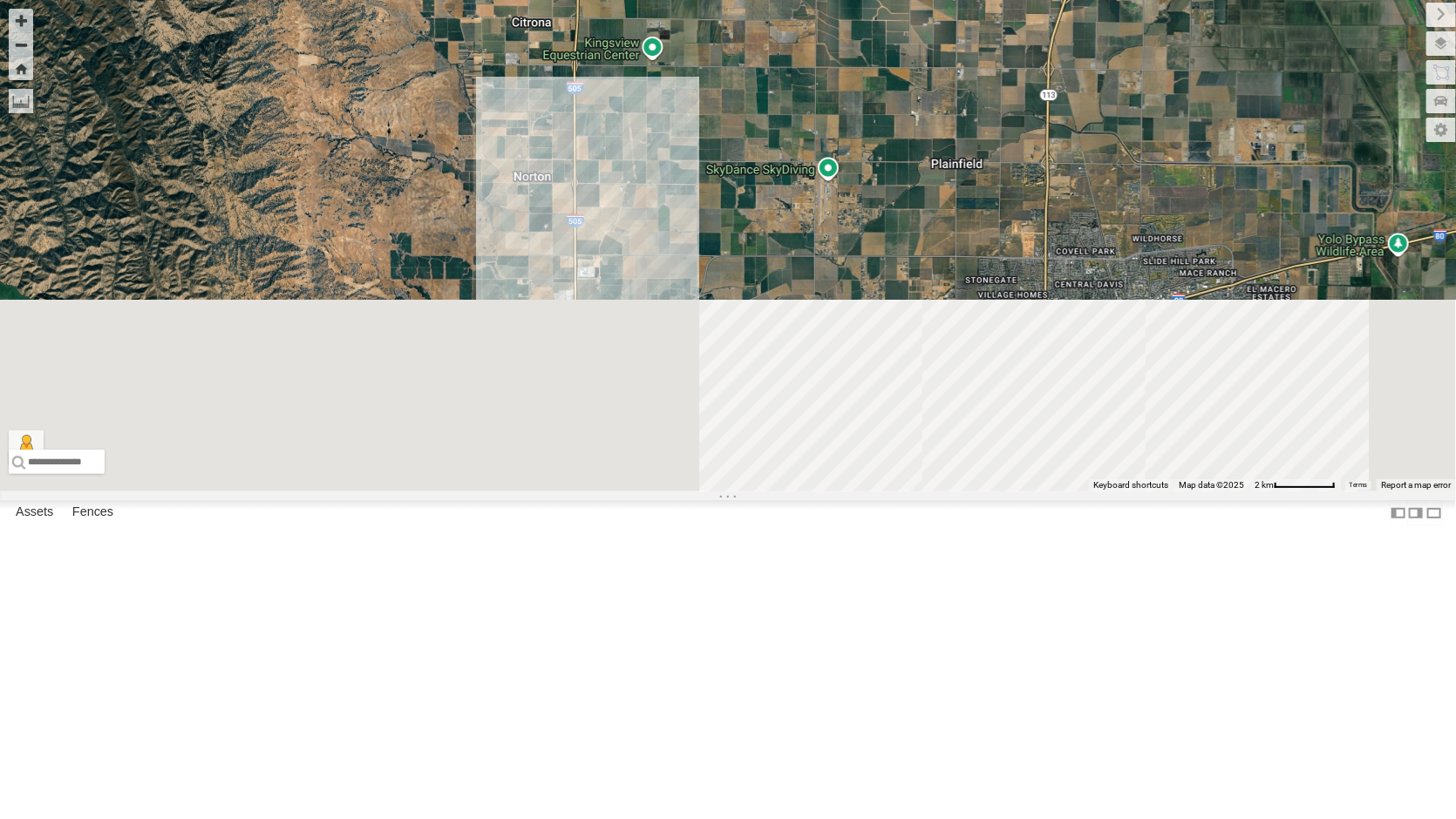
drag, startPoint x: 885, startPoint y: 603, endPoint x: 761, endPoint y: 94, distance: 523.9
click at [761, 94] on div "FRONTLOADER JD344H AL2370 PT2427 AL2337 AL2290 AL2137 3 3 2 3 AL2260 AL2129 AL2…" at bounding box center [728, 246] width 1456 height 492
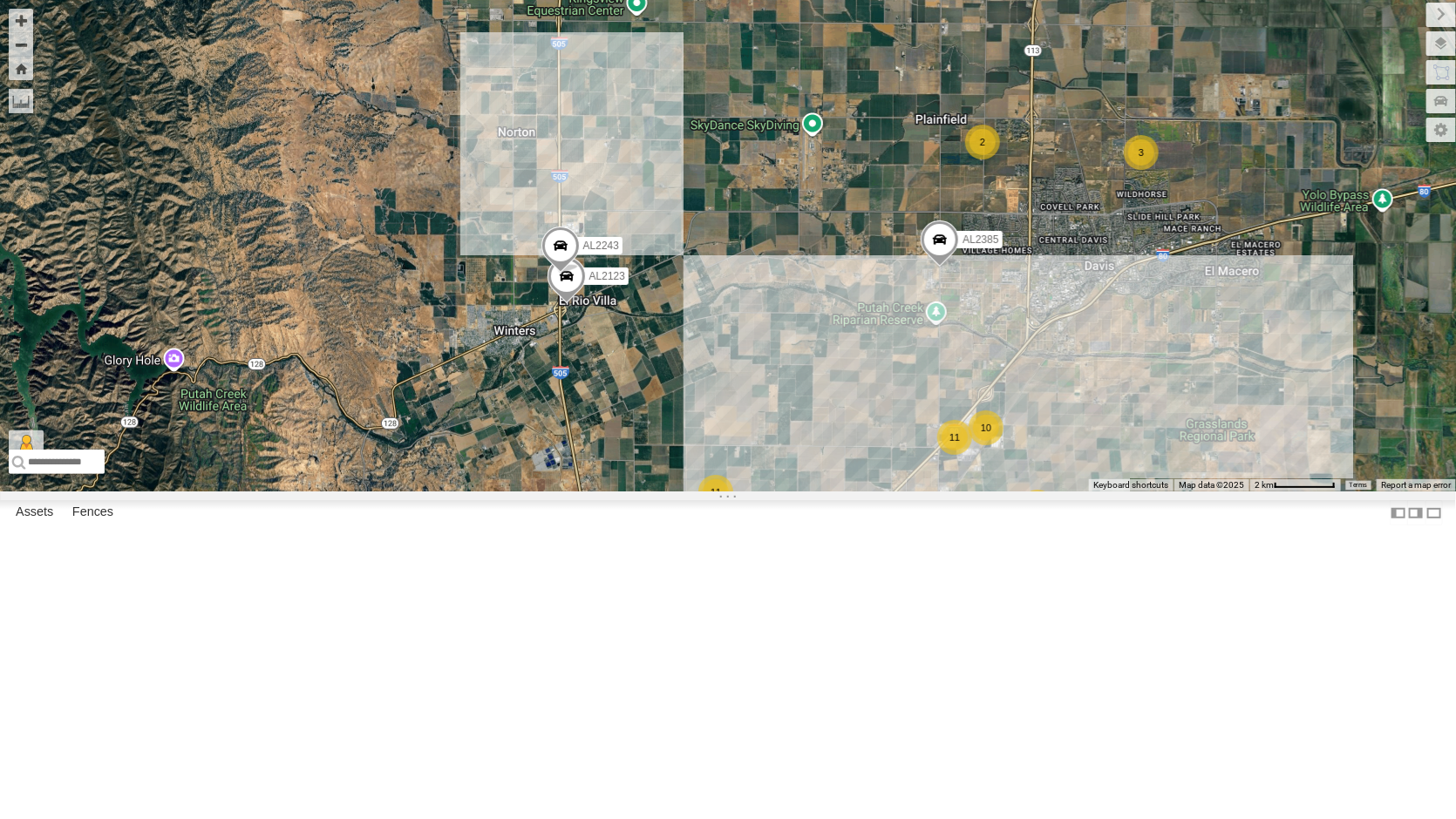
drag, startPoint x: 855, startPoint y: 244, endPoint x: 588, endPoint y: 495, distance: 366.5
click at [588, 492] on div "FRONTLOADER JD344H AL2370 PT2427 AL2337 AL2290 AL2137 3 3 2 3 AL2260 AL2129 AL2…" at bounding box center [728, 246] width 1456 height 492
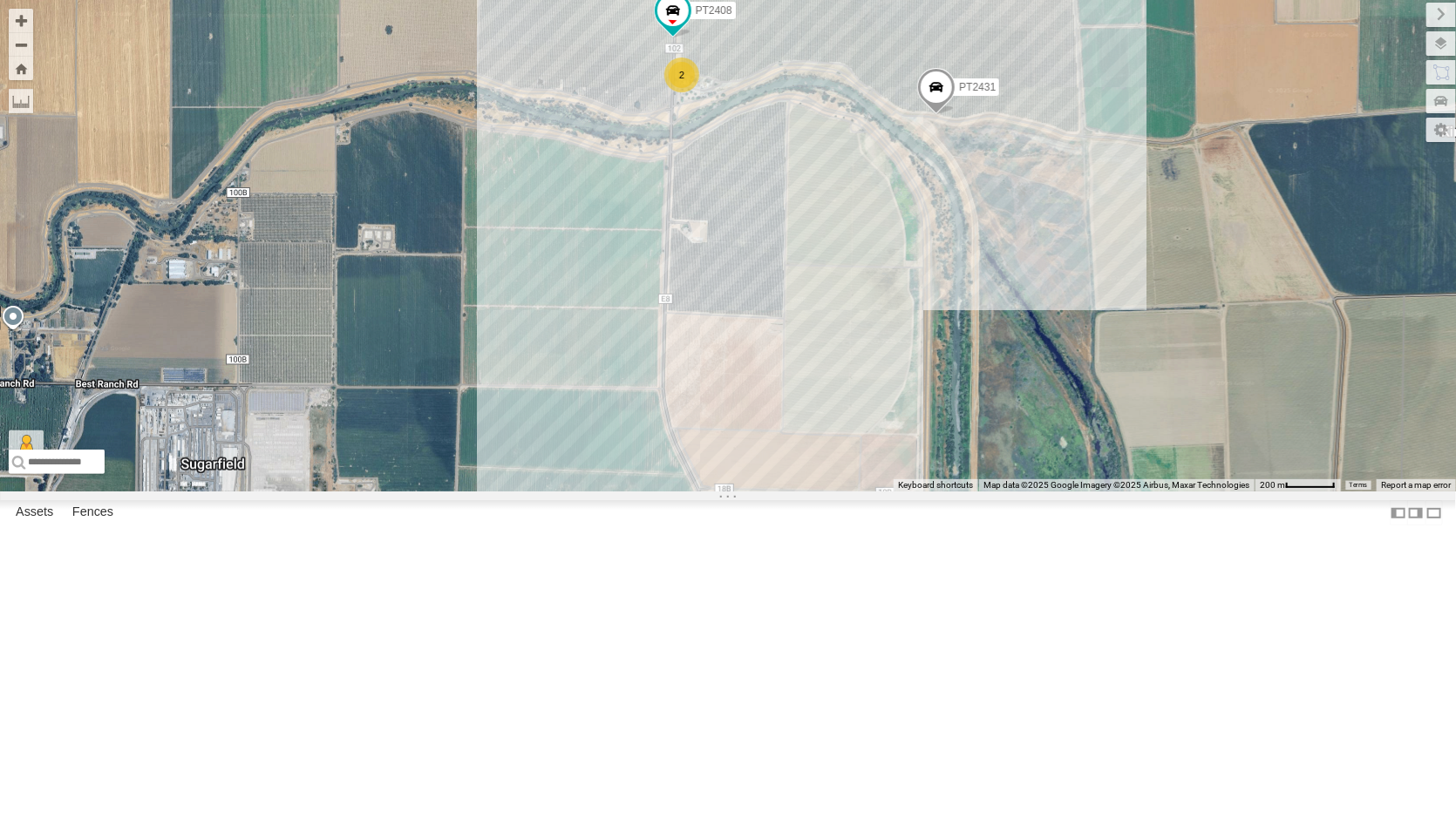
drag, startPoint x: 819, startPoint y: 399, endPoint x: 819, endPoint y: 455, distance: 56.0
click at [819, 455] on div "FRONTLOADER JD344H AL2370 PT2427 AL2337 AL2290 AL2137 AL2260 AL2129 AL2369 AL23…" at bounding box center [728, 246] width 1456 height 492
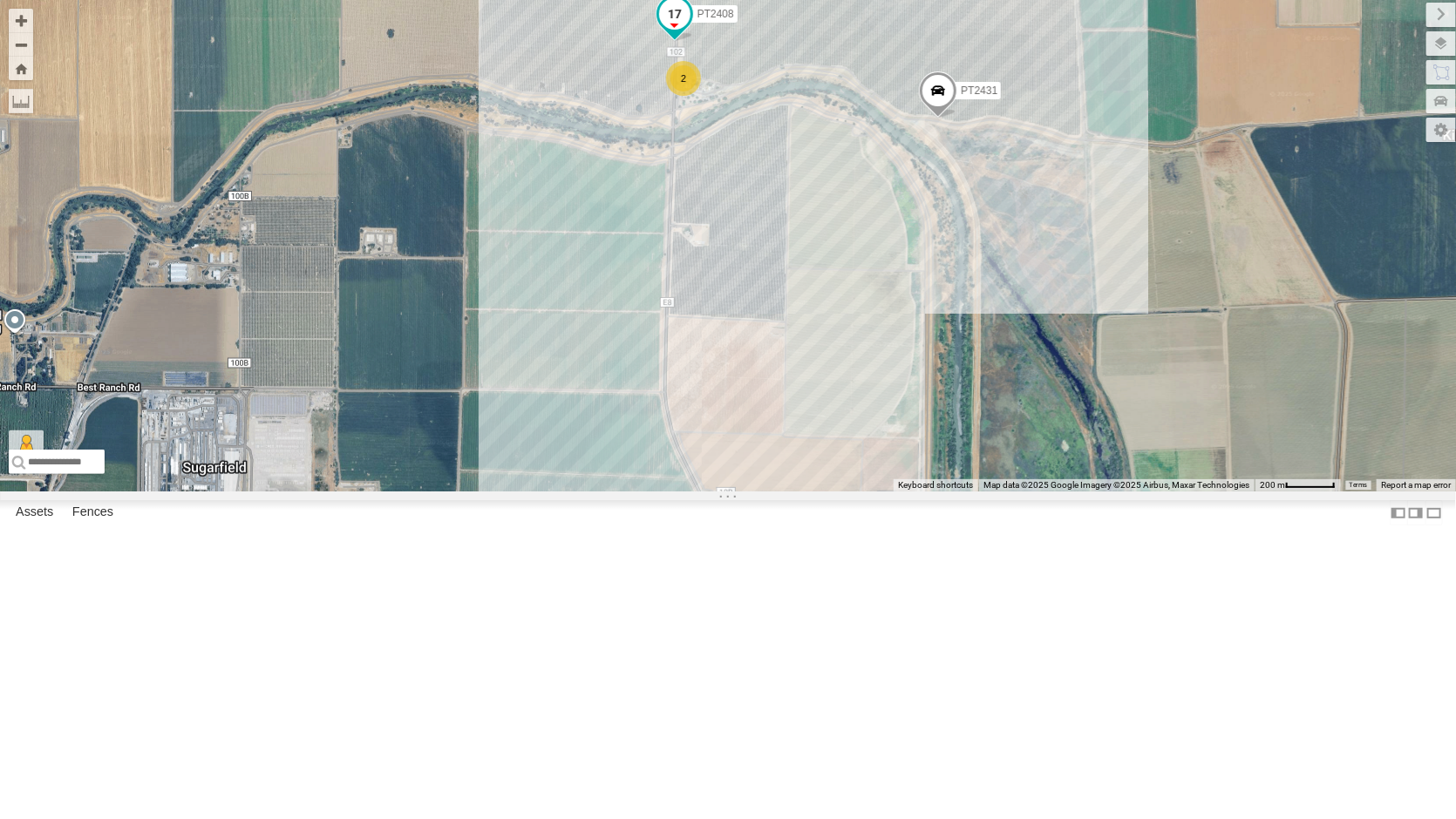
click at [673, 30] on span at bounding box center [674, 13] width 32 height 32
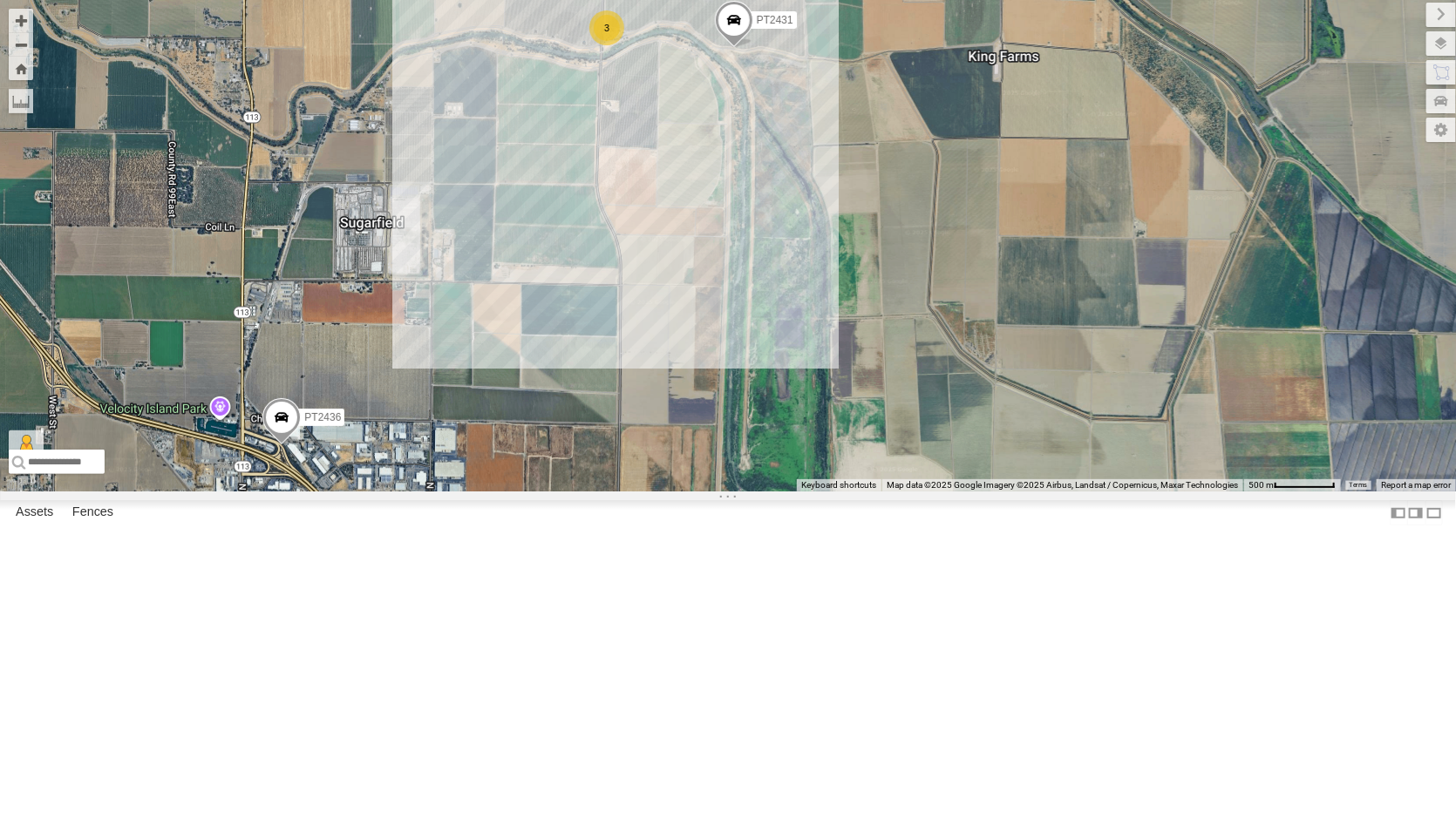
drag, startPoint x: 507, startPoint y: 626, endPoint x: 502, endPoint y: 395, distance: 231.1
click at [492, 409] on div "FRONTLOADER JD344H AL2370 PT2427 AL2337 AL2290 AL2137 AL2260 AL2129 AL2369 AL23…" at bounding box center [728, 246] width 1456 height 492
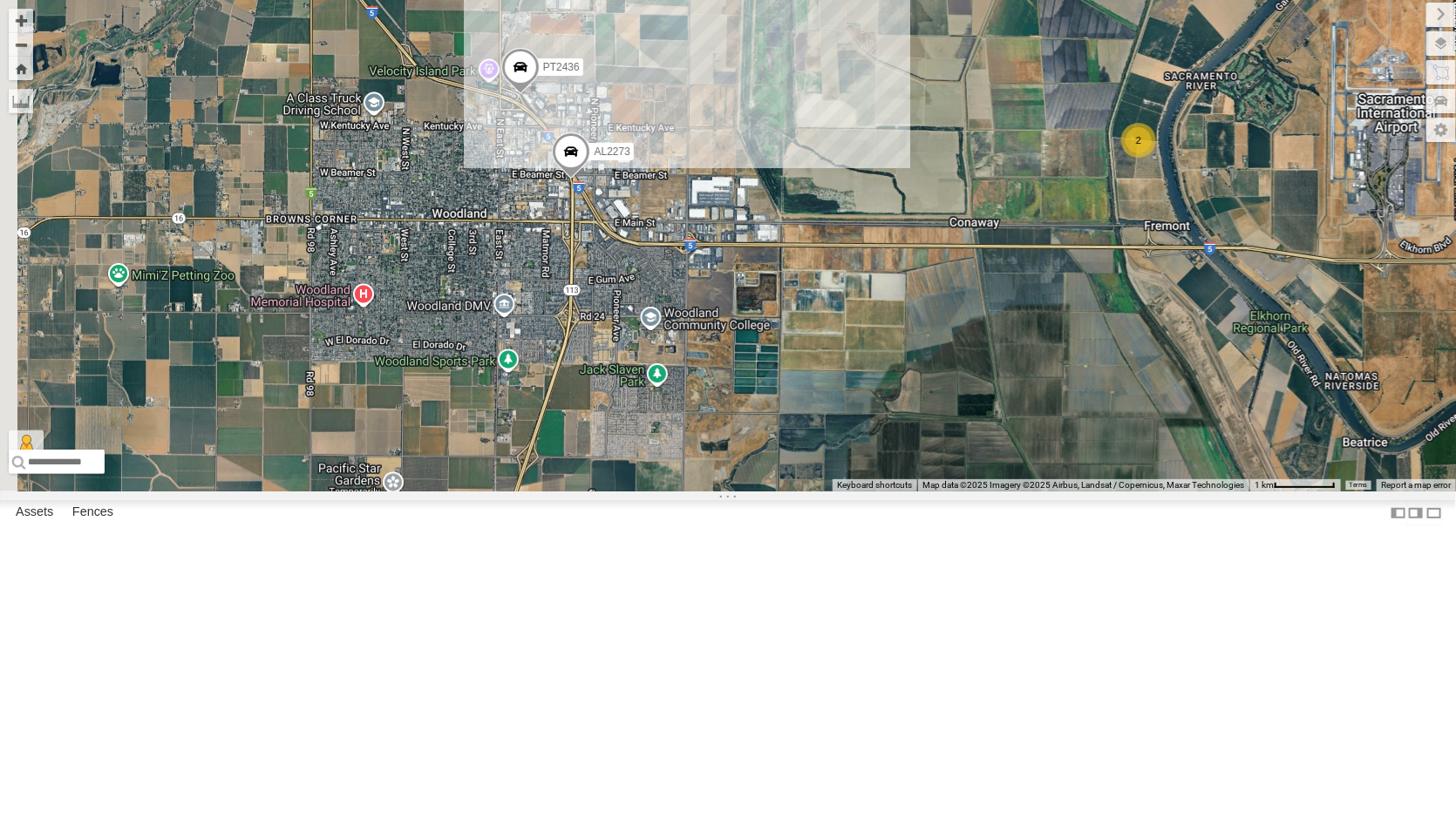
drag, startPoint x: 543, startPoint y: 439, endPoint x: 719, endPoint y: 205, distance: 292.8
click at [713, 212] on div "FRONTLOADER JD344H AL2370 PT2427 AL2337 AL2290 AL2137 AL2260 AL2129 AL2369 AL23…" at bounding box center [728, 246] width 1456 height 492
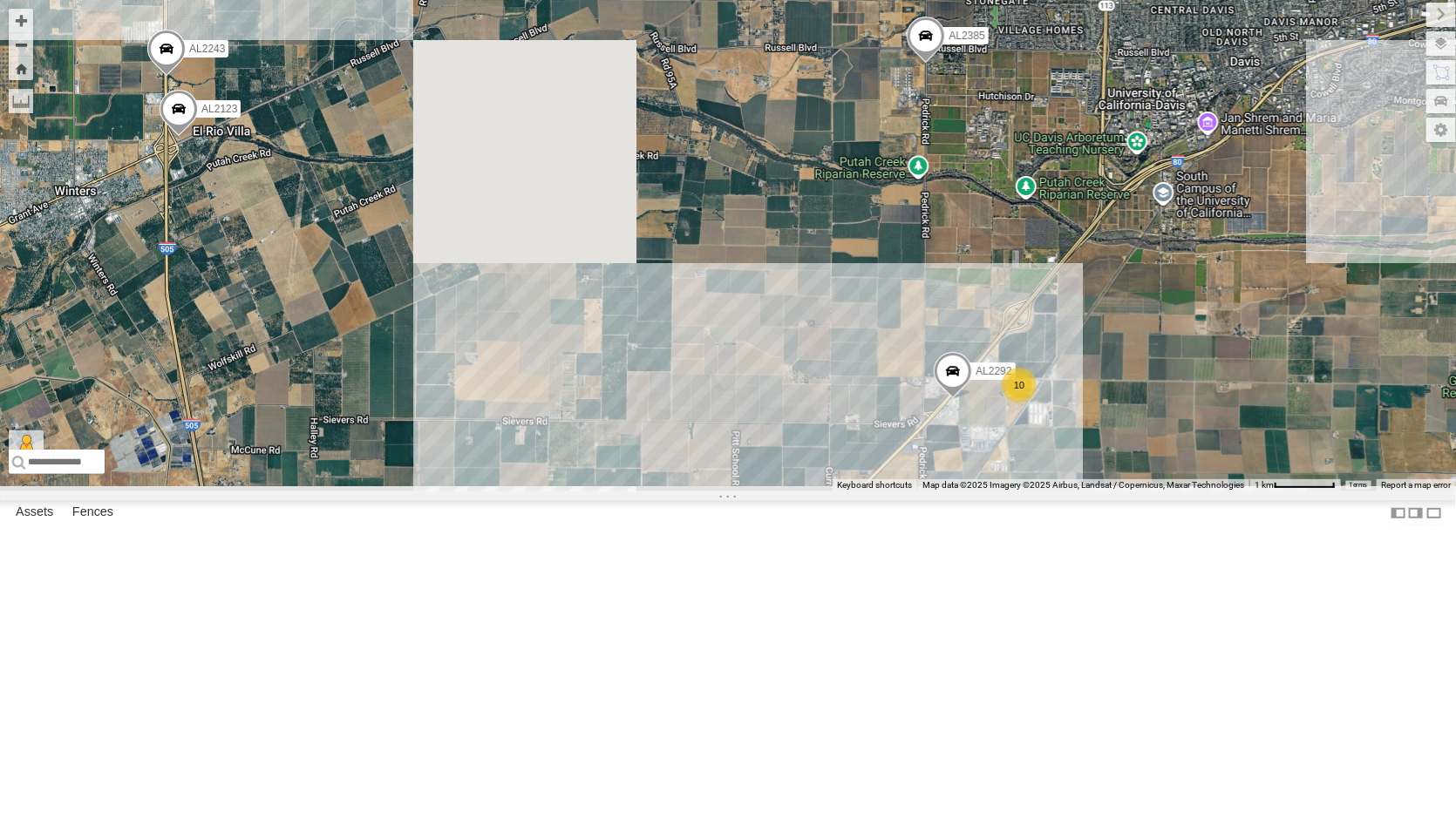
drag, startPoint x: 221, startPoint y: 636, endPoint x: 275, endPoint y: 321, distance: 319.6
click at [278, 325] on div "FRONTLOADER JD344H AL2370 PT2427 AL2337 AL2290 AL2137 AL2260 AL2129 AL2369 AL23…" at bounding box center [728, 246] width 1456 height 492
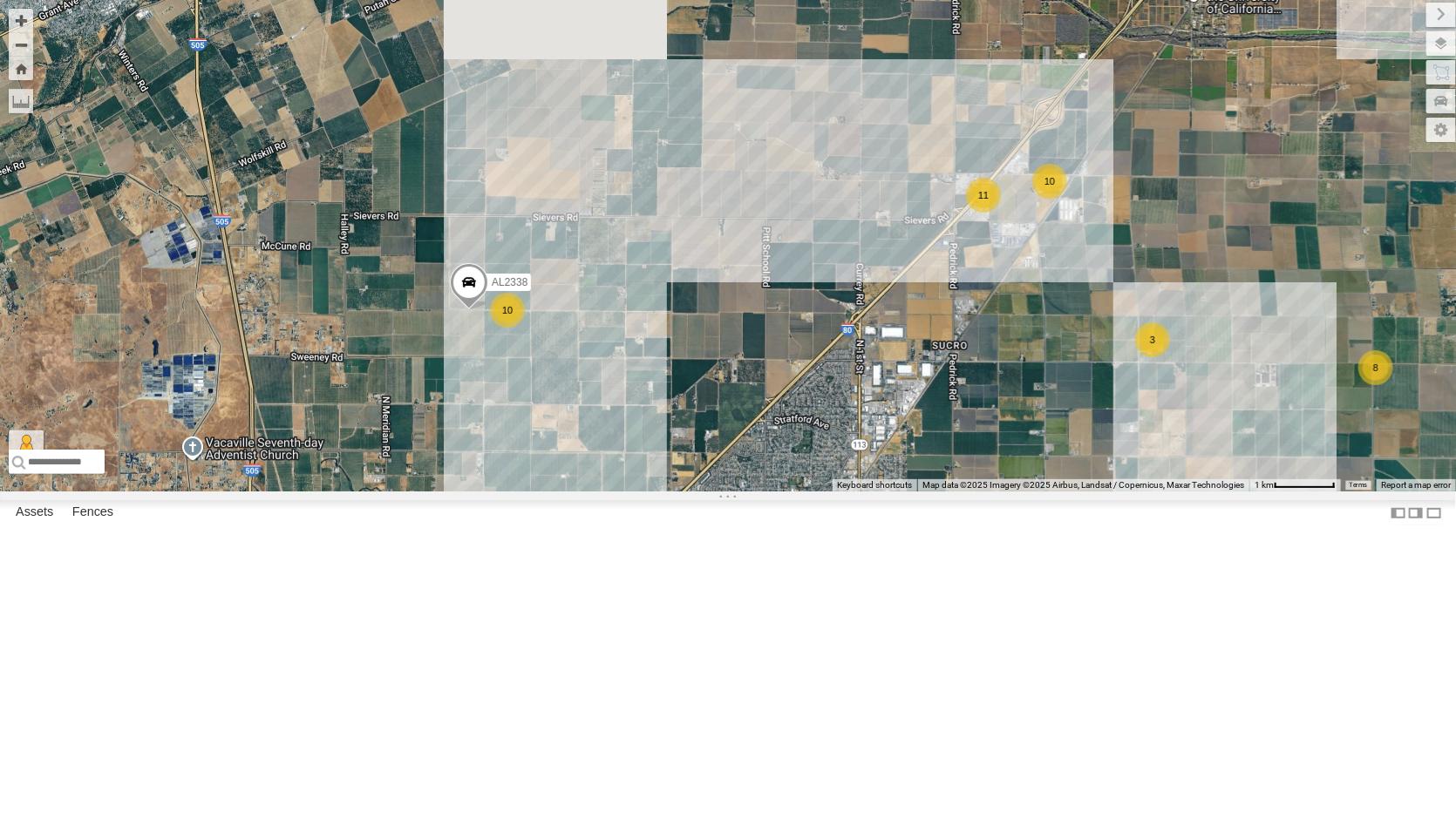
drag, startPoint x: 685, startPoint y: 476, endPoint x: 713, endPoint y: 403, distance: 78.2
click at [708, 421] on div "FRONTLOADER JD344H AL2370 PT2427 AL2337 AL2290 AL2137 AL2260 AL2129 AL2369 AL23…" at bounding box center [728, 246] width 1456 height 492
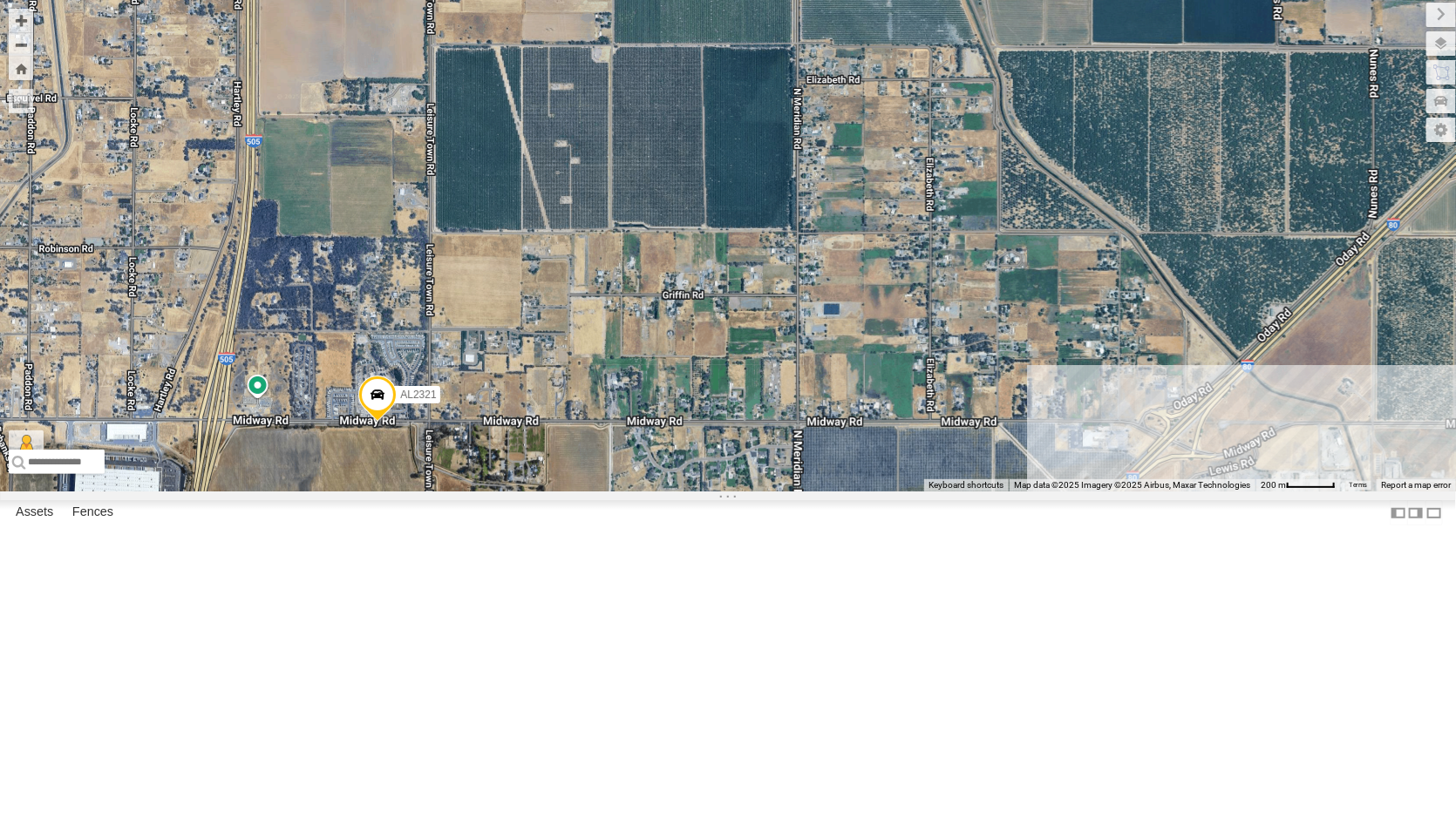
drag, startPoint x: 654, startPoint y: 609, endPoint x: 884, endPoint y: 299, distance: 386.0
click at [828, 343] on div "FRONTLOADER JD344H AL2370 PT2427 AL2337 AL2290 AL2137 AL2260 AL2129 AL2369 AL23…" at bounding box center [728, 246] width 1456 height 492
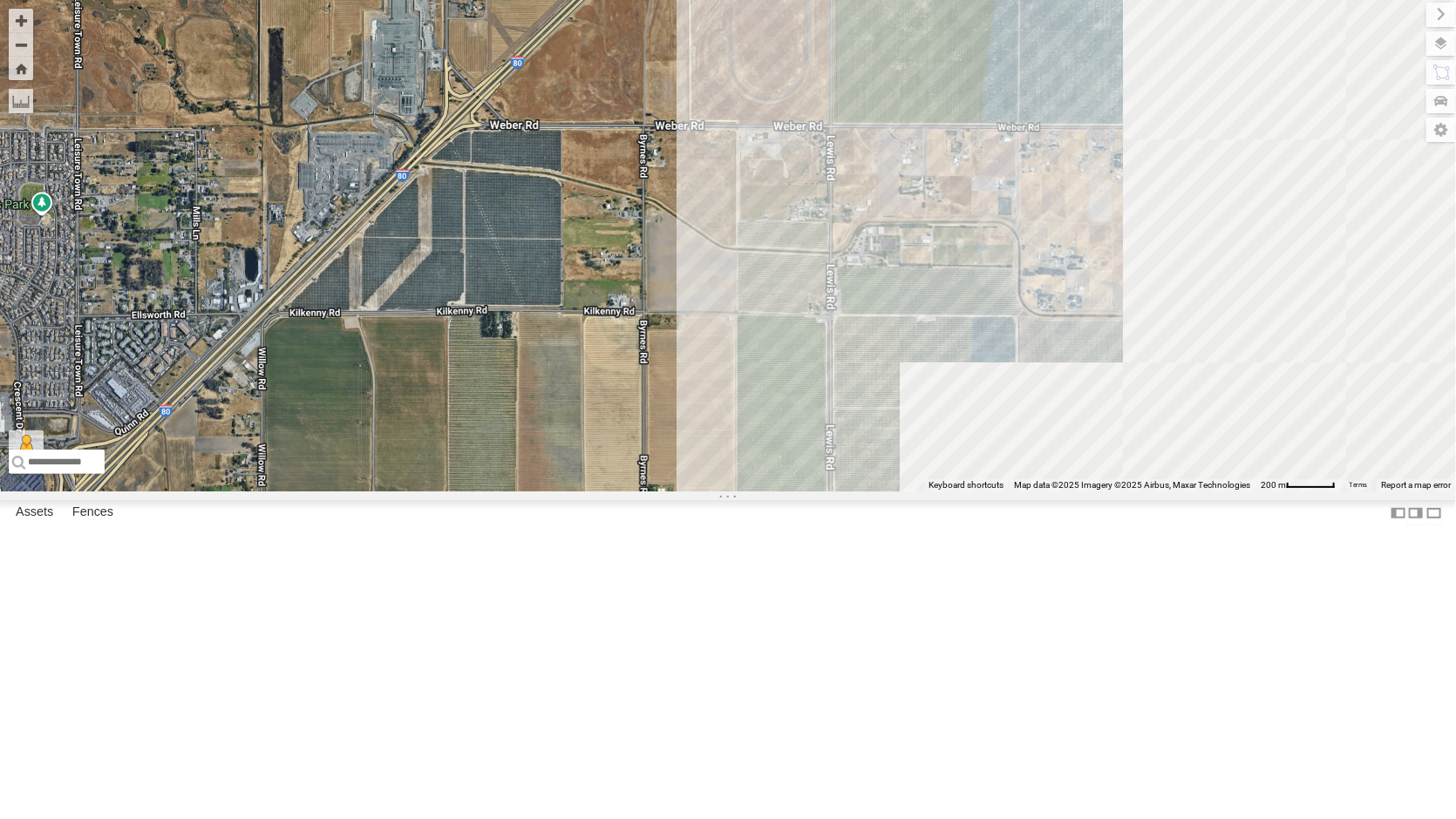
drag, startPoint x: 965, startPoint y: 509, endPoint x: 92, endPoint y: 505, distance: 873.0
click at [92, 492] on div "FRONTLOADER JD344H AL2370 PT2427 AL2337 AL2290 AL2137 AL2260 AL2129 AL2369 AL23…" at bounding box center [728, 246] width 1456 height 492
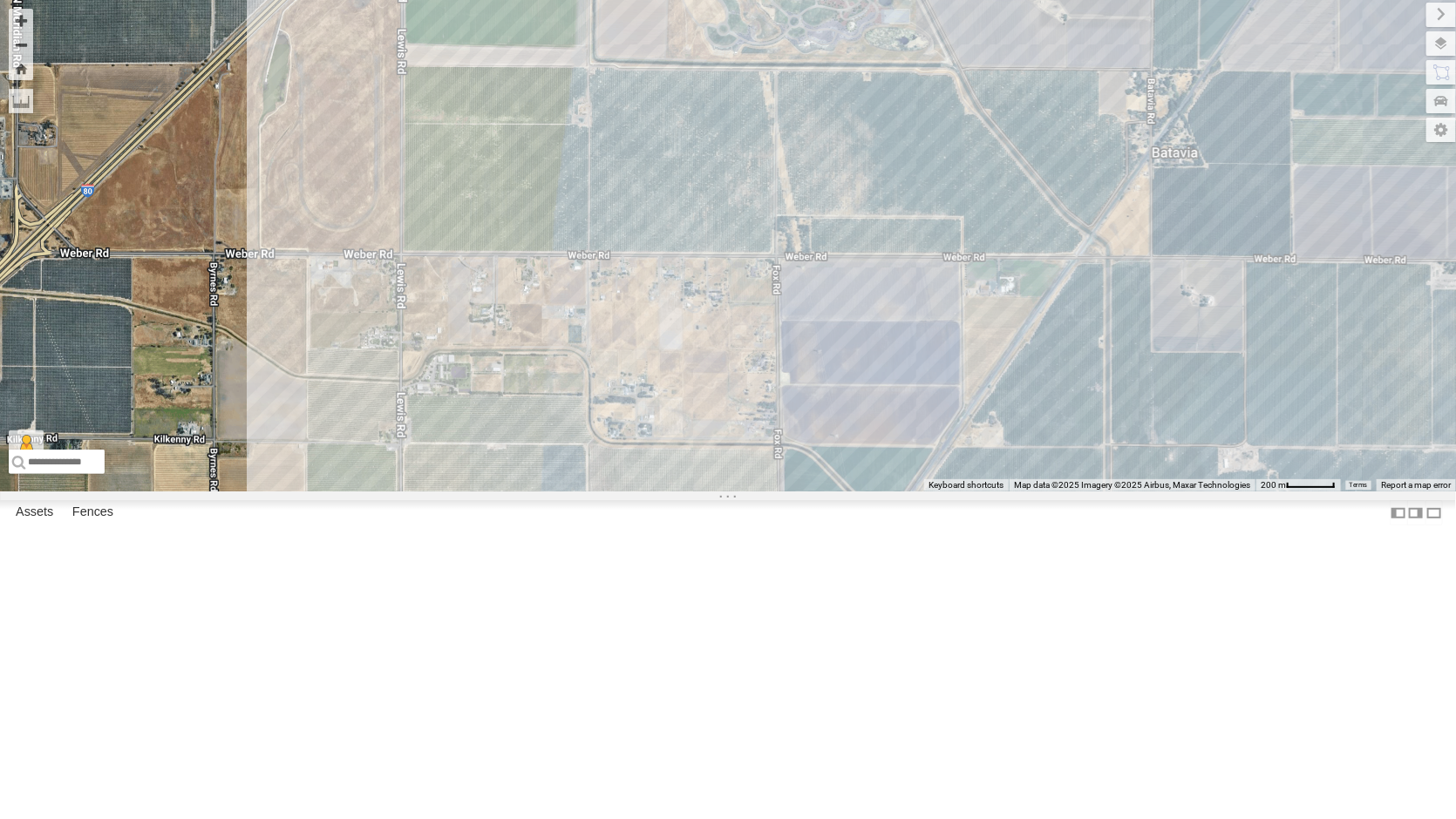
drag, startPoint x: 452, startPoint y: 594, endPoint x: 221, endPoint y: 595, distance: 231.0
click at [221, 492] on div "FRONTLOADER JD344H AL2370 PT2427 AL2337 AL2290 AL2137 AL2260 AL2129 AL2369 AL23…" at bounding box center [728, 246] width 1456 height 492
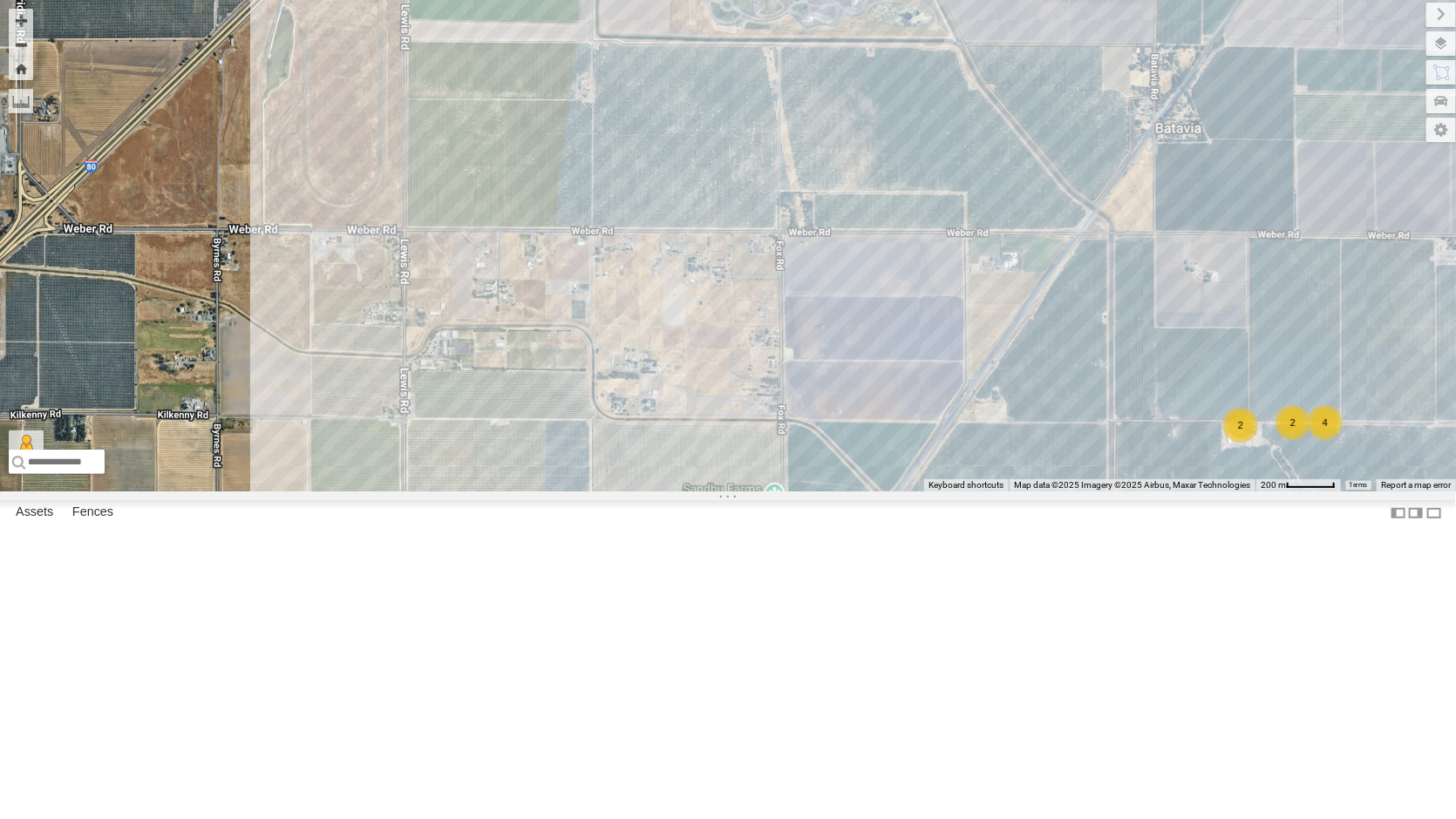
drag, startPoint x: 574, startPoint y: 671, endPoint x: 571, endPoint y: 345, distance: 326.0
click at [560, 362] on div "FRONTLOADER JD344H AL2370 PT2427 AL2337 AL2290 AL2137 AL2260 AL2129 AL2369 AL23…" at bounding box center [728, 246] width 1456 height 492
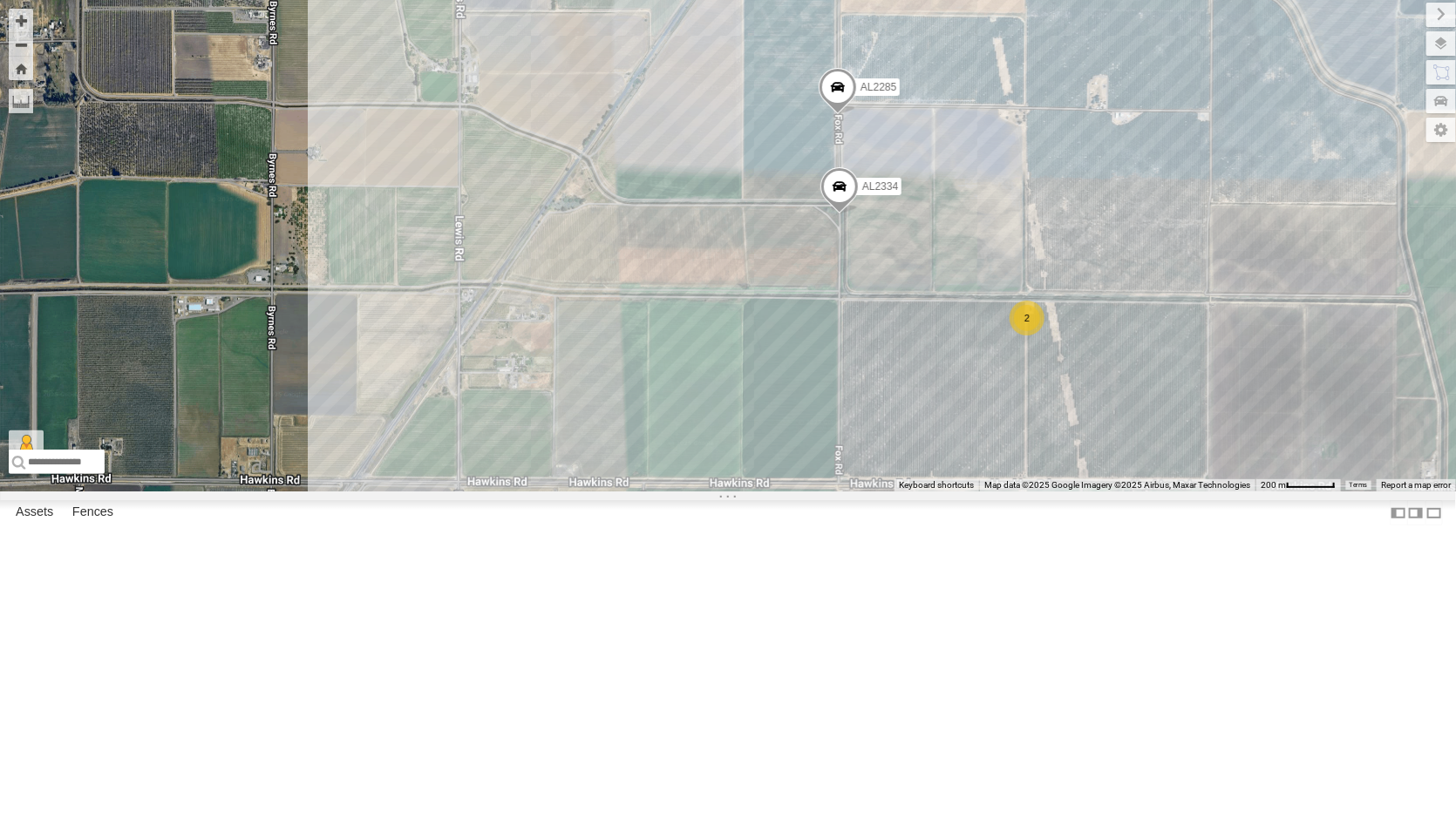
drag, startPoint x: 650, startPoint y: 687, endPoint x: 738, endPoint y: 263, distance: 433.0
click at [721, 273] on div "FRONTLOADER JD344H AL2370 PT2427 AL2337 AL2290 AL2137 AL2260 AL2129 AL2369 AL23…" at bounding box center [728, 246] width 1456 height 492
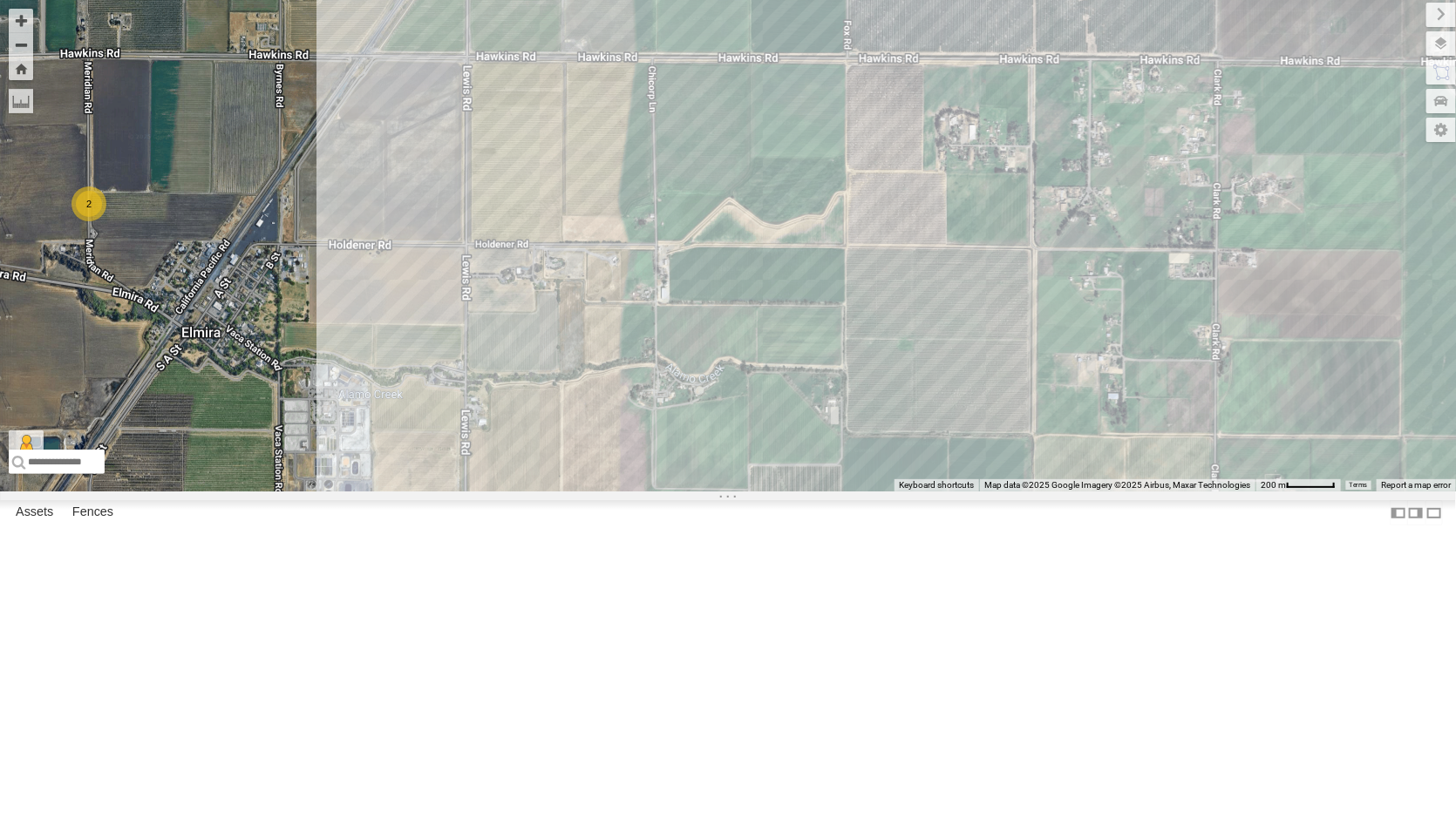
drag, startPoint x: 719, startPoint y: 604, endPoint x: 683, endPoint y: 237, distance: 368.8
click at [684, 237] on div "FRONTLOADER JD344H AL2370 PT2427 AL2337 AL2290 AL2137 AL2260 AL2129 AL2369 AL23…" at bounding box center [728, 246] width 1456 height 492
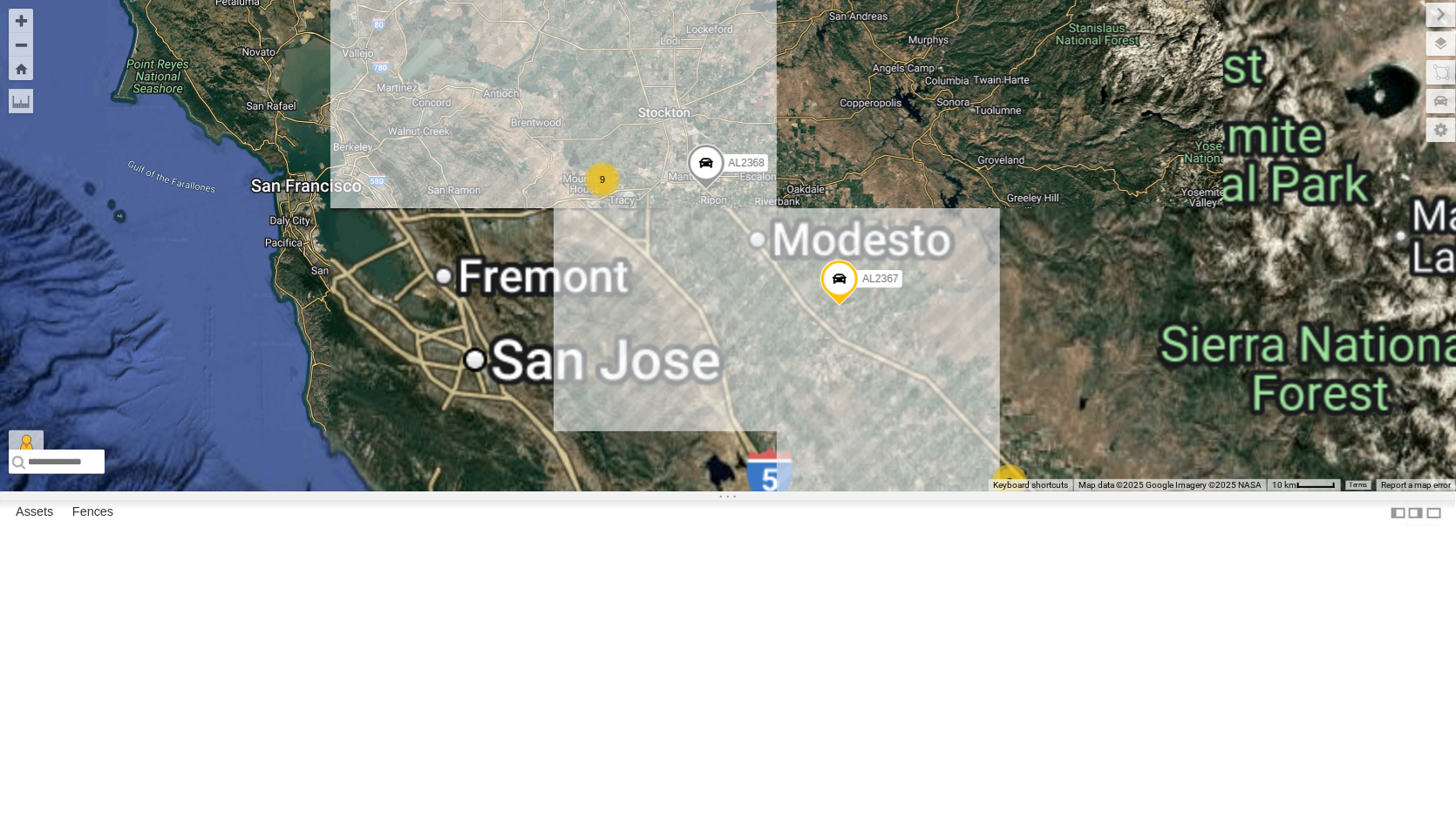
drag, startPoint x: 445, startPoint y: 226, endPoint x: 471, endPoint y: 345, distance: 121.8
click at [471, 345] on div "AL2367 FRONTLOADER JD344H AL2368 34 13 7 9 13 15 3 2 6" at bounding box center [728, 246] width 1456 height 492
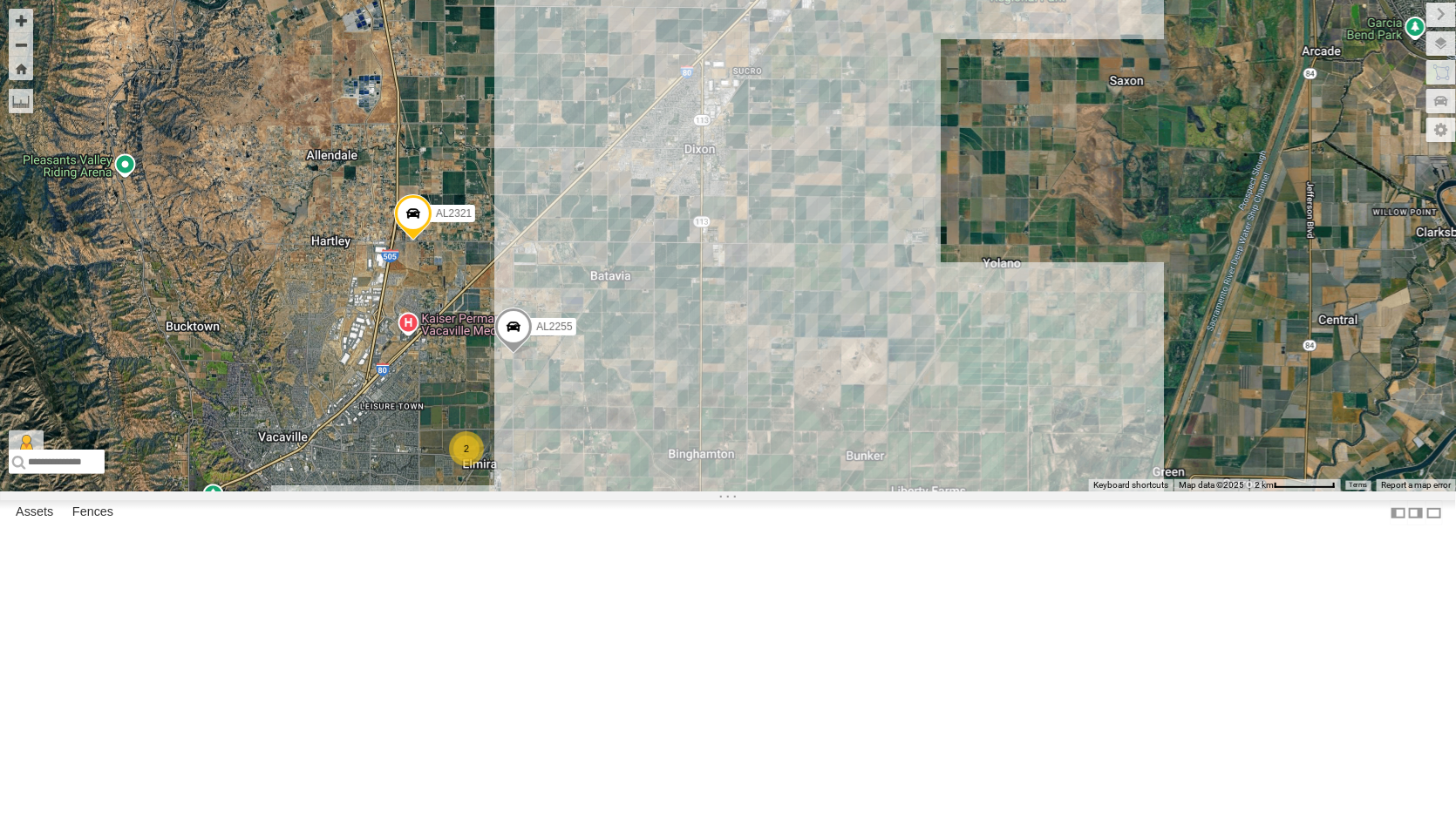
drag, startPoint x: 607, startPoint y: 279, endPoint x: 619, endPoint y: 807, distance: 528.1
click at [619, 492] on div "AL2367 FRONTLOADER JD344H AL2368 AL2385 AL2321 AL2255 3 2 5 3" at bounding box center [728, 246] width 1456 height 492
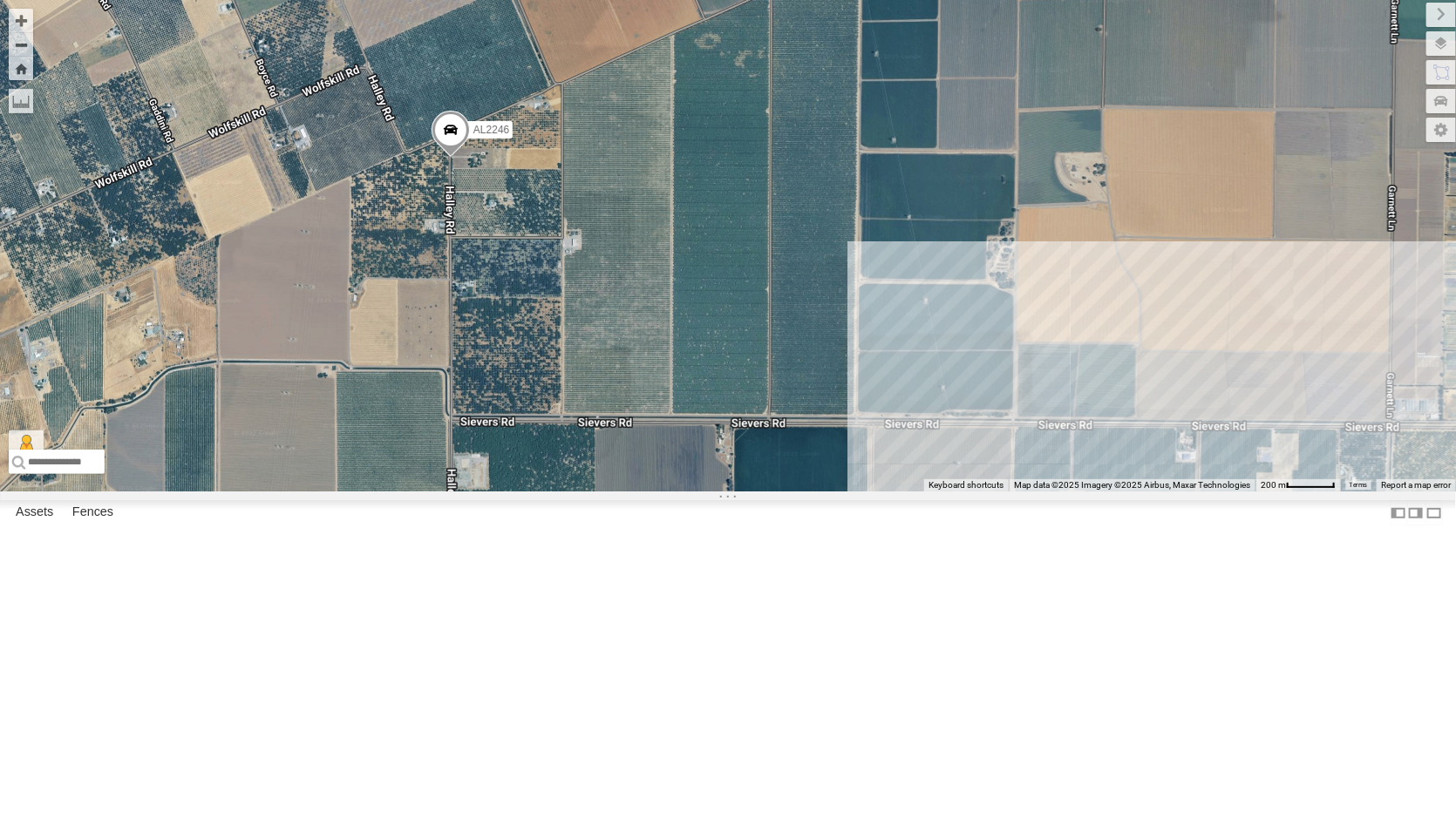
click at [458, 157] on span at bounding box center [450, 133] width 38 height 47
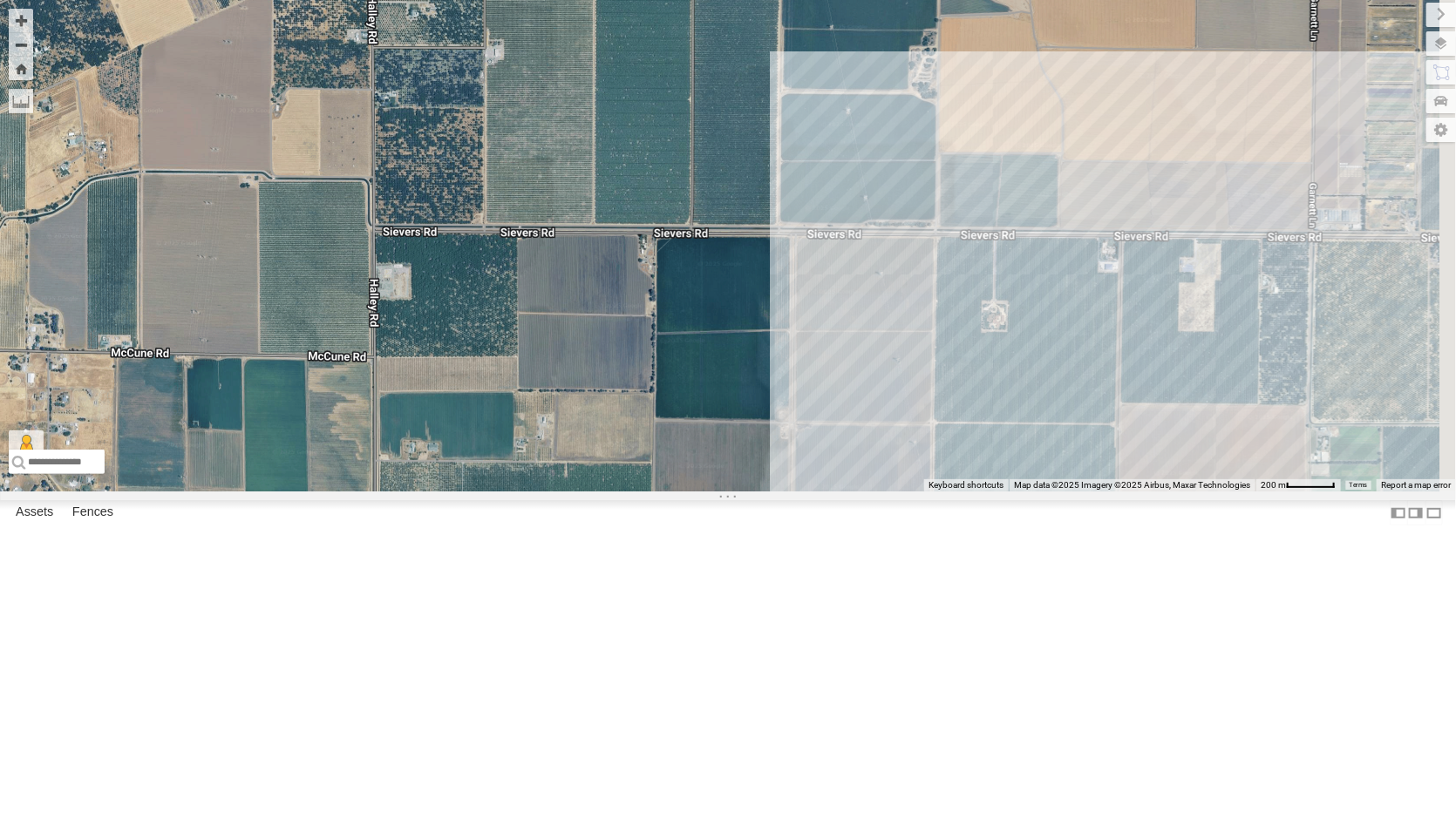
drag, startPoint x: 685, startPoint y: 499, endPoint x: 649, endPoint y: 427, distance: 80.5
click at [649, 427] on div "AL2367 FRONTLOADER JD344H AL2368 AL2385 AL2321 AL2255 AL2246 AL2246 Almond Trai…" at bounding box center [728, 246] width 1456 height 492
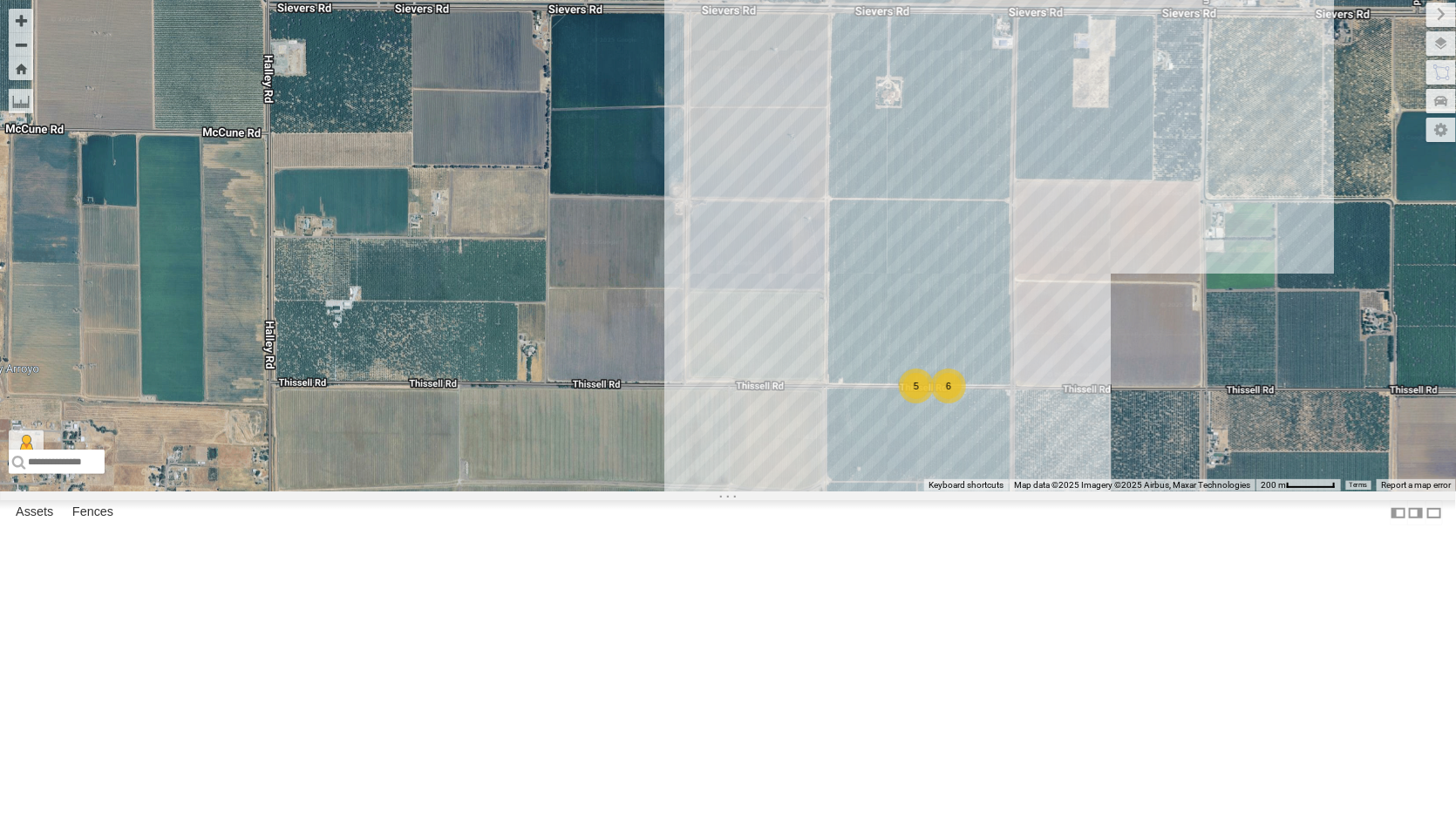
drag, startPoint x: 700, startPoint y: 656, endPoint x: 597, endPoint y: 434, distance: 244.7
click at [599, 430] on div "AL2367 FRONTLOADER JD344H AL2368 AL2385 AL2321 AL2255 AL2246 AL2246 Almond Trai…" at bounding box center [728, 246] width 1456 height 492
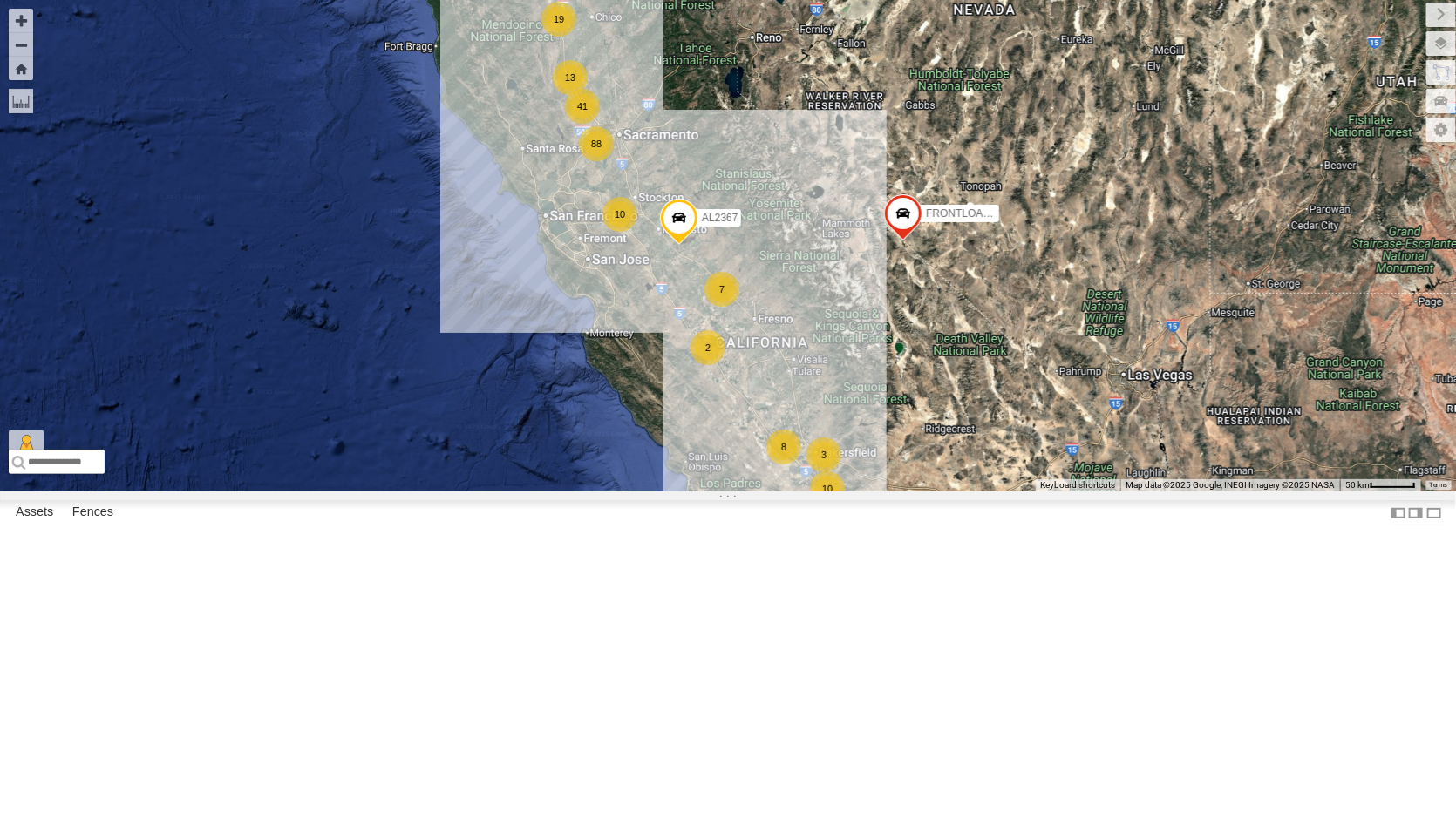
drag, startPoint x: 1182, startPoint y: 638, endPoint x: 1201, endPoint y: 628, distance: 21.5
click at [1192, 492] on div "41 88 7 10 19 10 8 AL2367 3 2 FRONTLOADER JD344H 13" at bounding box center [728, 246] width 1456 height 492
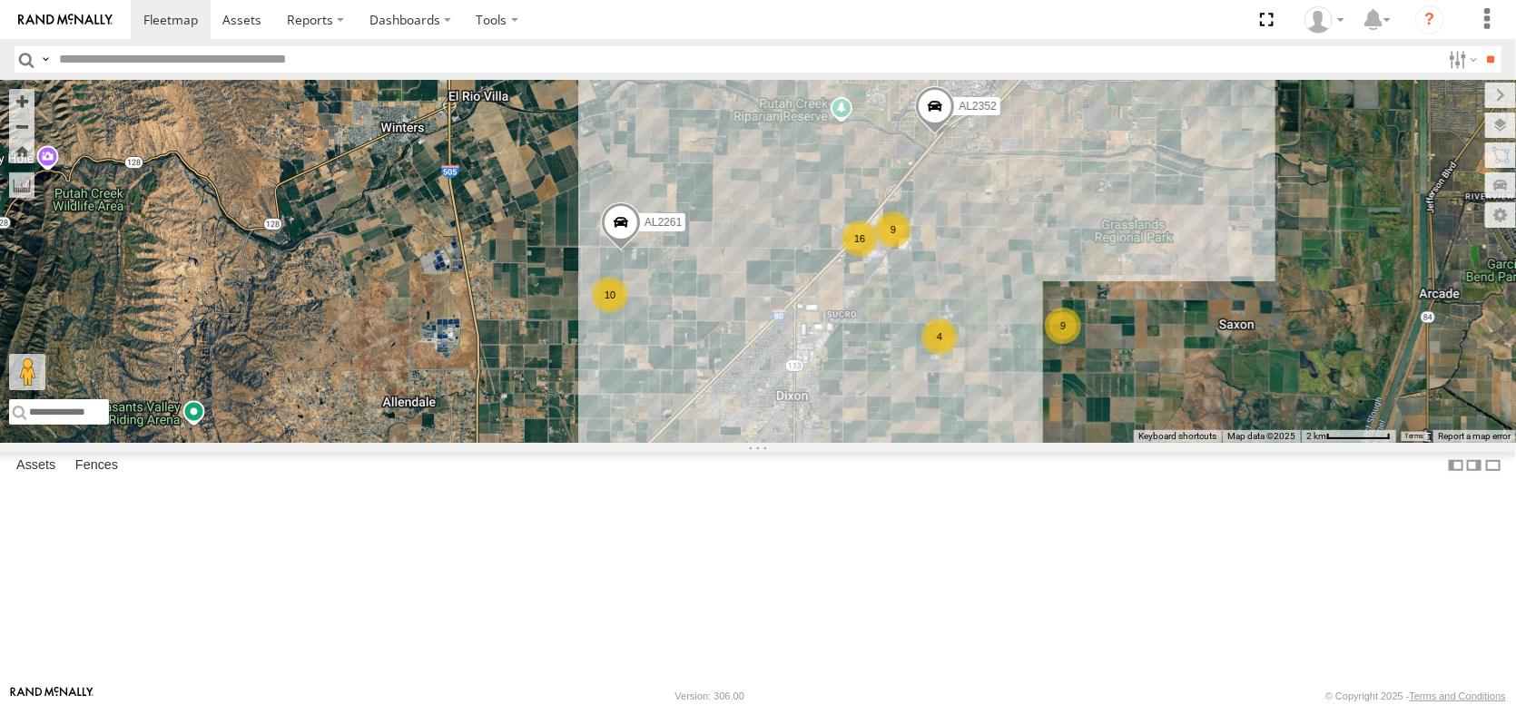
click at [453, 43] on div "2" at bounding box center [454, 24] width 36 height 36
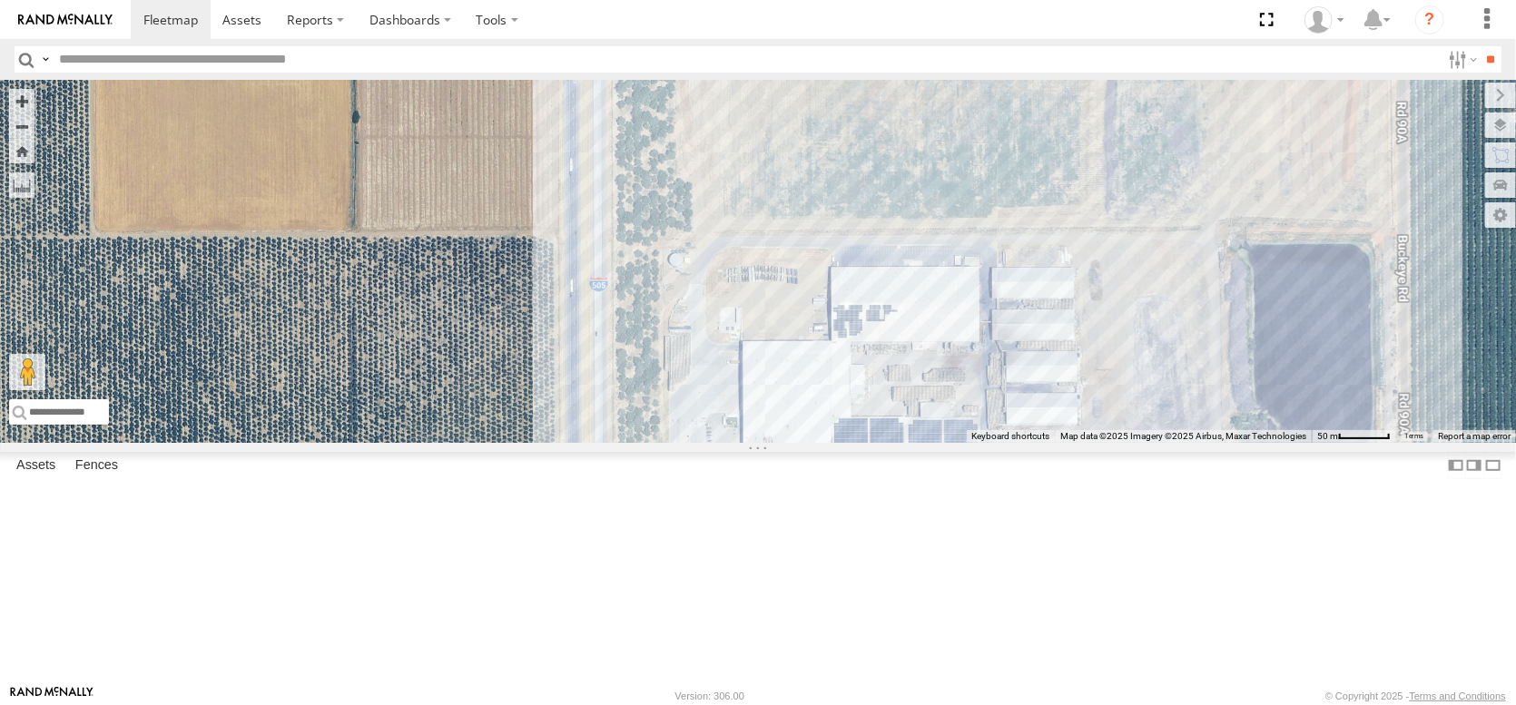
click at [720, 520] on span at bounding box center [727, 495] width 40 height 49
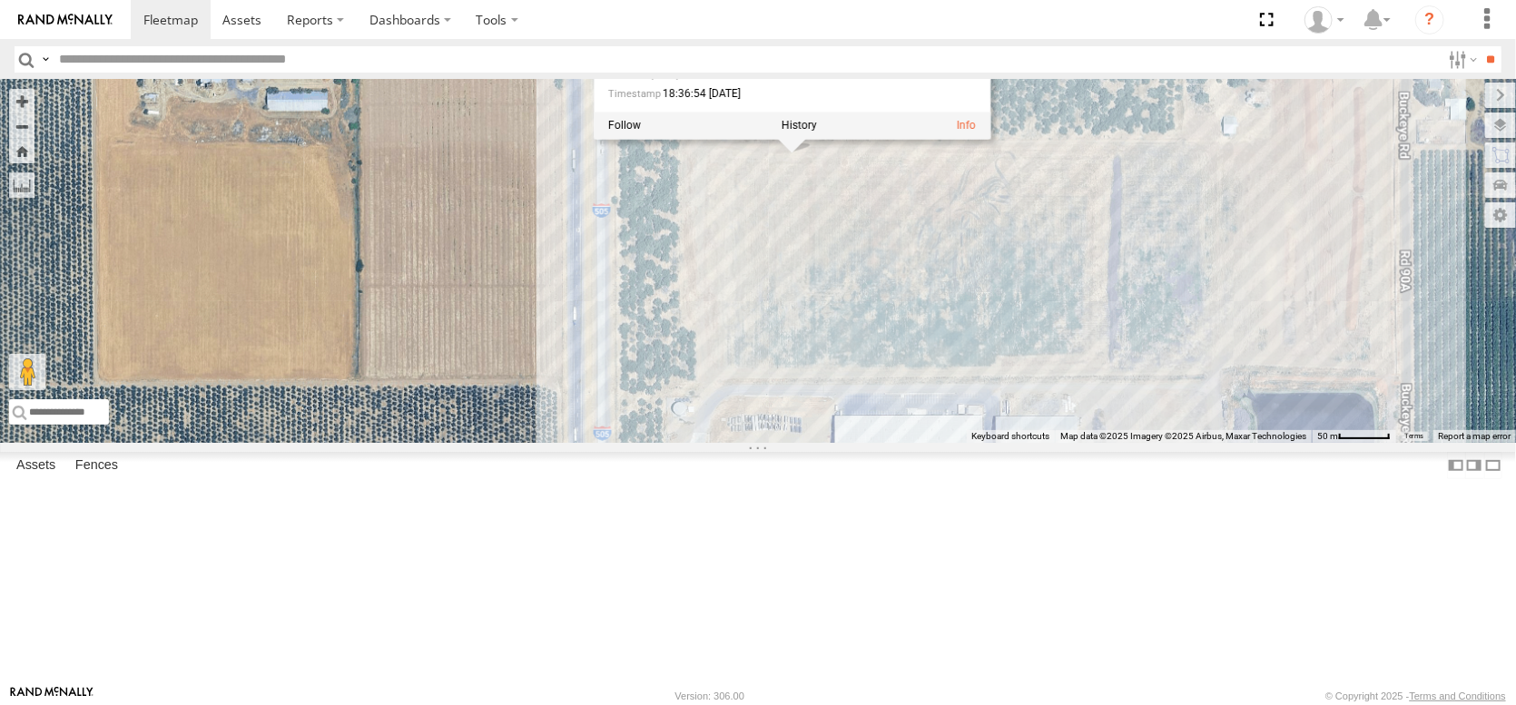
drag, startPoint x: 772, startPoint y: 255, endPoint x: 767, endPoint y: 386, distance: 130.8
click at [768, 398] on div "AL2367 FRONTLOADER JD344H AL2261 AL2352 AL2321 AL2382 AL2246 AL2246 Almond Trai…" at bounding box center [758, 261] width 1516 height 363
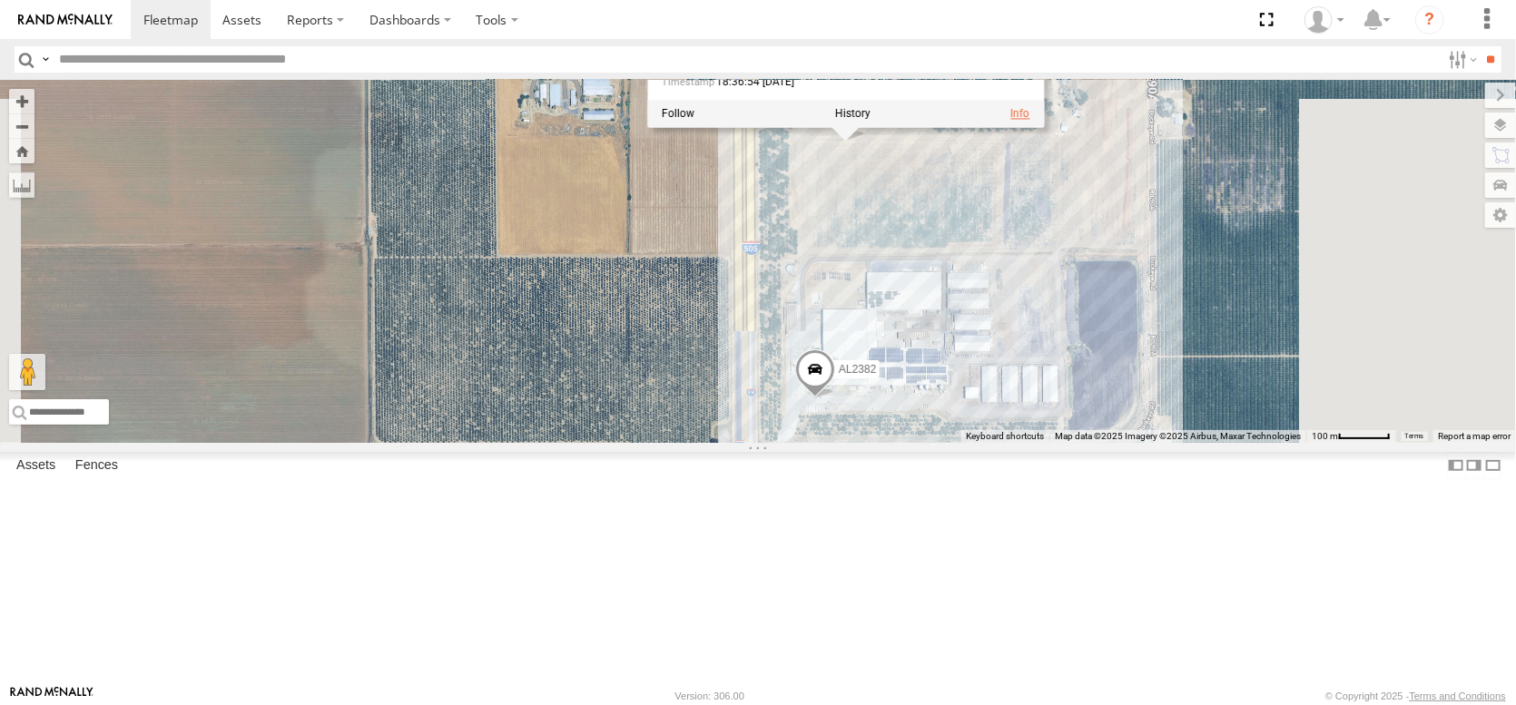
click at [1010, 120] on link at bounding box center [1019, 113] width 19 height 13
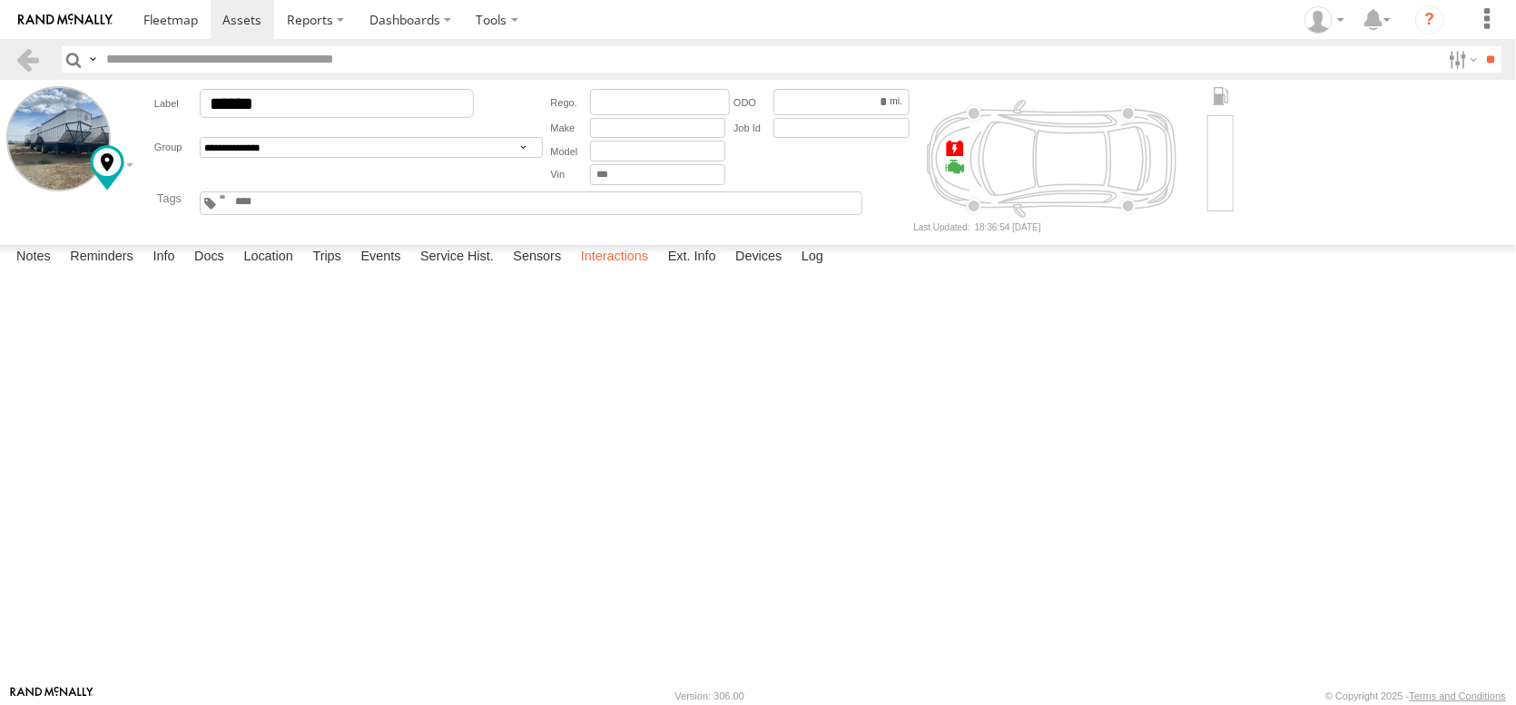
click at [658, 270] on label "Interactions" at bounding box center [615, 257] width 86 height 25
click at [464, 15] on label "Dashboards" at bounding box center [410, 19] width 107 height 39
click at [461, 59] on span at bounding box center [415, 54] width 91 height 17
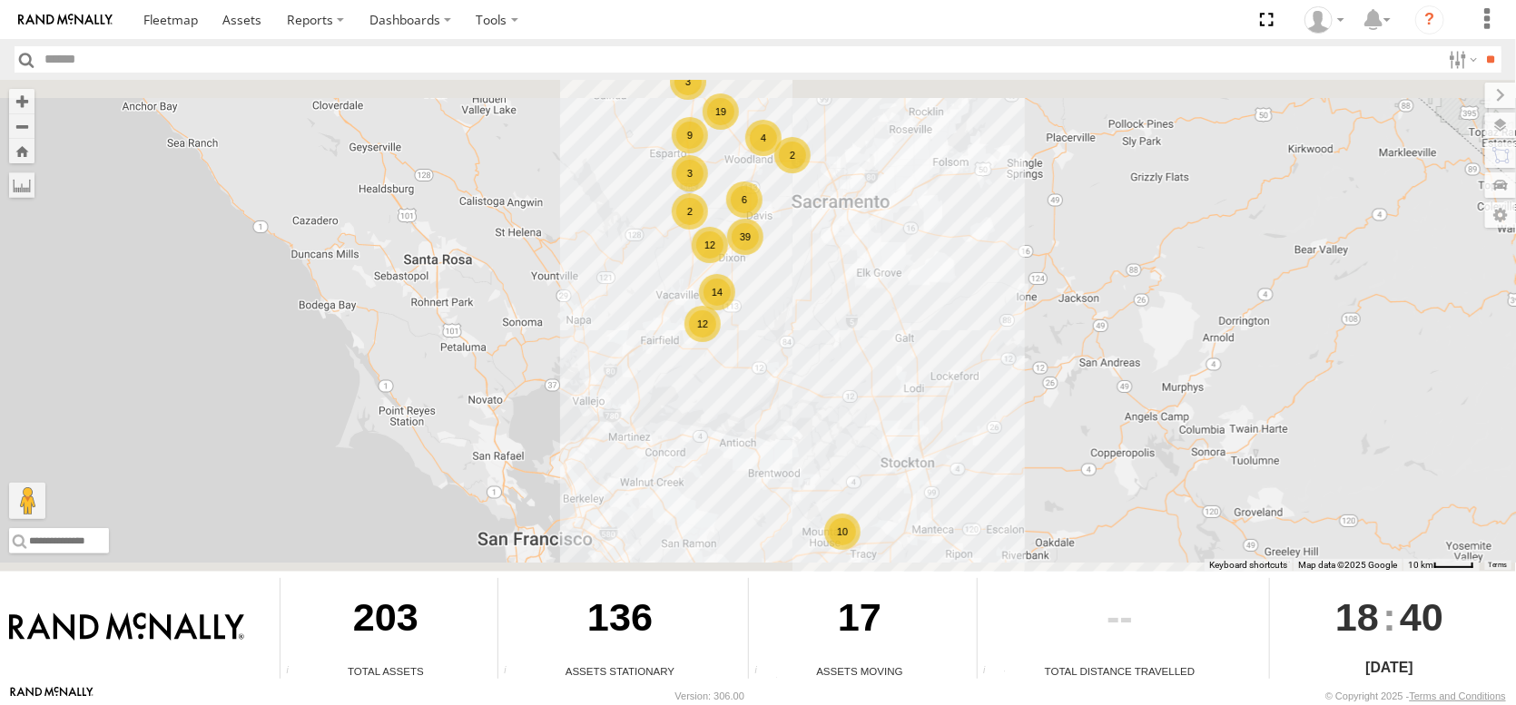
click at [689, 199] on div "2" at bounding box center [690, 211] width 36 height 36
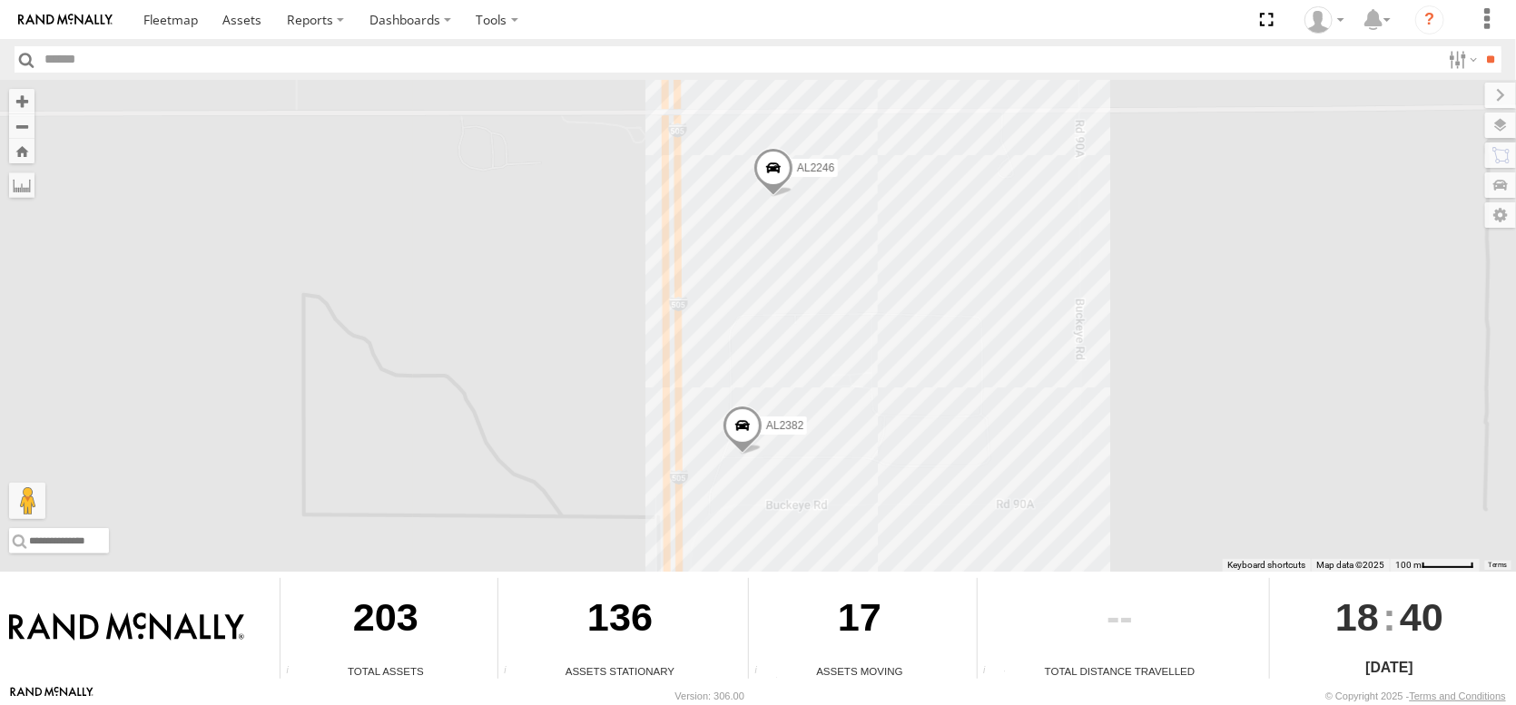
click at [751, 413] on span at bounding box center [743, 430] width 40 height 49
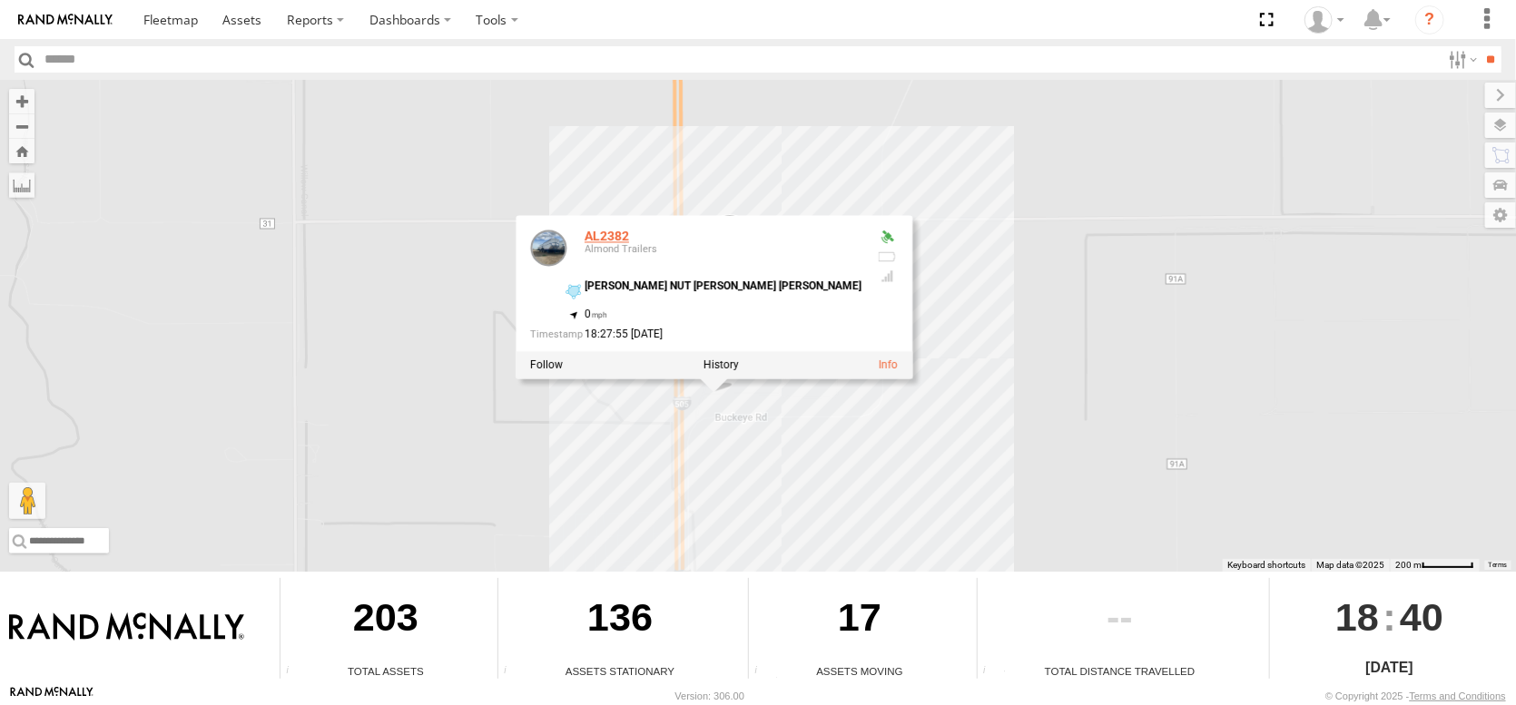
click at [629, 230] on link "AL2382" at bounding box center [607, 237] width 44 height 15
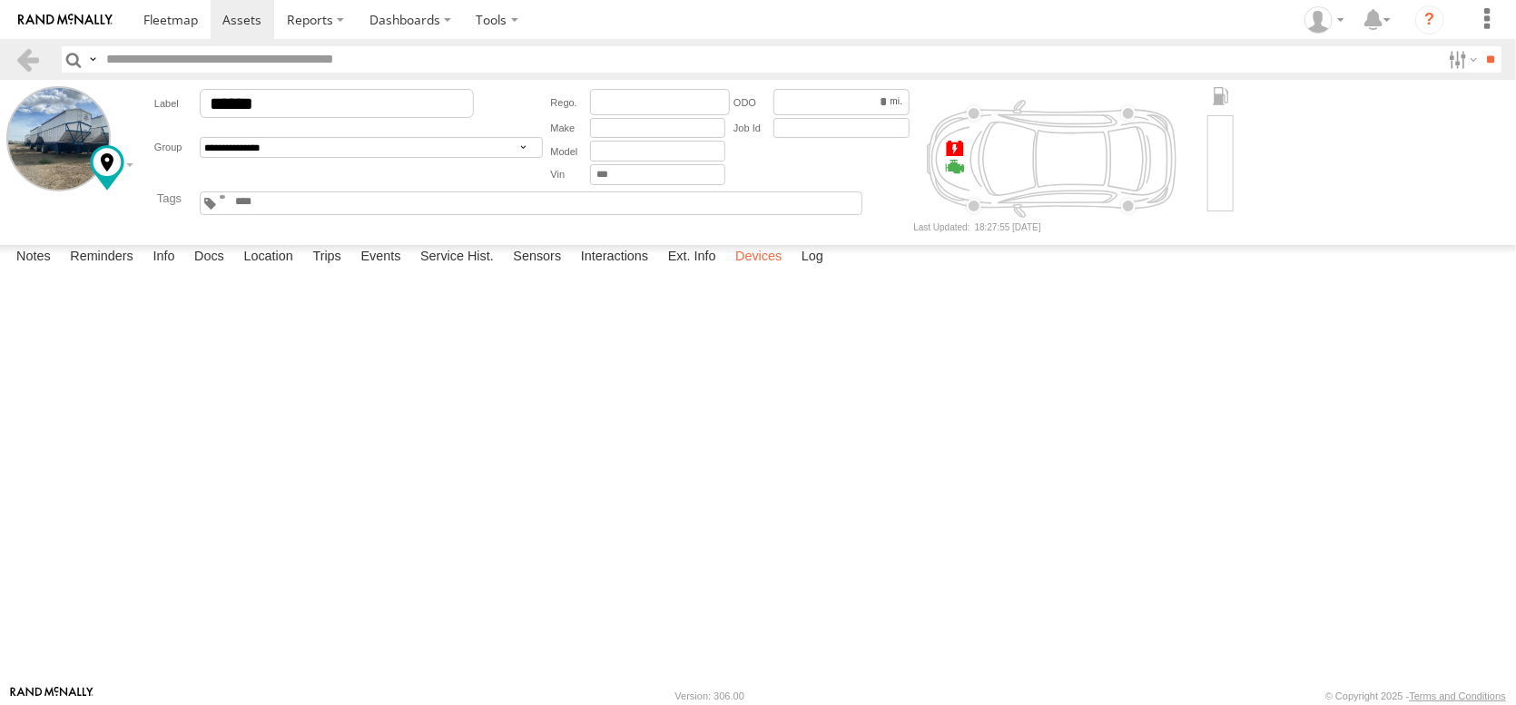
click at [791, 270] on label "Devices" at bounding box center [758, 257] width 64 height 25
click at [302, 270] on label "Location" at bounding box center [268, 257] width 68 height 25
drag, startPoint x: 447, startPoint y: 667, endPoint x: 459, endPoint y: 664, distance: 12.1
click at [409, 270] on label "Events" at bounding box center [380, 257] width 58 height 25
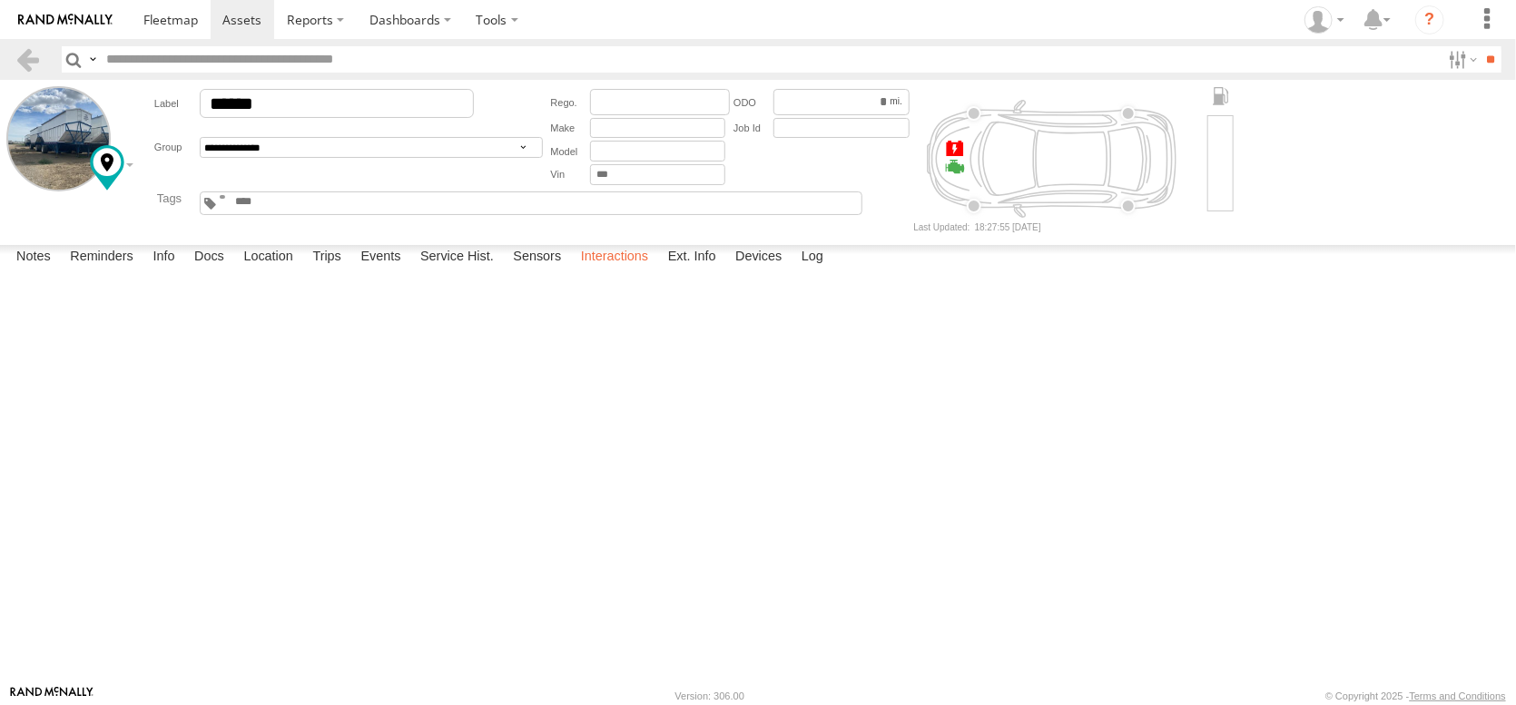
click at [658, 270] on label "Interactions" at bounding box center [615, 257] width 86 height 25
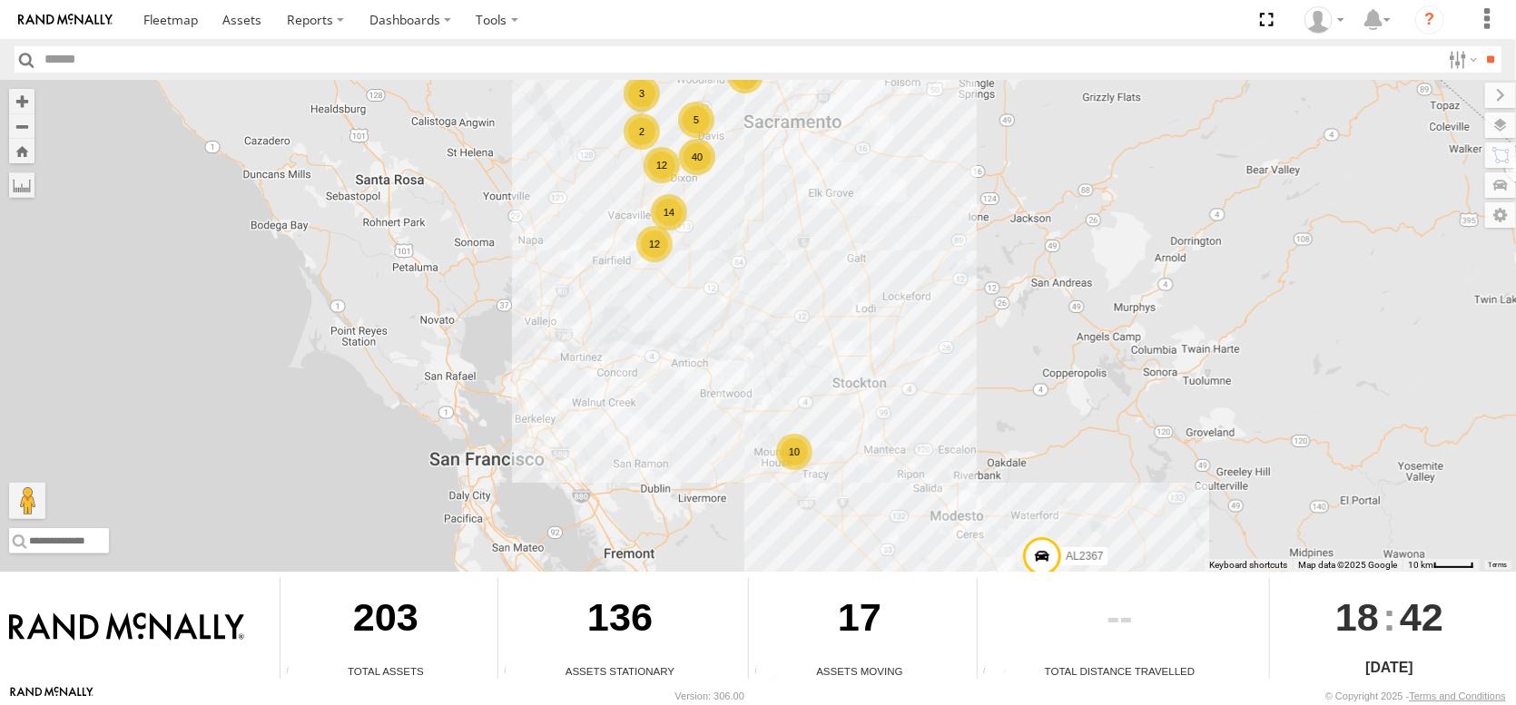
click at [638, 119] on div "2" at bounding box center [642, 131] width 36 height 36
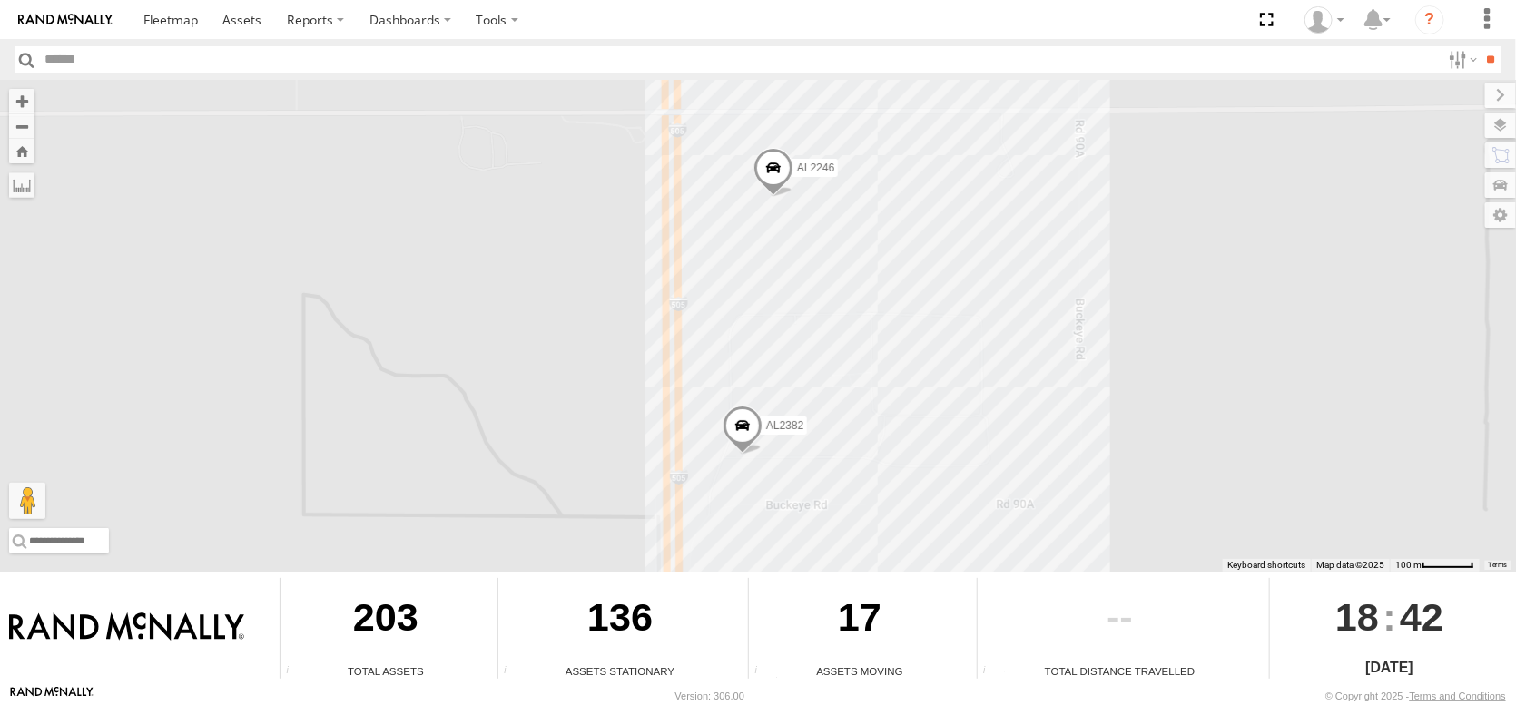
click at [825, 162] on span "AL2246" at bounding box center [815, 168] width 37 height 13
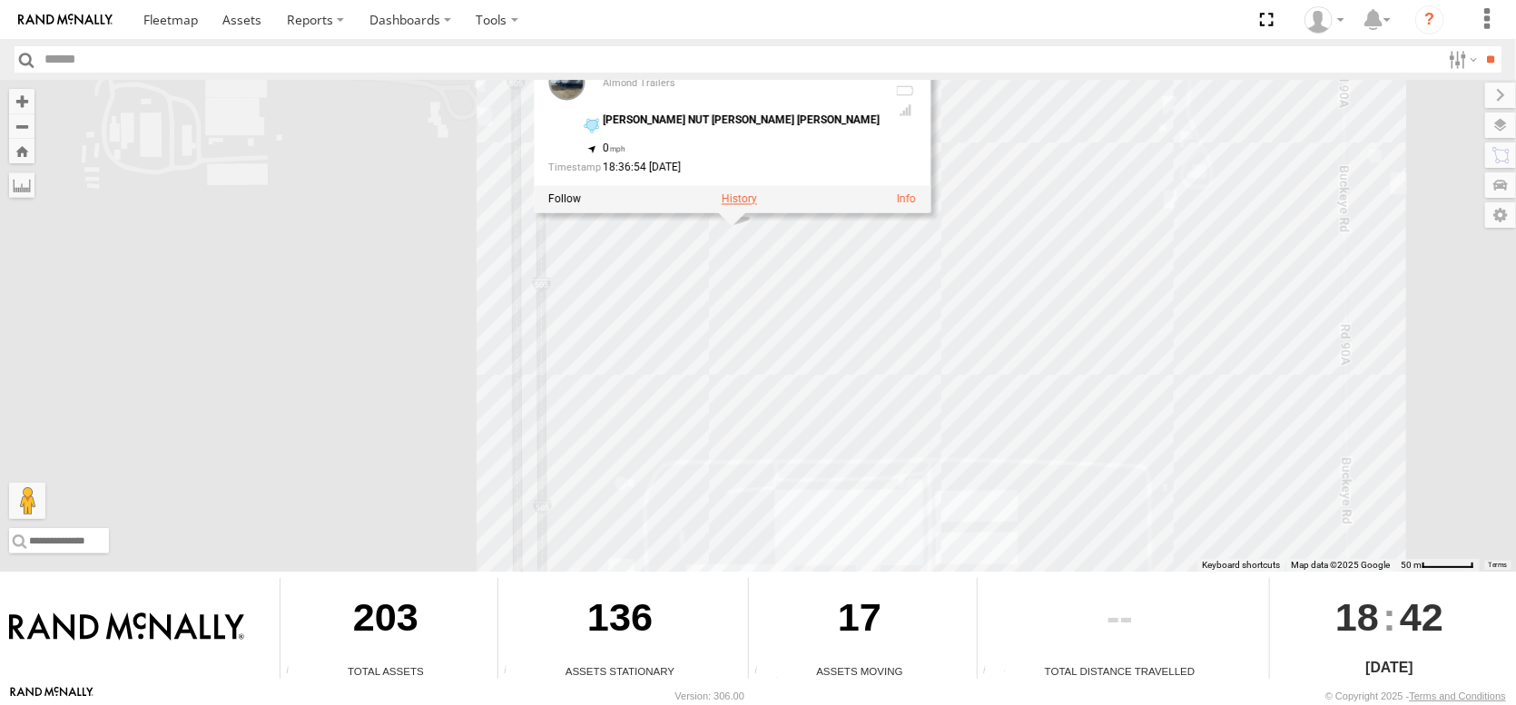
click at [734, 192] on label at bounding box center [739, 198] width 35 height 13
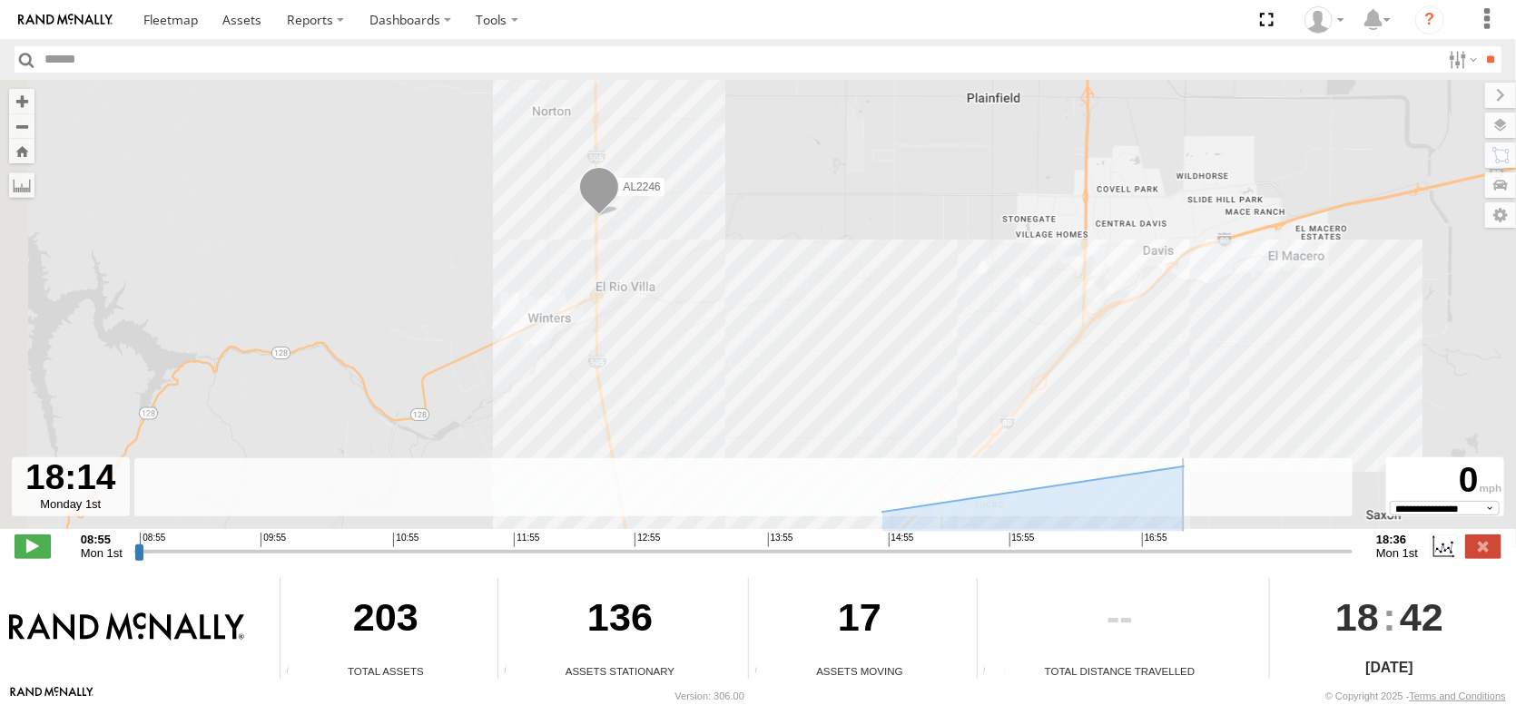
click at [1264, 543] on input "range" at bounding box center [743, 551] width 1218 height 17
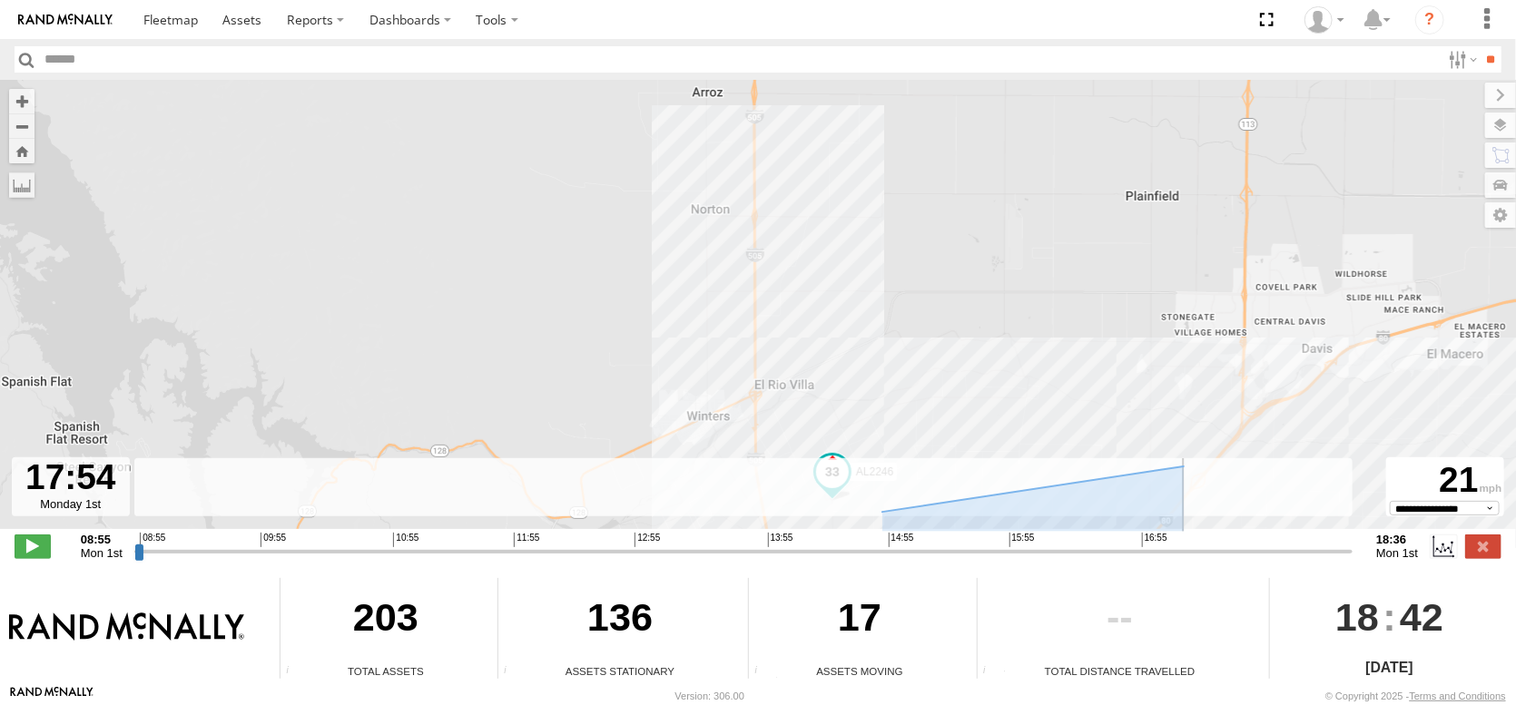
click at [1226, 543] on input "range" at bounding box center [743, 551] width 1218 height 17
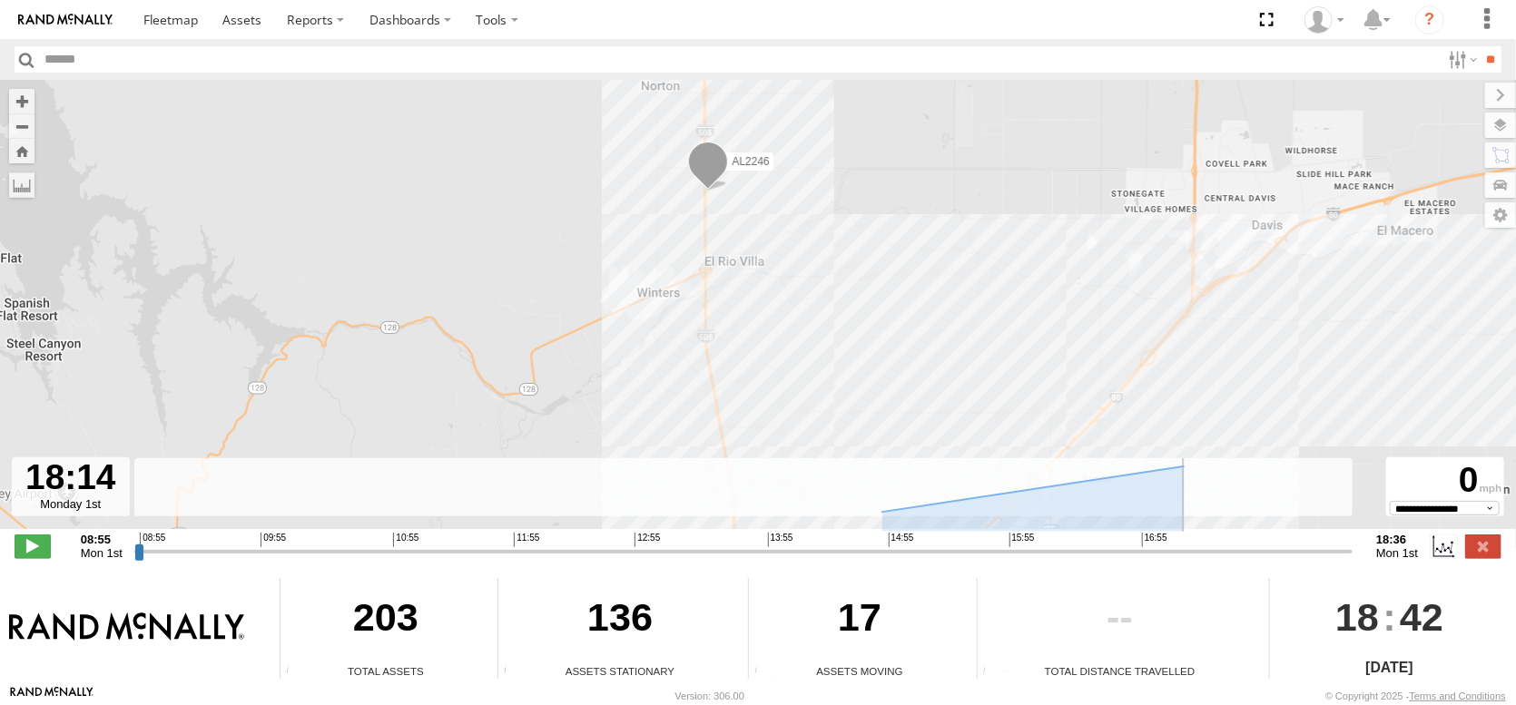
click at [1264, 543] on input "range" at bounding box center [743, 551] width 1218 height 17
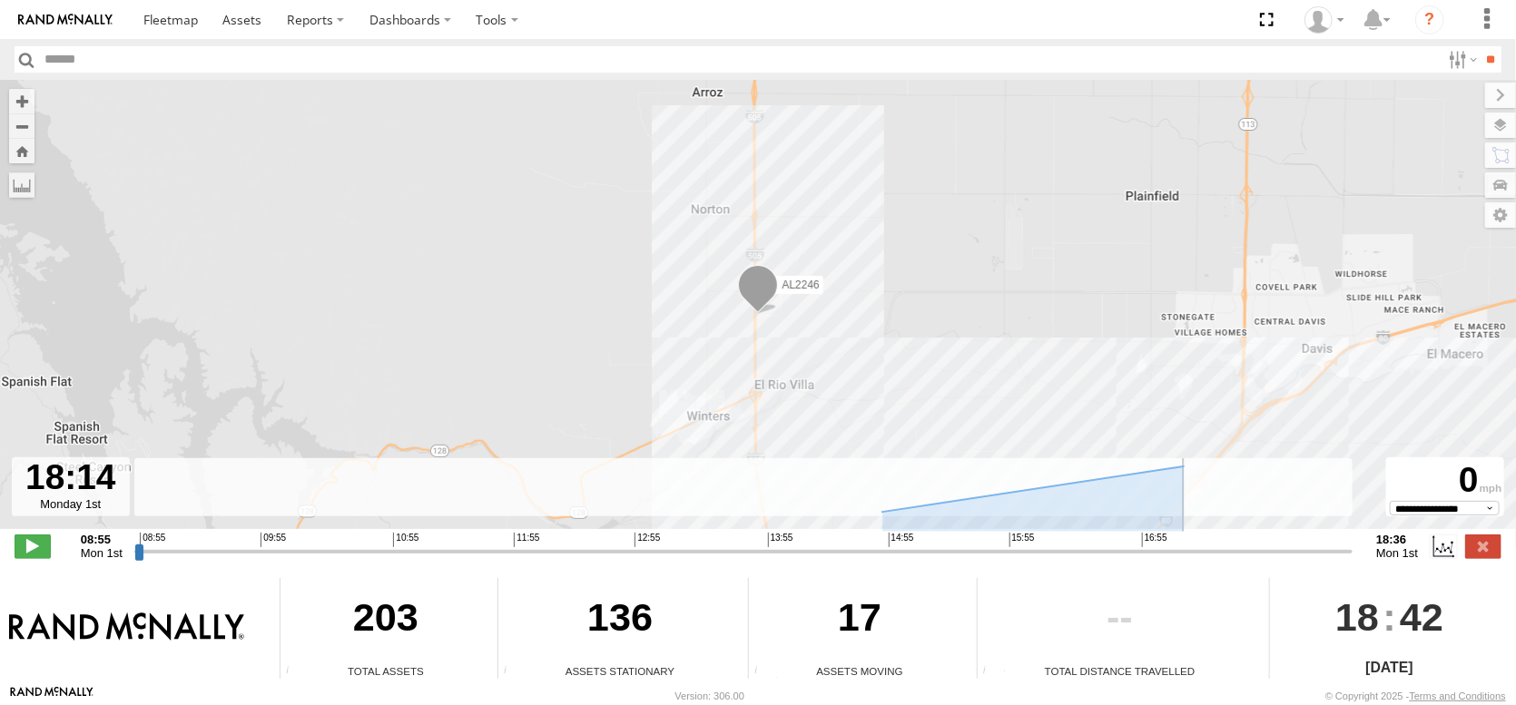
click at [1244, 543] on input "range" at bounding box center [743, 551] width 1218 height 17
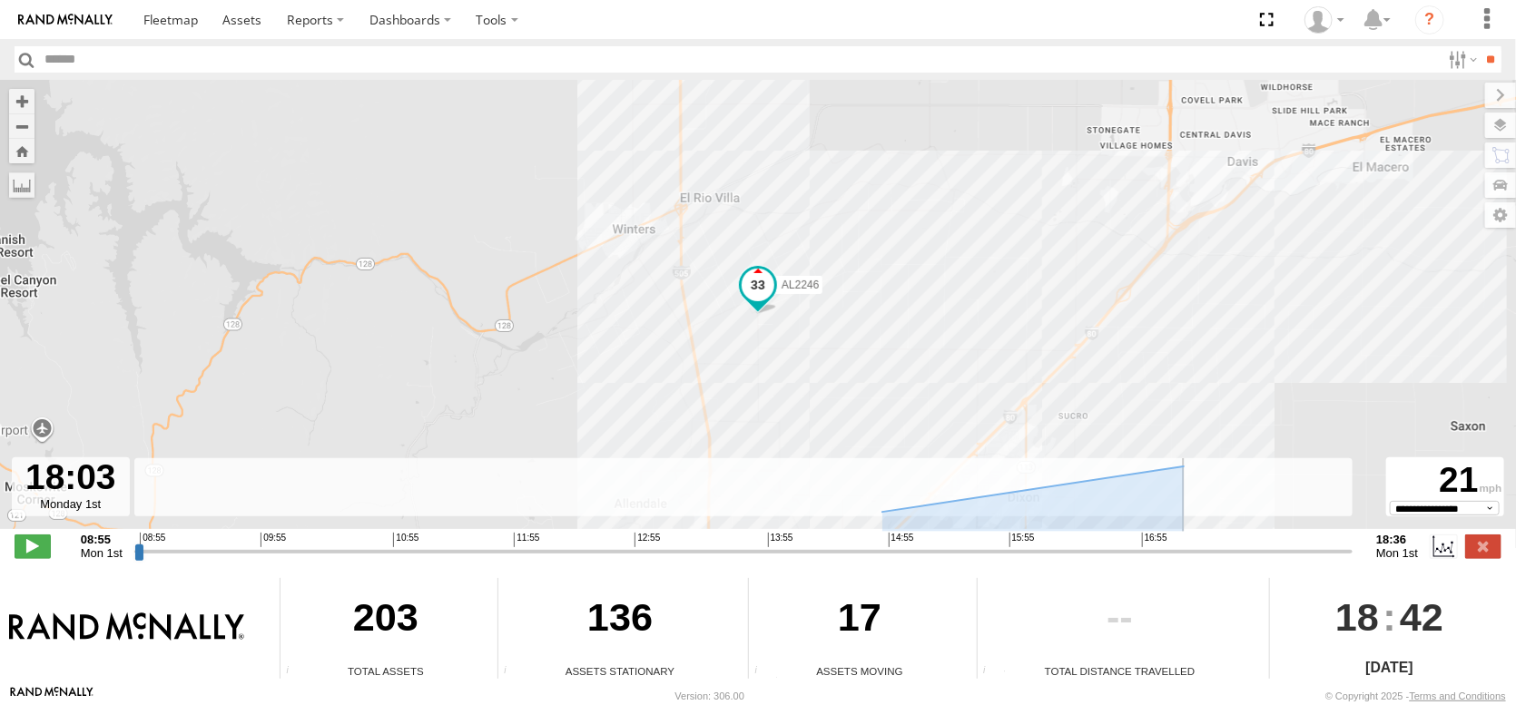
click at [1153, 543] on input "range" at bounding box center [743, 551] width 1218 height 17
click at [1232, 543] on input "range" at bounding box center [743, 551] width 1218 height 17
type input "**********"
click at [1272, 543] on input "range" at bounding box center [743, 551] width 1218 height 17
